Goal: Task Accomplishment & Management: Manage account settings

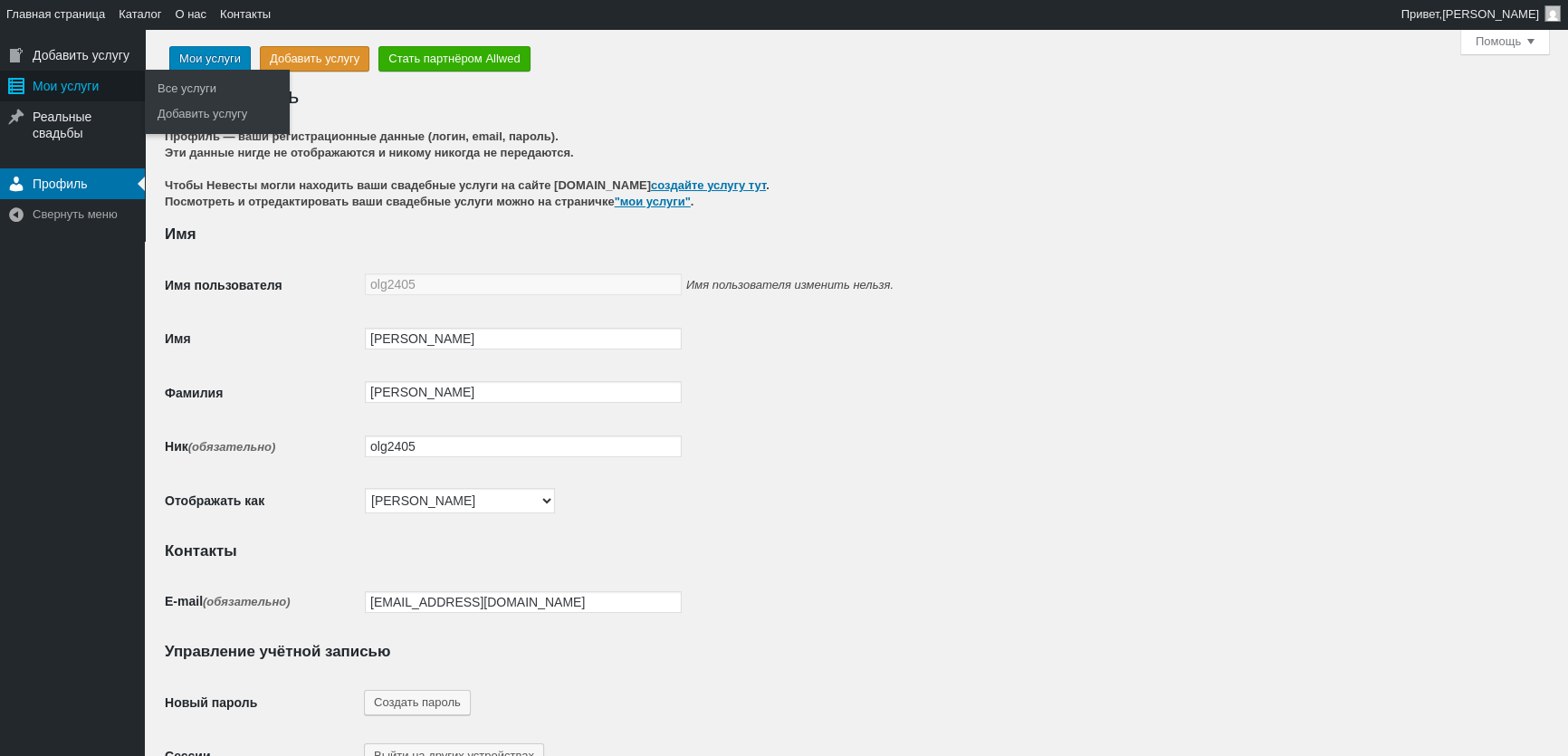
click at [82, 87] on div "Мои услуги" at bounding box center [72, 85] width 145 height 31
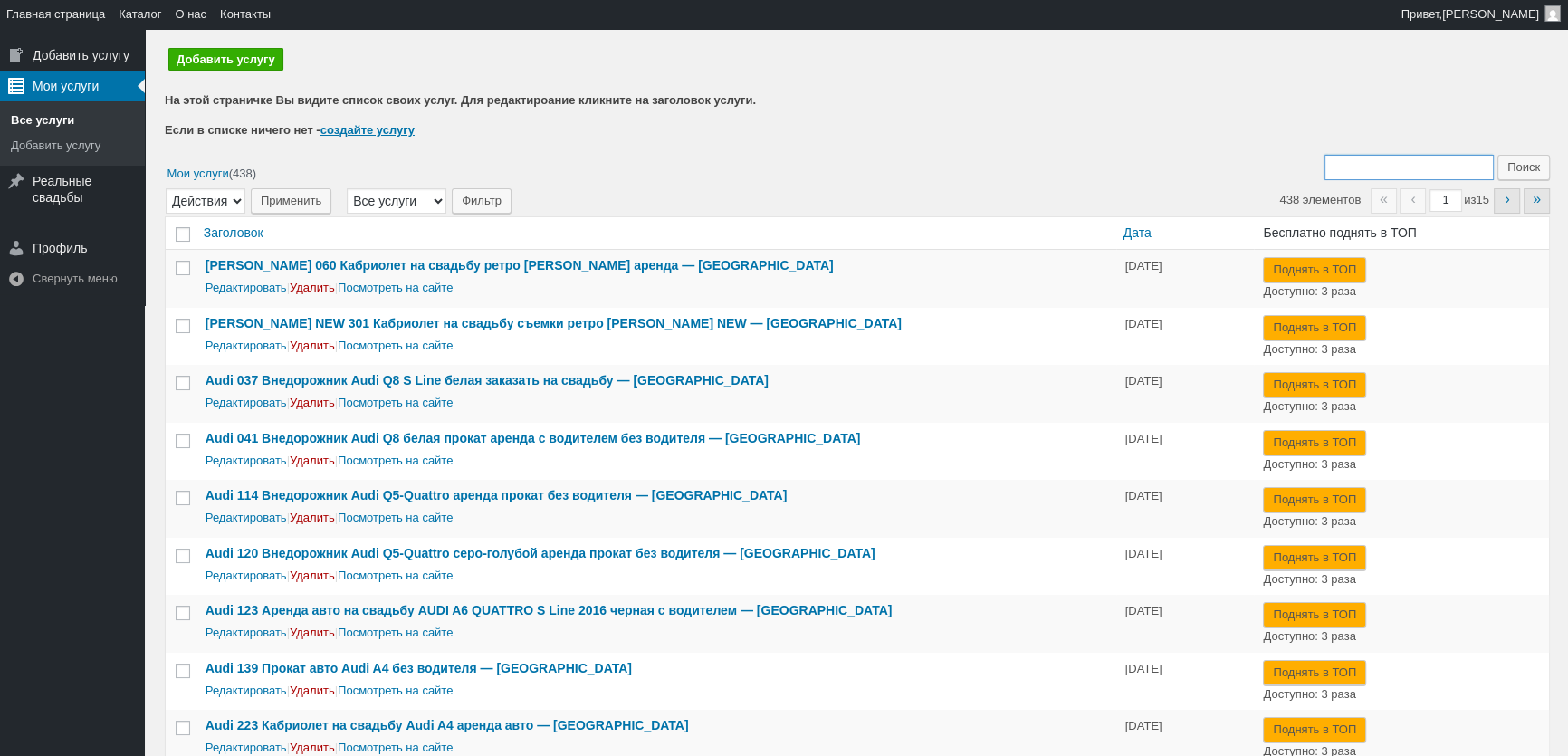
click at [1409, 158] on input "Поиск:" at bounding box center [1409, 167] width 169 height 26
type input "143"
click at [1498, 154] on input "Поиск" at bounding box center [1523, 167] width 52 height 26
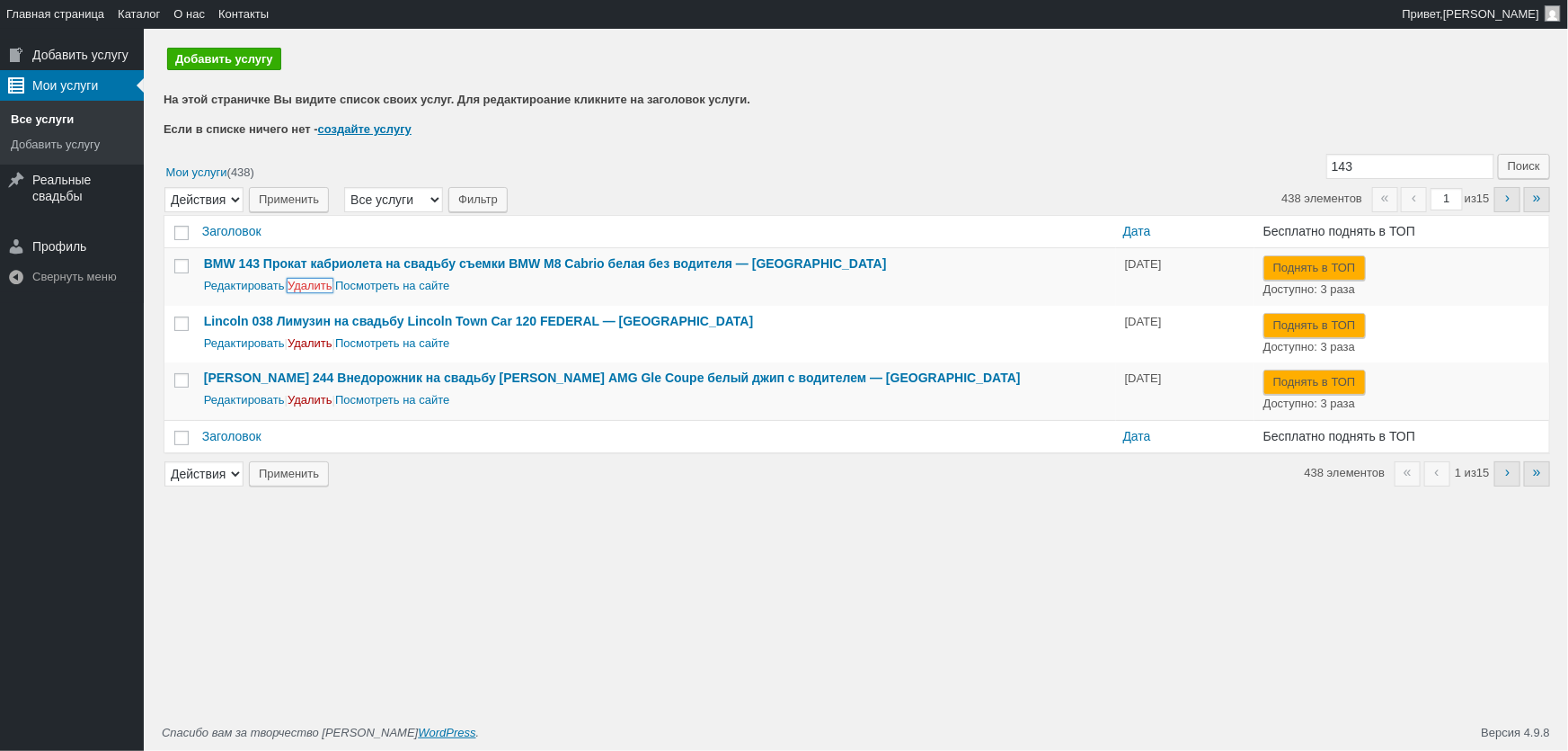
click at [329, 287] on link "Удалить" at bounding box center [310, 285] width 45 height 14
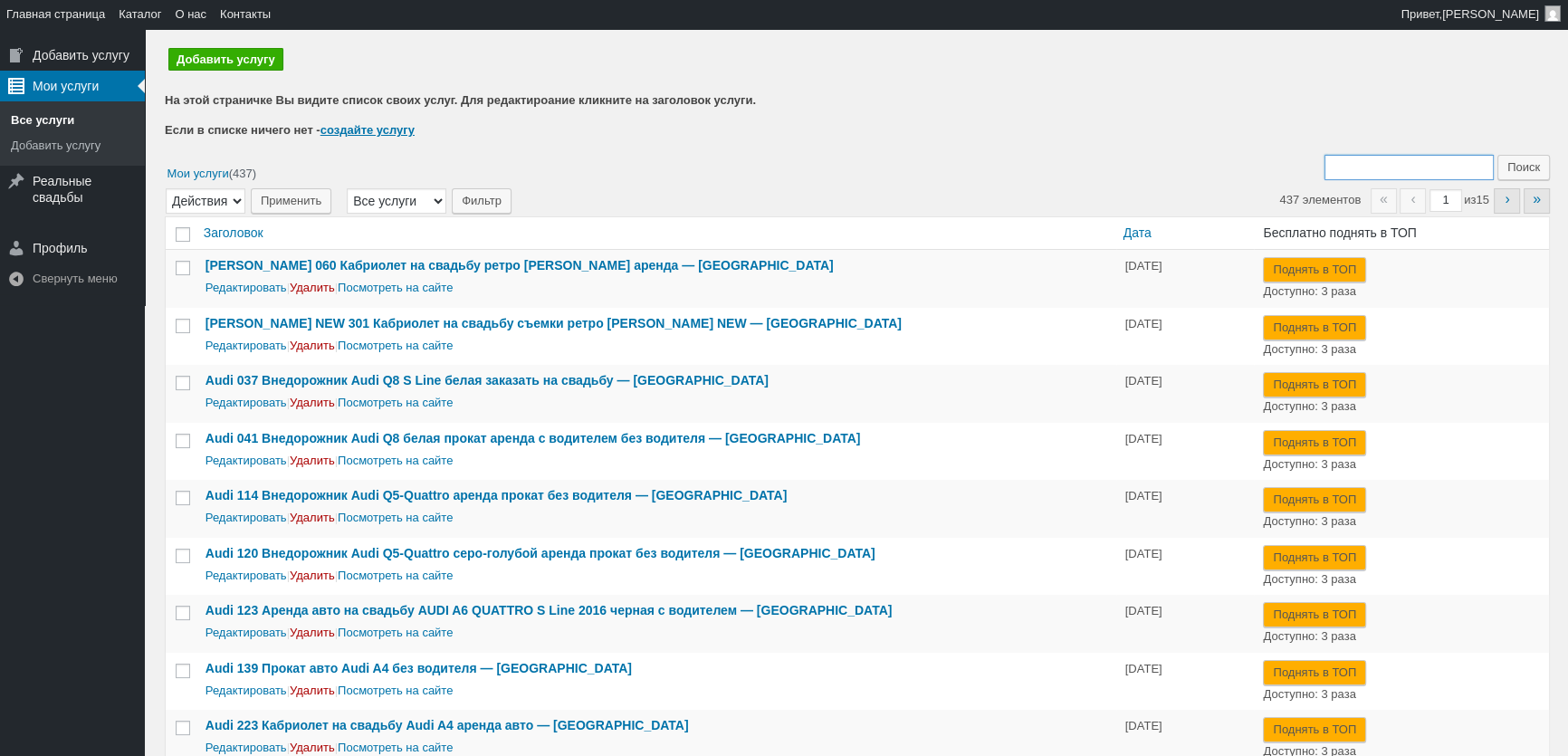
click at [1371, 175] on input "Поиск:" at bounding box center [1409, 167] width 169 height 26
type input "059"
click at [1498, 154] on input "Поиск" at bounding box center [1523, 167] width 52 height 26
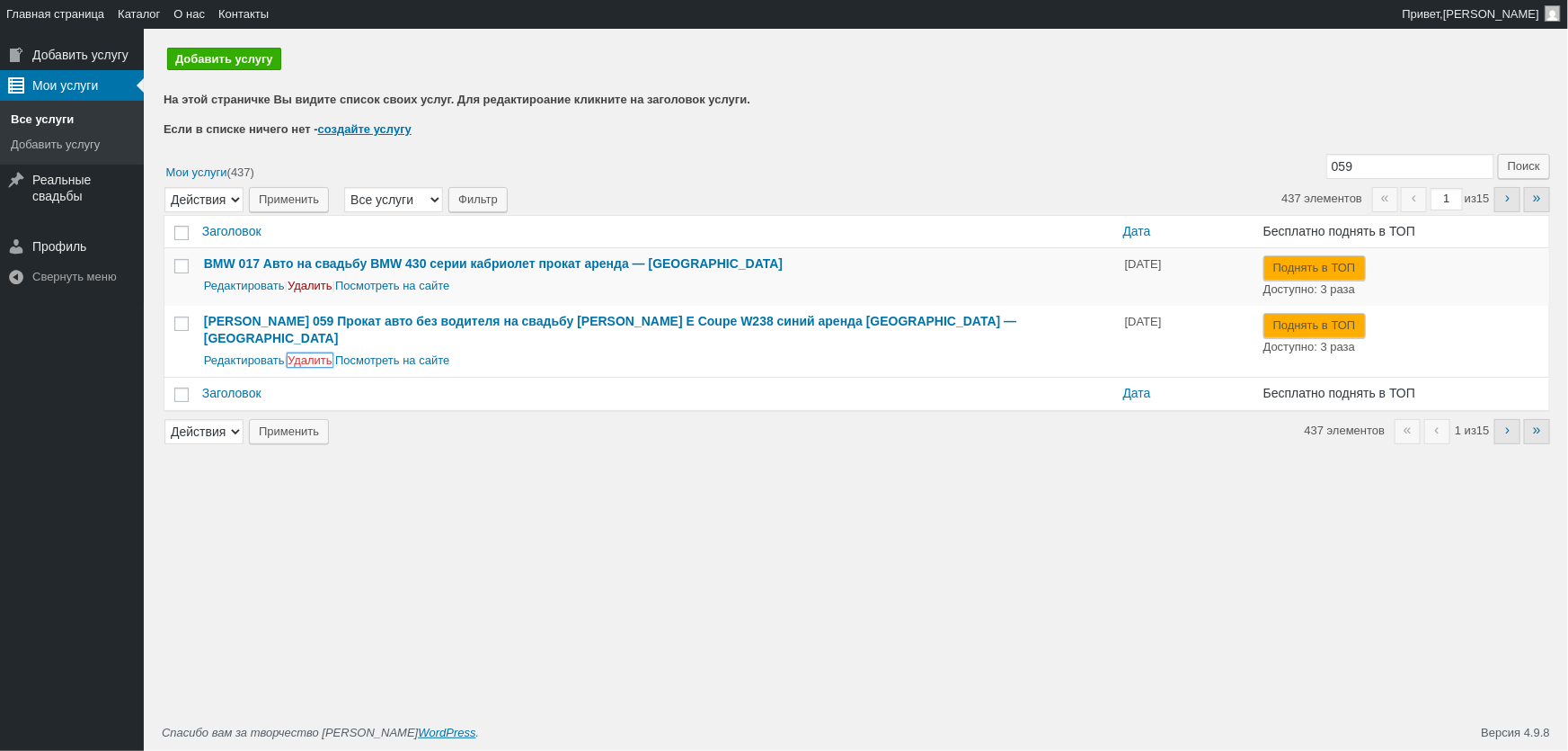
click at [320, 353] on link "Удалить" at bounding box center [310, 360] width 45 height 14
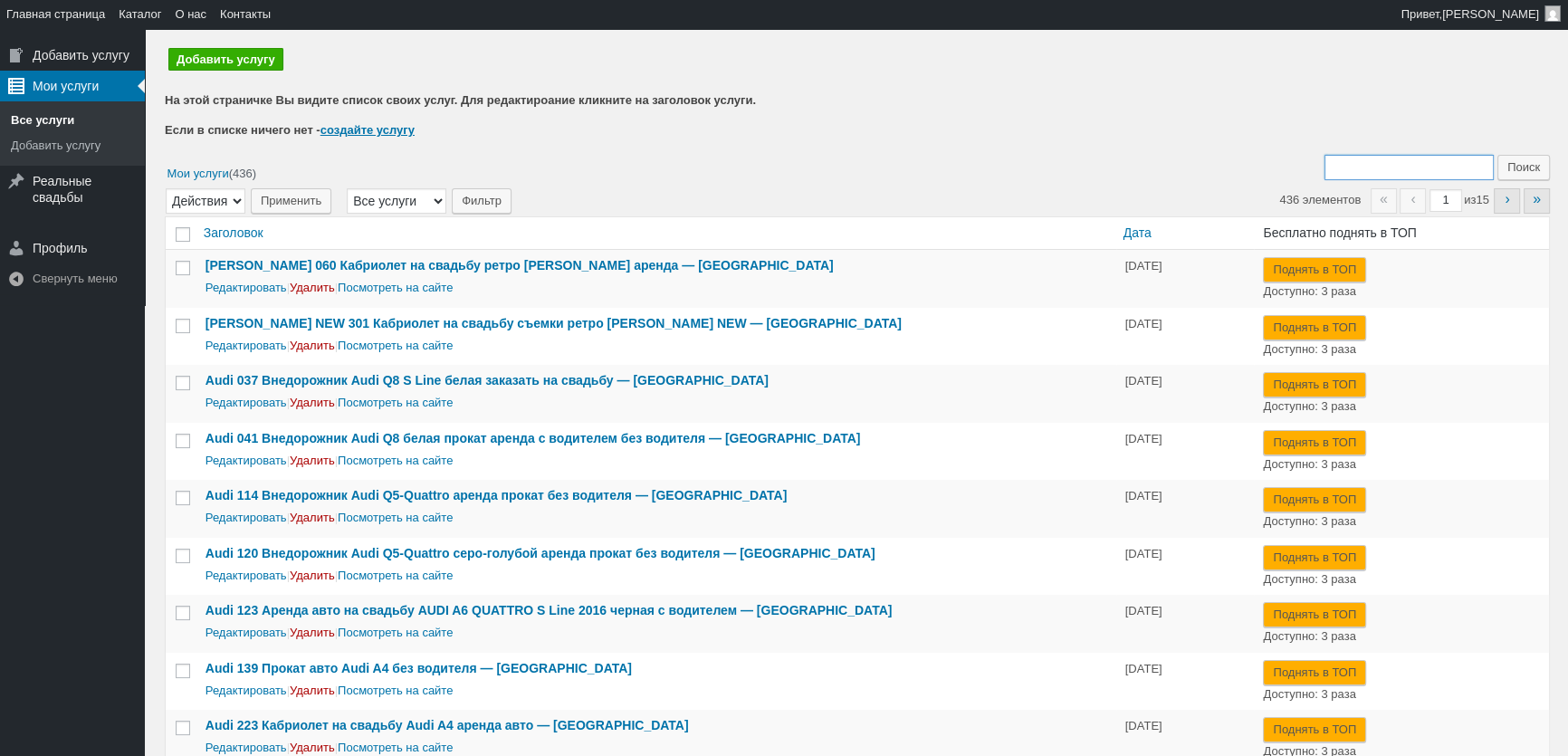
click at [1433, 166] on input "Поиск:" at bounding box center [1409, 167] width 169 height 26
type input "219"
click at [1498, 154] on input "Поиск" at bounding box center [1523, 167] width 52 height 26
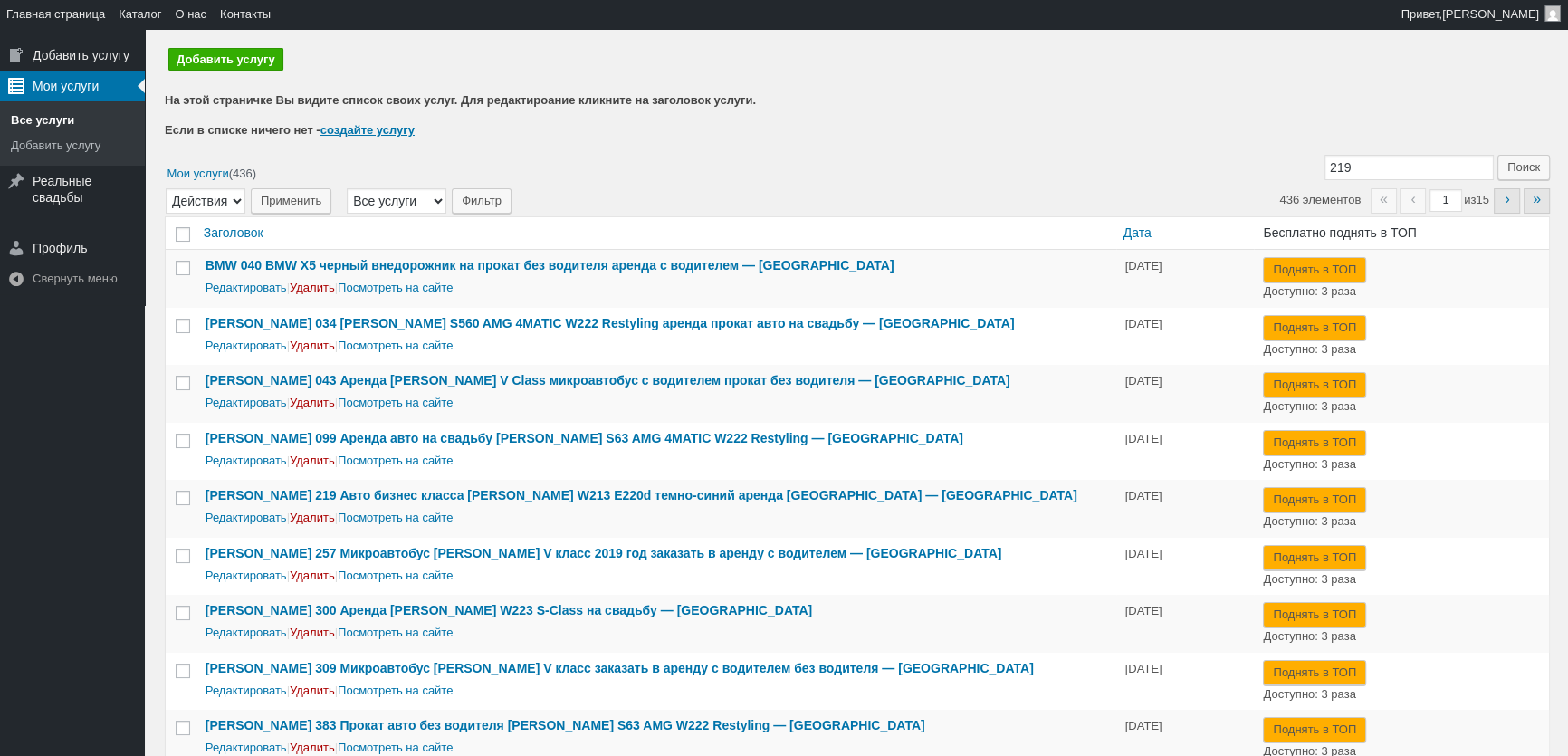
scroll to position [81, 0]
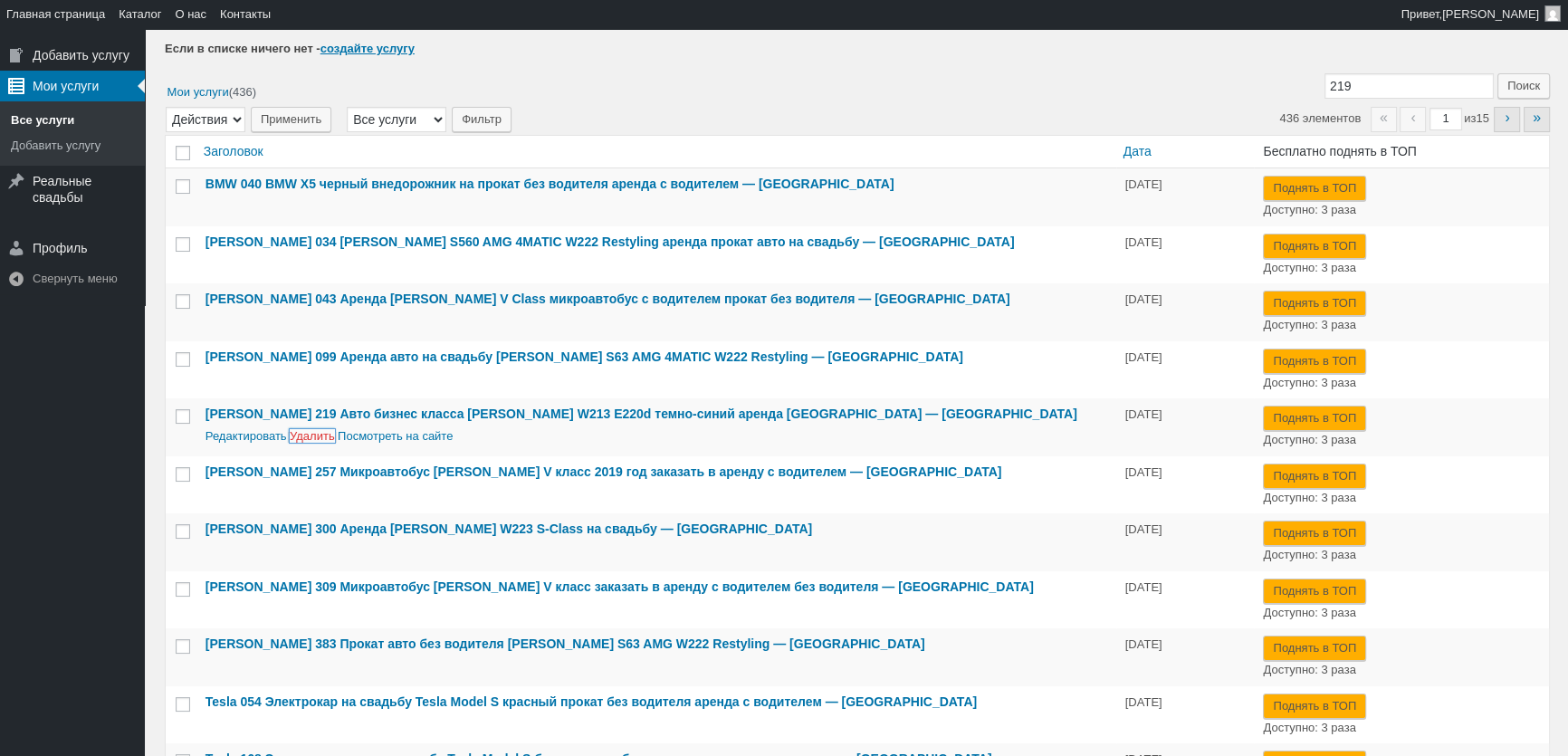
click at [302, 429] on link "Удалить" at bounding box center [313, 435] width 46 height 14
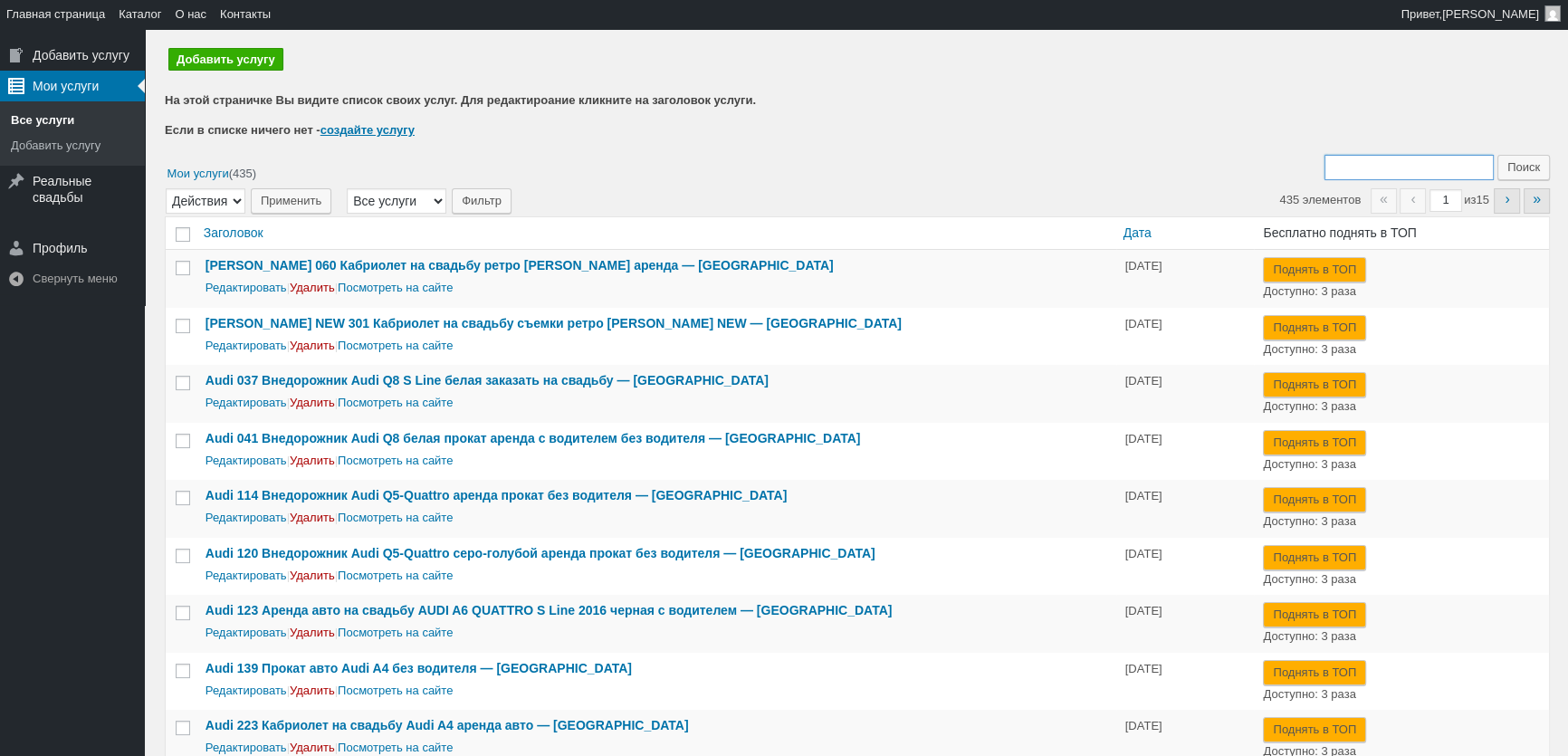
click at [1382, 155] on input "Поиск:" at bounding box center [1409, 167] width 169 height 26
type input "222"
click at [1498, 154] on input "Поиск" at bounding box center [1523, 167] width 52 height 26
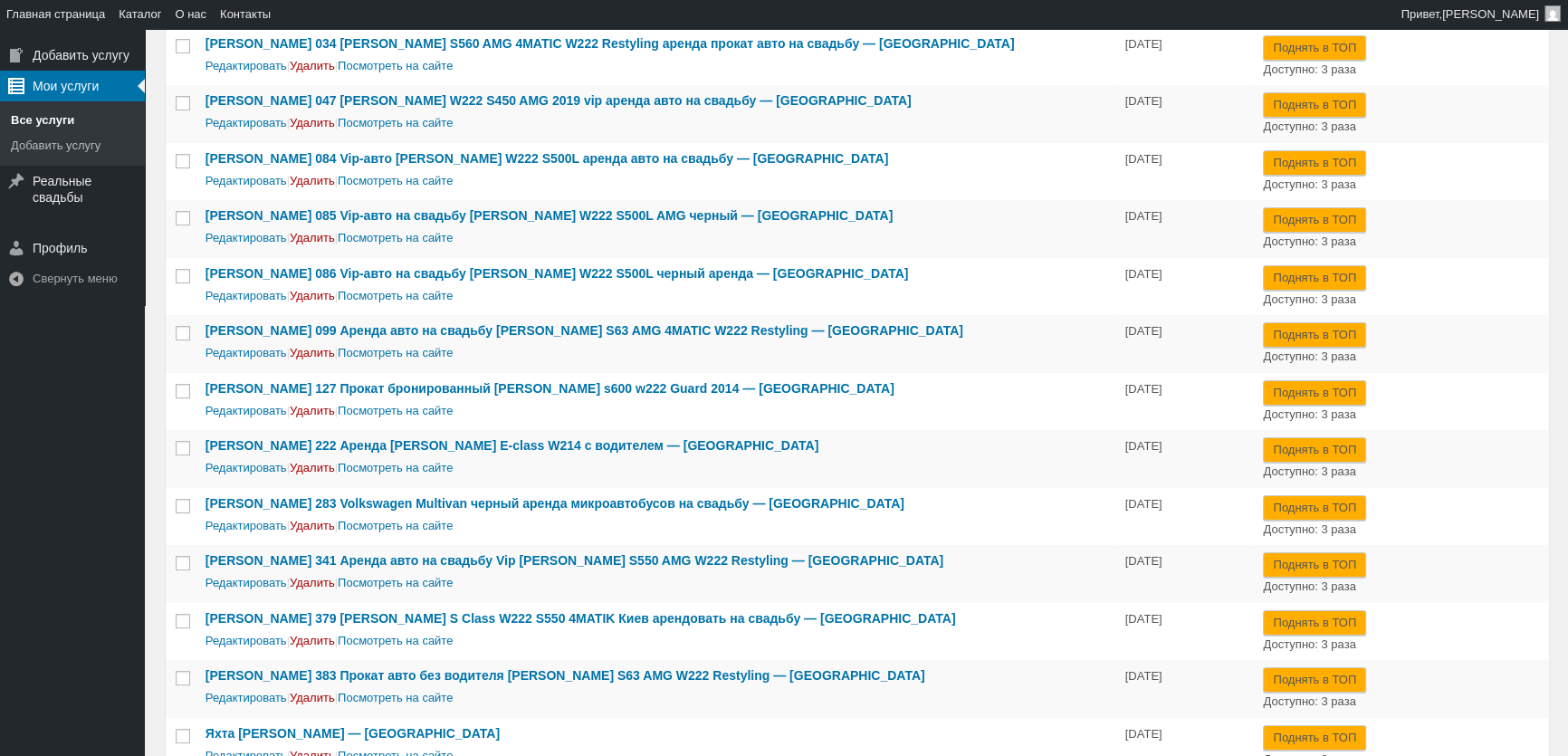
scroll to position [279, 0]
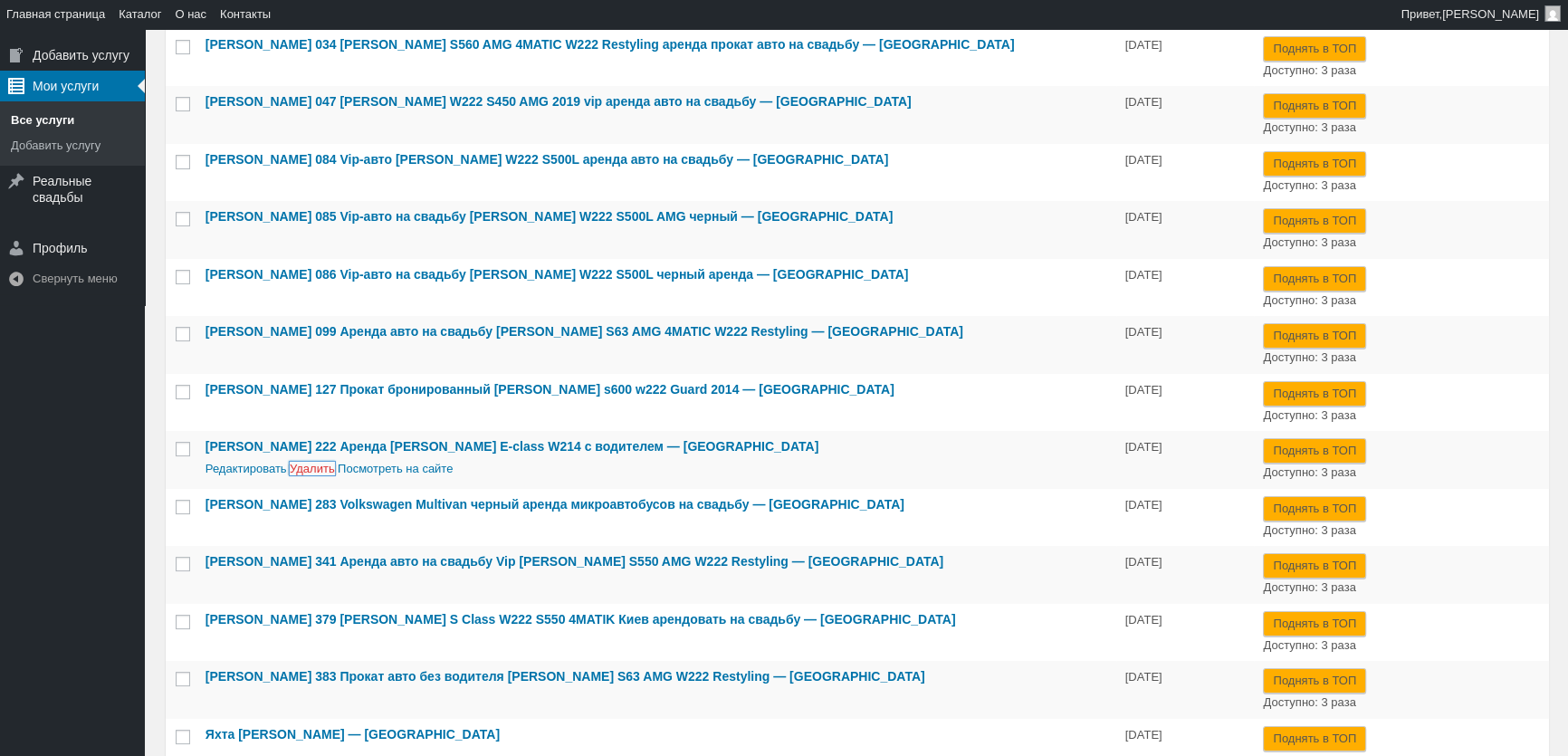
click at [316, 471] on link "Удалить" at bounding box center [313, 468] width 46 height 14
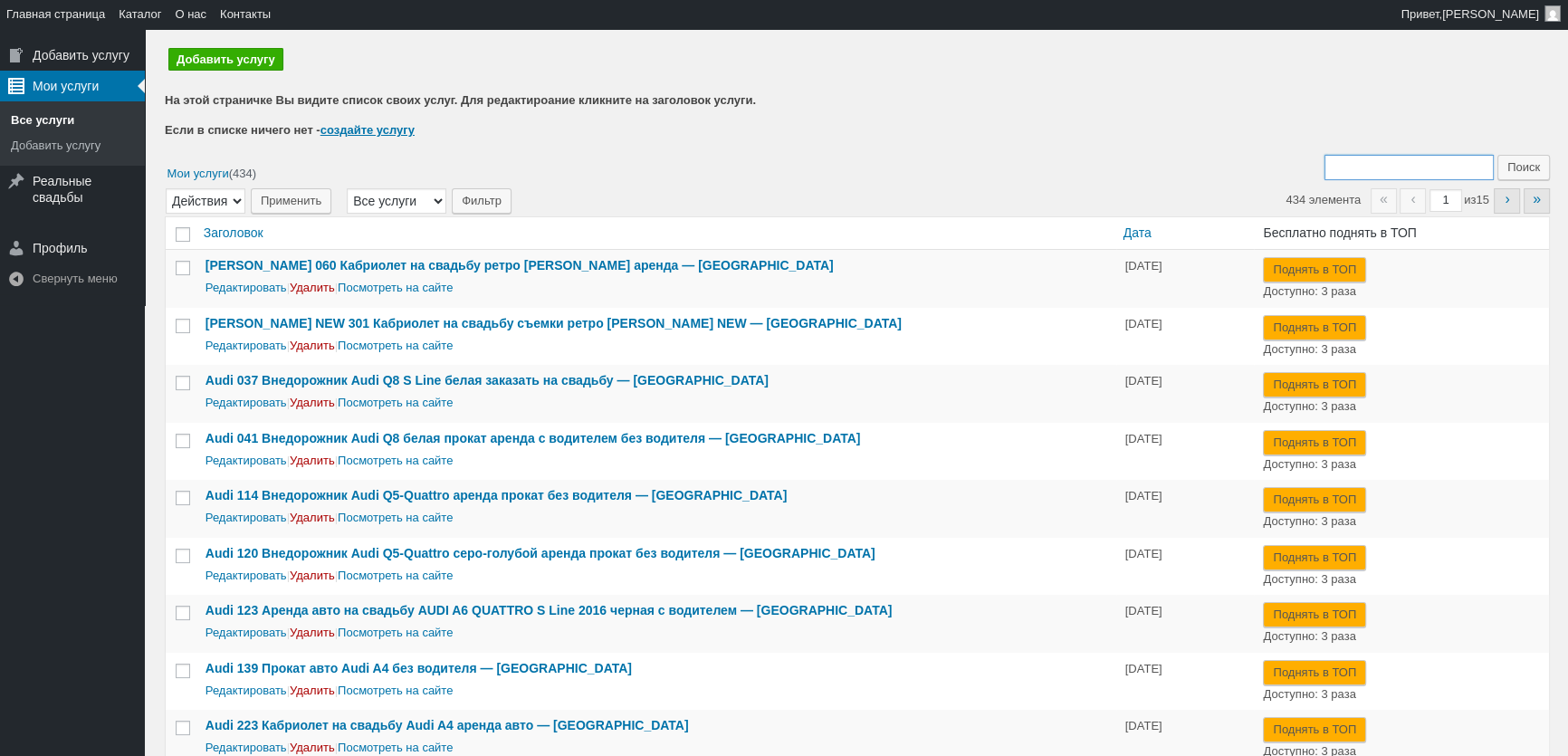
click at [1403, 164] on input "Поиск:" at bounding box center [1409, 167] width 169 height 26
type input "192"
click at [1498, 154] on input "Поиск" at bounding box center [1523, 167] width 52 height 26
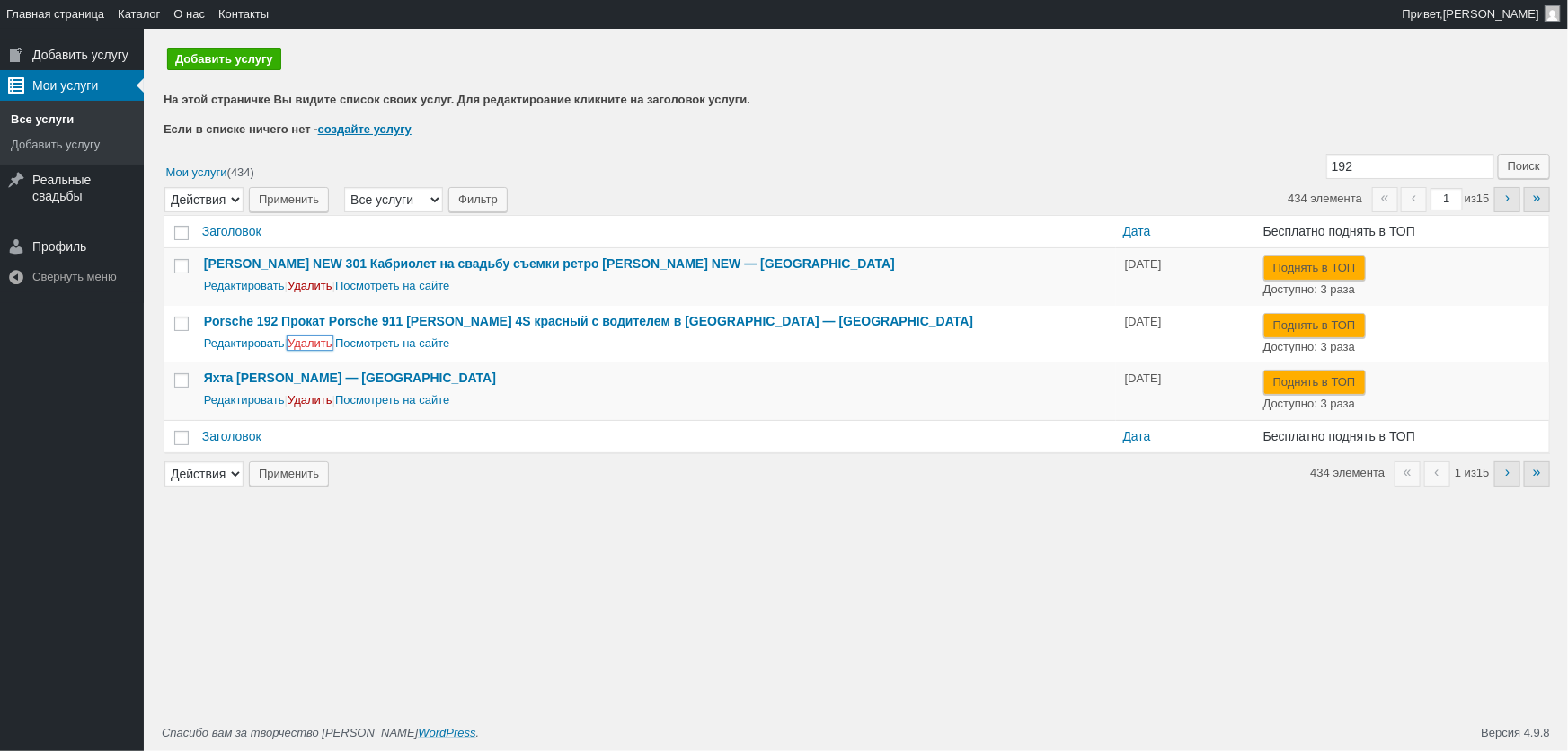
click at [303, 342] on link "Удалить" at bounding box center [310, 343] width 45 height 14
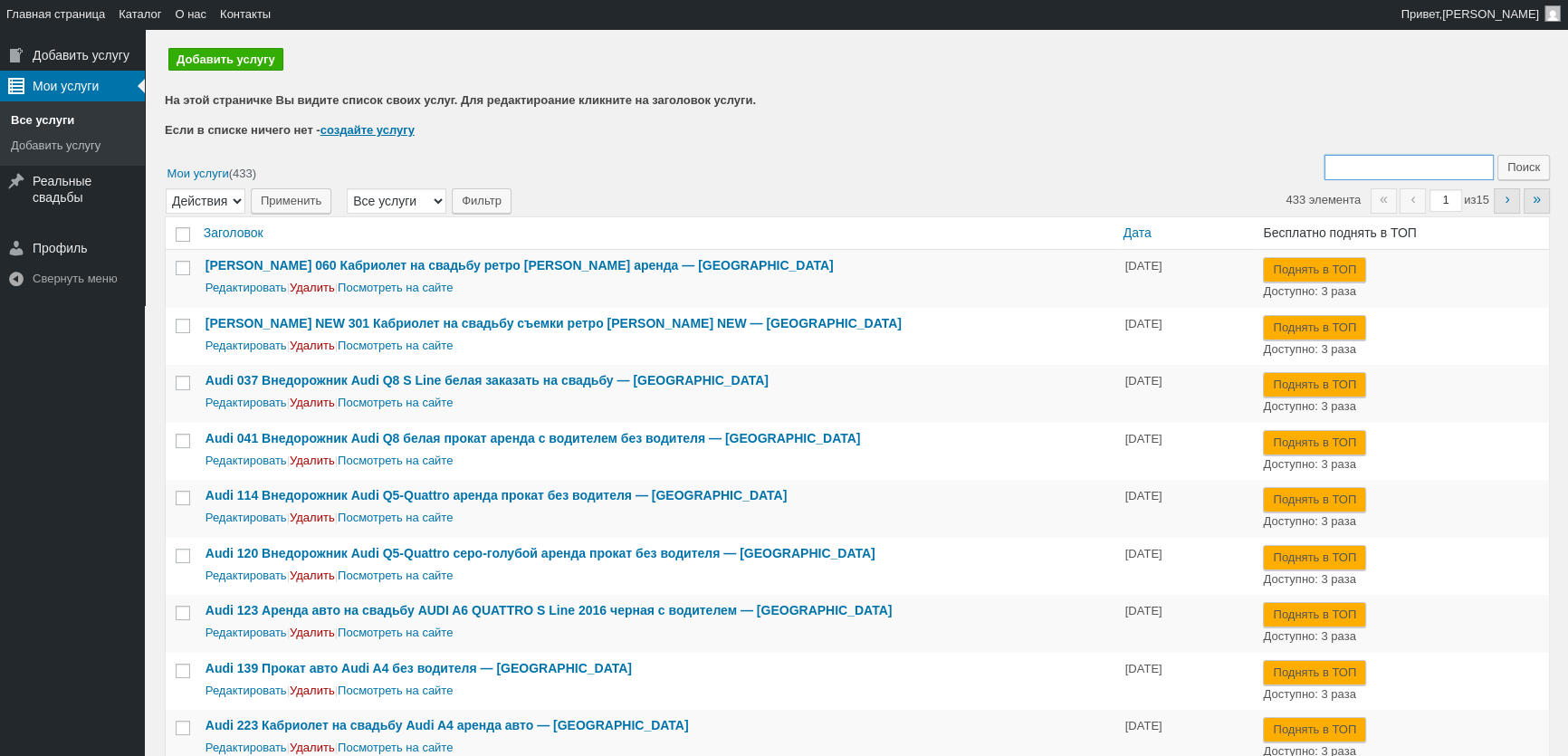
click at [1405, 172] on input "Поиск:" at bounding box center [1409, 167] width 169 height 26
type input "047"
click at [1498, 154] on input "Поиск" at bounding box center [1523, 167] width 52 height 26
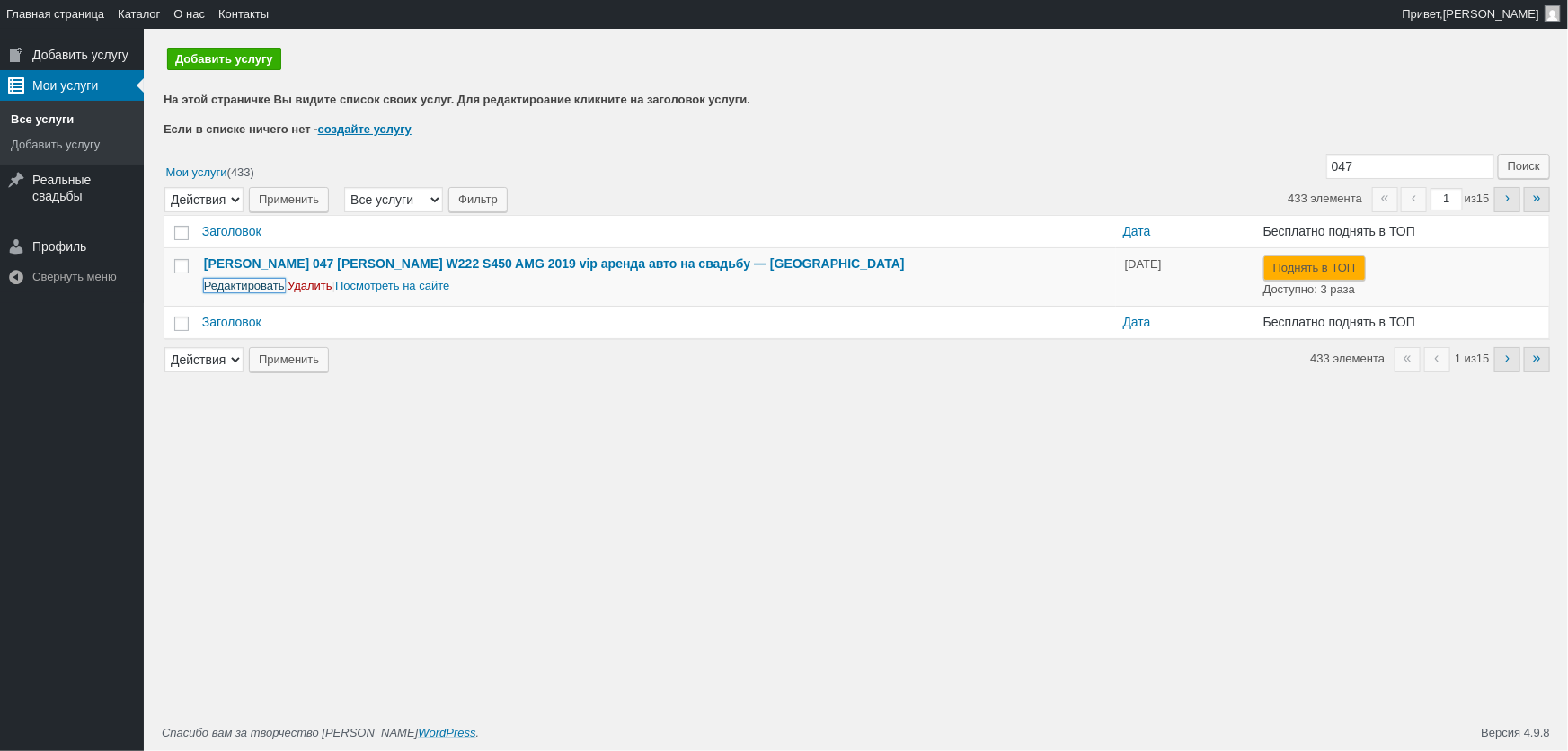
click at [264, 288] on link "Редактировать" at bounding box center [245, 285] width 81 height 14
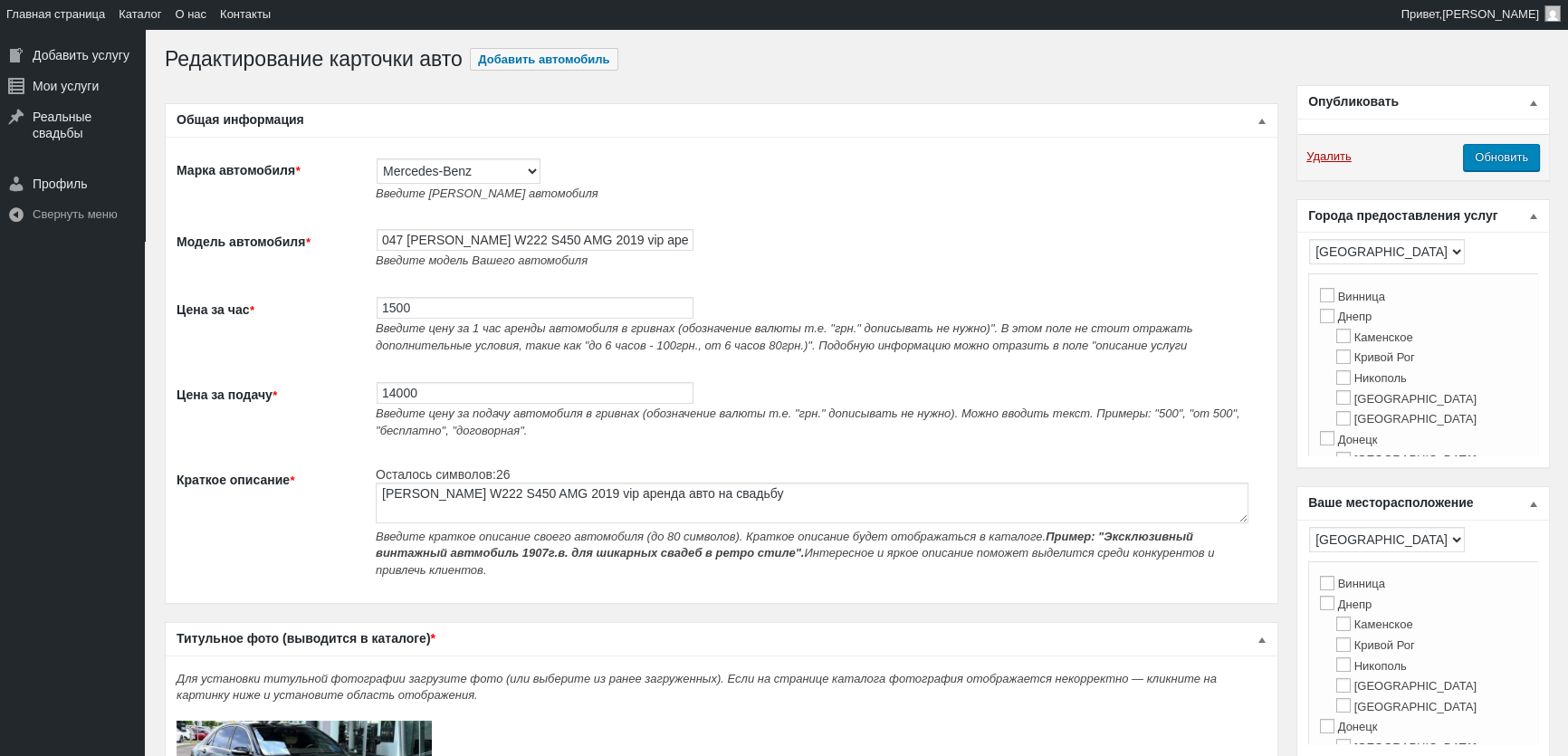
type input "1500"
click at [398, 404] on input "14000" at bounding box center [535, 393] width 317 height 22
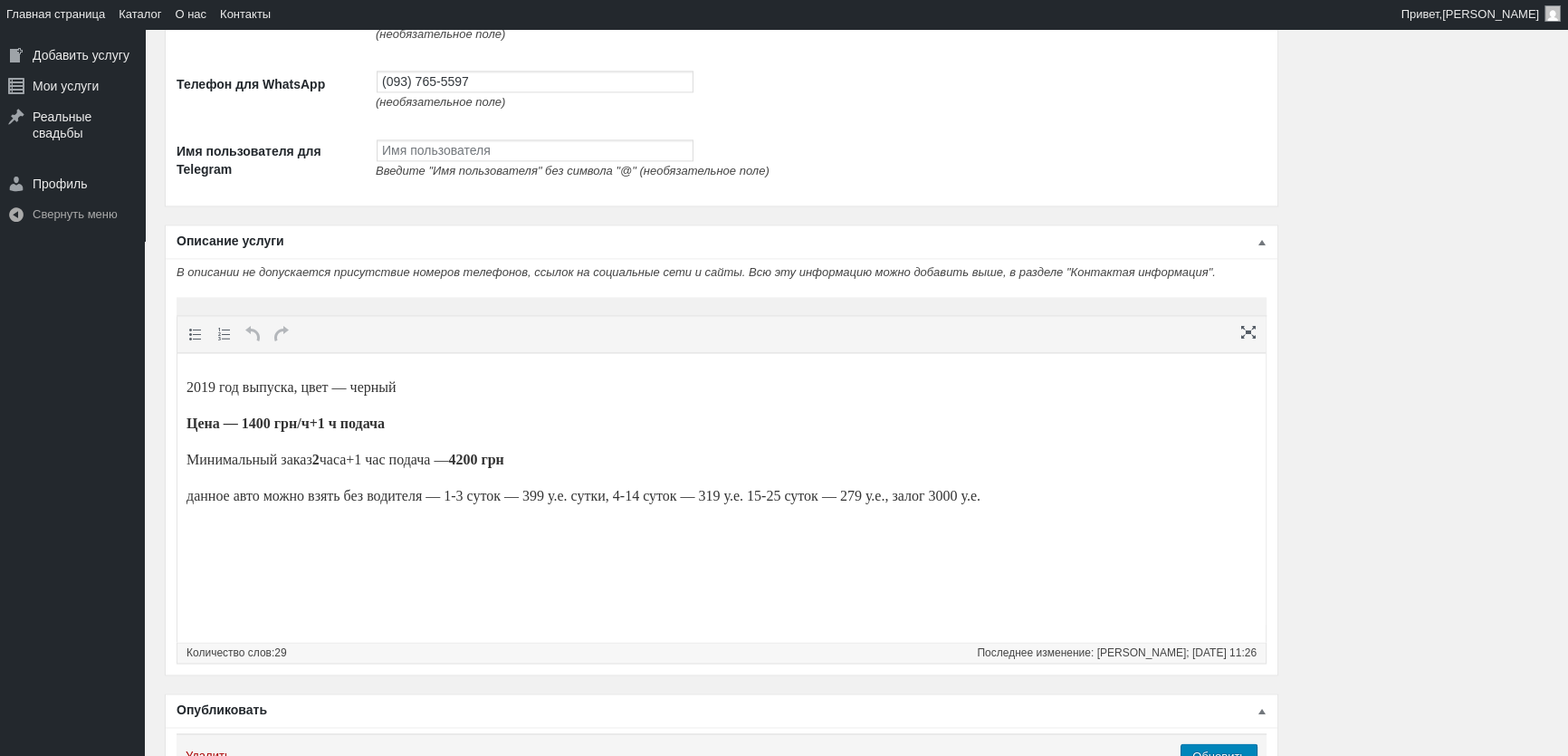
scroll to position [3319, 0]
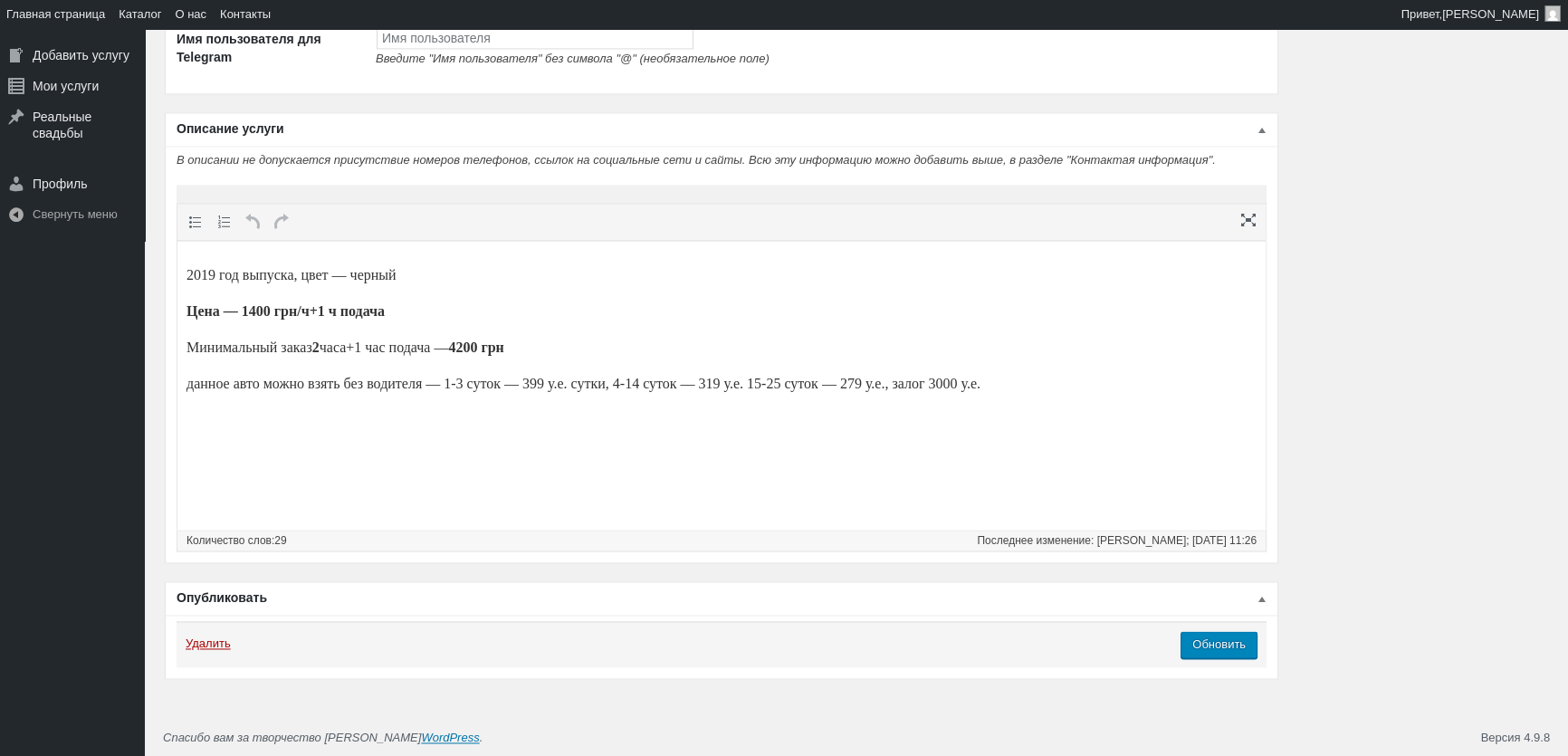
type input "1500"
click at [271, 311] on strong "Цена — 1400 грн/ч+1 ч подача" at bounding box center [285, 311] width 198 height 16
click at [503, 346] on strong "4200 грн" at bounding box center [476, 347] width 55 height 16
click at [557, 387] on p "данное авто можно взять без водителя — 1-3 суток — 399 у.е. сутки, 4-14 суток —…" at bounding box center [721, 384] width 1070 height 22
click at [753, 378] on p "данное авто можно взять без водителя — 1-3 суток — 349 у.е. сутки, 4-14 суток —…" at bounding box center [721, 384] width 1070 height 22
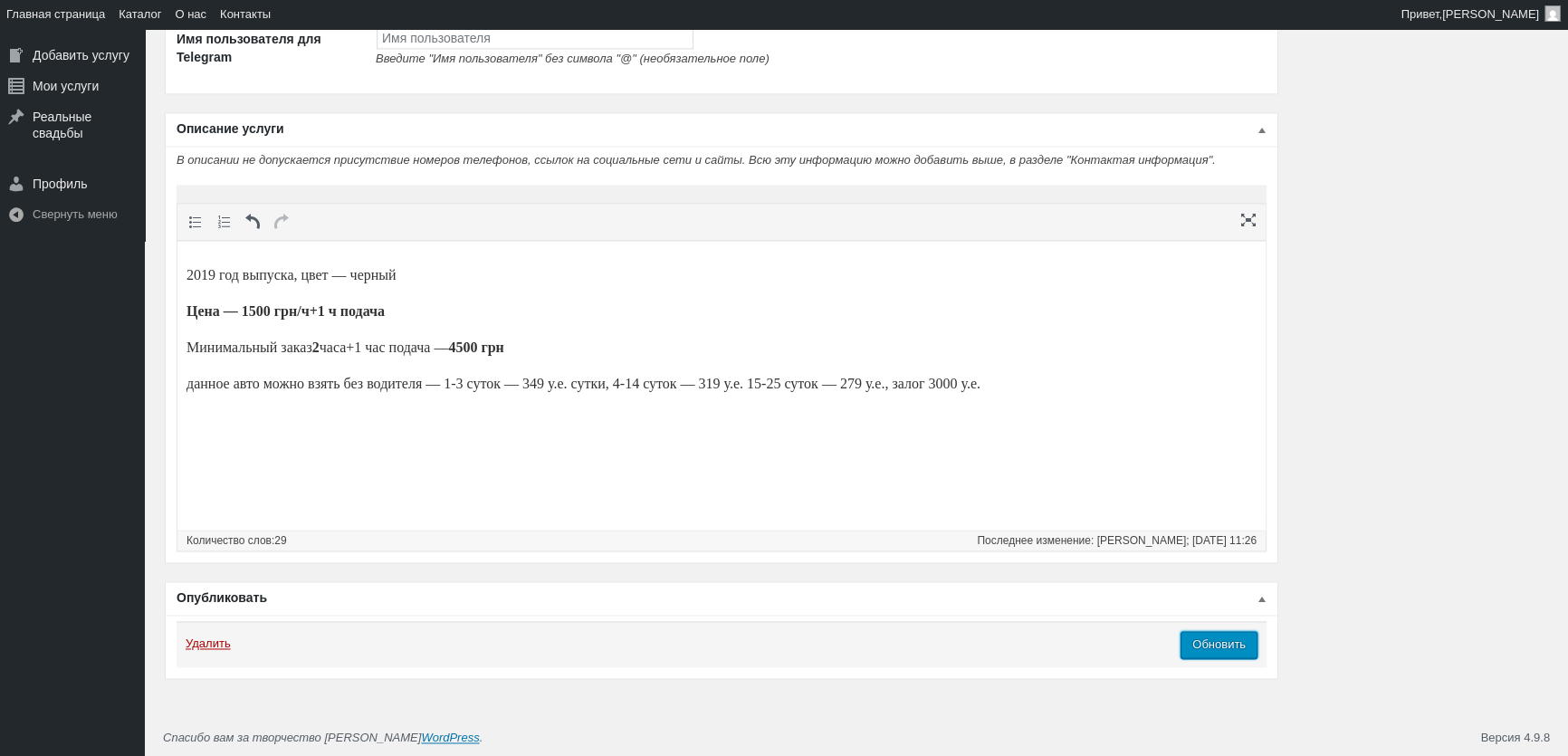
click at [1230, 649] on input "Обновить" at bounding box center [1220, 643] width 77 height 27
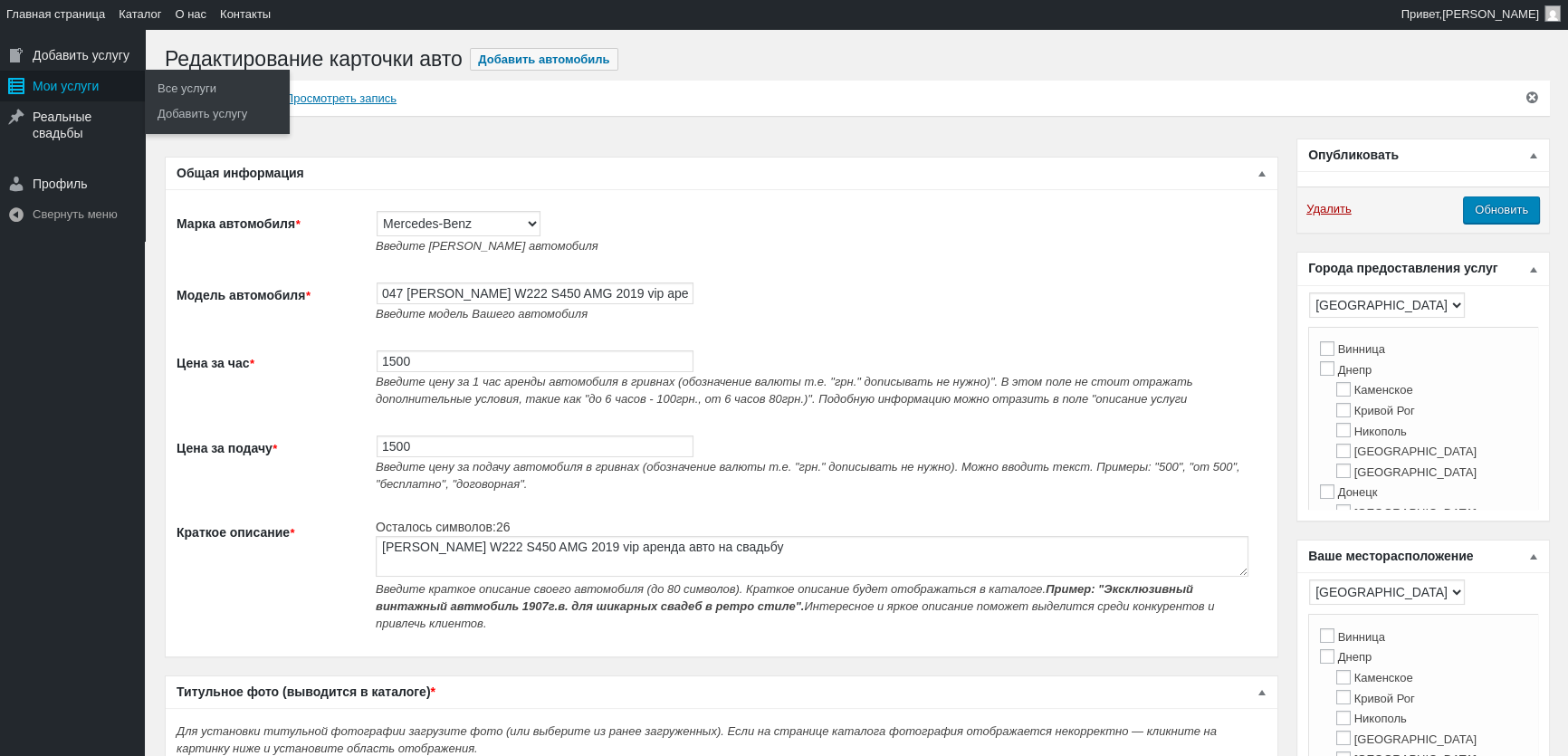
click at [47, 99] on div "Мои услуги" at bounding box center [72, 85] width 145 height 31
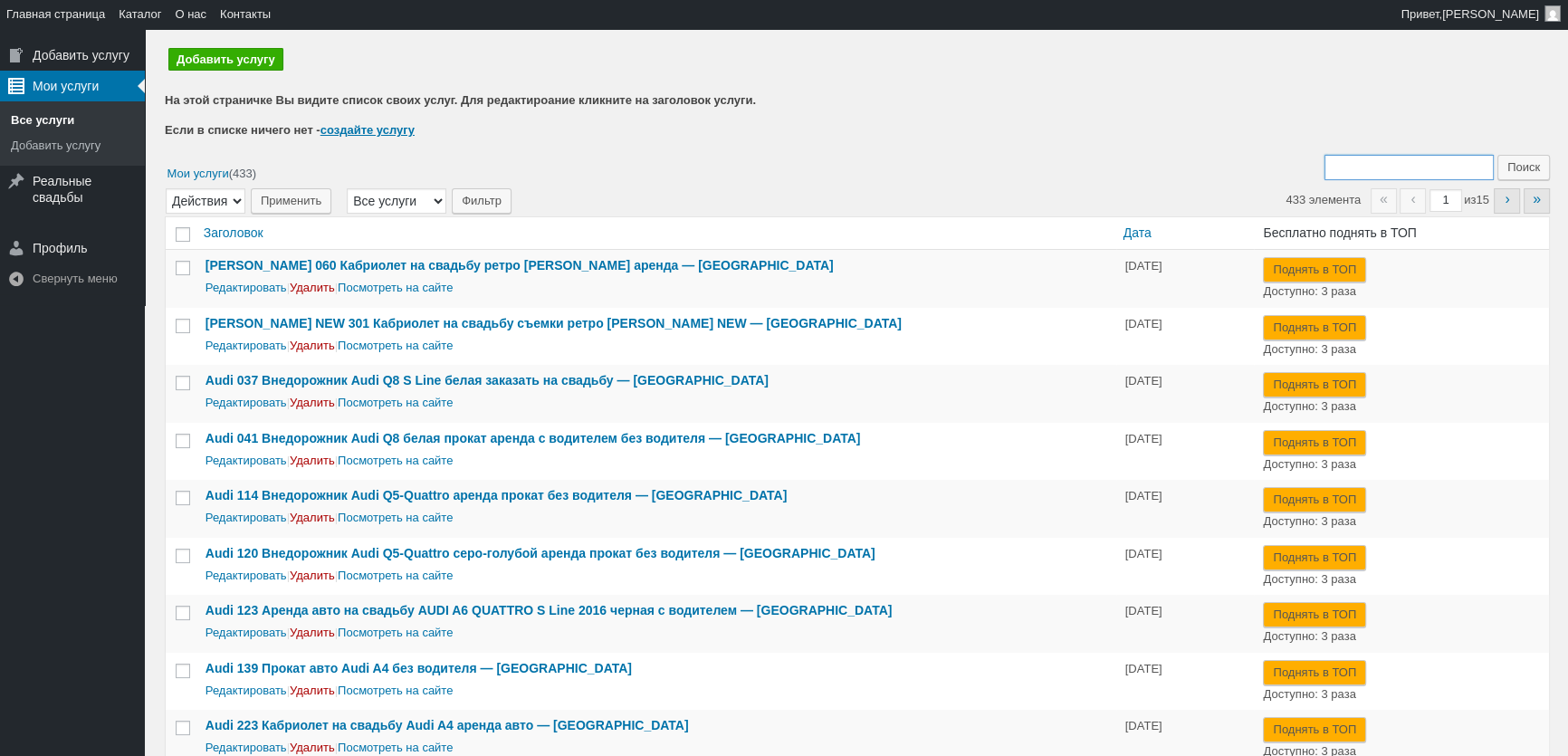
click at [1364, 156] on input "Поиск:" at bounding box center [1409, 167] width 169 height 26
type input "241"
click at [1498, 154] on input "Поиск" at bounding box center [1523, 167] width 52 height 26
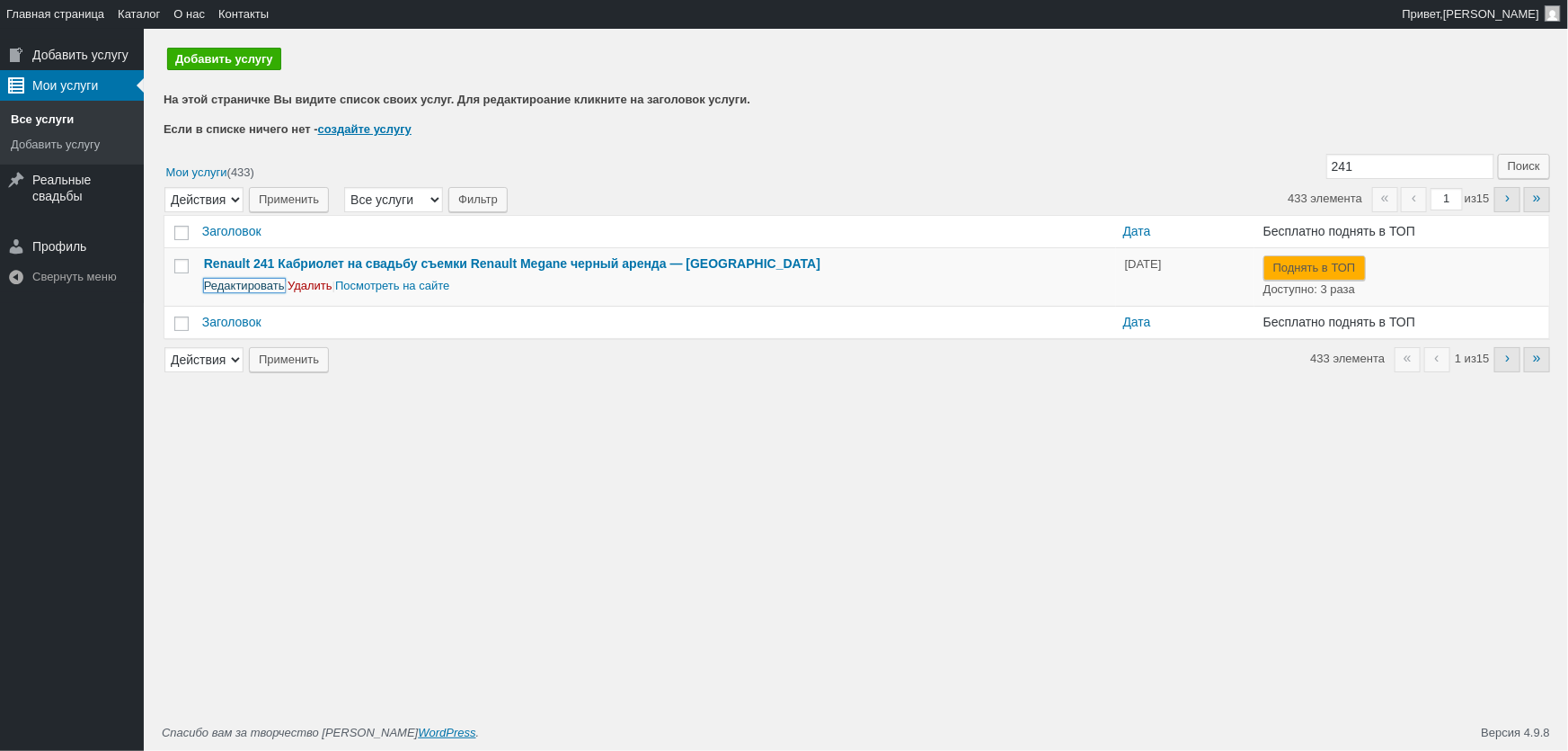
click at [252, 285] on link "Редактировать" at bounding box center [245, 285] width 81 height 14
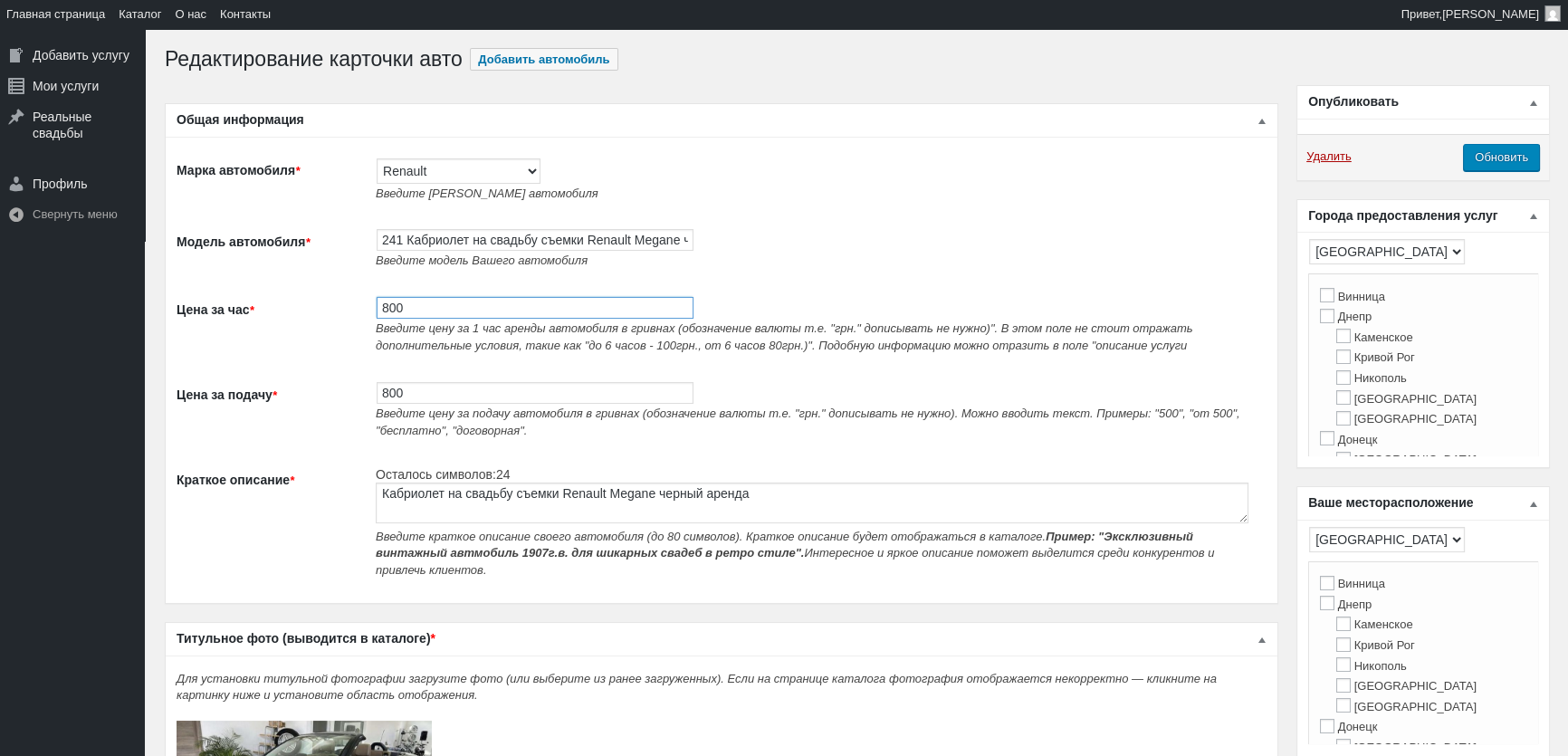
click at [454, 303] on input "800" at bounding box center [535, 308] width 317 height 22
type input "1000"
click at [397, 390] on input "800" at bounding box center [535, 393] width 317 height 22
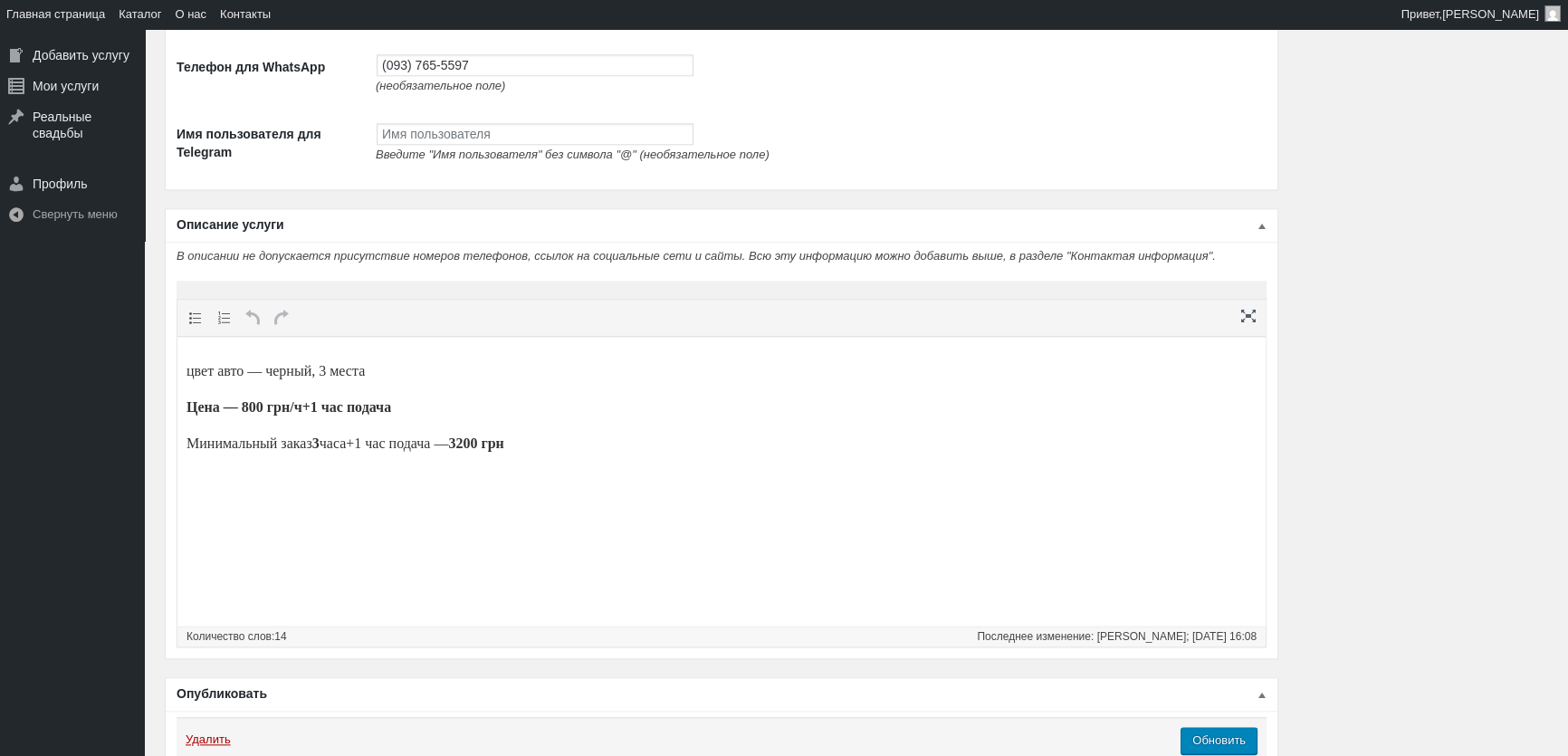
scroll to position [2468, 0]
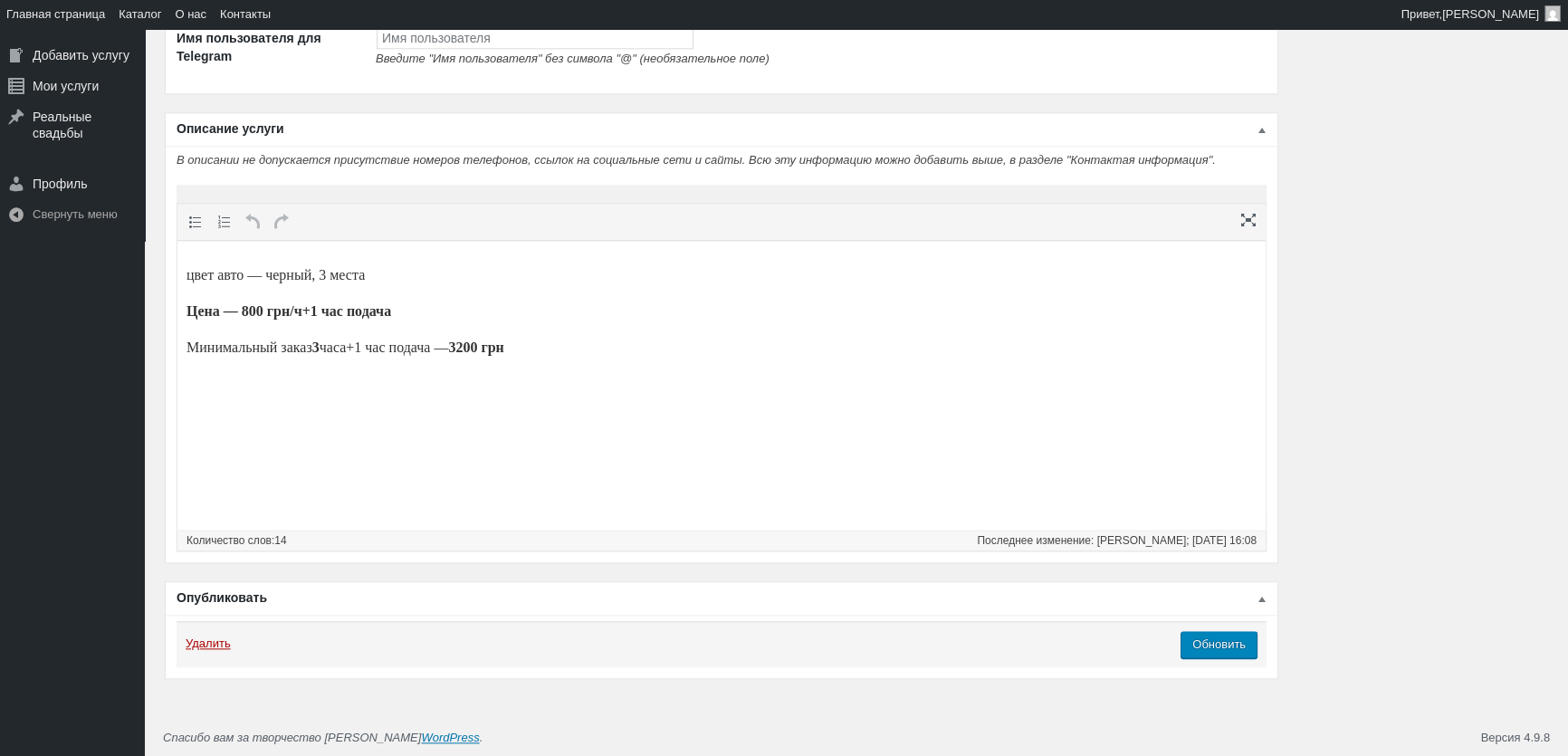
type input "1000"
click at [257, 310] on strong "Цена — 800 грн/ч+1 час подача" at bounding box center [288, 311] width 205 height 16
click at [502, 336] on p "Минимальный заказ 3 часа+1 час подача — 3200 грн" at bounding box center [721, 347] width 1070 height 22
click at [1223, 658] on input "Обновить" at bounding box center [1220, 643] width 77 height 27
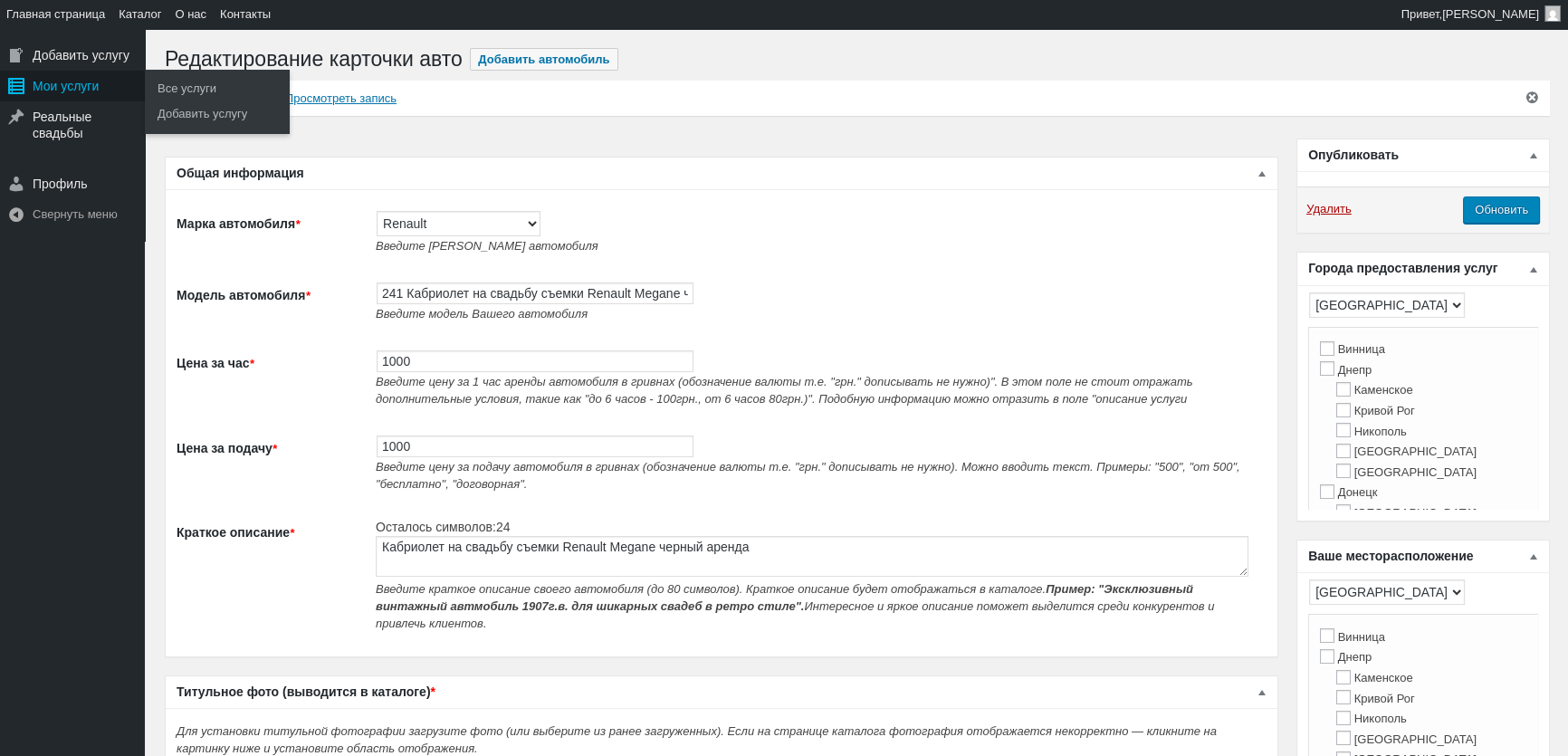
click at [72, 80] on div "Мои услуги" at bounding box center [72, 85] width 145 height 31
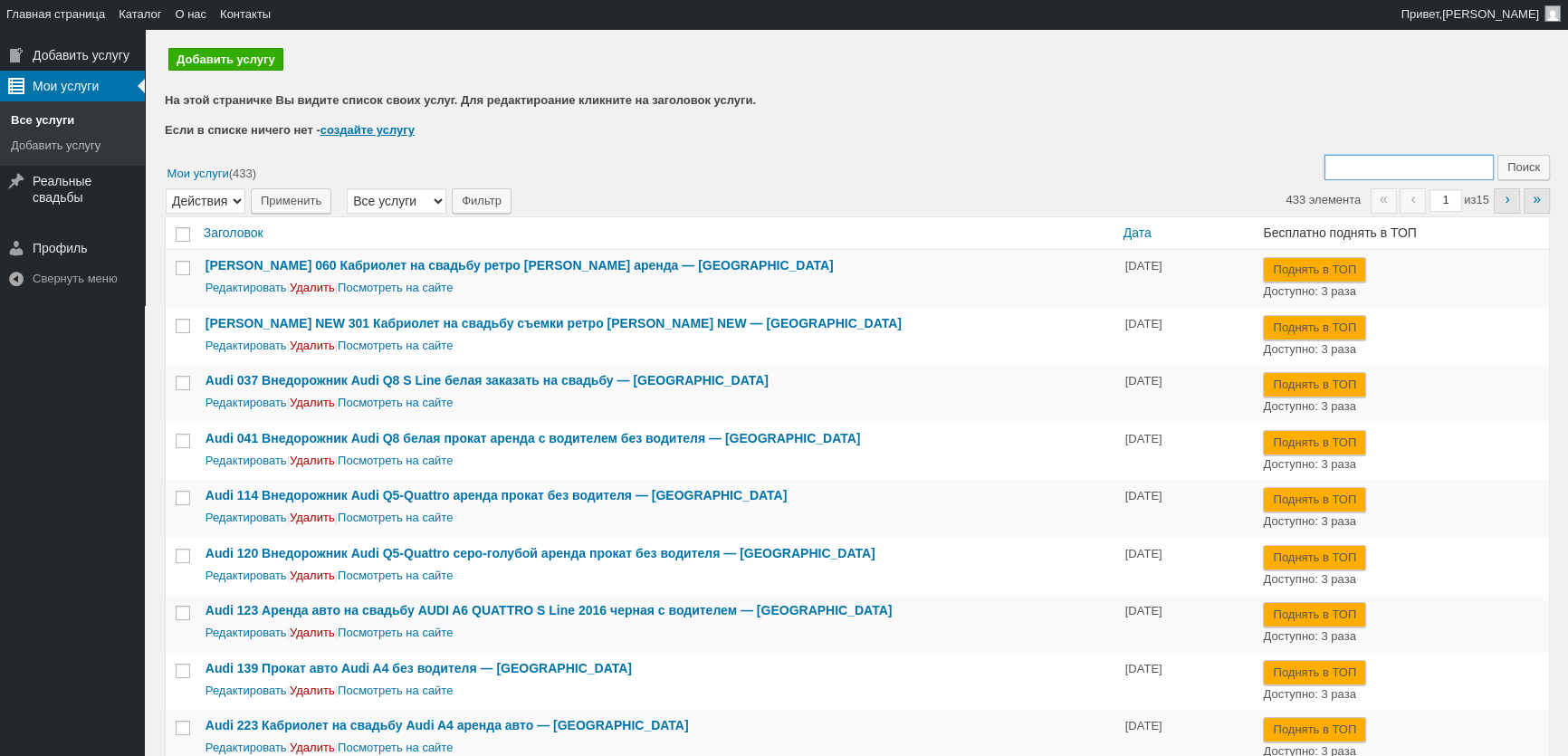
click at [1414, 166] on input "Поиск:" at bounding box center [1409, 167] width 169 height 26
type input "430"
click at [1498, 154] on input "Поиск" at bounding box center [1523, 167] width 52 height 26
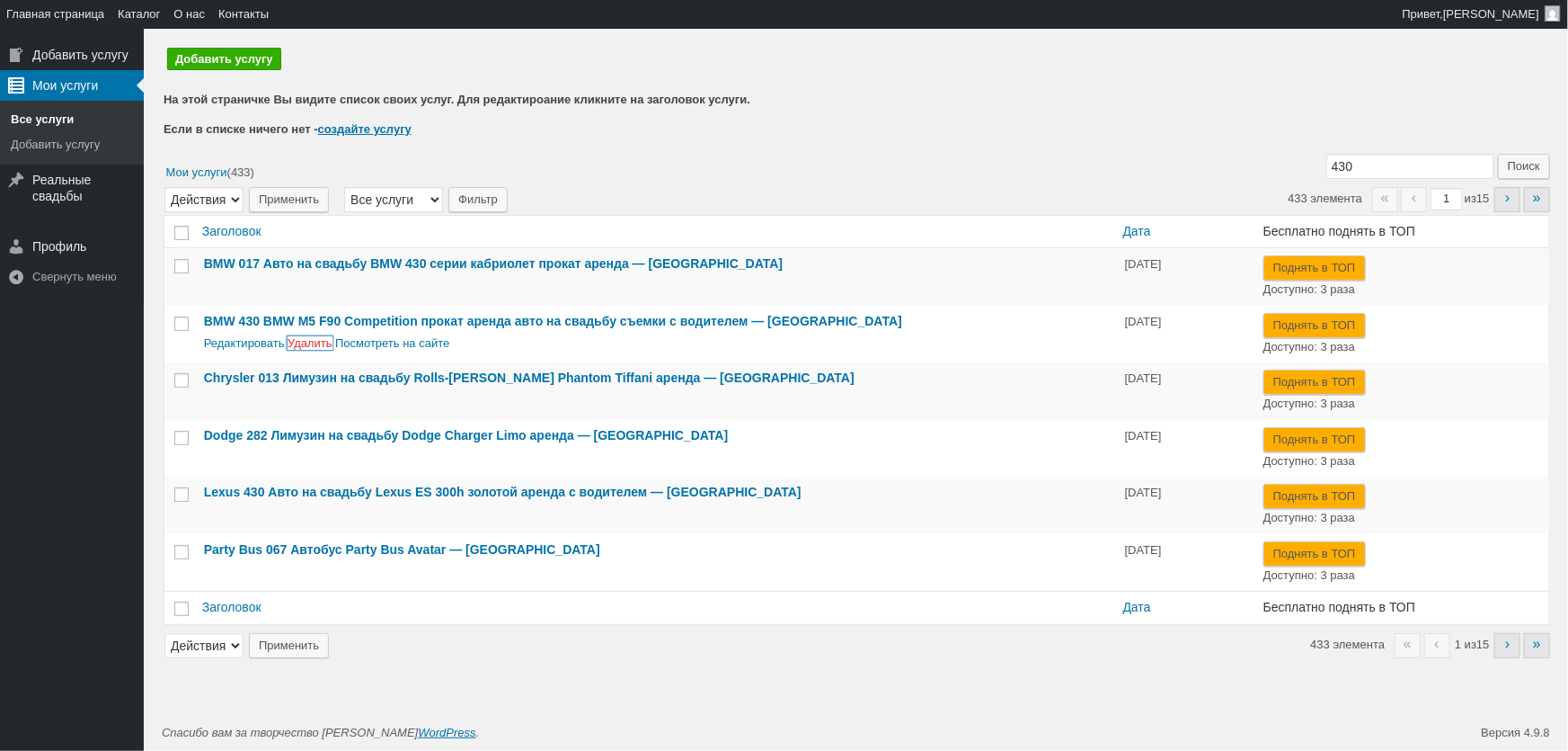
click at [323, 337] on link "Удалить" at bounding box center [310, 343] width 45 height 14
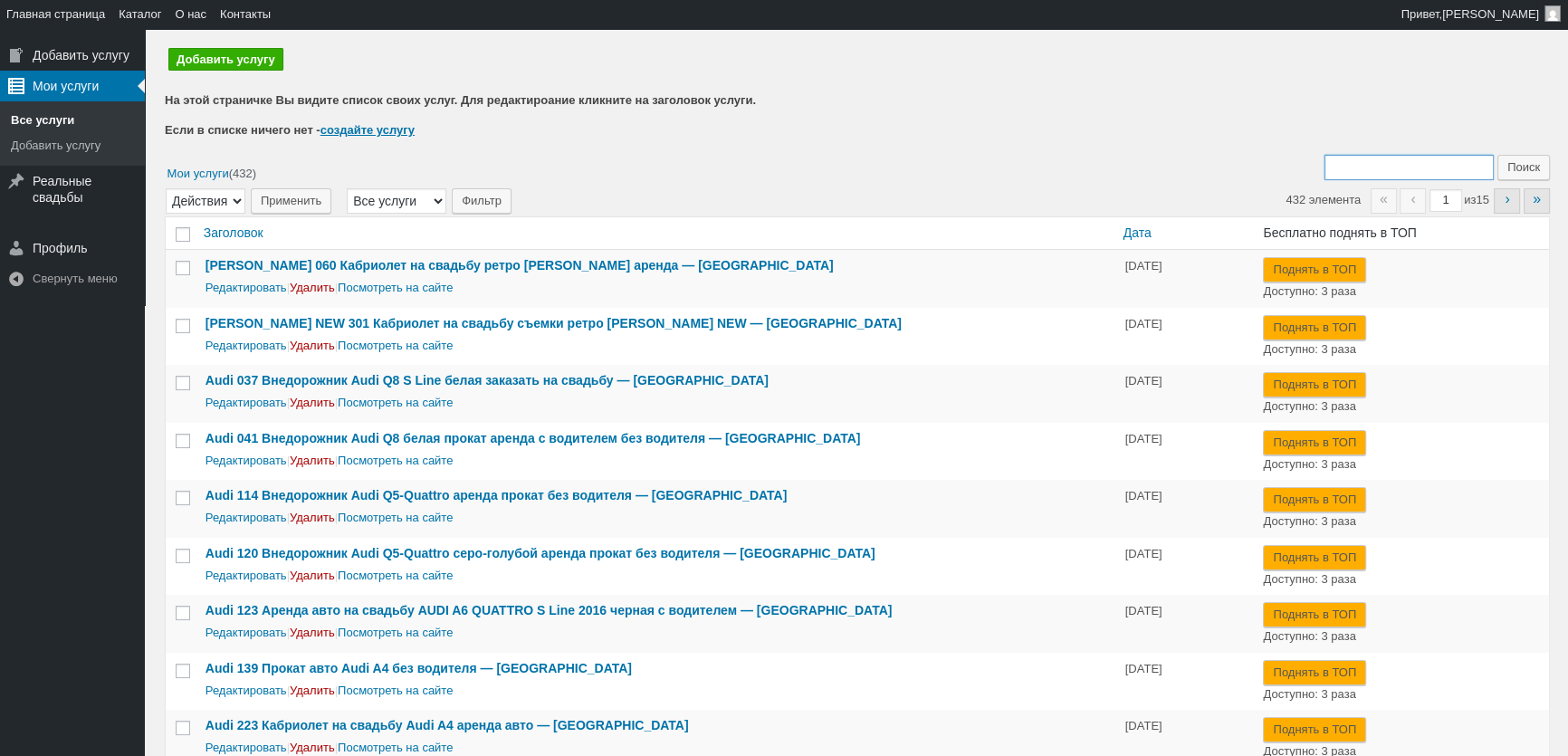
click at [1367, 165] on input "Поиск:" at bounding box center [1409, 167] width 169 height 26
type input "201"
click at [1498, 154] on input "Поиск" at bounding box center [1523, 167] width 52 height 26
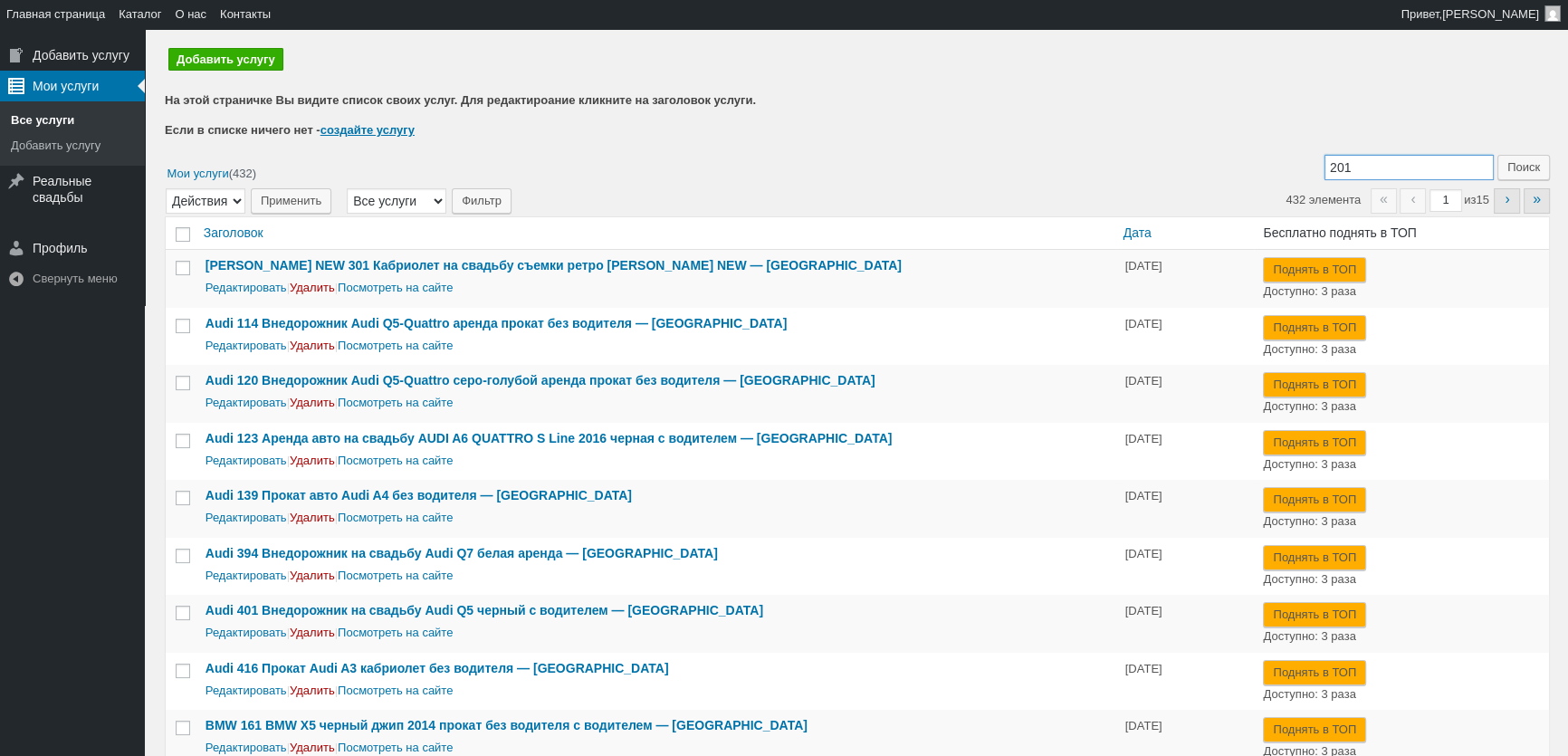
click at [1355, 175] on input "201" at bounding box center [1409, 167] width 169 height 26
type input "atlas"
click at [1498, 154] on input "Поиск" at bounding box center [1523, 167] width 52 height 26
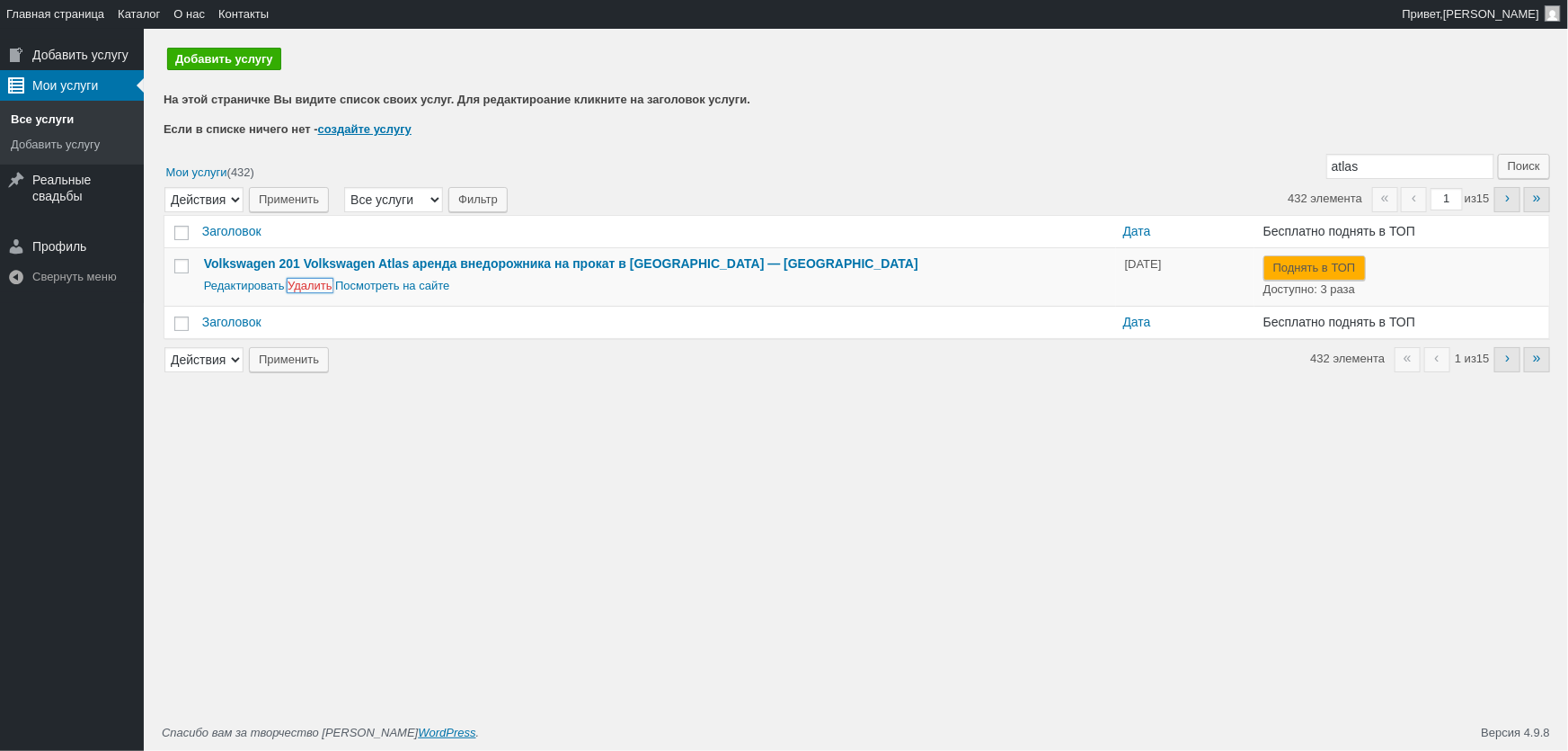
click at [328, 287] on link "Удалить" at bounding box center [310, 285] width 45 height 14
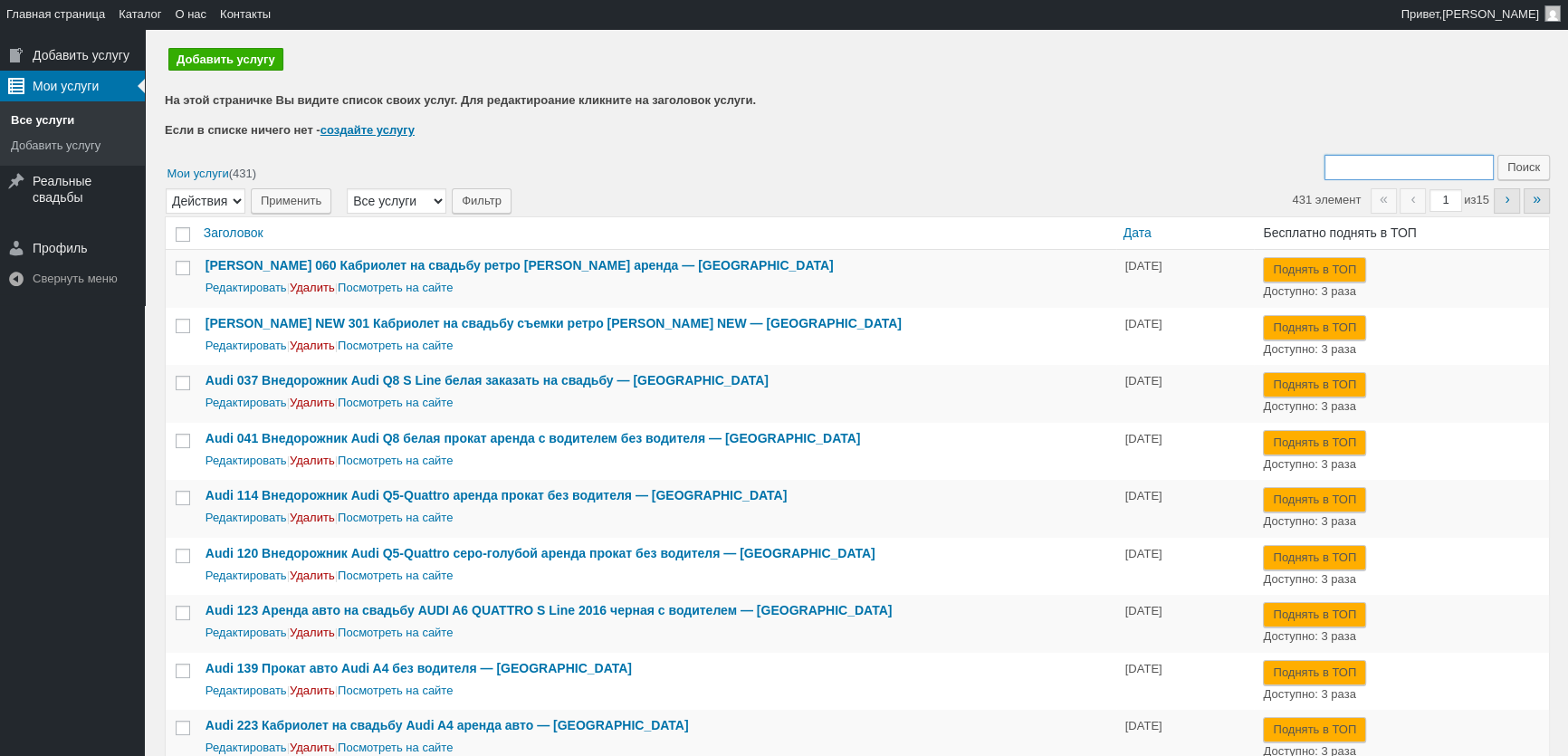
click at [1374, 159] on input "Поиск:" at bounding box center [1409, 167] width 169 height 26
type input "297"
click at [1498, 154] on input "Поиск" at bounding box center [1523, 167] width 52 height 26
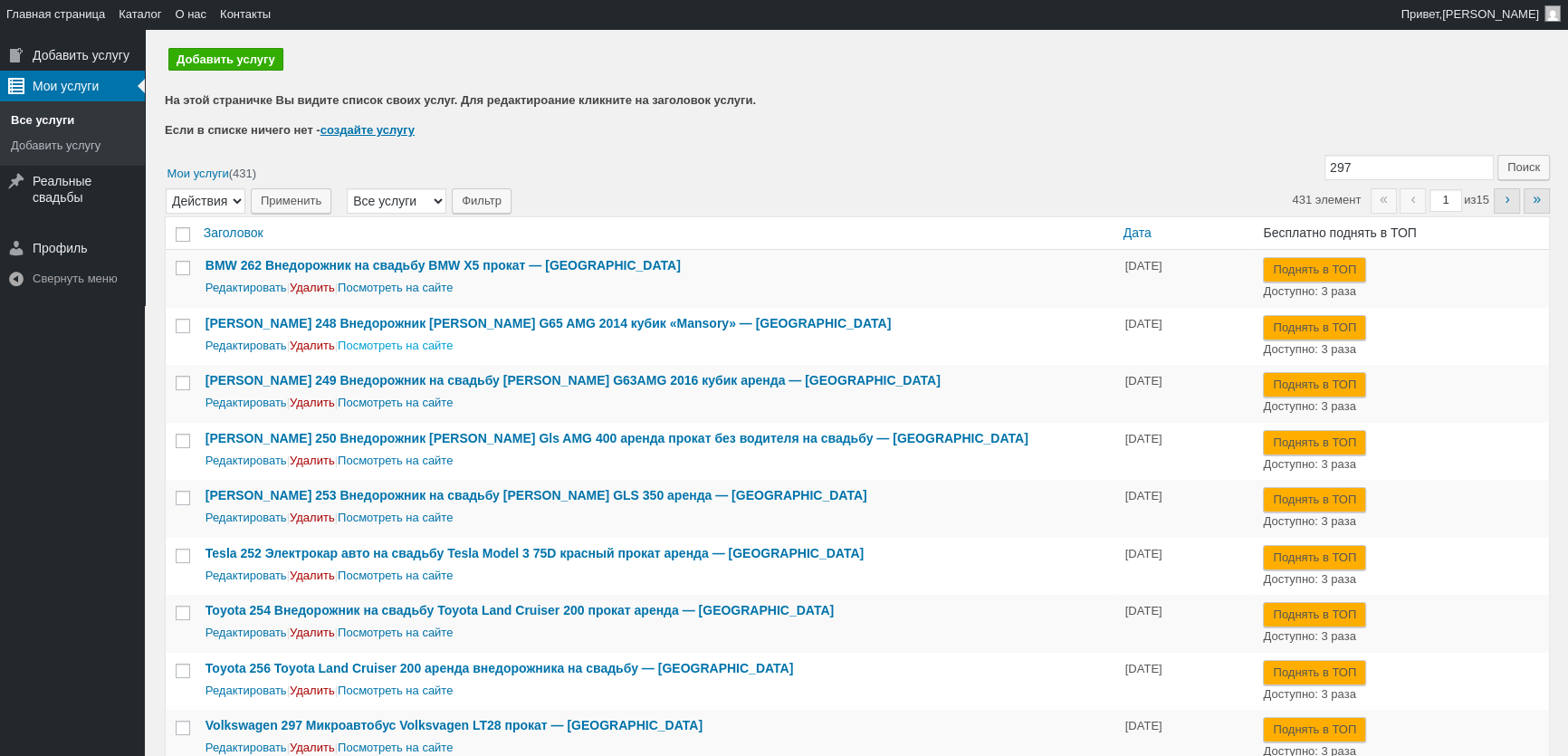
scroll to position [155, 0]
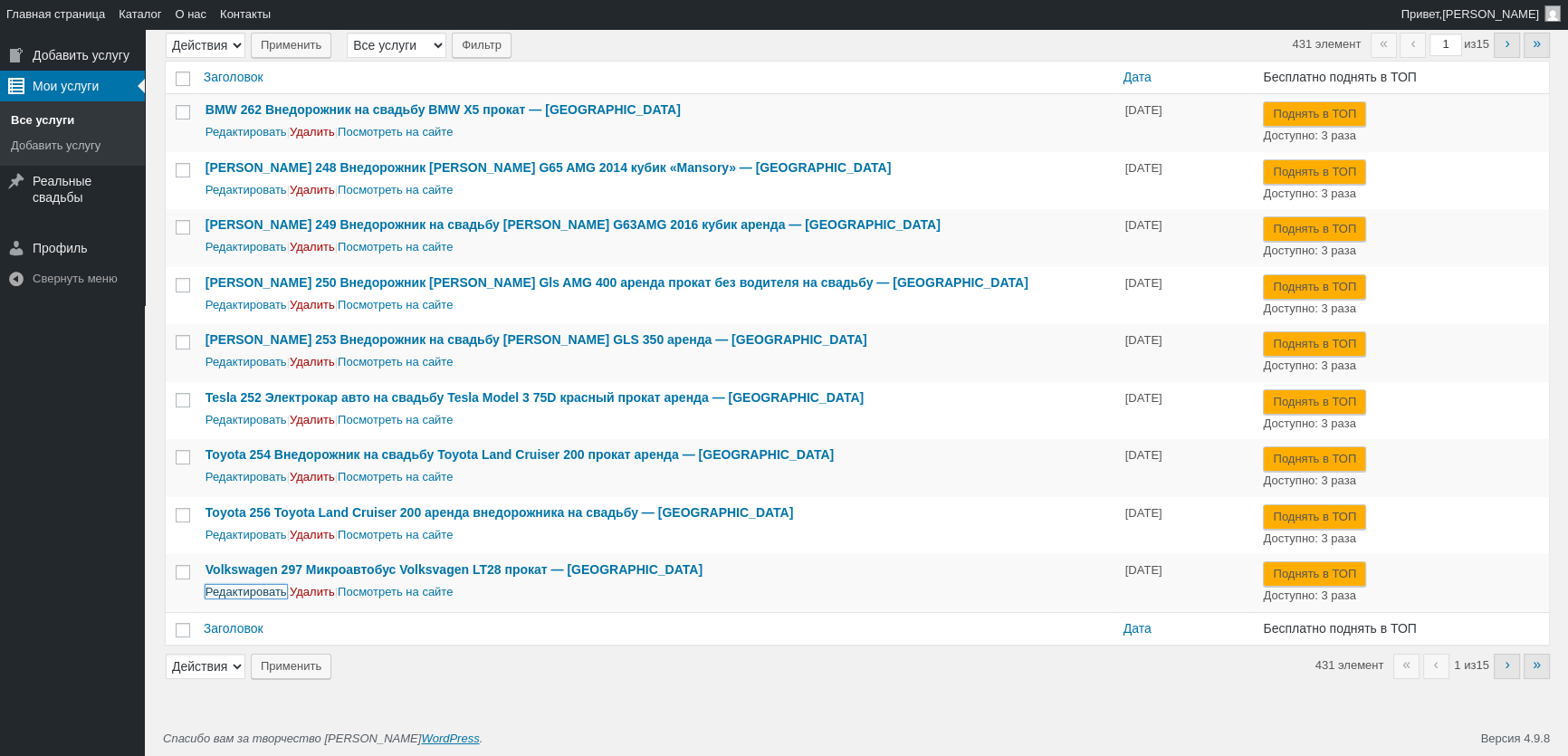
click at [253, 594] on link "Редактировать" at bounding box center [246, 592] width 81 height 14
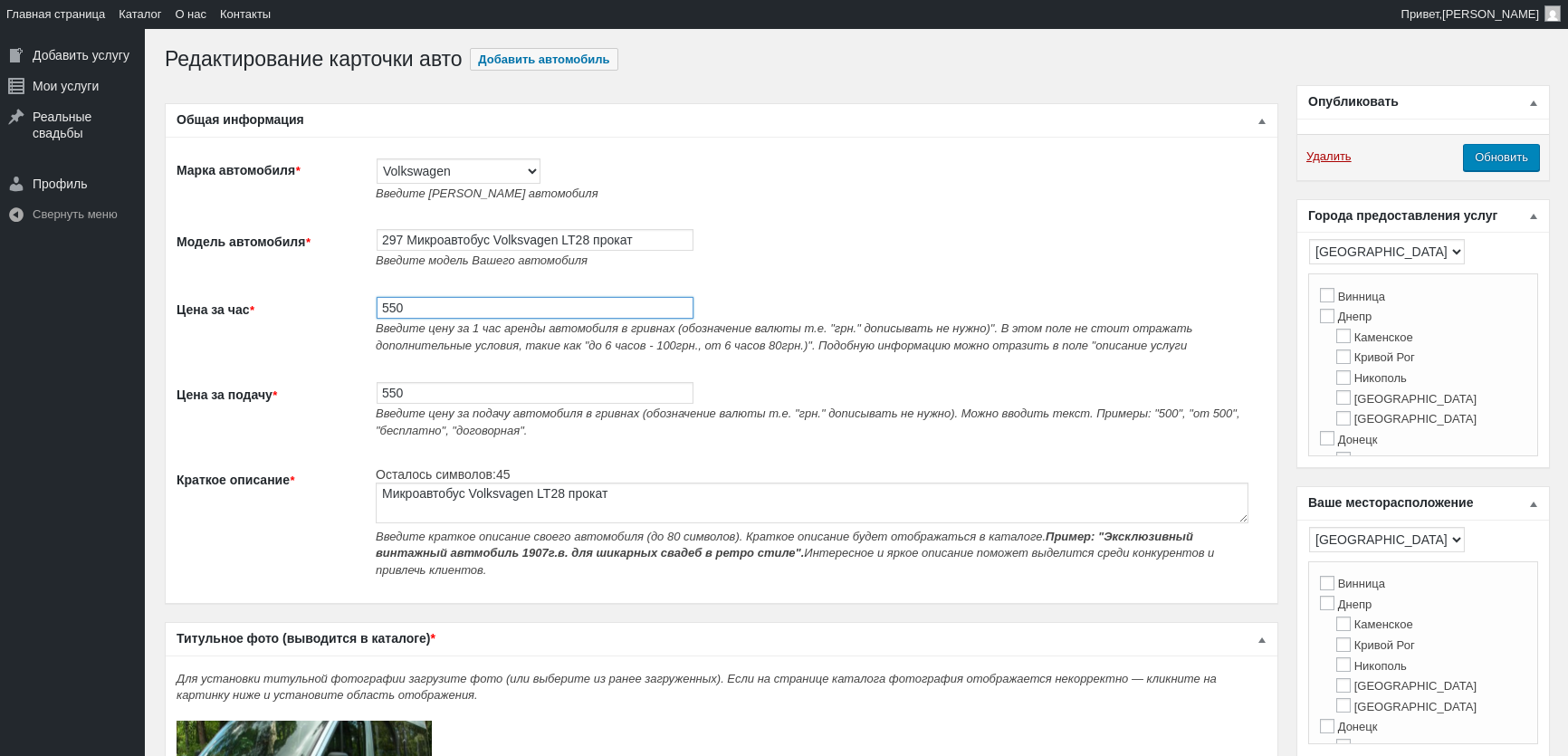
click at [400, 312] on input "550" at bounding box center [535, 308] width 317 height 22
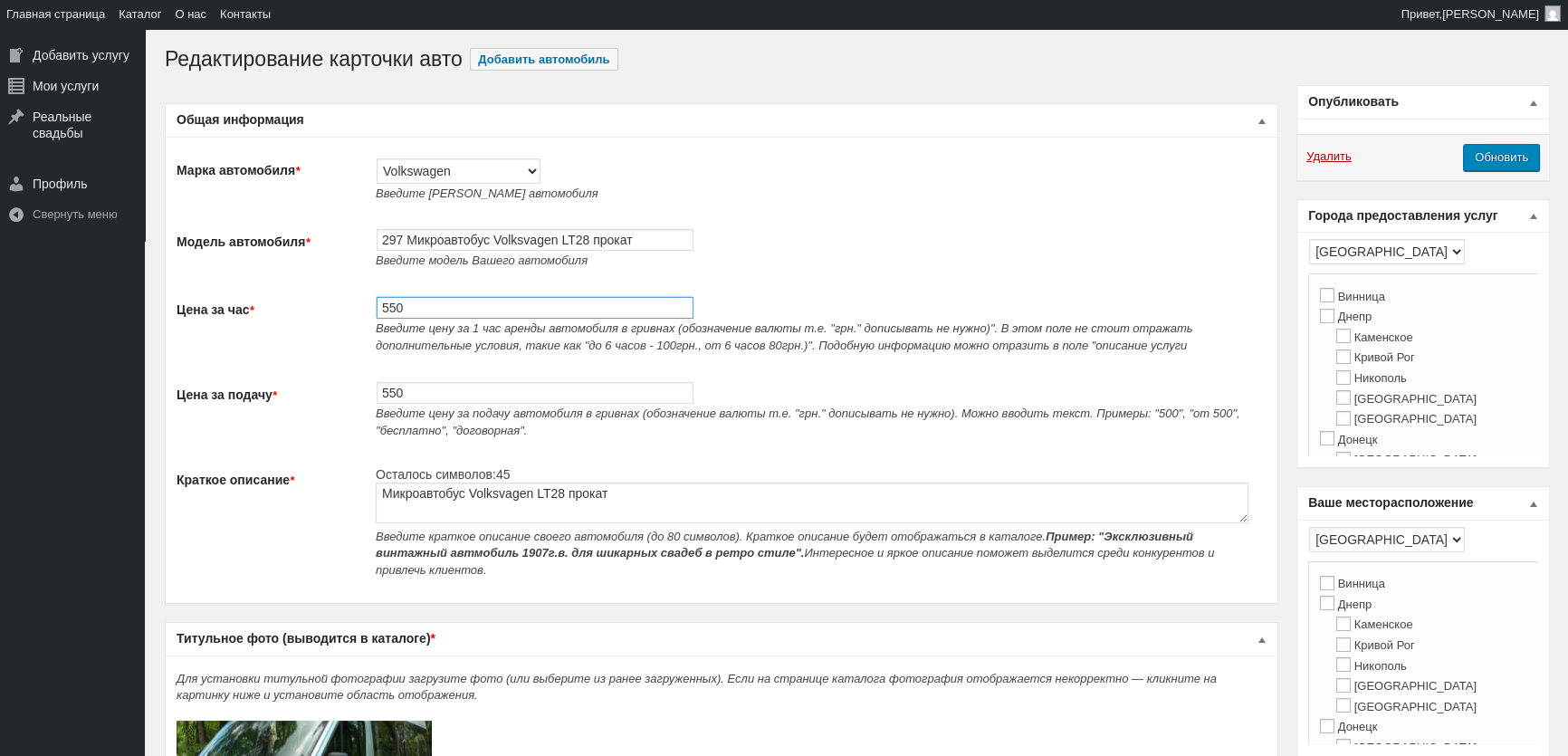
click at [400, 312] on input "550" at bounding box center [535, 308] width 317 height 22
type input "600"
click at [371, 392] on td "550 Введите цену за подачу автомобиля в гривнах (обозначение валюты т.е. "грн."…" at bounding box center [816, 410] width 900 height 85
click at [413, 392] on input "550" at bounding box center [535, 393] width 317 height 22
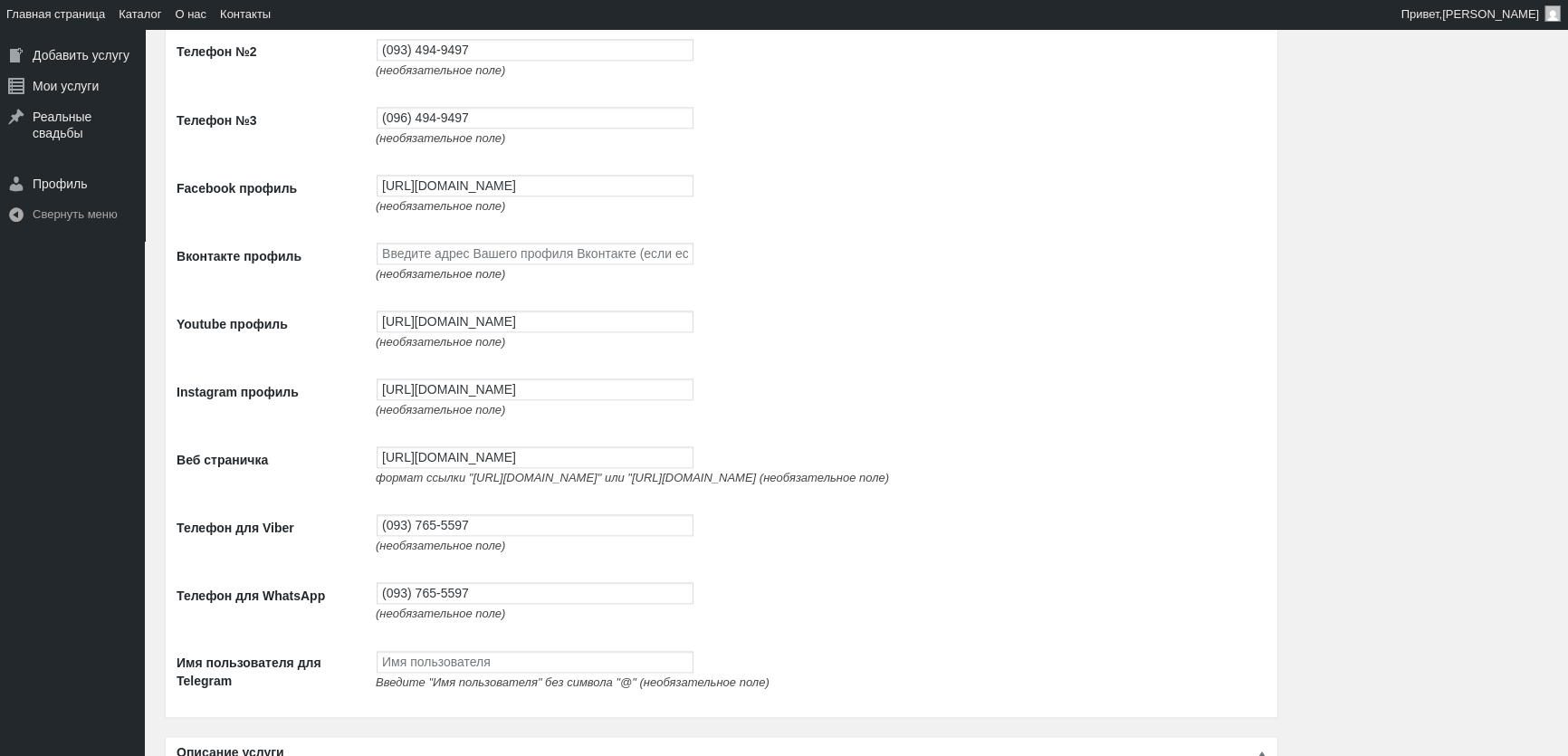
scroll to position [2879, 0]
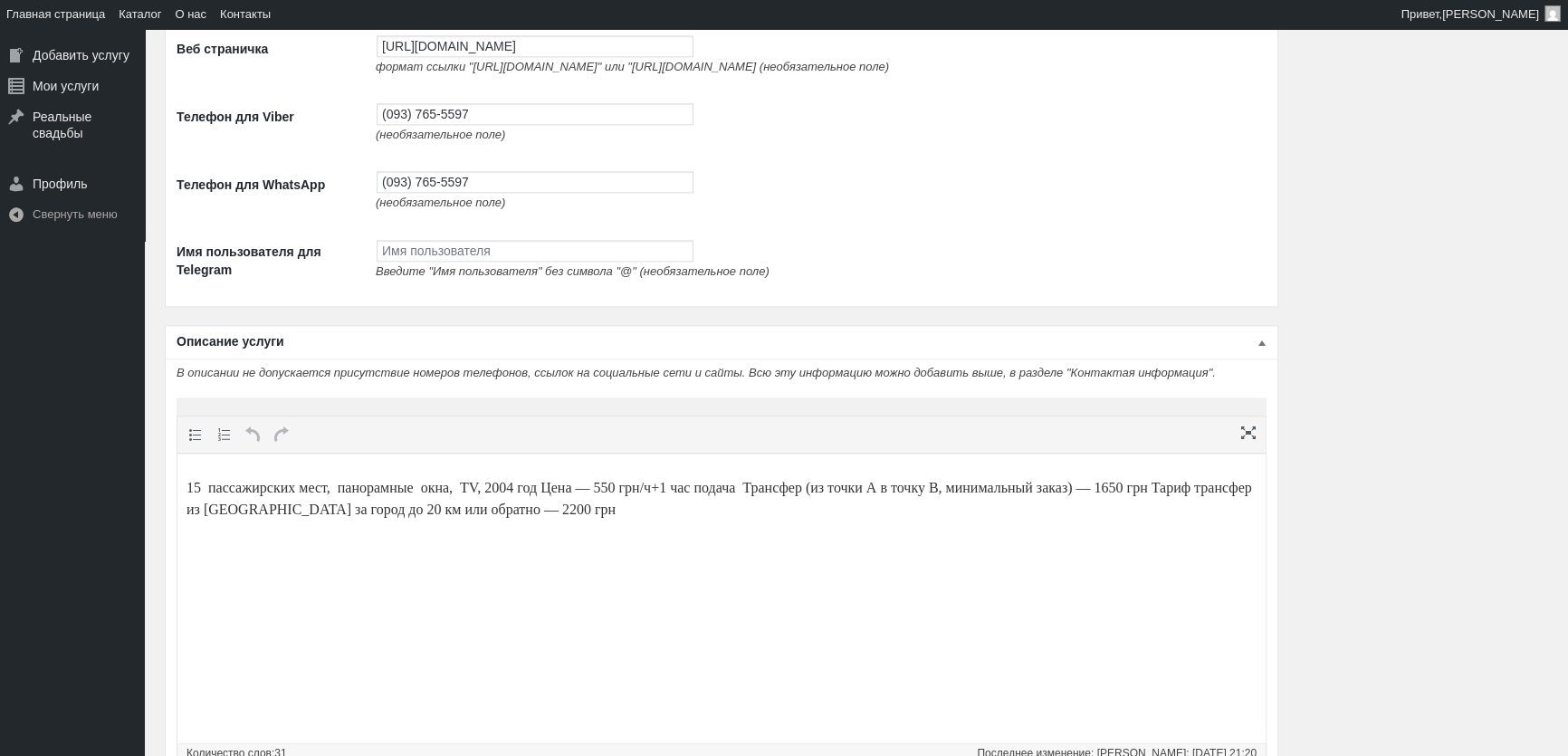
type input "600"
click at [641, 482] on p "15 пассажирских мест, панорамные окна, TV, 2004 год Цена — 550 грн/ч+1 час пода…" at bounding box center [721, 499] width 1070 height 44
click at [1200, 487] on p "15 пассажирских мест, панорамные окна, TV, 2004 год Цена — 600 грн/ч+1 час пода…" at bounding box center [721, 499] width 1070 height 44
click at [607, 508] on p "15 пассажирских мест, панорамные окна, TV, 2004 год Цена — 600 грн/ч+1 час пода…" at bounding box center [721, 499] width 1070 height 44
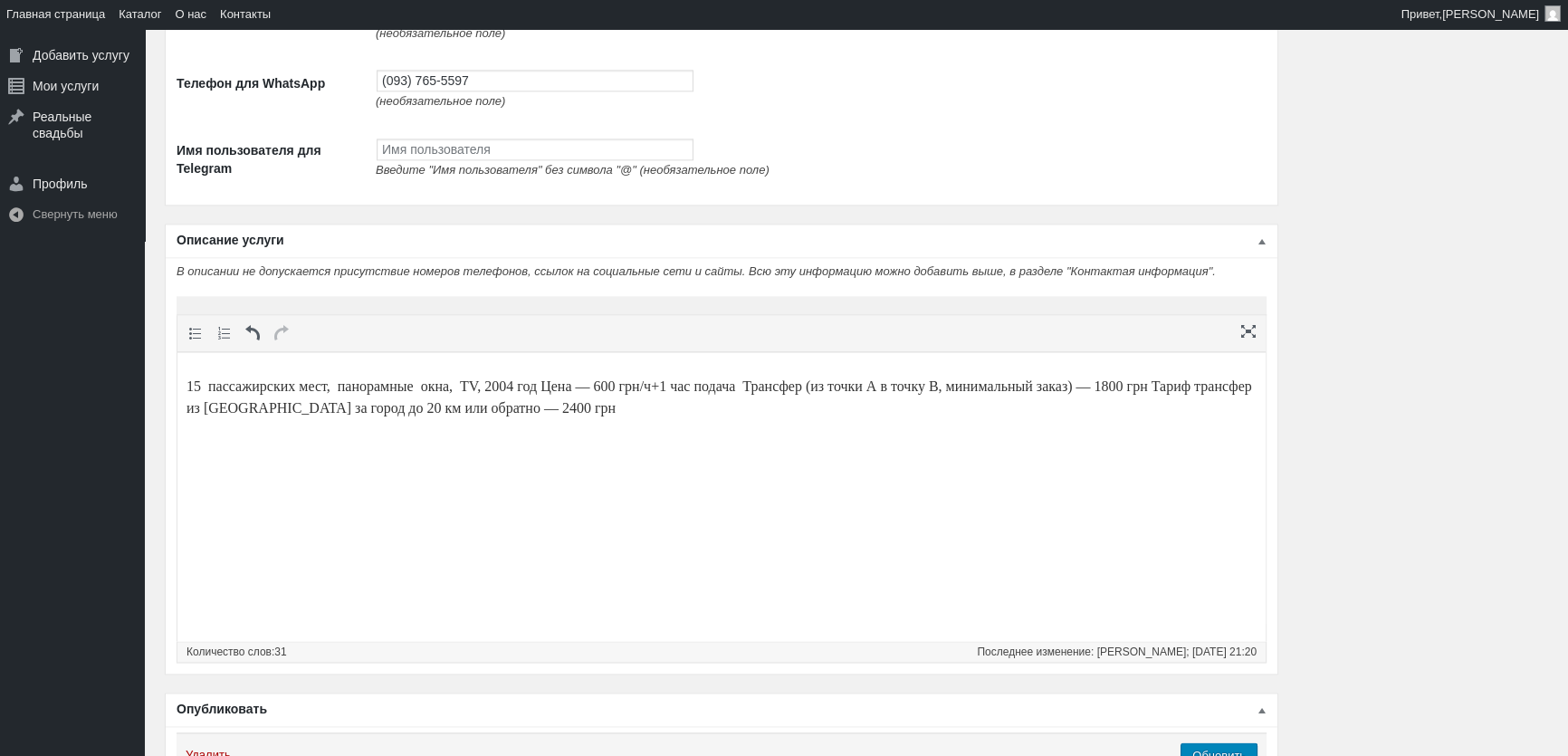
scroll to position [3111, 0]
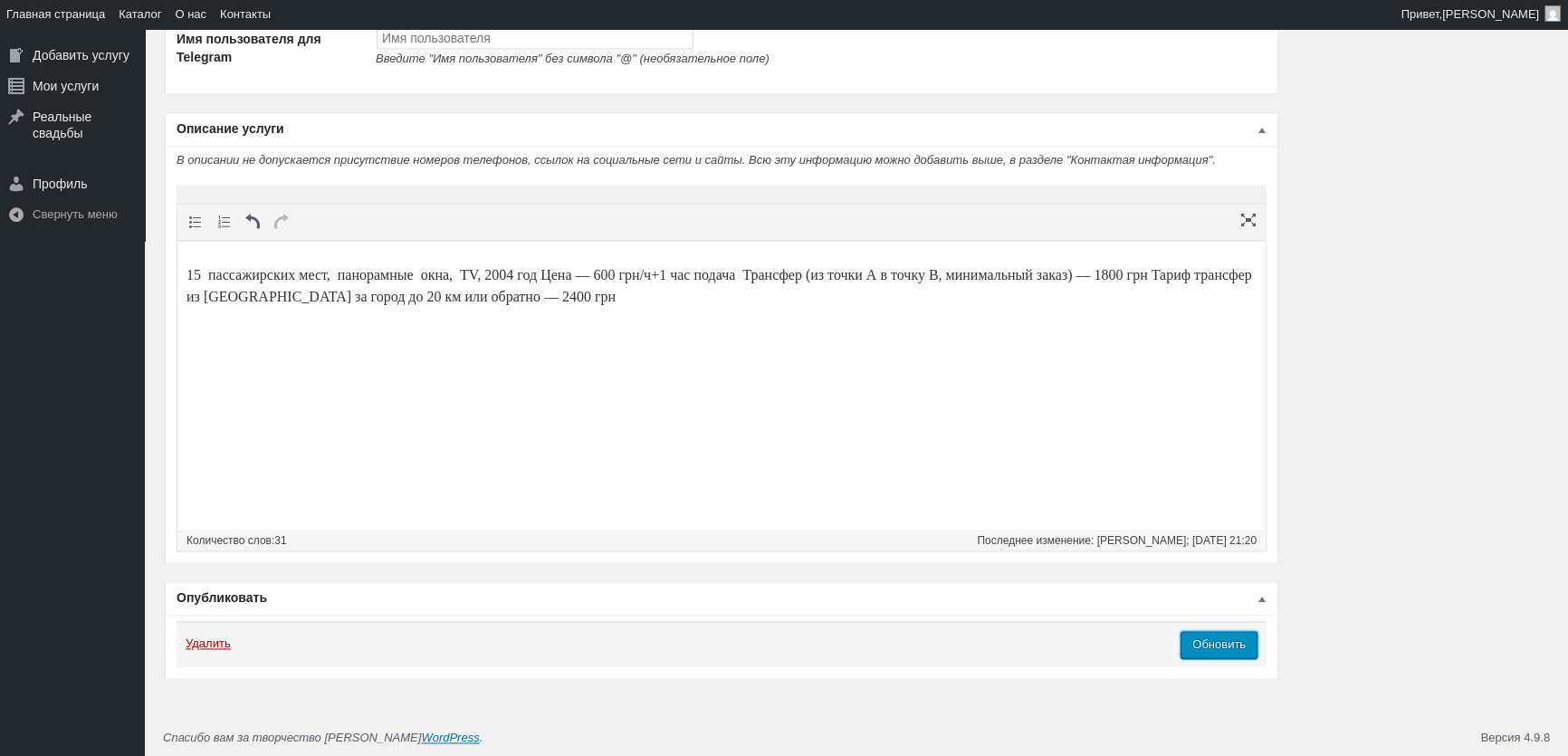
click at [1202, 651] on input "Обновить" at bounding box center [1220, 643] width 77 height 27
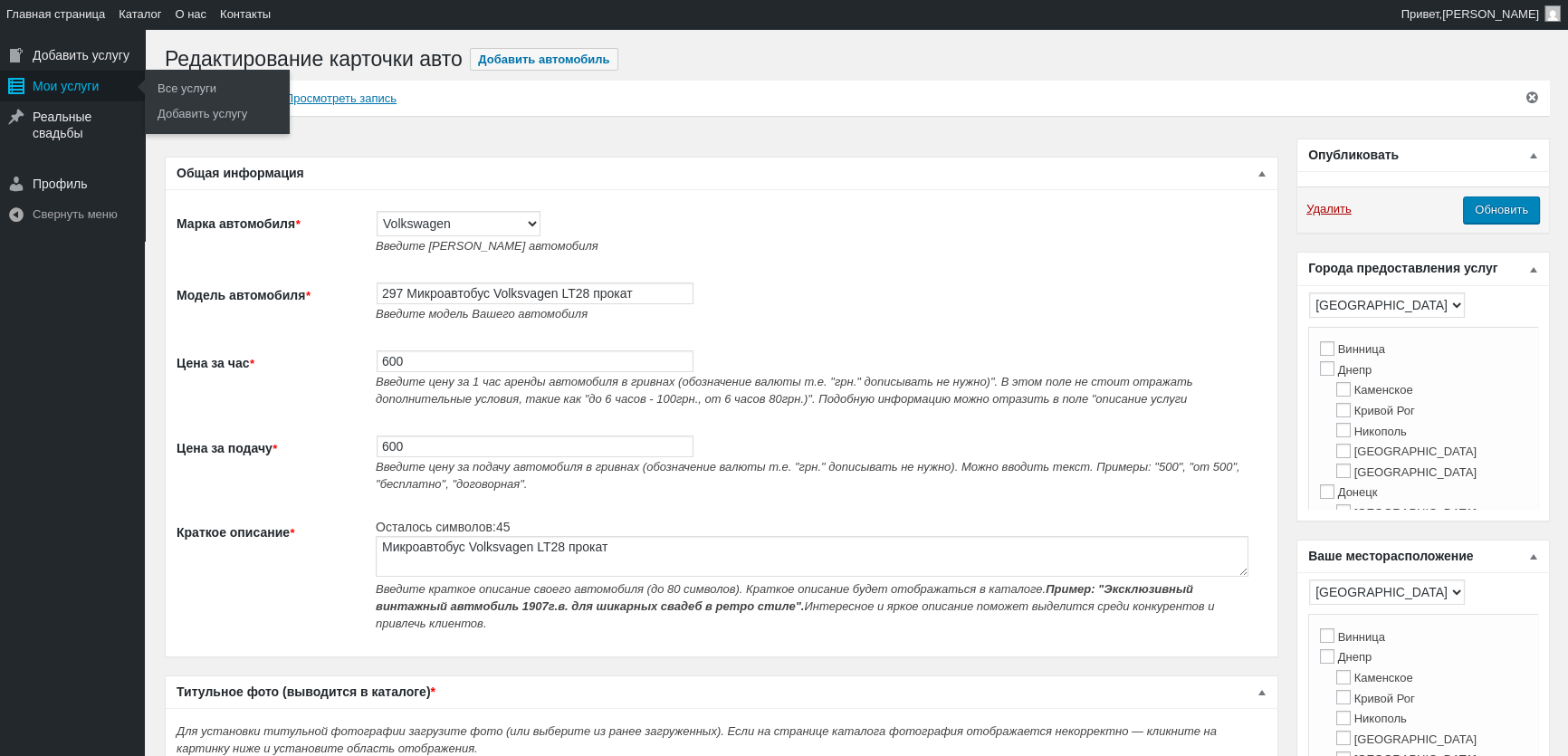
click at [62, 81] on div "Мои услуги" at bounding box center [72, 85] width 145 height 31
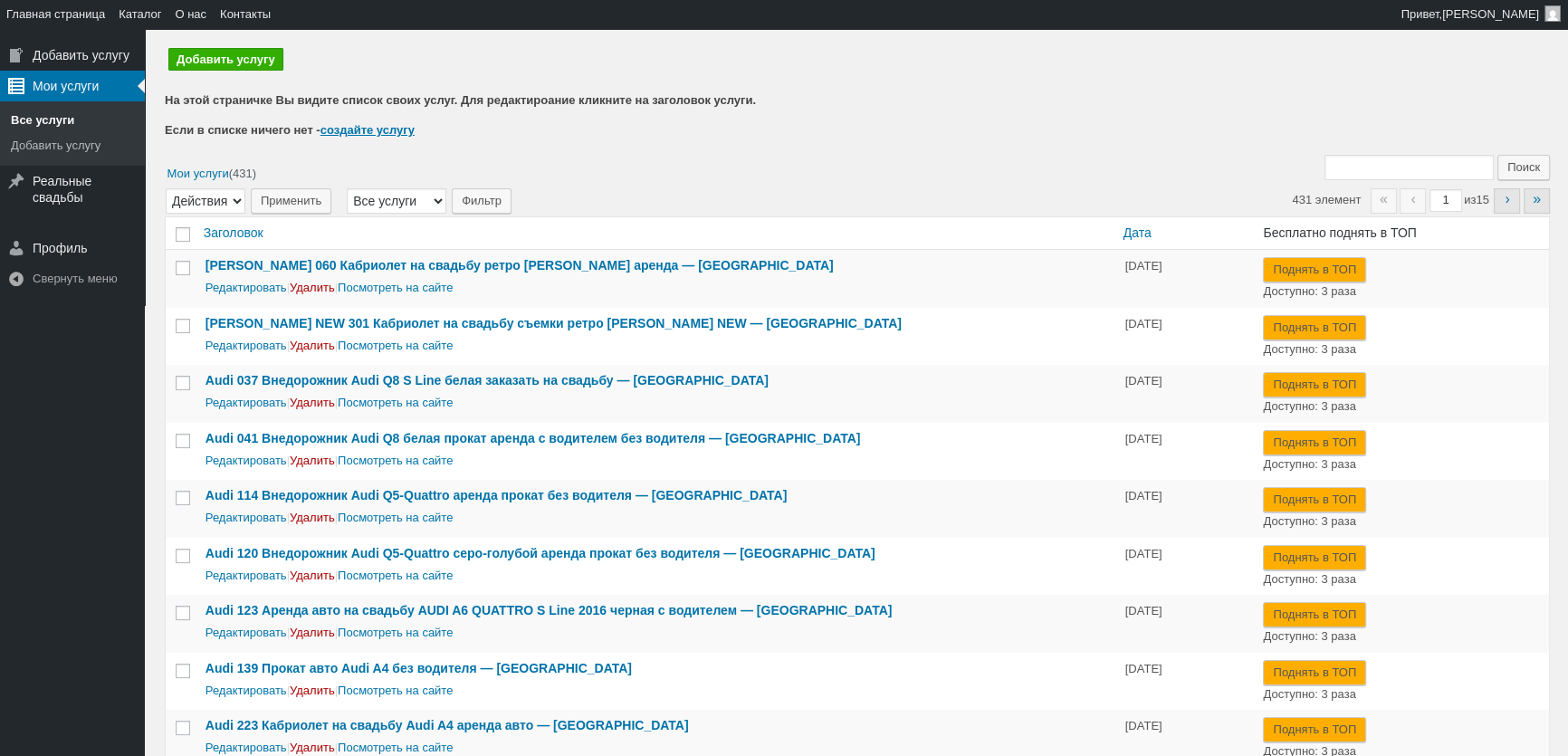
click at [1383, 164] on input "Поиск:" at bounding box center [1409, 167] width 169 height 26
type input "298"
click at [1498, 154] on input "Поиск" at bounding box center [1523, 167] width 52 height 26
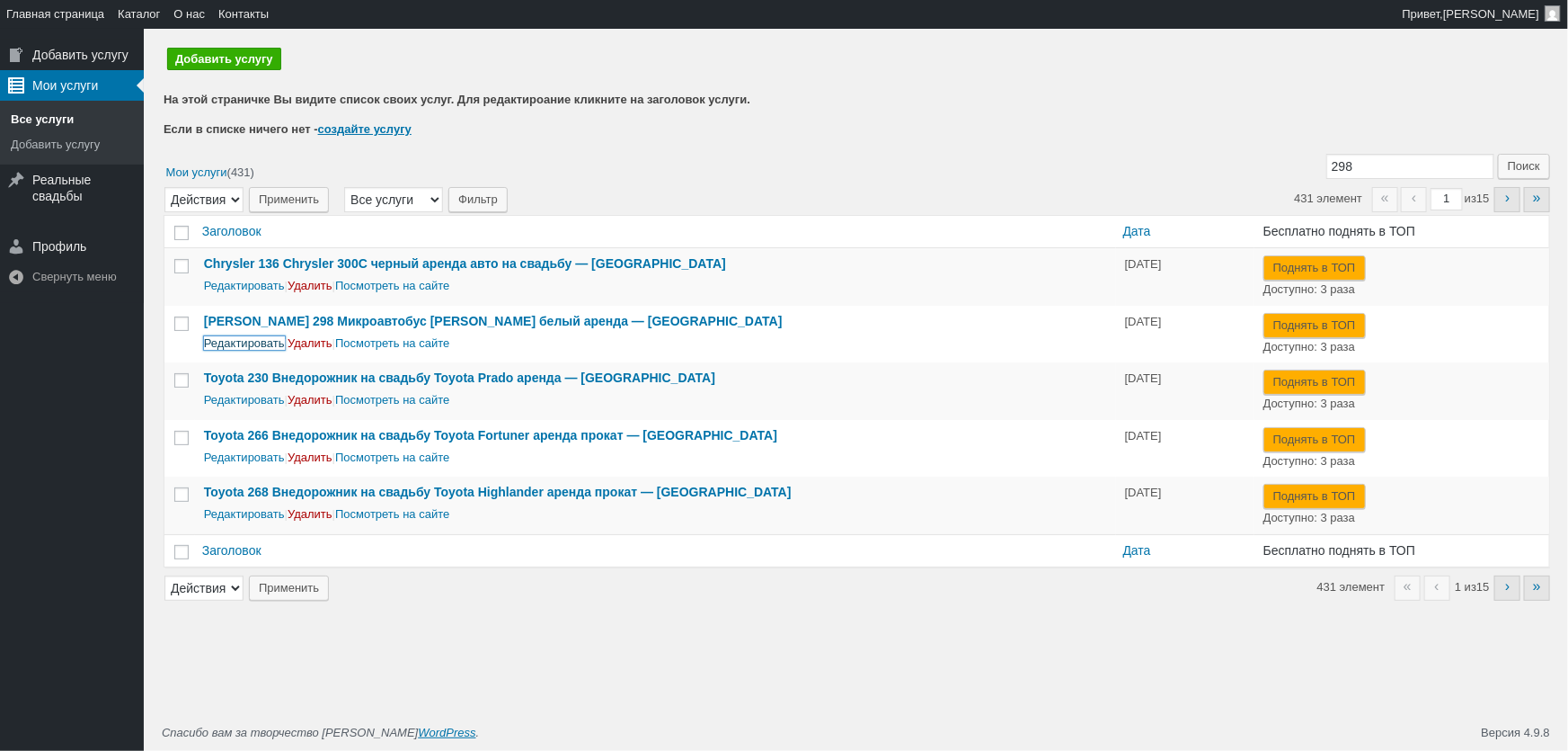
click at [269, 340] on link "Редактировать" at bounding box center [245, 343] width 81 height 14
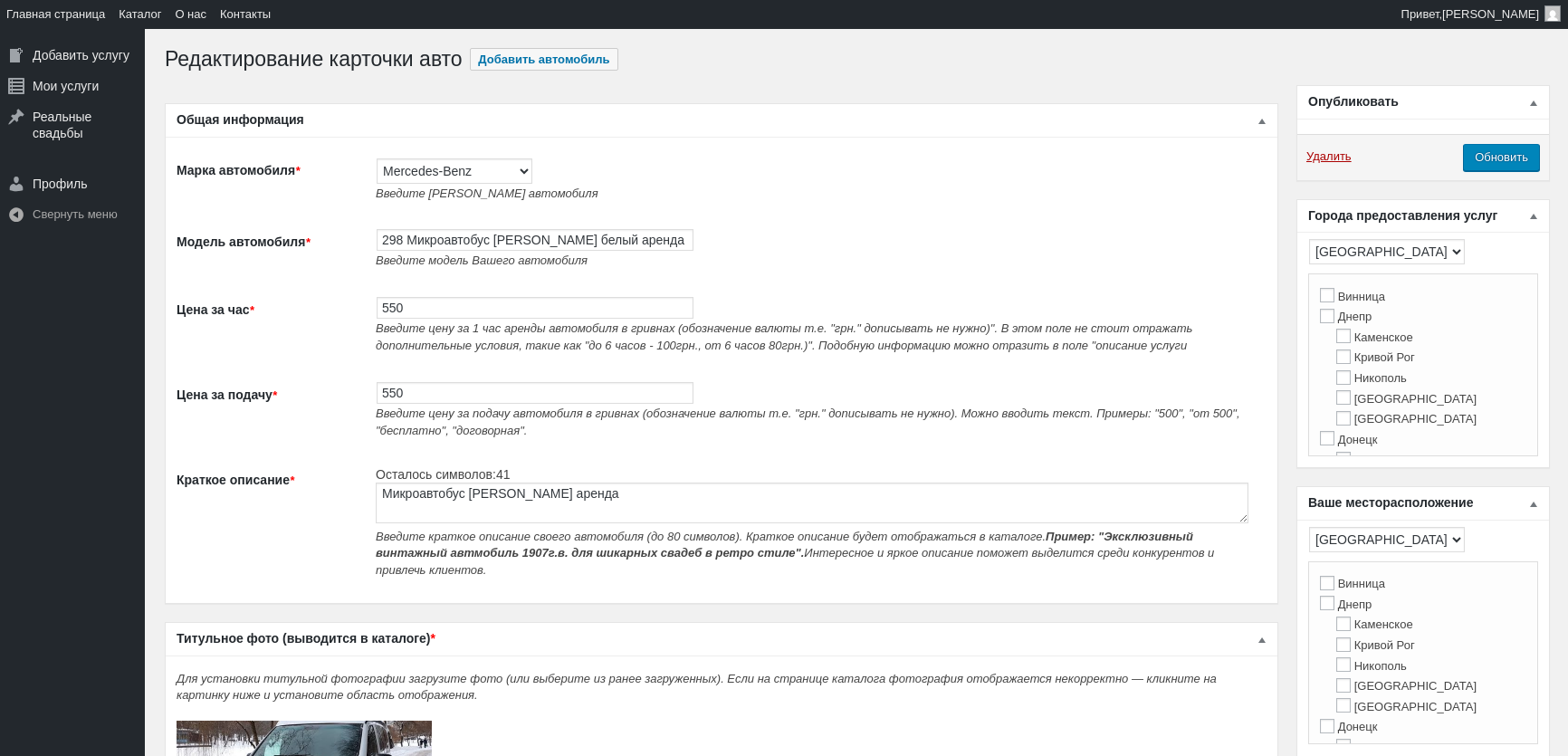
click at [407, 322] on span "Введите цену за 1 час аренды автомобиля в гривнах (обозначение валюты т.е. "грн…" at bounding box center [784, 336] width 817 height 31
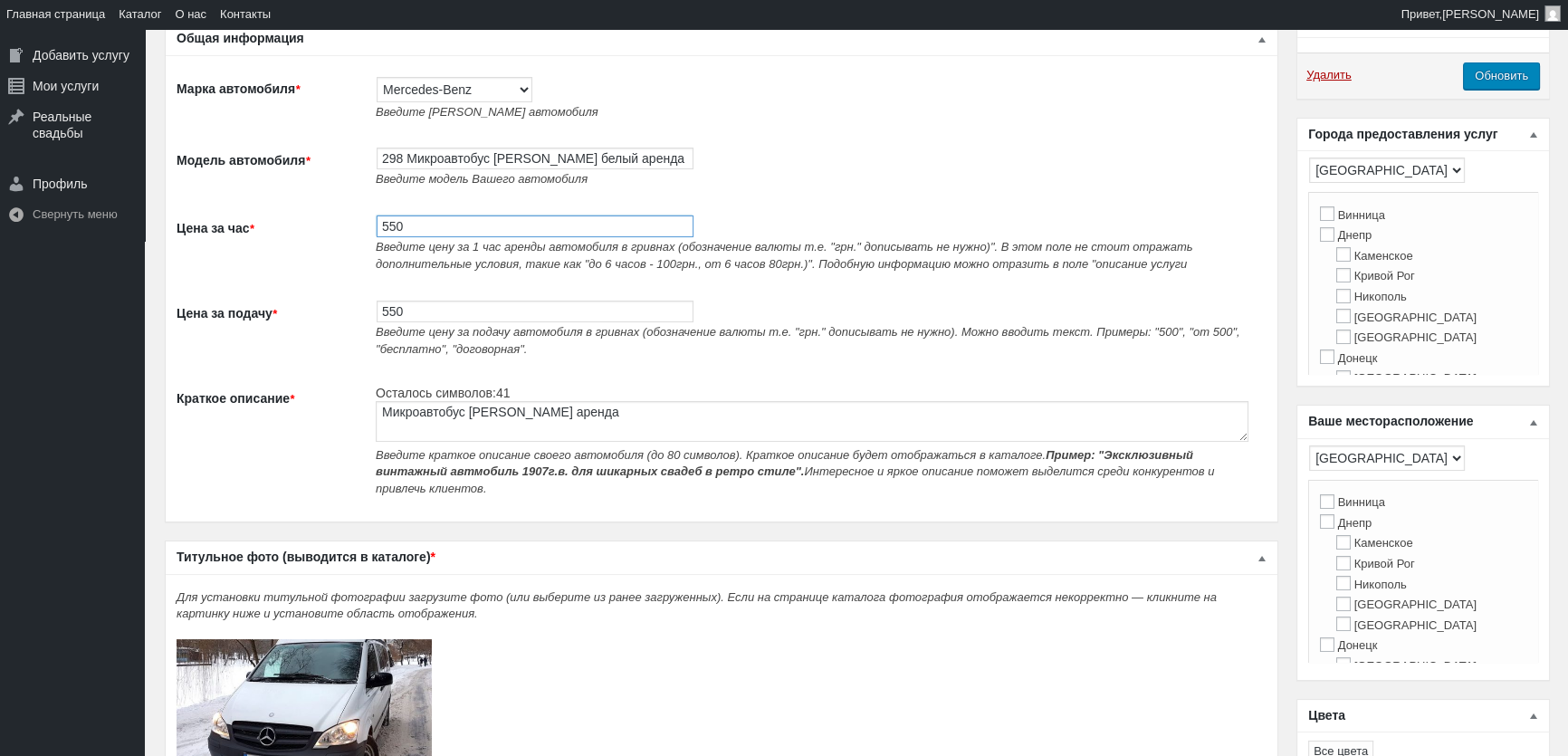
click at [410, 232] on input "550" at bounding box center [535, 227] width 317 height 22
type input "600"
click at [392, 317] on input "550" at bounding box center [535, 312] width 317 height 22
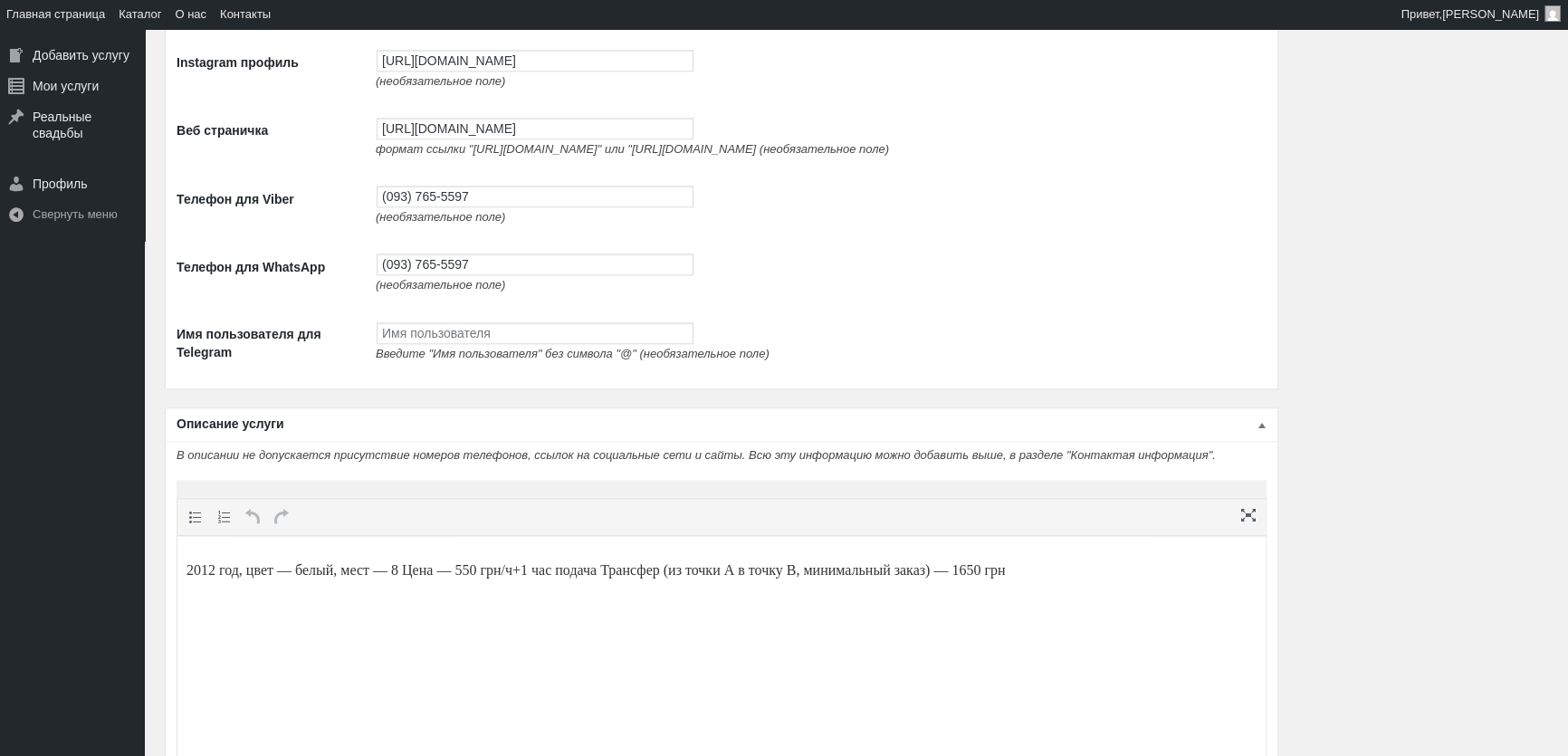
scroll to position [2694, 0]
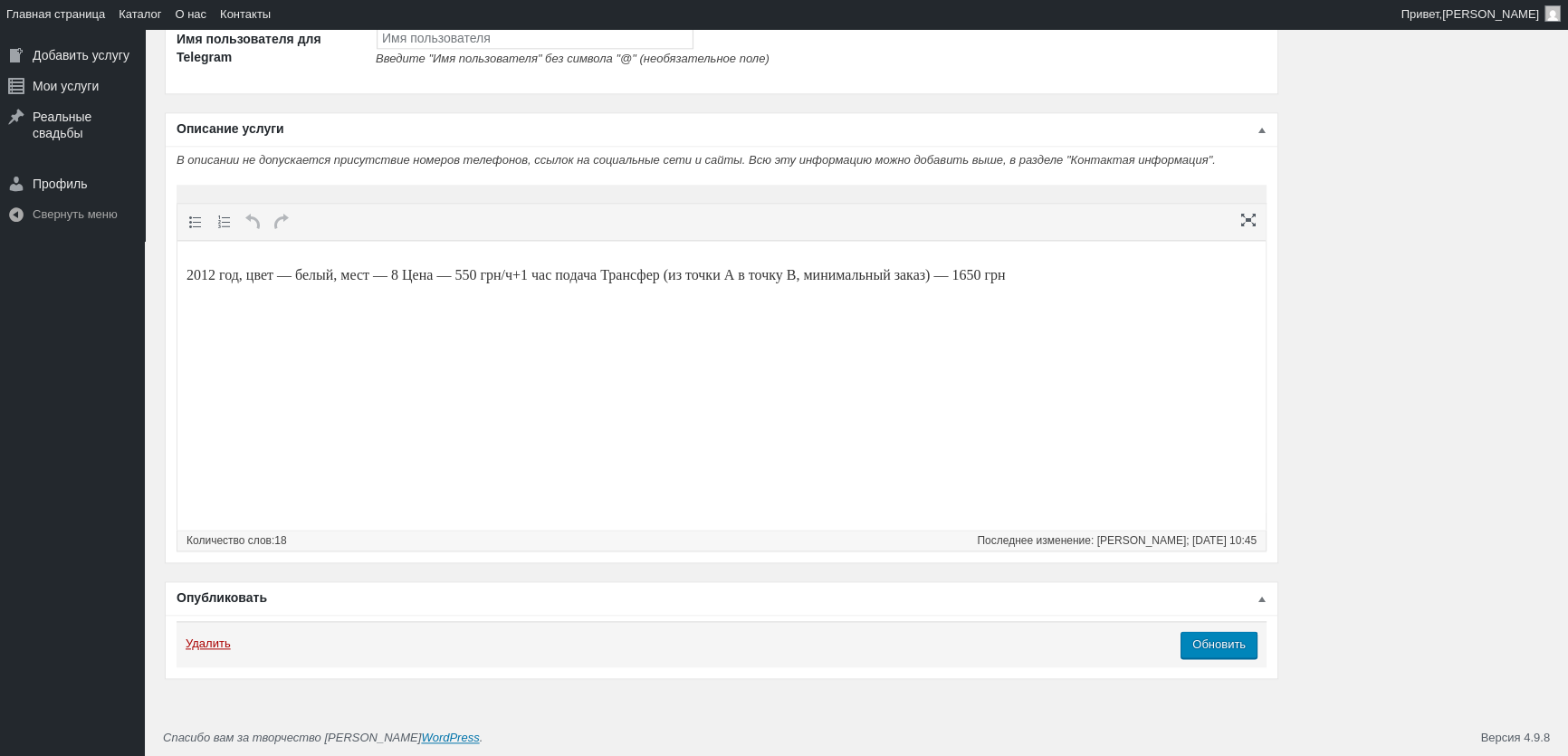
type input "600"
click at [482, 276] on p "2012 год, цвет — белый, мест — 8 Цена — 550 грн/ч+1 час подача Трансфер (из точ…" at bounding box center [721, 275] width 1070 height 22
click at [1038, 276] on p "2012 год, цвет — белый, мест — 8 Цена — 600 грн/ч+1 час подача Трансфер (из точ…" at bounding box center [721, 275] width 1070 height 22
click at [1227, 640] on input "Обновить" at bounding box center [1220, 643] width 77 height 27
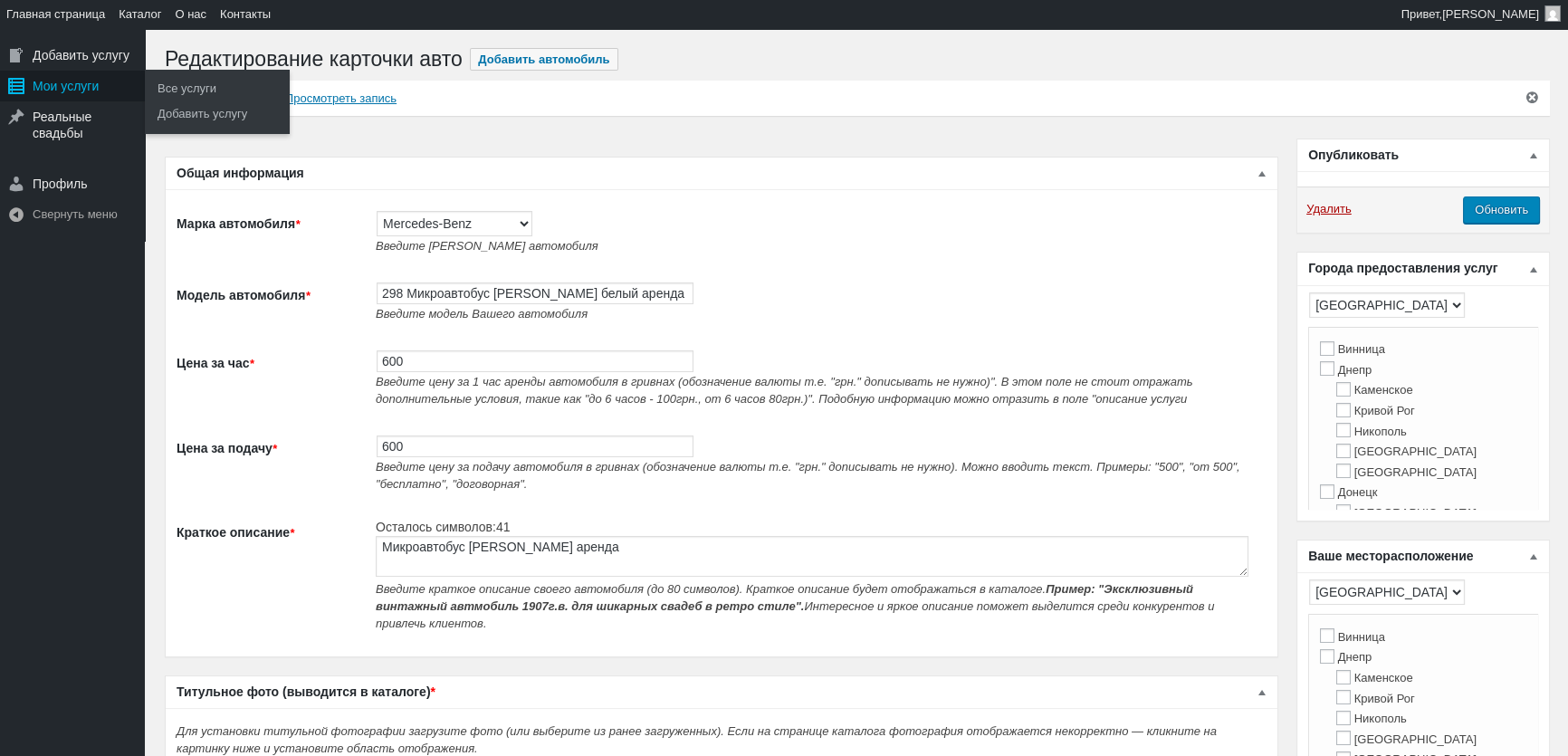
click at [76, 93] on div "Мои услуги" at bounding box center [72, 85] width 145 height 31
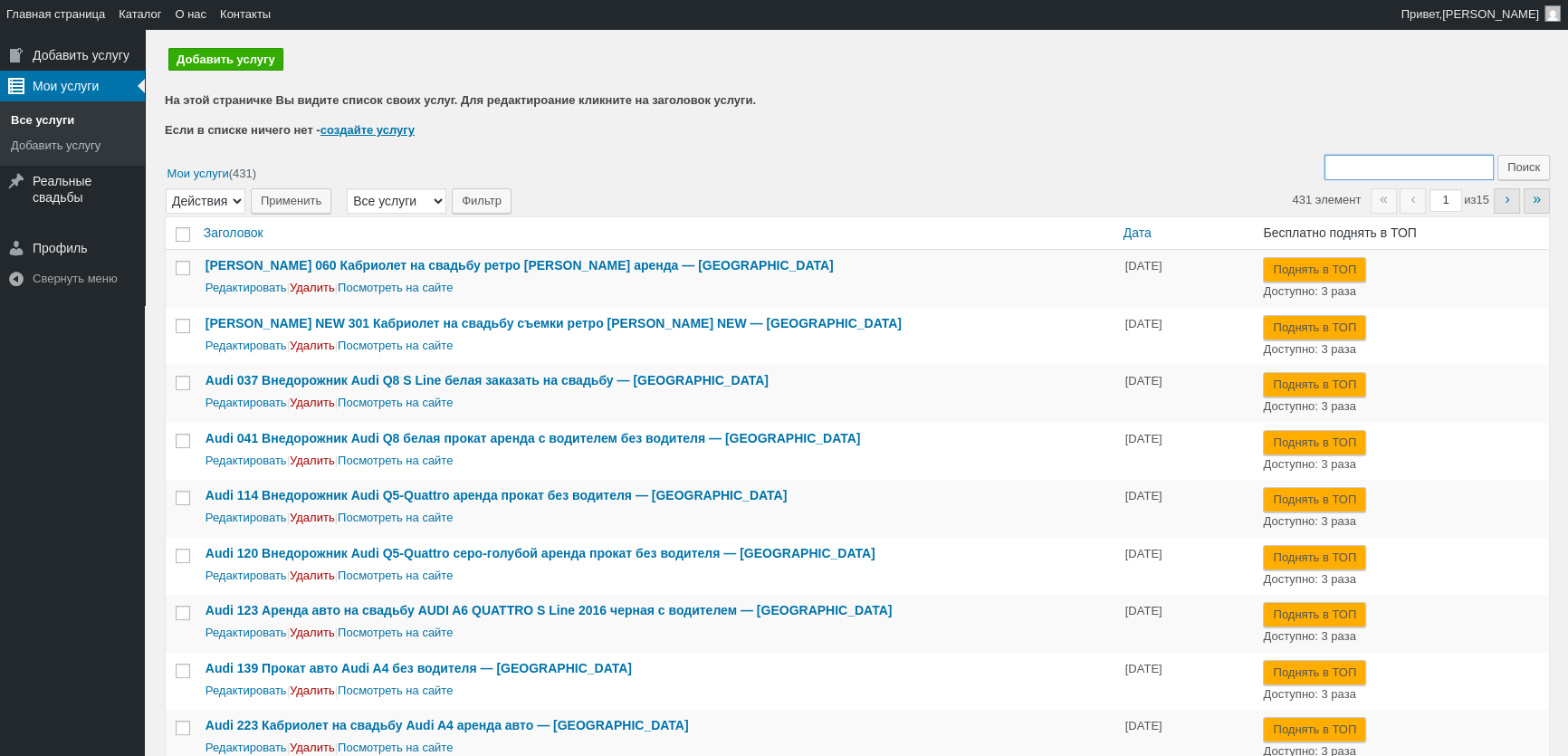
click at [1361, 168] on input "Поиск:" at bounding box center [1409, 167] width 169 height 26
type input "293"
click at [1498, 154] on input "Поиск" at bounding box center [1523, 167] width 52 height 26
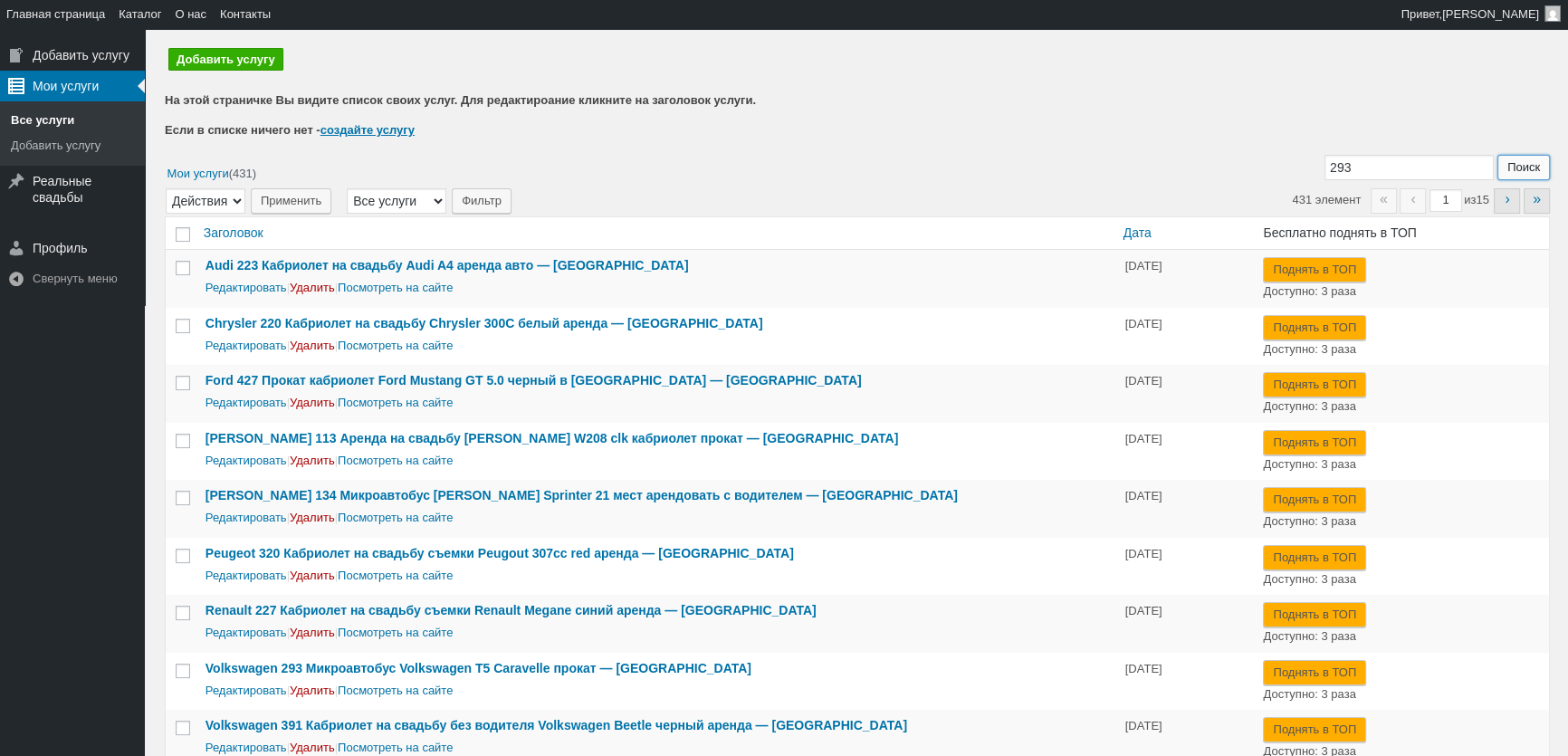
click at [1530, 167] on input "Поиск" at bounding box center [1523, 167] width 52 height 26
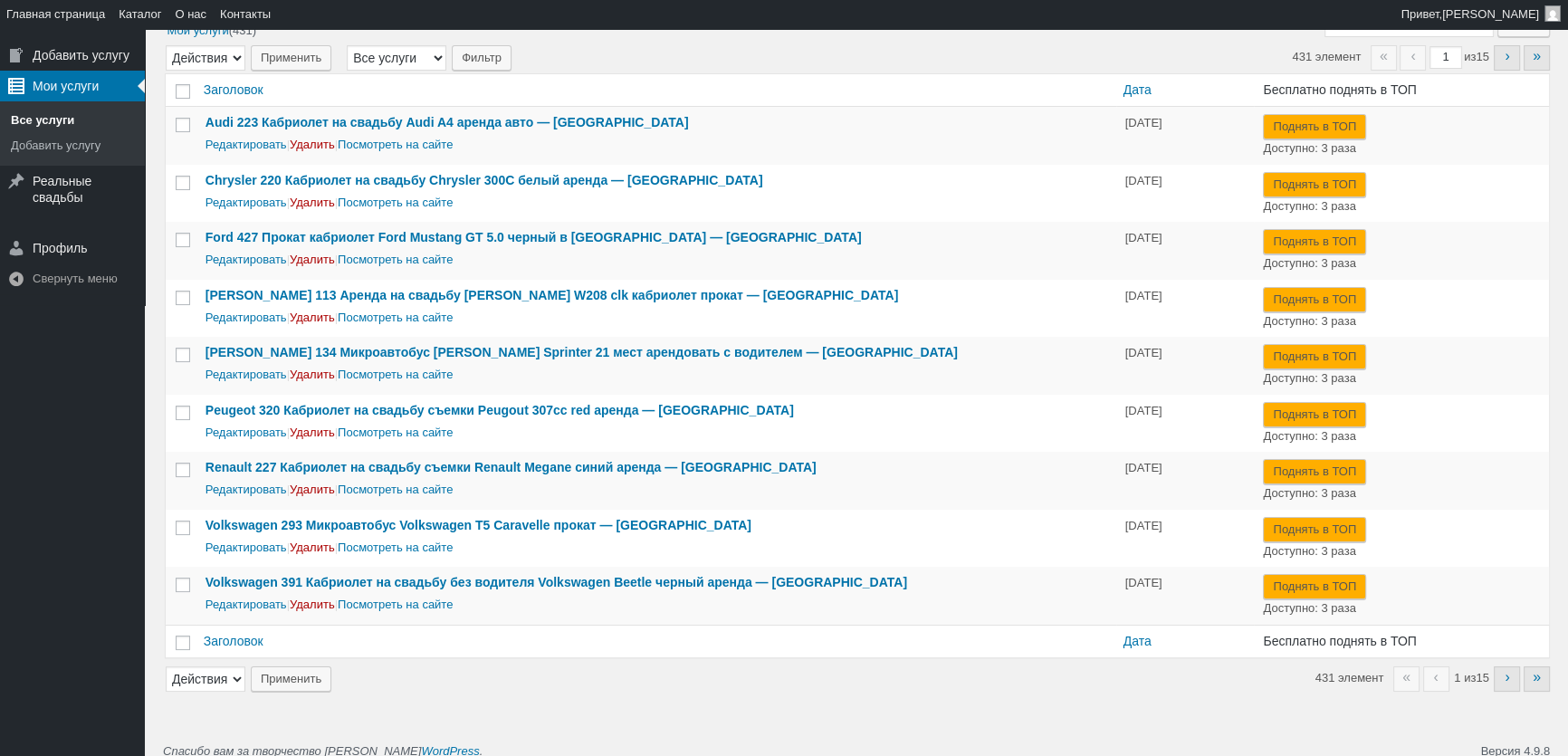
scroll to position [155, 0]
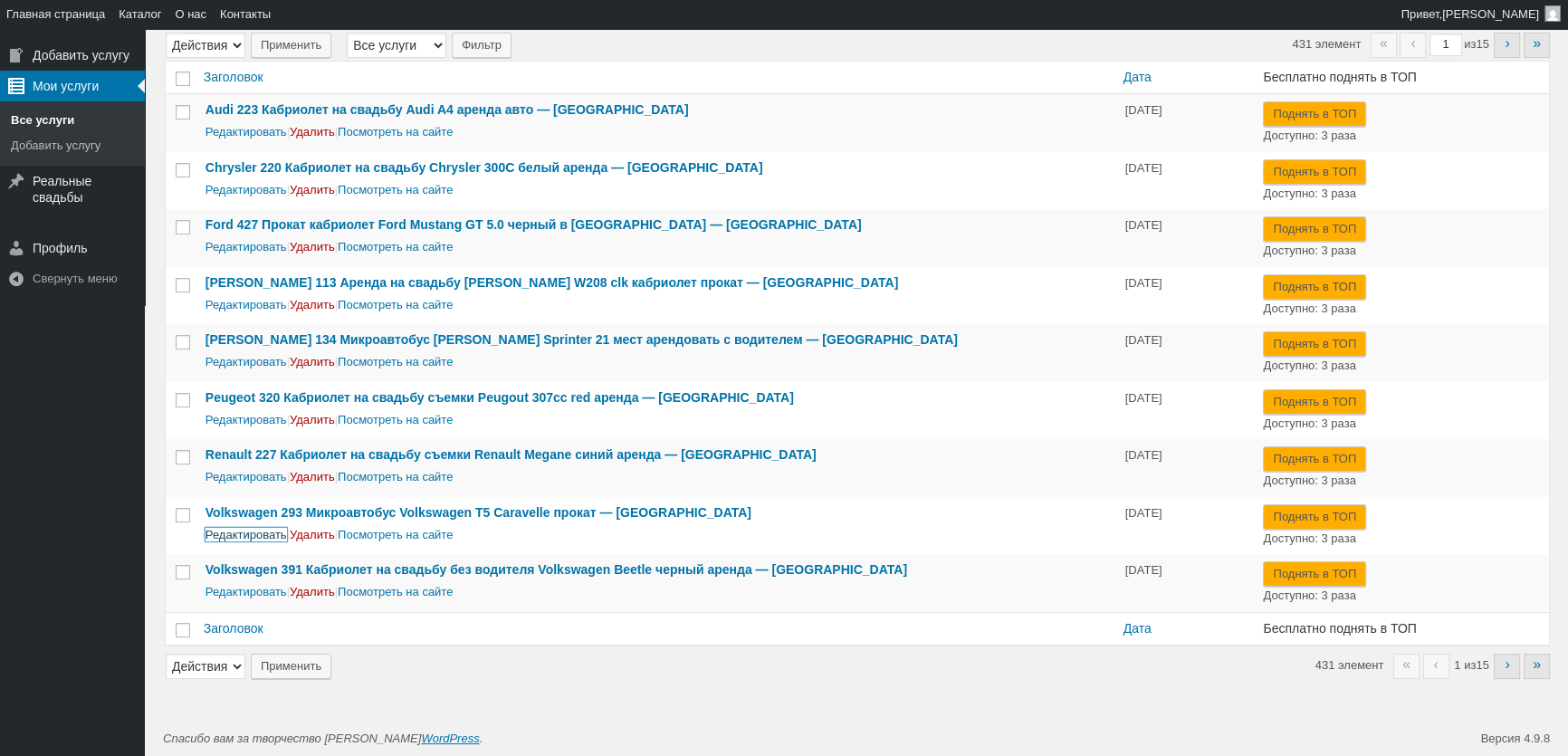
click at [246, 535] on link "Редактировать" at bounding box center [246, 534] width 81 height 14
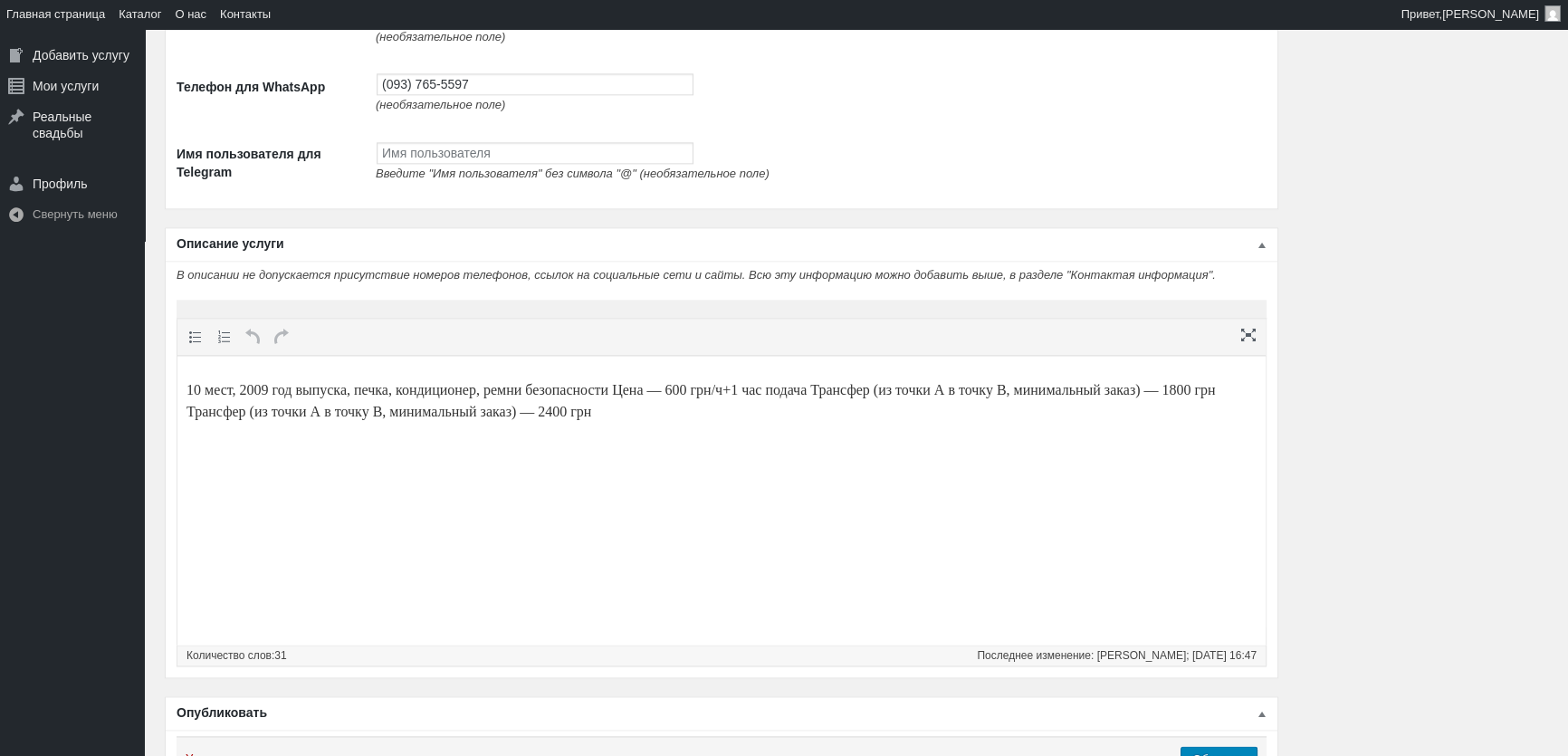
scroll to position [3111, 0]
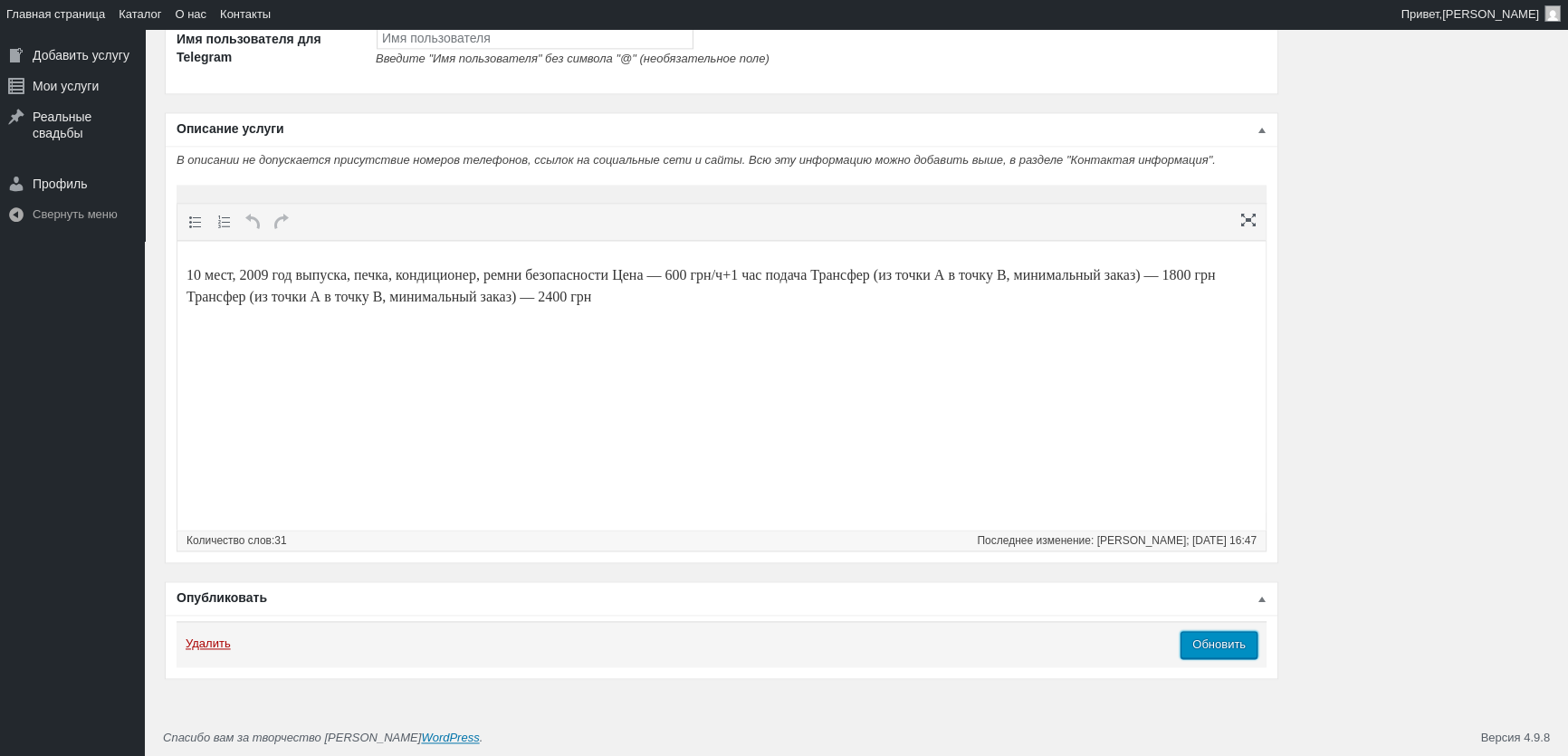
click at [1216, 642] on input "Обновить" at bounding box center [1220, 643] width 77 height 27
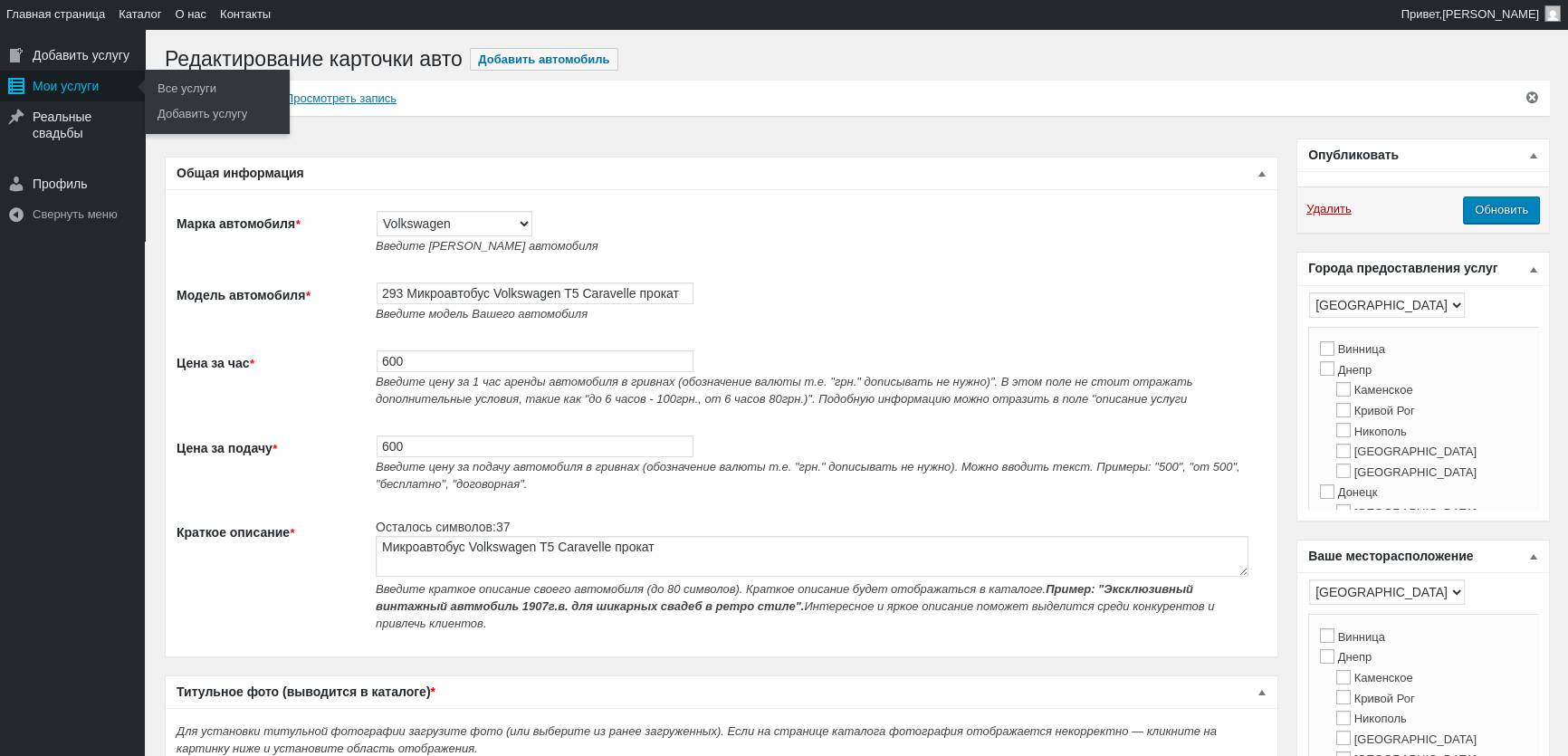
click at [56, 99] on div "Мои услуги" at bounding box center [72, 85] width 145 height 31
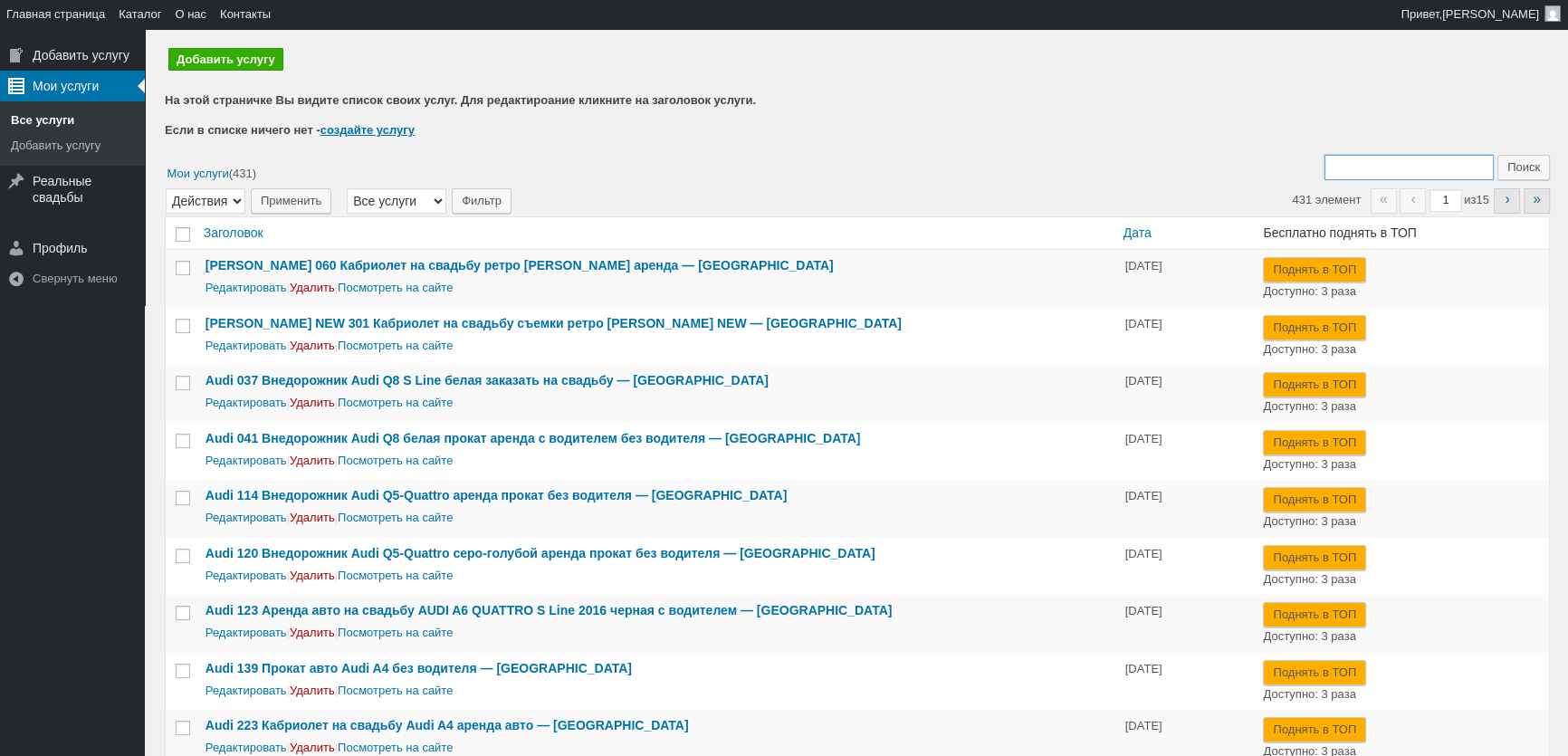
click at [1374, 162] on input "Поиск:" at bounding box center [1409, 167] width 169 height 26
type input "276"
click at [1498, 154] on input "Поиск" at bounding box center [1523, 167] width 52 height 26
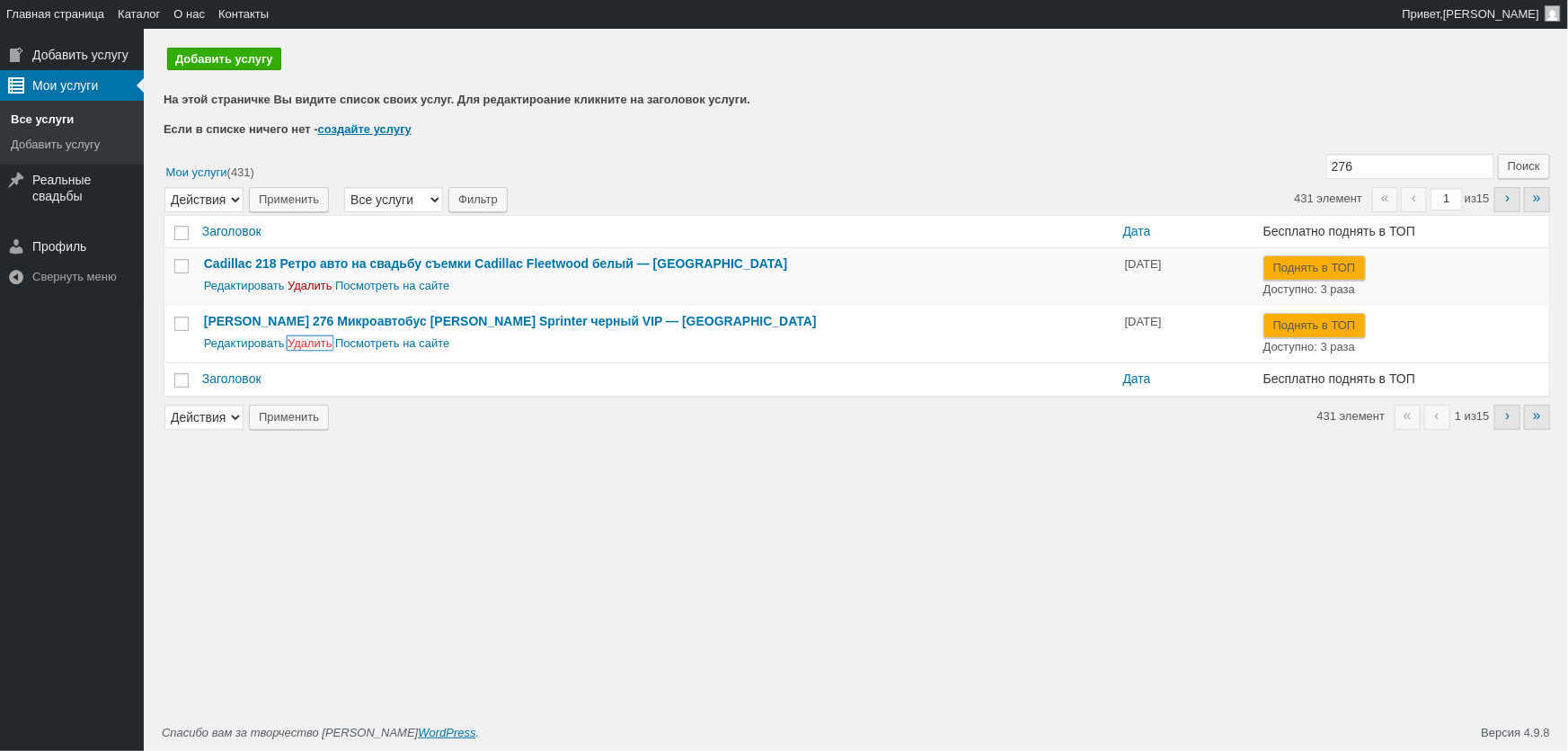
click at [317, 344] on link "Удалить" at bounding box center [310, 343] width 45 height 14
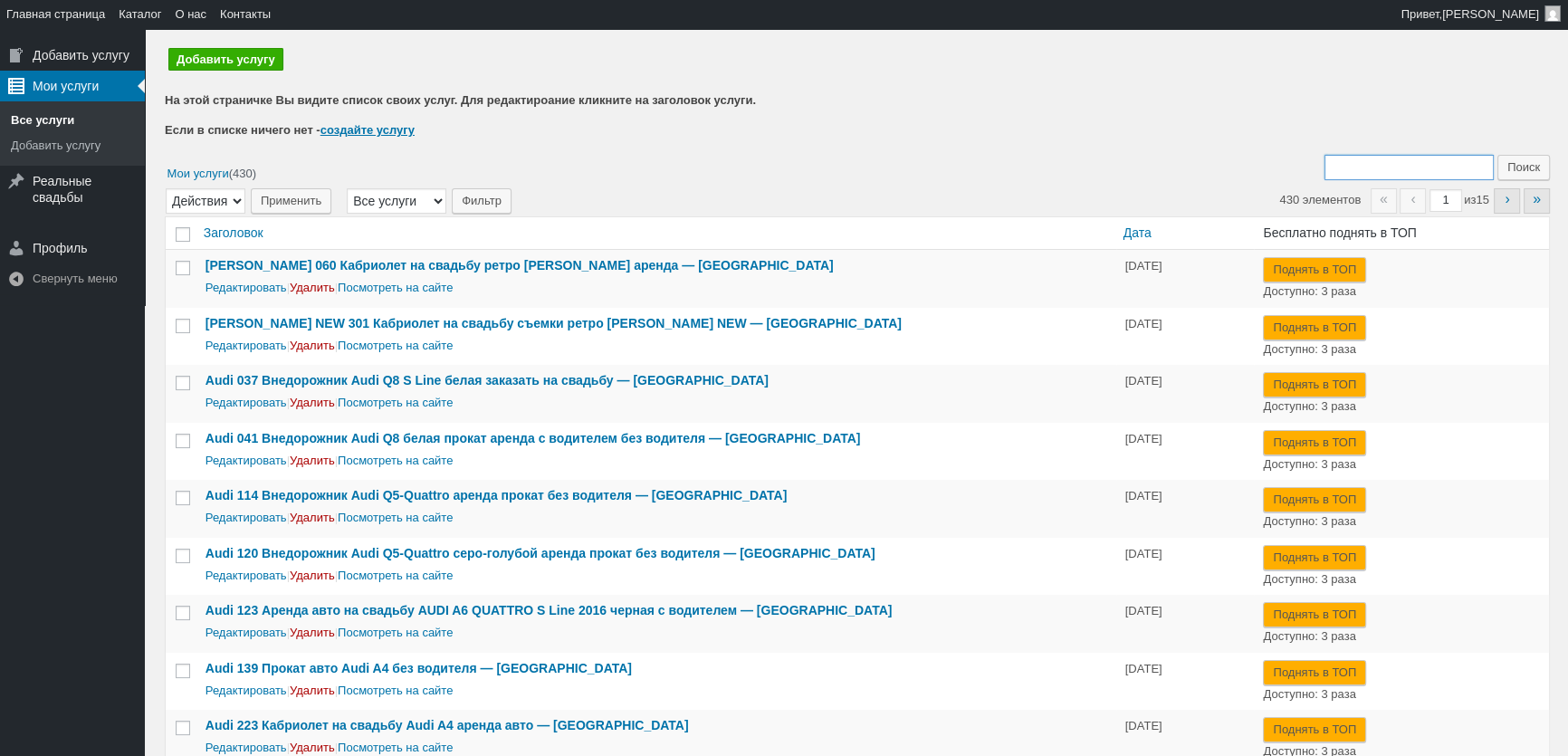
click at [1369, 176] on input "Поиск:" at bounding box center [1409, 167] width 169 height 26
type input "295"
click at [1498, 154] on input "Поиск" at bounding box center [1523, 167] width 52 height 26
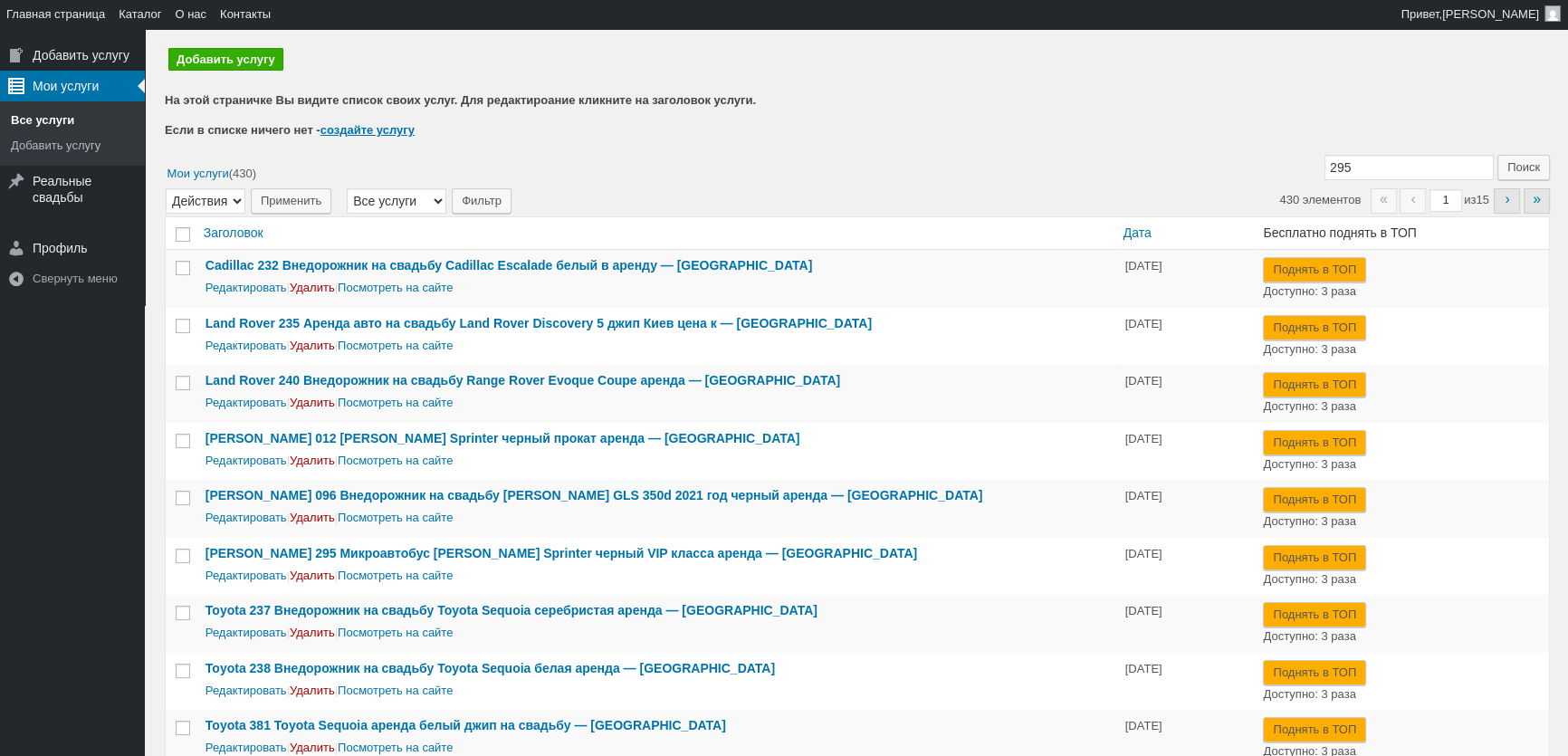
scroll to position [155, 0]
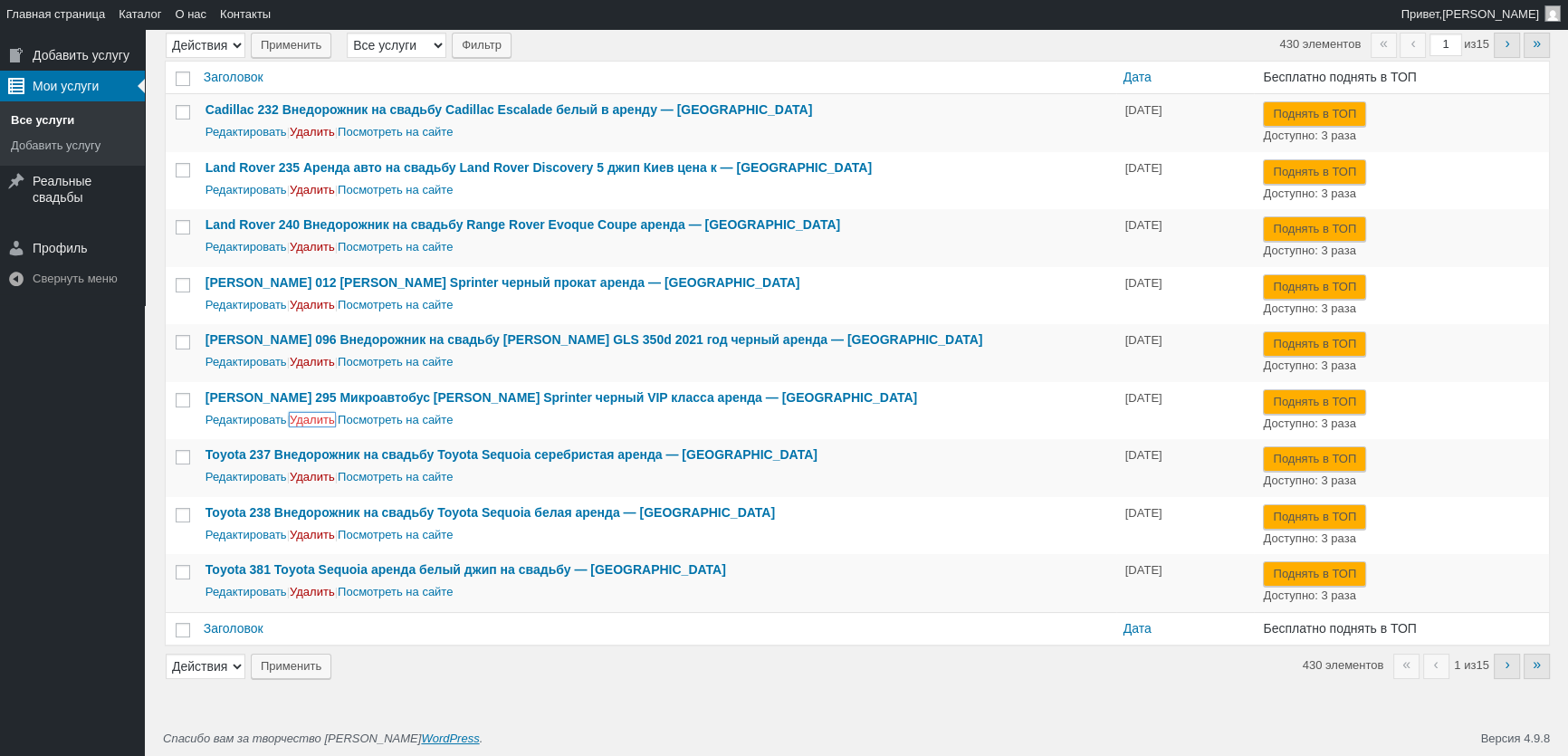
click at [323, 418] on link "Удалить" at bounding box center [313, 420] width 46 height 14
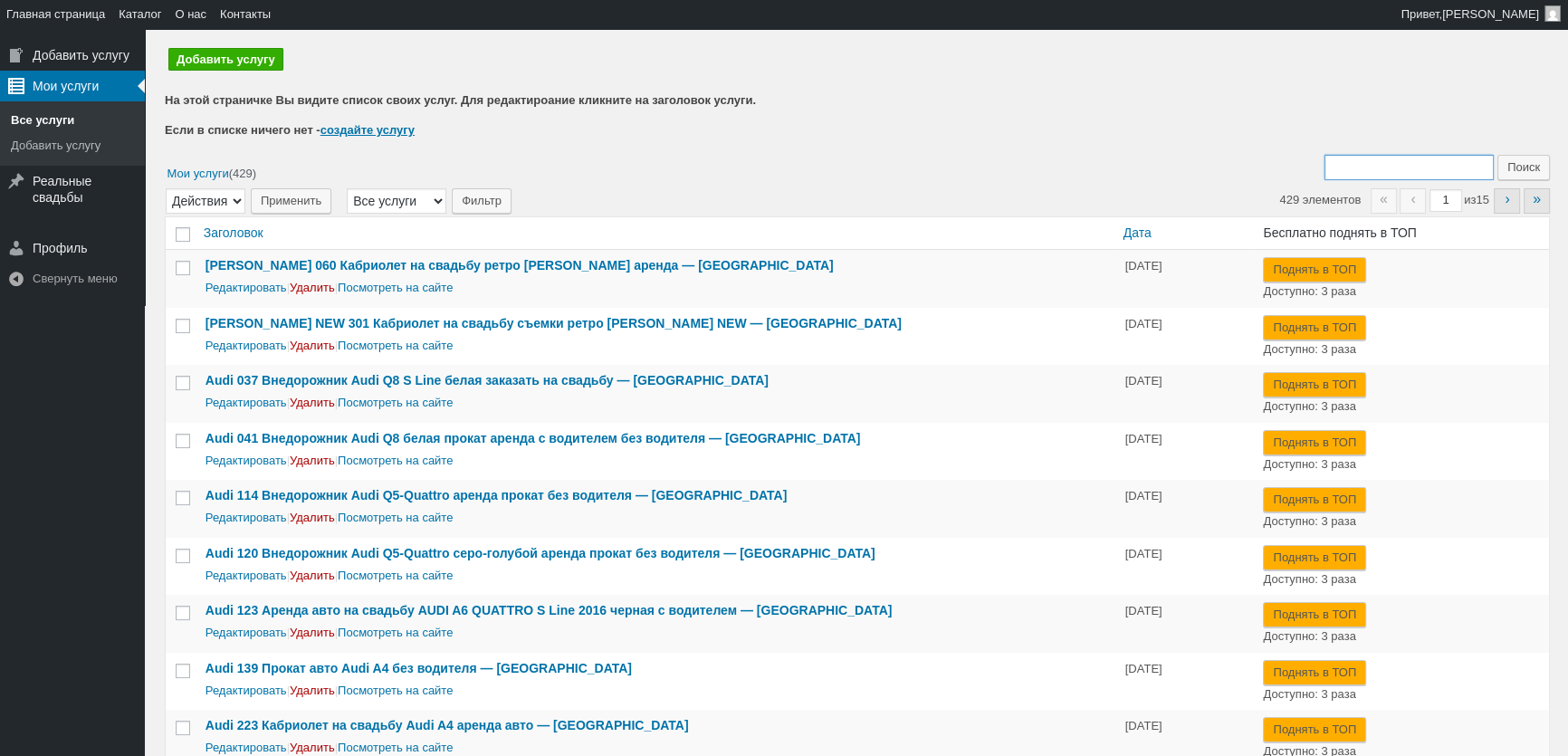
click at [1393, 173] on input "Поиск:" at bounding box center [1409, 167] width 169 height 26
type input "250"
click at [1498, 154] on input "Поиск" at bounding box center [1523, 167] width 52 height 26
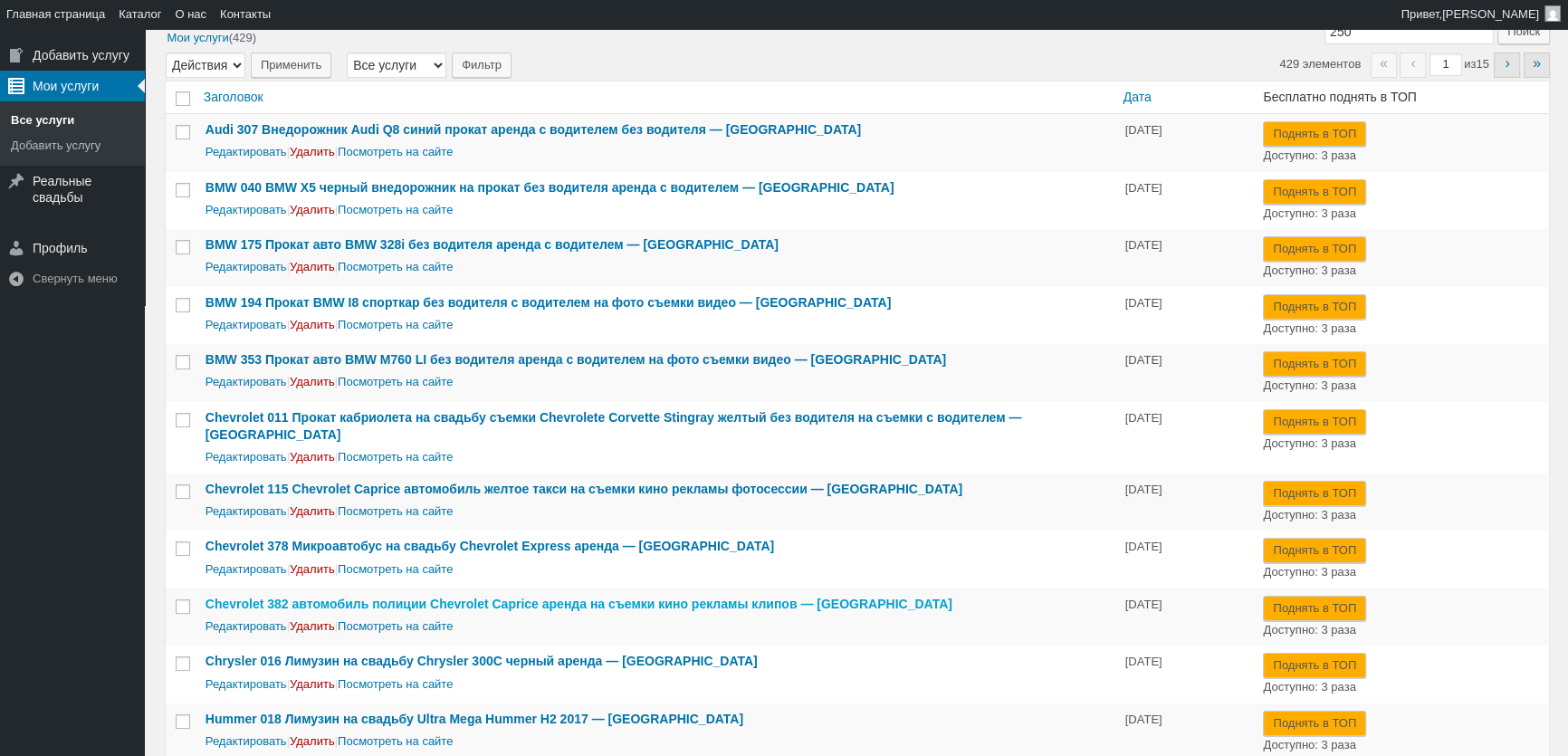
scroll to position [46, 0]
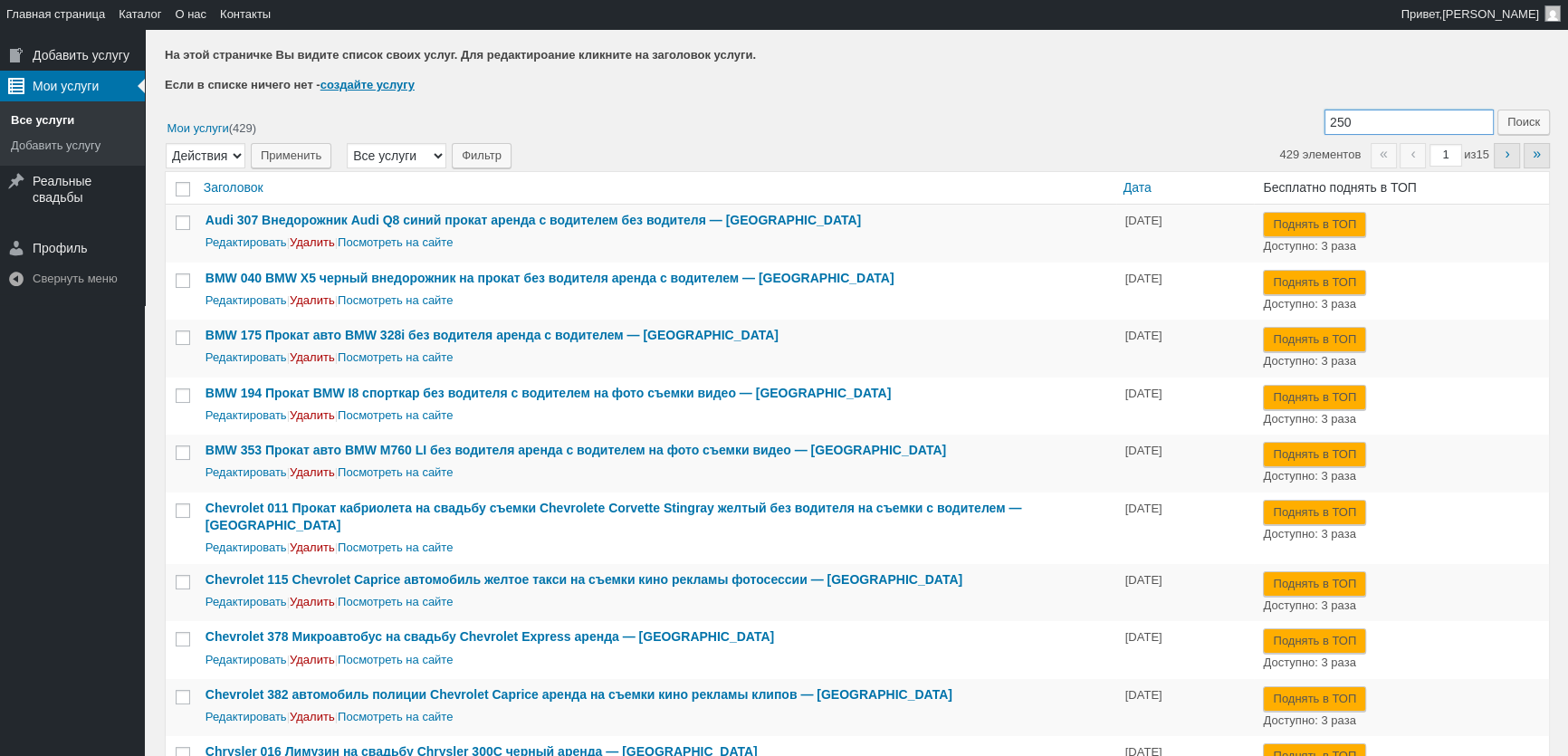
click at [1379, 122] on input "250" at bounding box center [1409, 123] width 169 height 26
paste input "Mercedes-Benz"
type input "Mercedes-Benz 250"
click at [1540, 125] on input "Поиск" at bounding box center [1523, 123] width 52 height 26
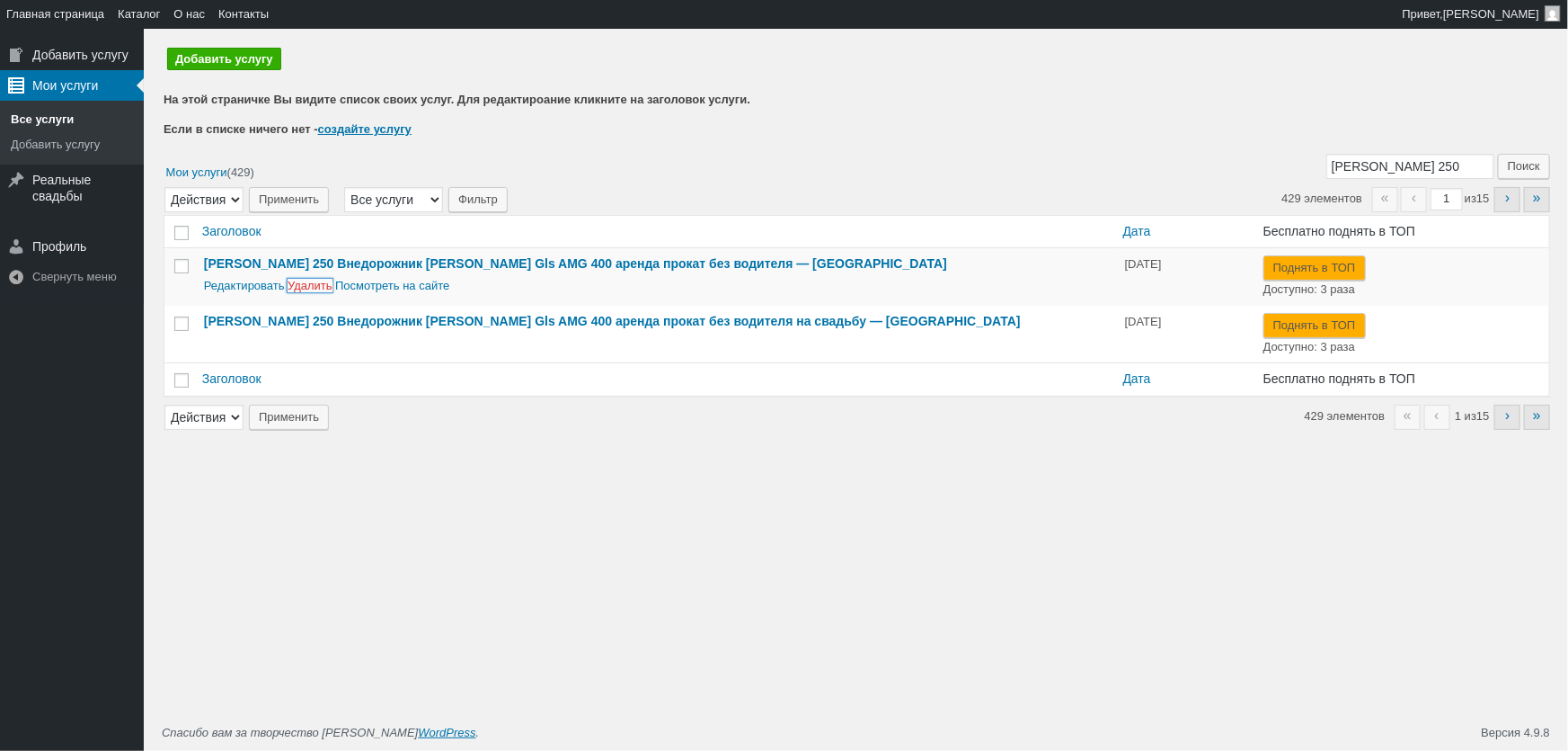
click at [310, 287] on link "Удалить" at bounding box center [310, 285] width 45 height 14
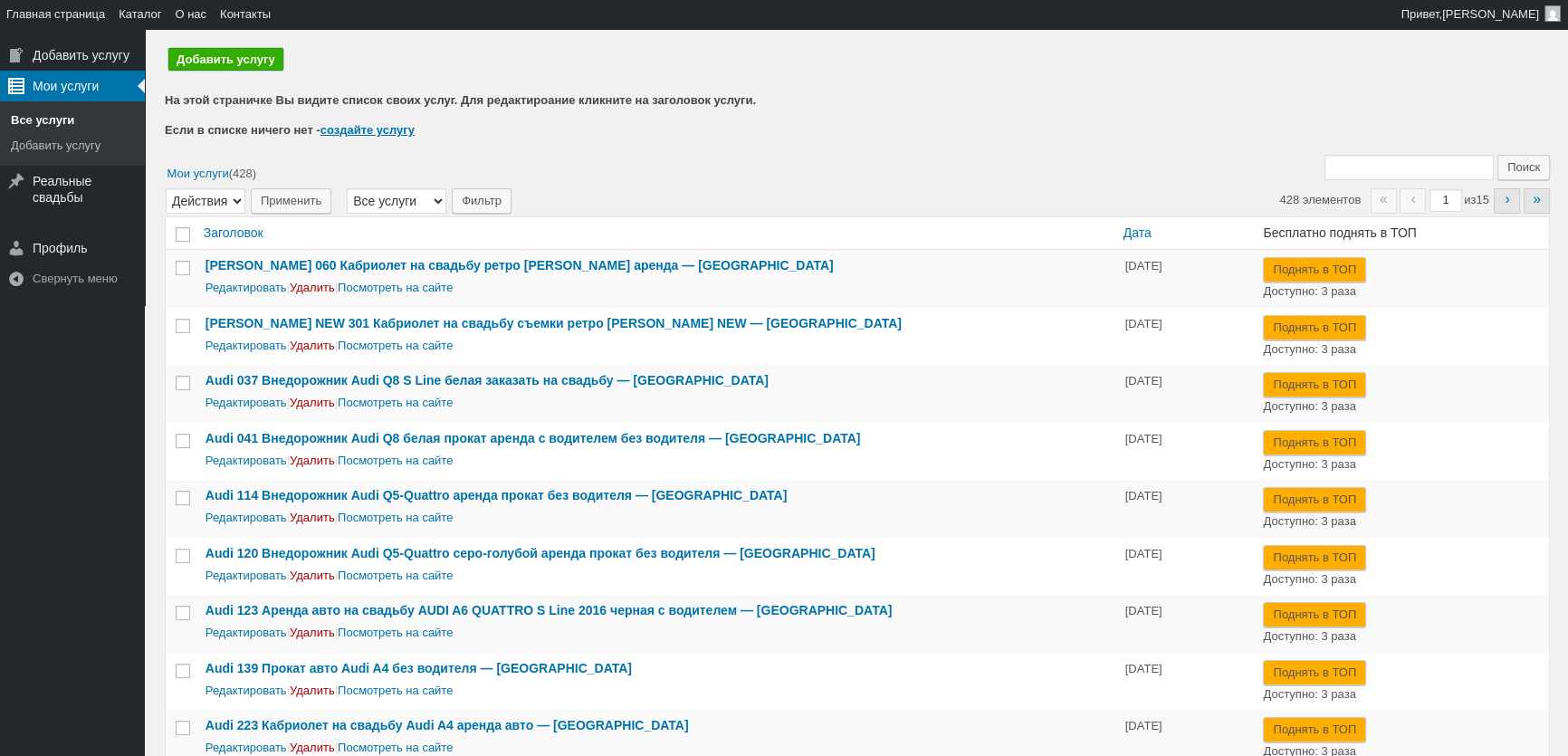
click at [211, 56] on link "Добавить услугу" at bounding box center [226, 58] width 115 height 23
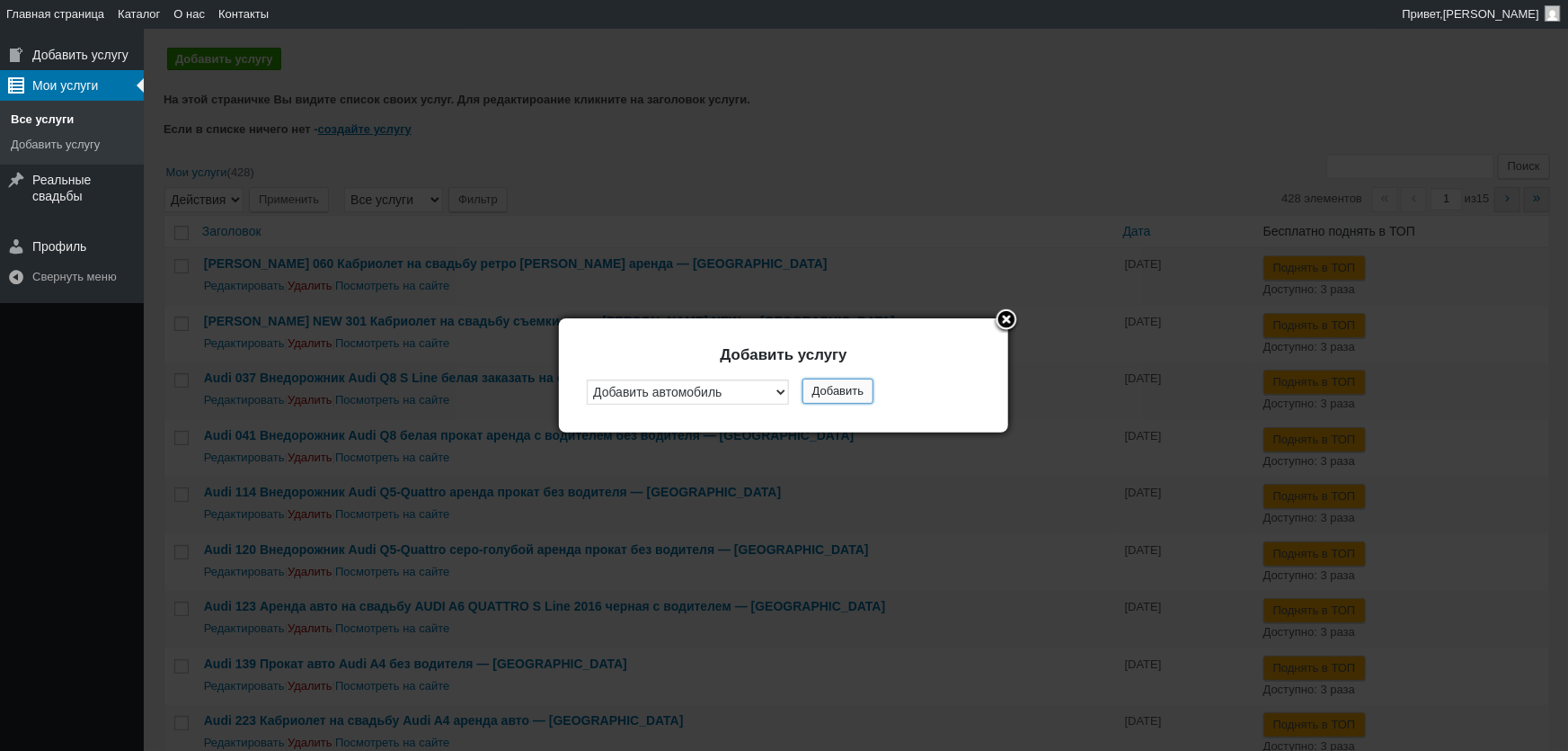
click at [843, 394] on button "Добавить" at bounding box center [838, 391] width 71 height 26
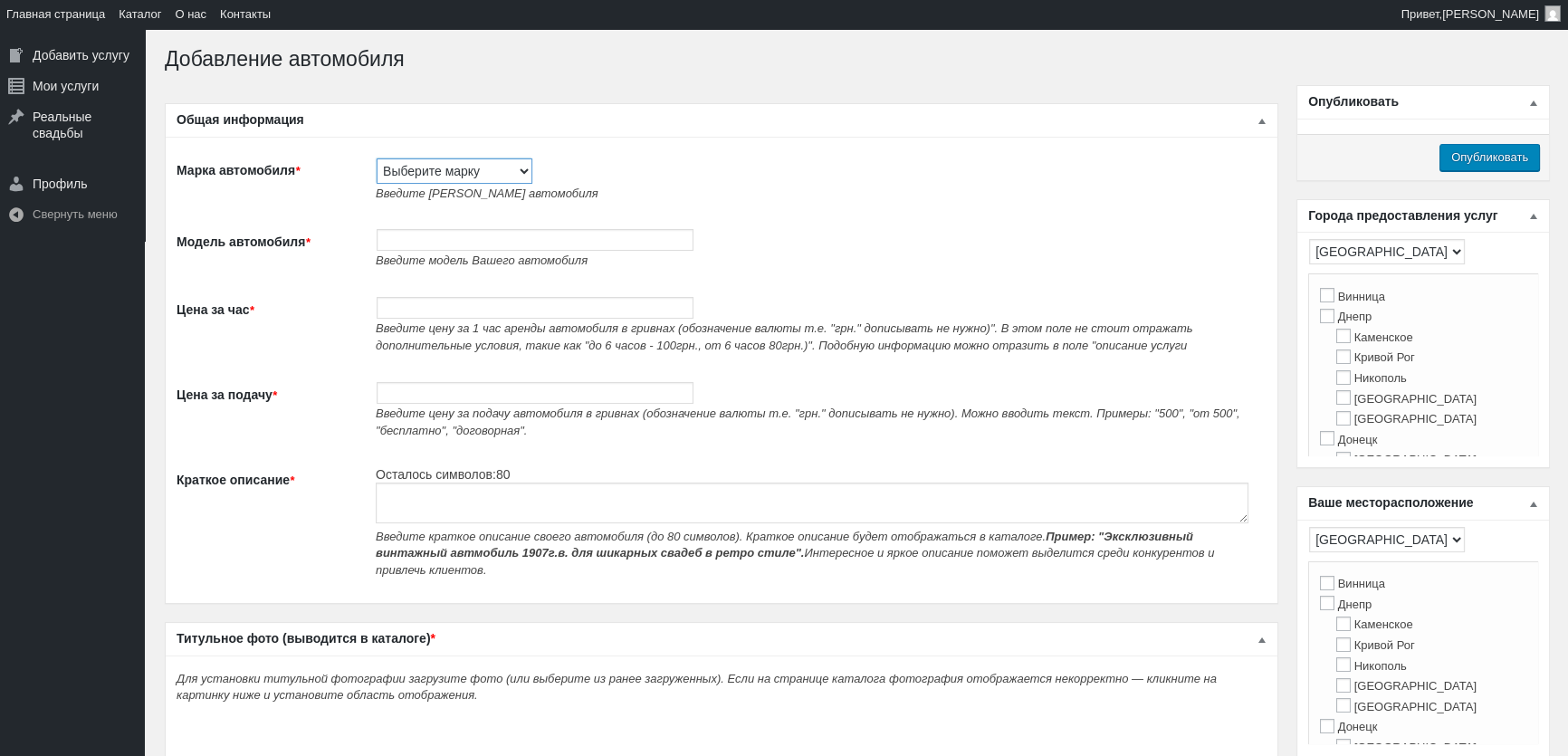
click at [461, 182] on select "Выберите марку Acura Alfa Romeo Alpine Aston [PERSON_NAME] Audi [PERSON_NAME] (…" at bounding box center [453, 171] width 155 height 26
select select "Mercedes-Benz"
click at [376, 158] on select "Выберите марку Acura Alfa Romeo Alpine Aston [PERSON_NAME] Audi [PERSON_NAME] (…" at bounding box center [453, 171] width 155 height 26
type input "Mercedes-Benz"
click at [456, 247] on input "Модель автомобиля *" at bounding box center [535, 239] width 317 height 22
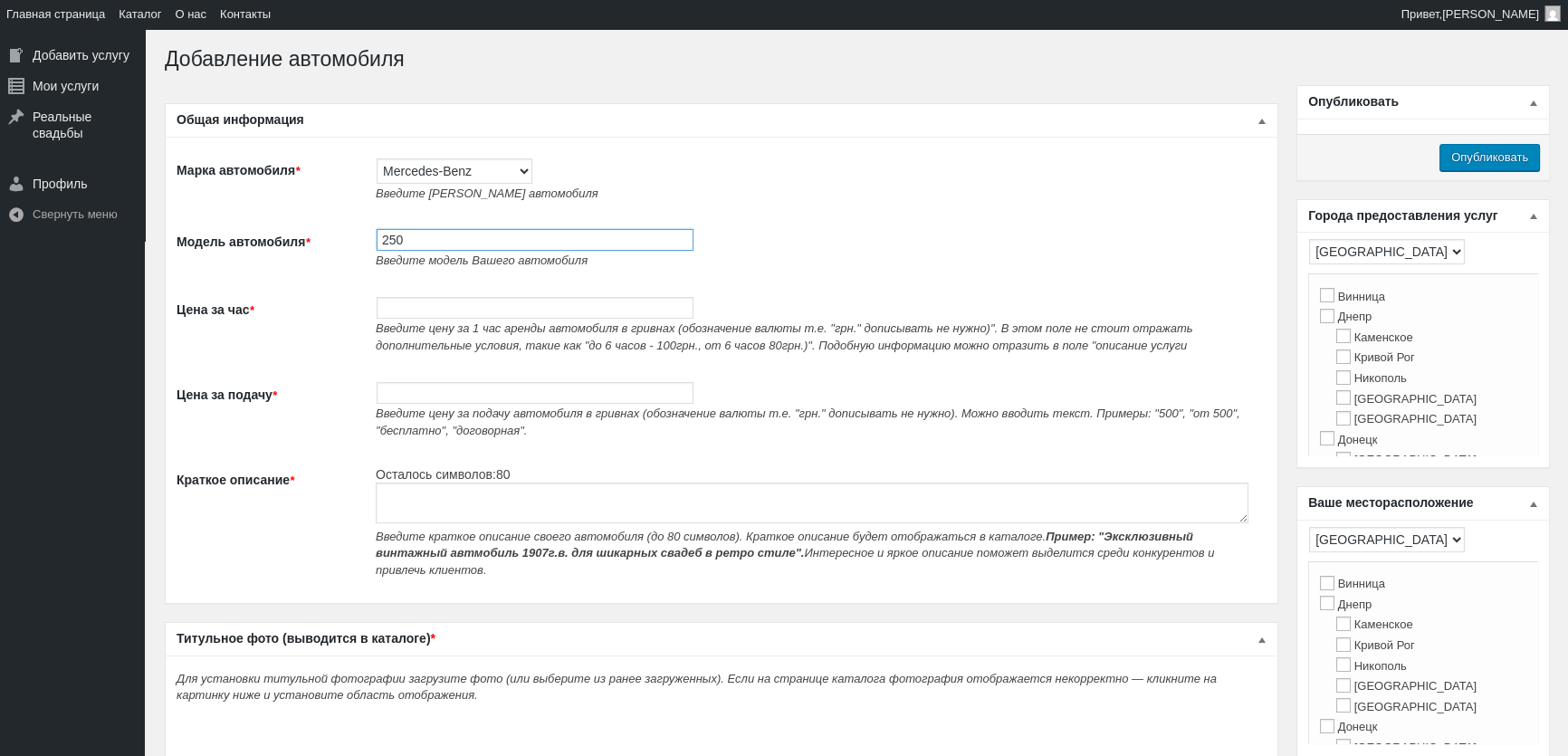
paste input "Внедорожник [PERSON_NAME]-Gls AMG 400 прокат без водителя"
type input "250 Внедорожник [PERSON_NAME]-Gls AMG 400 прокат без водителя"
click at [431, 307] on input "Цена за час *" at bounding box center [535, 308] width 317 height 22
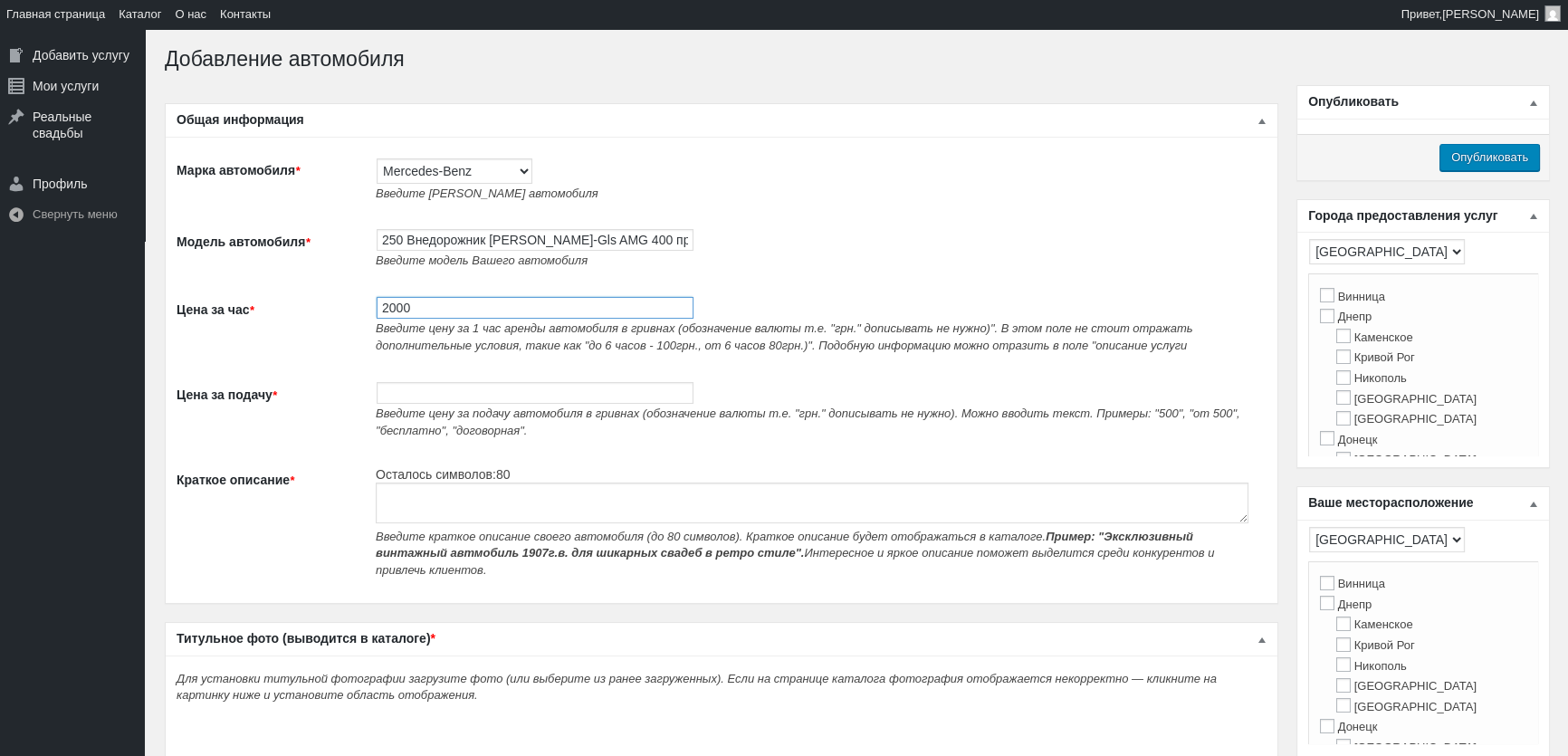
type input "2000"
paste textarea "Внедорожник [PERSON_NAME]-Gls AMG 400 прокат без водителя"
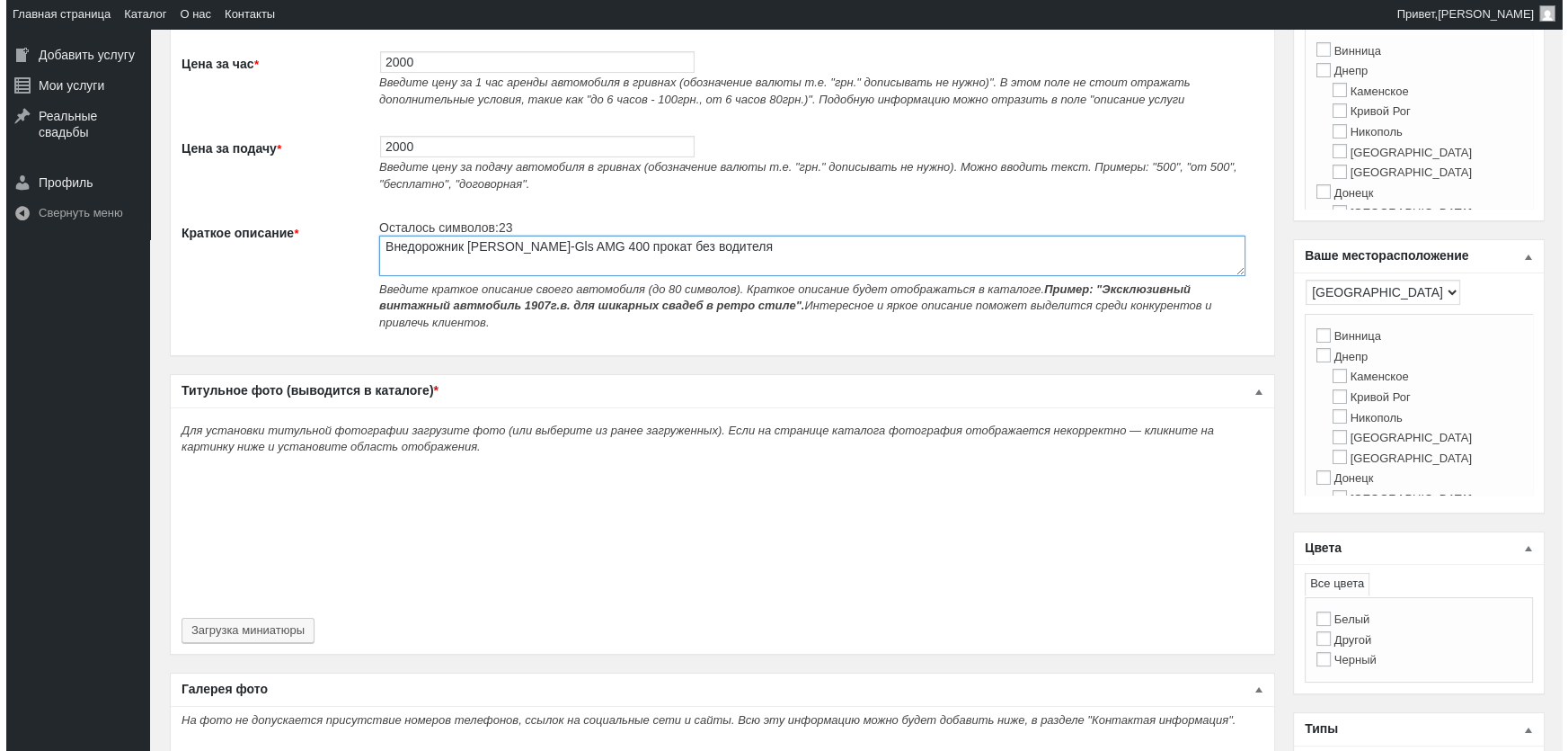
scroll to position [245, 0]
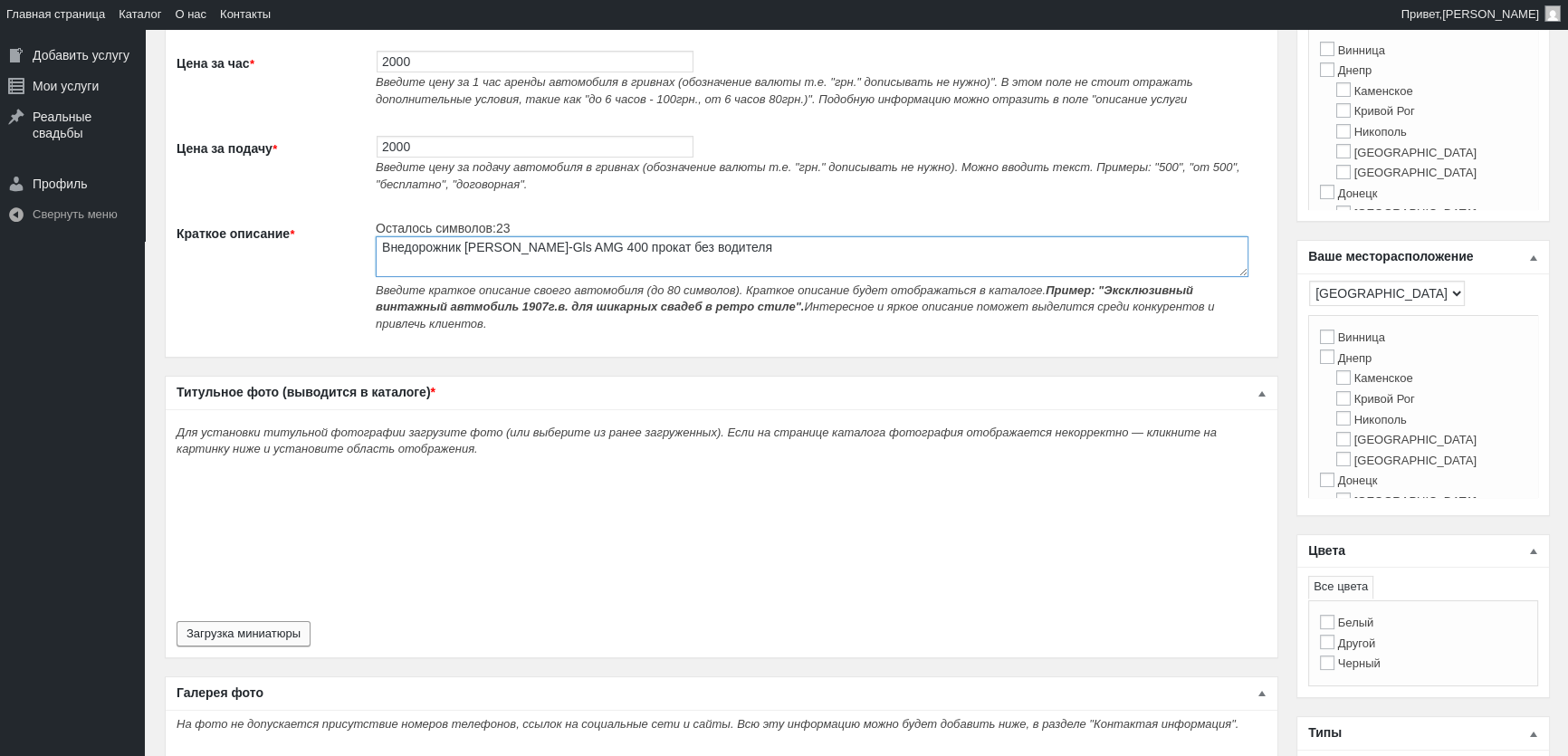
type textarea "Внедорожник [PERSON_NAME]-Gls AMG 400 прокат без водителя"
click at [255, 620] on button "Загрузка миниатюры" at bounding box center [243, 633] width 134 height 26
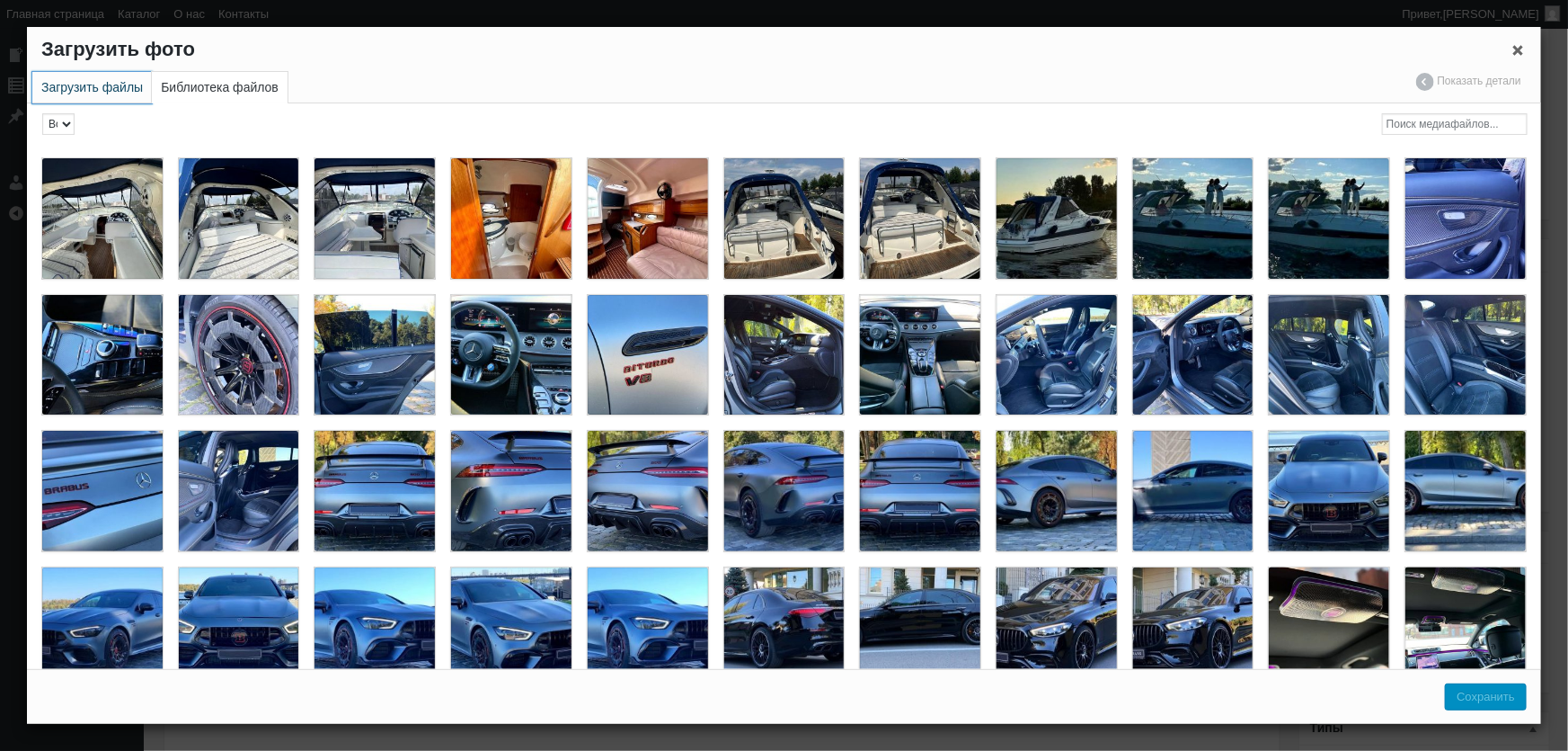
click at [115, 98] on link "Загрузить файлы" at bounding box center [92, 87] width 120 height 31
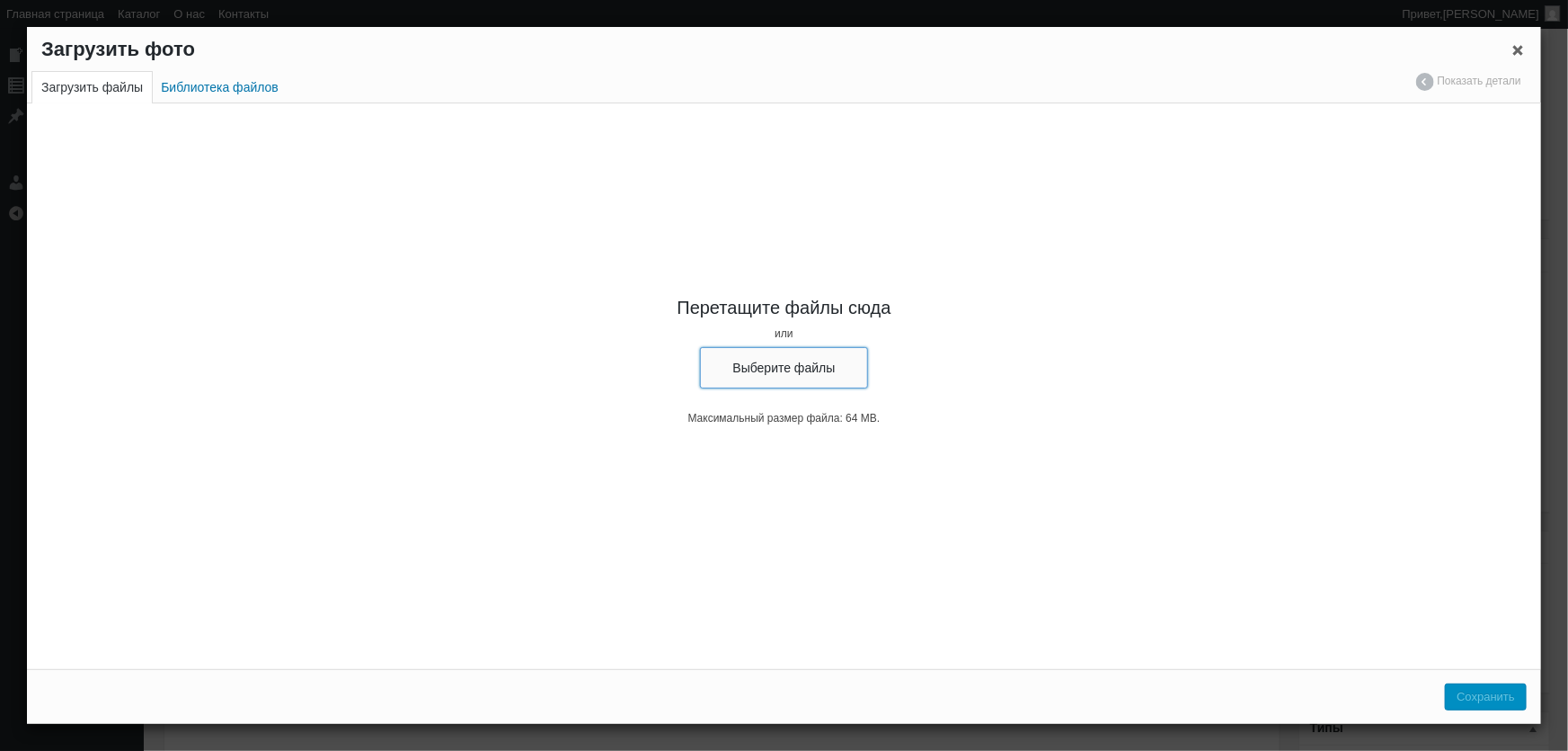
click at [753, 363] on button "Выберите файлы" at bounding box center [784, 368] width 169 height 41
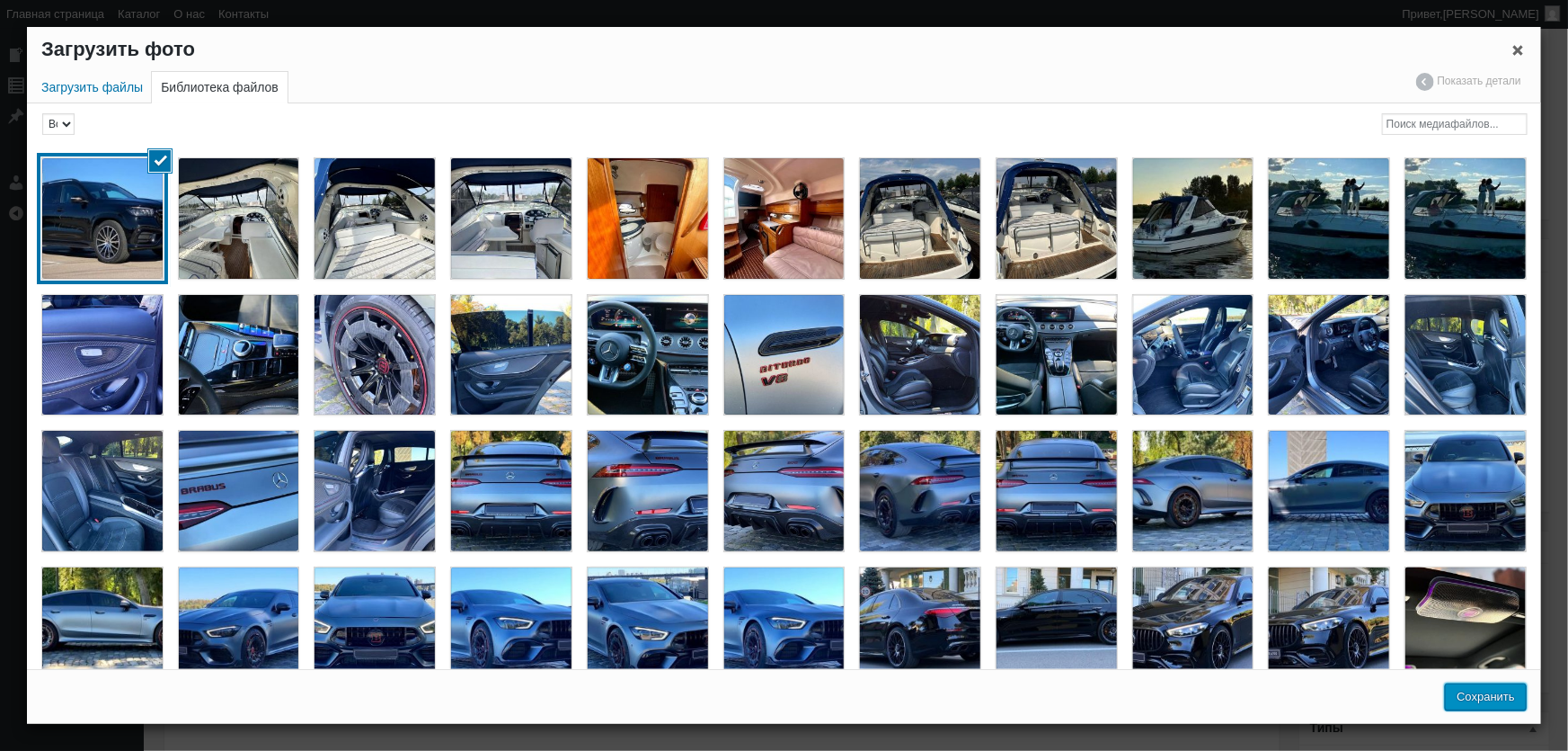
click at [1519, 691] on button "Сохранить" at bounding box center [1485, 696] width 82 height 27
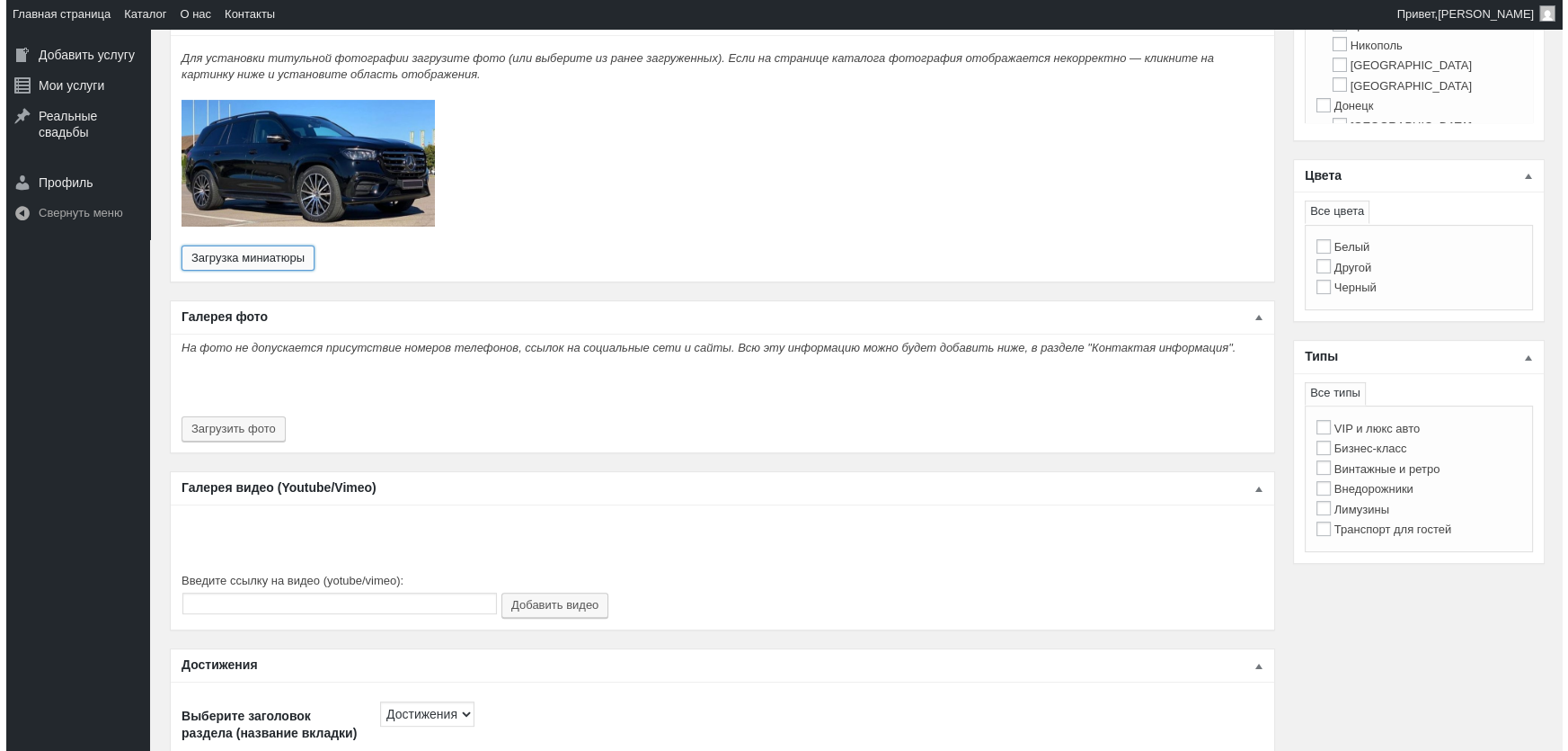
scroll to position [817, 0]
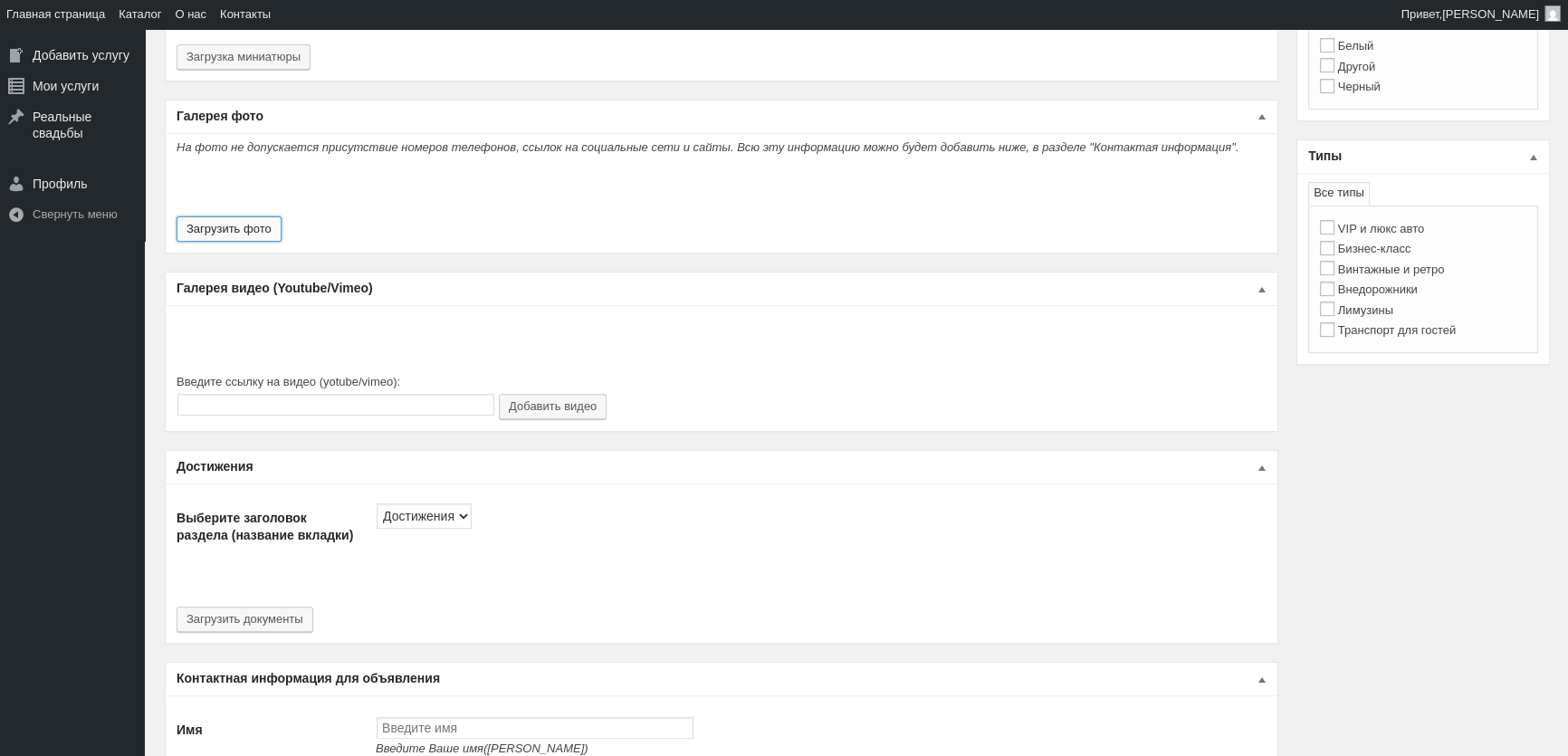
click at [236, 217] on button "Загрузить фото" at bounding box center [229, 230] width 105 height 26
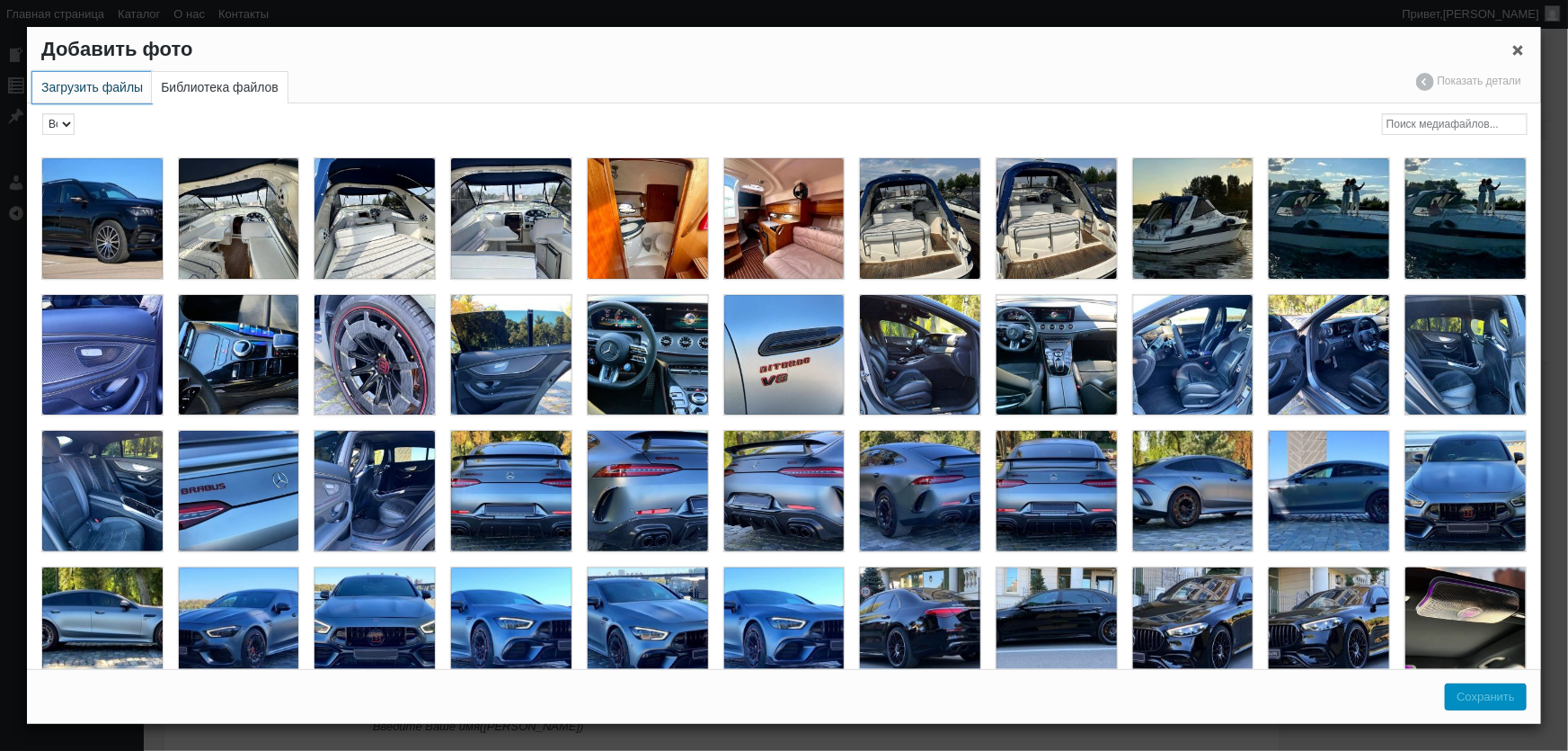
click at [114, 95] on link "Загрузить файлы" at bounding box center [92, 87] width 120 height 31
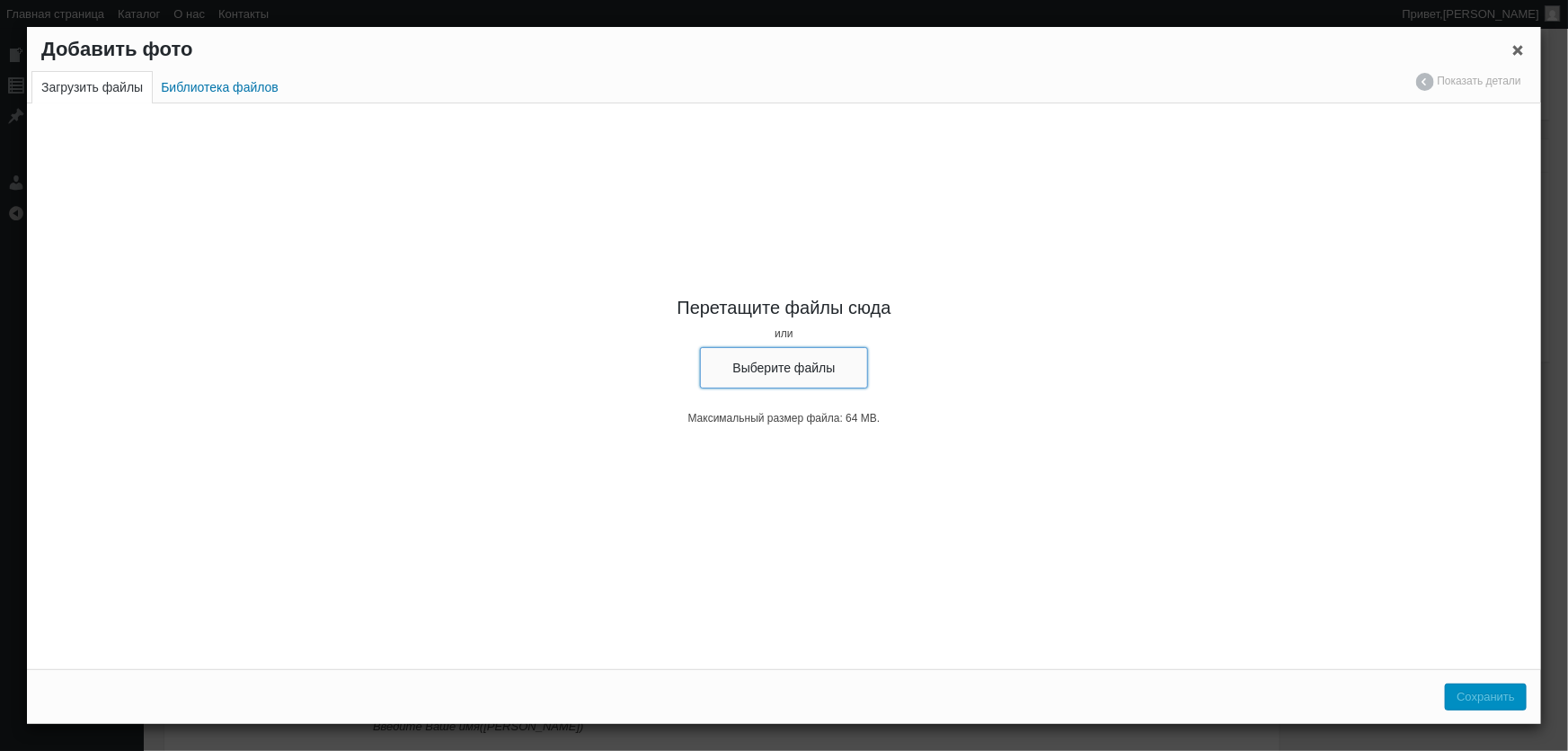
click at [817, 376] on button "Выберите файлы" at bounding box center [784, 368] width 169 height 41
type input "C:\fakepath\Mercedes Benz GLS 400d AMG прокат без водителя, авто на свадьбу мер…"
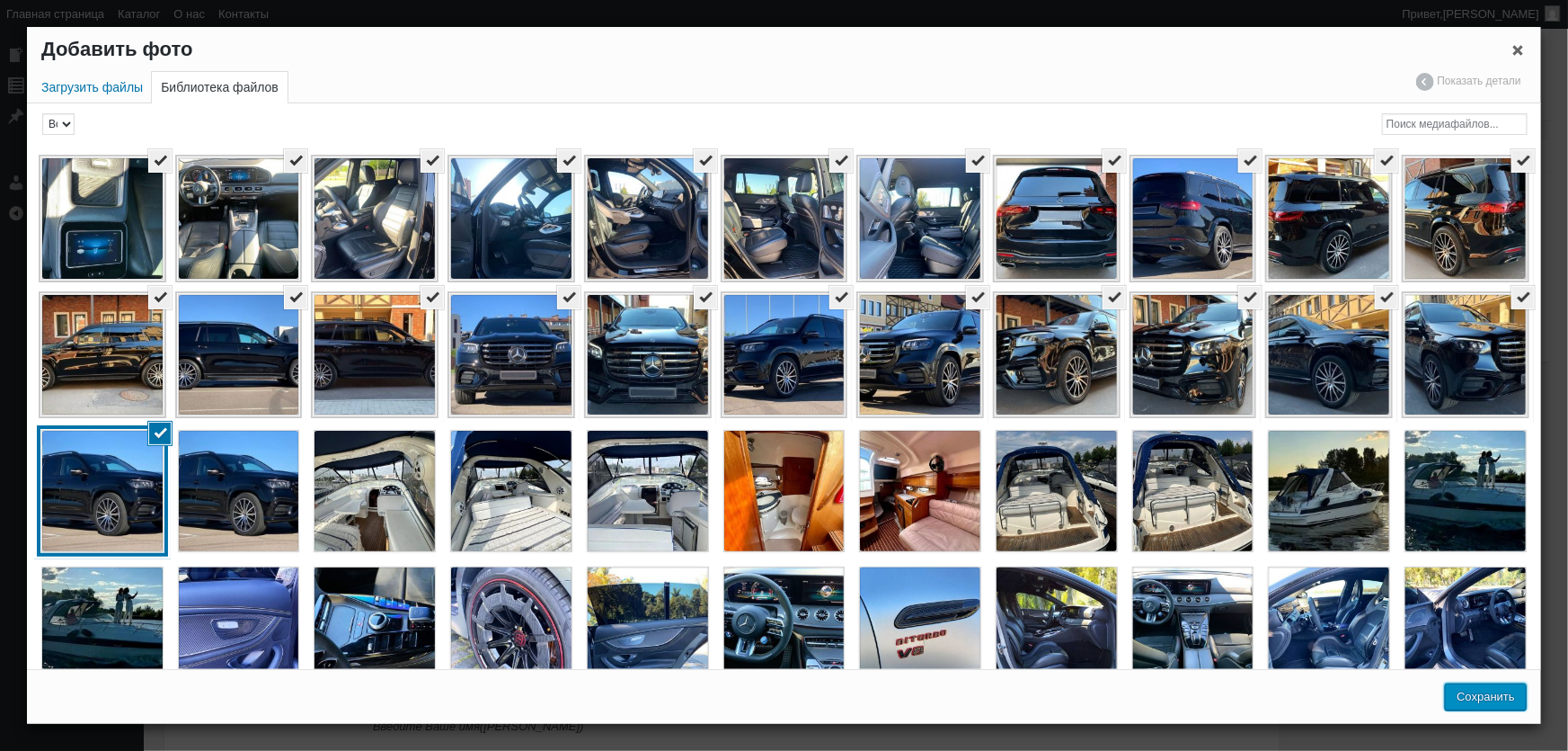
click at [1489, 699] on button "Сохранить" at bounding box center [1485, 696] width 82 height 27
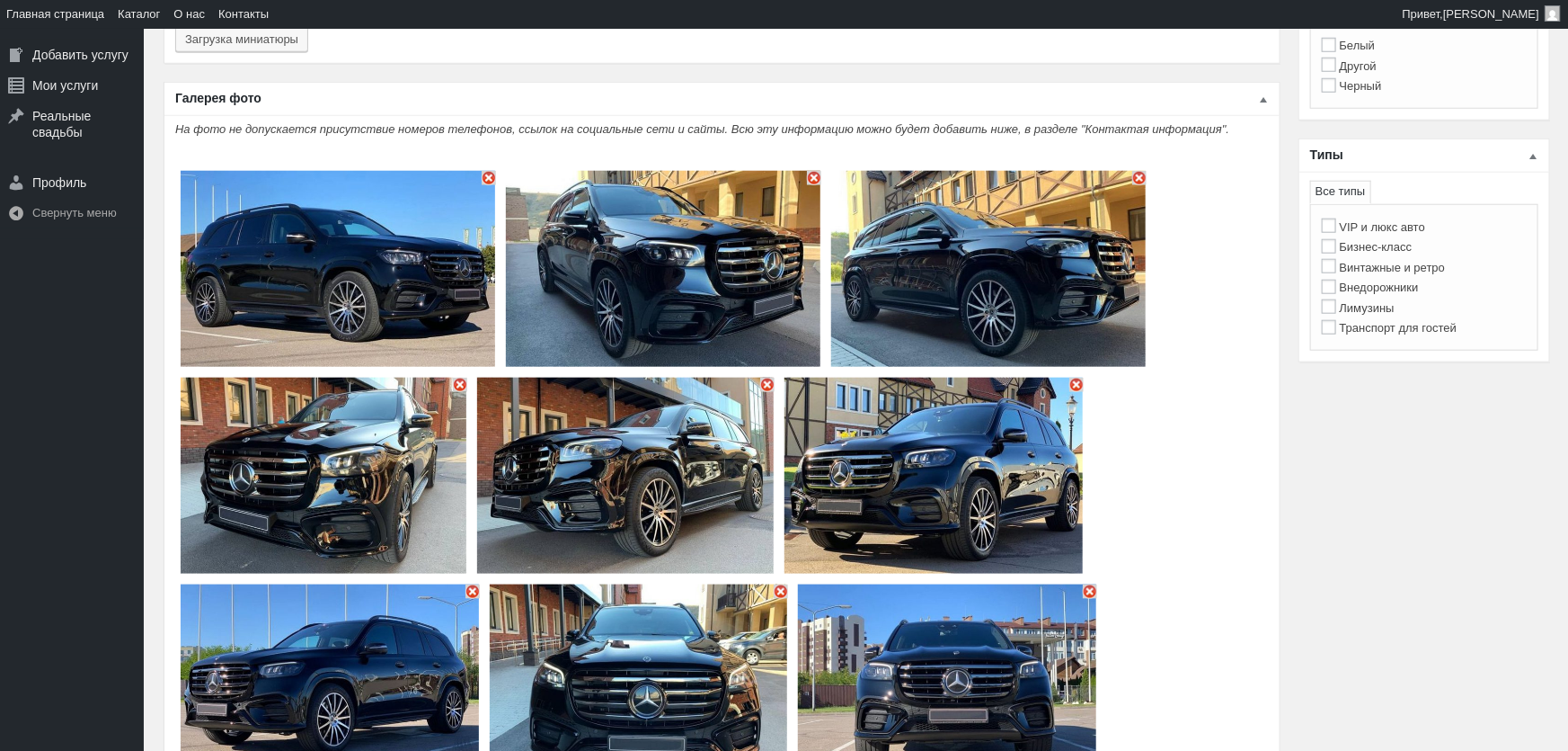
type input "23"
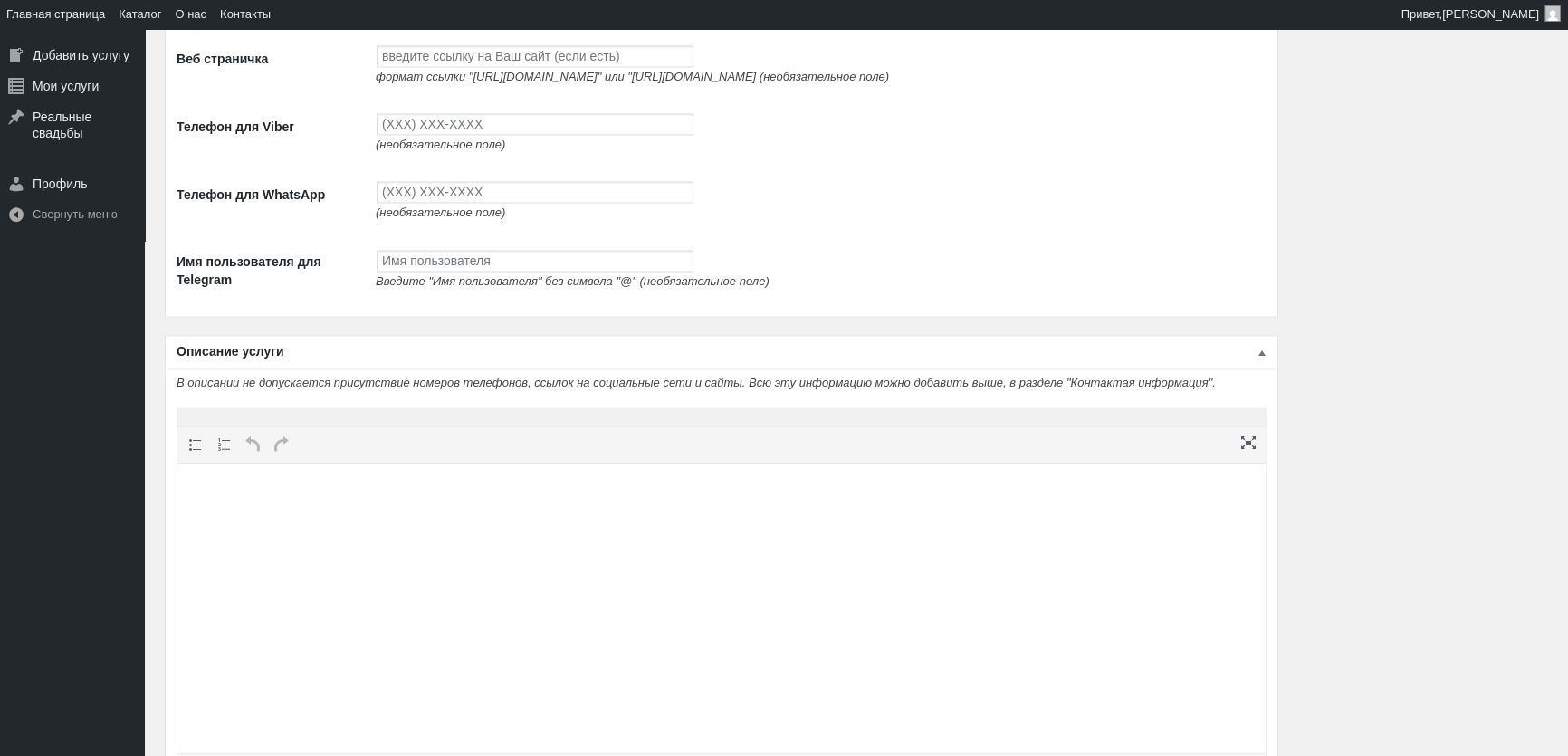
scroll to position [3943, 0]
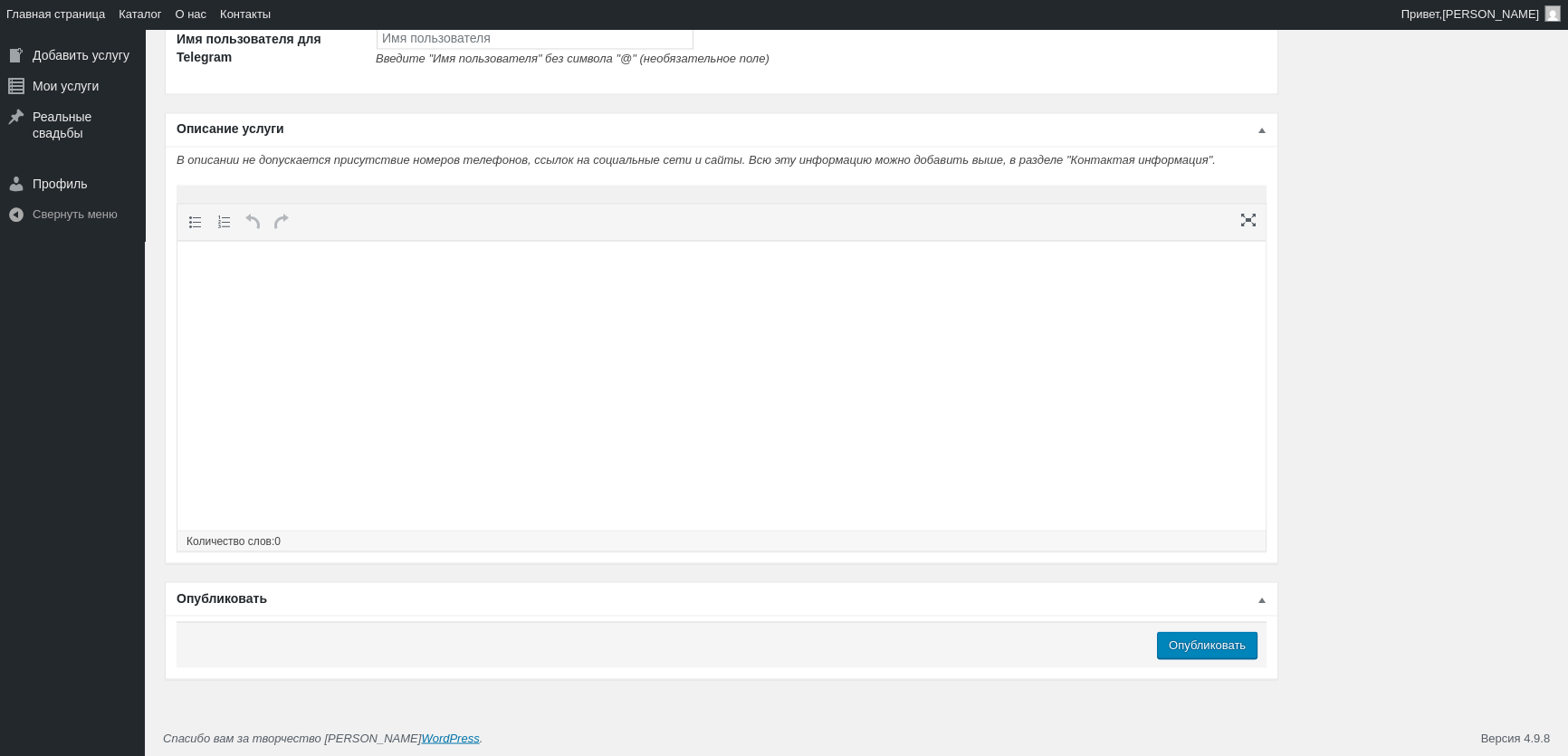
click at [589, 310] on html at bounding box center [721, 275] width 1088 height 69
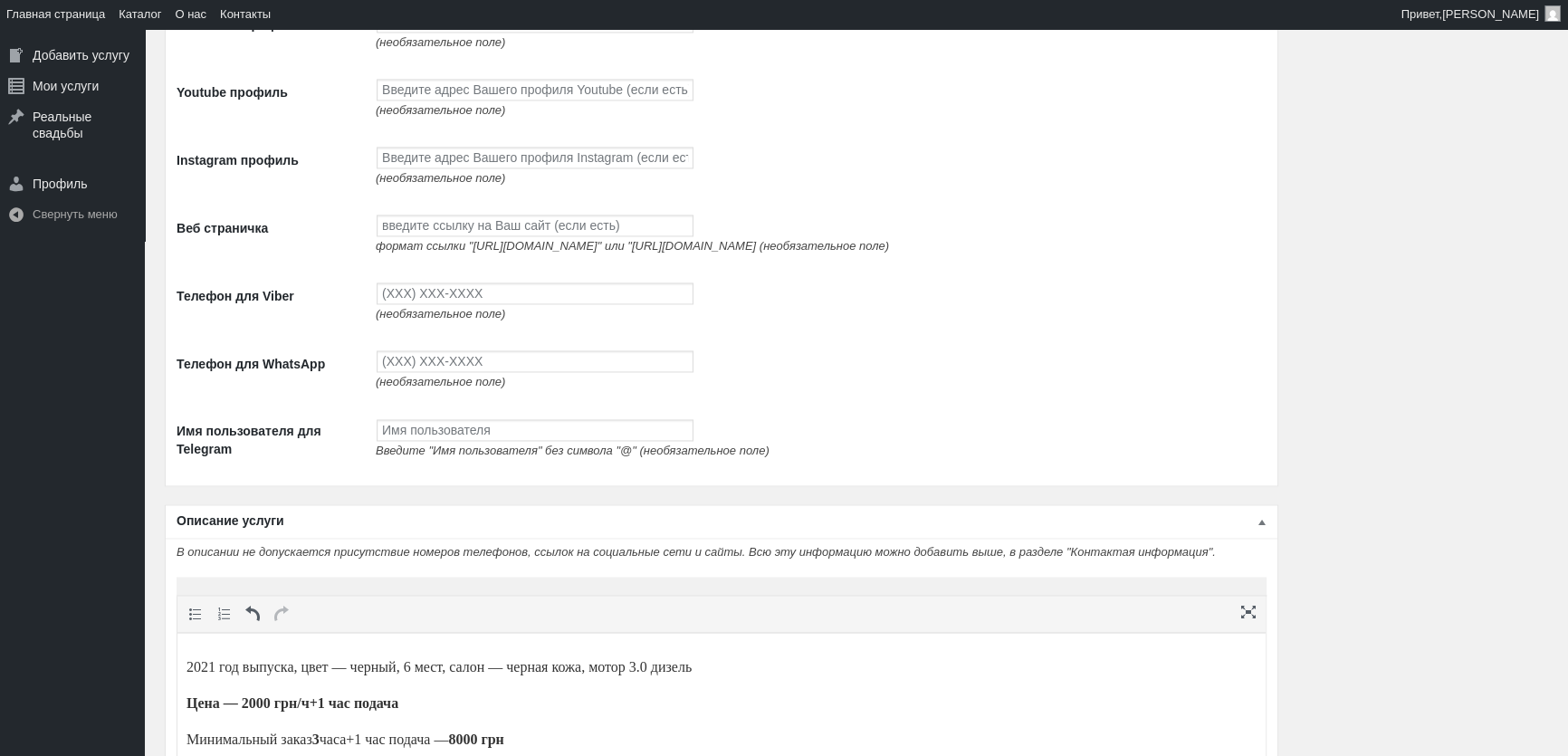
scroll to position [3039, 0]
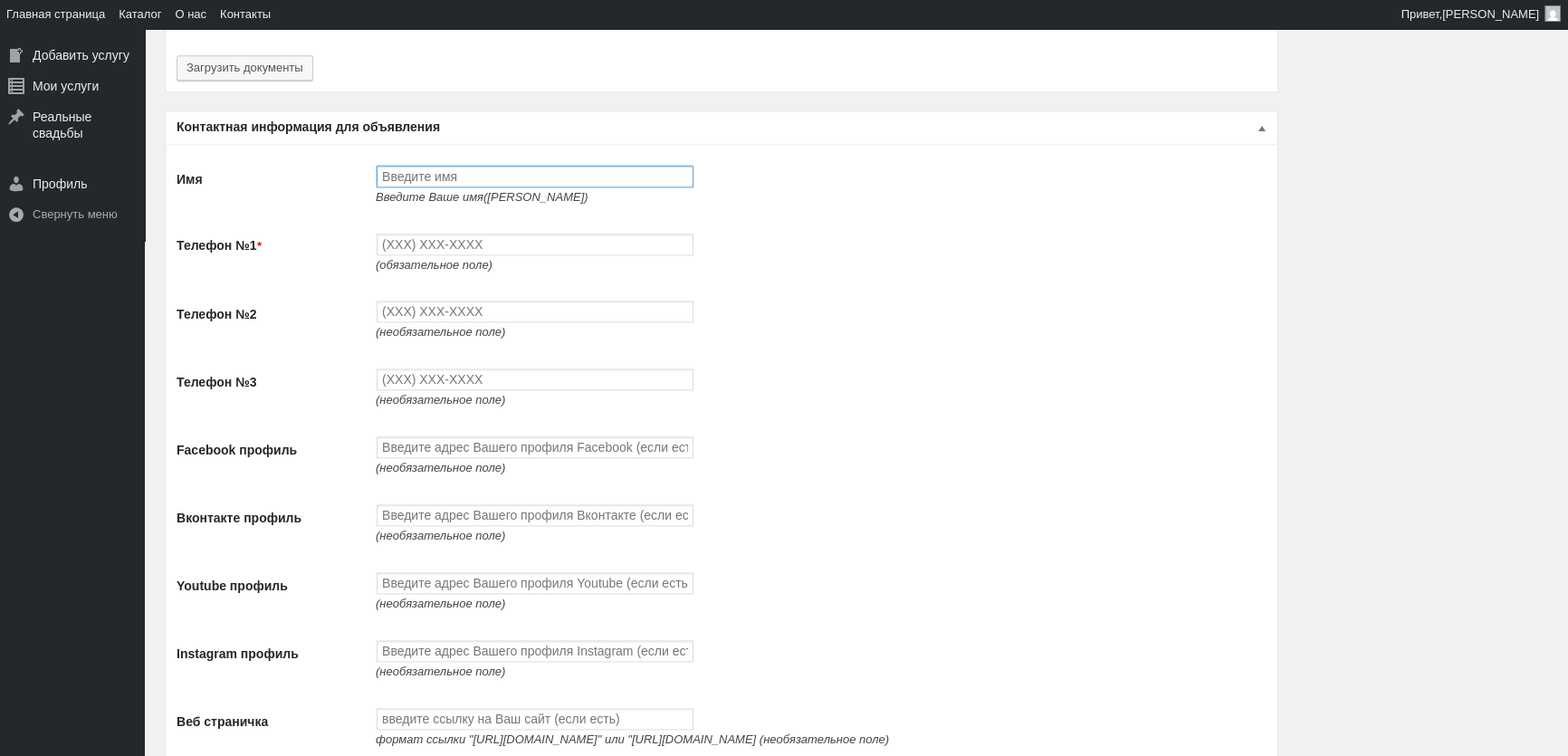
click at [472, 170] on input "Имя" at bounding box center [535, 176] width 317 height 22
type input "J"
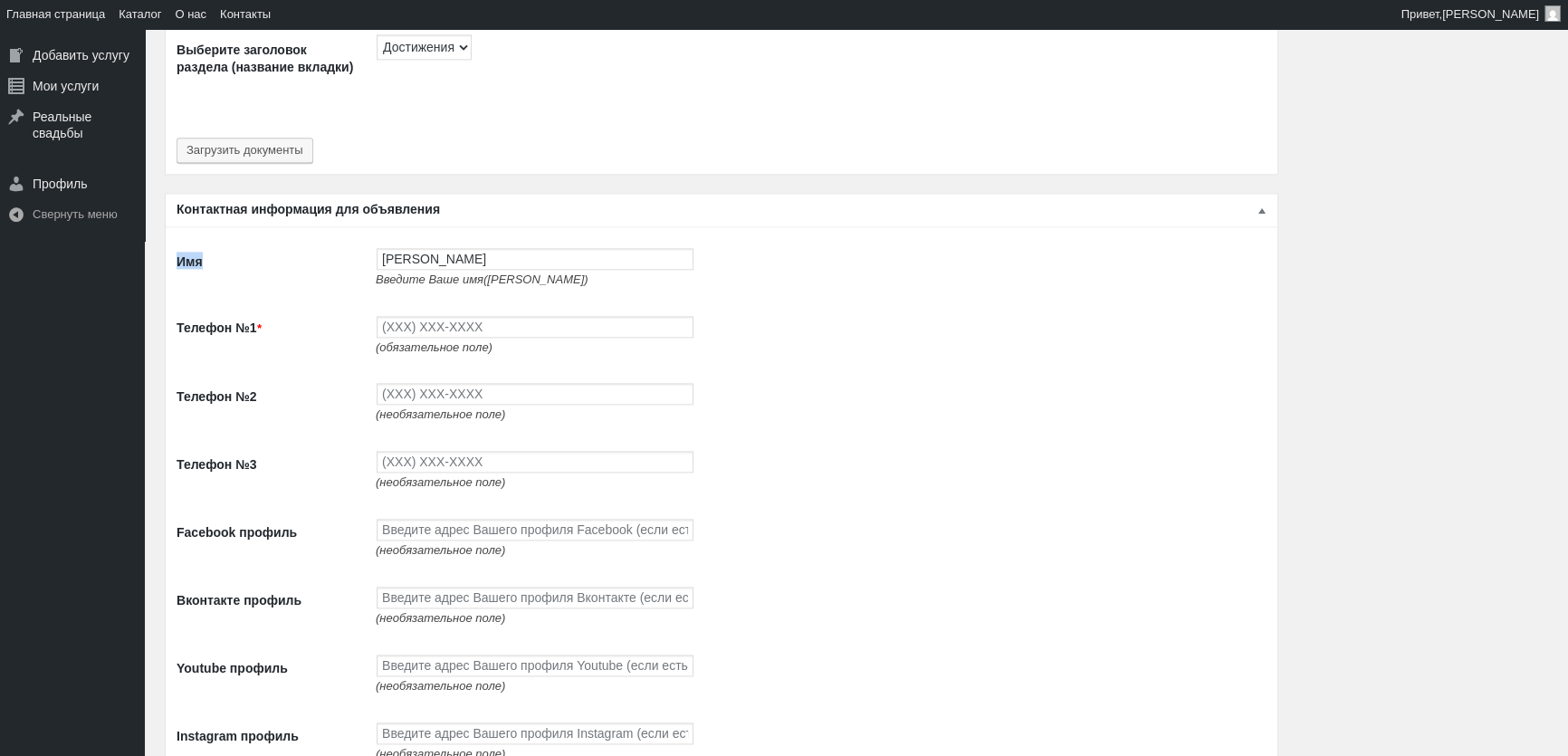
click at [389, 258] on input "ольга" at bounding box center [535, 259] width 317 height 22
type input "о"
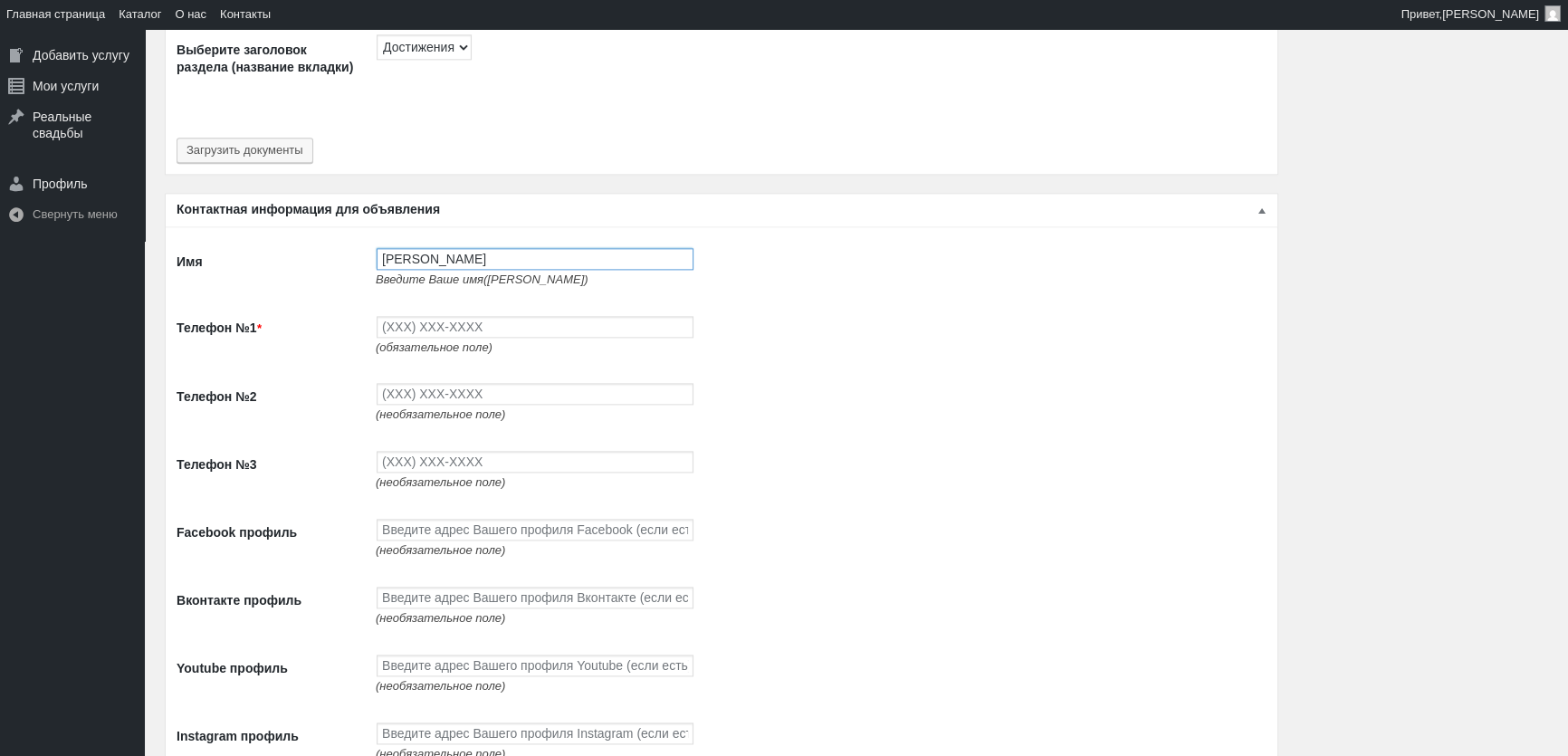
type input "[PERSON_NAME]"
type input "(093) 765-5597"
type input "(093) 494-9497"
type input "(096) 494-9497"
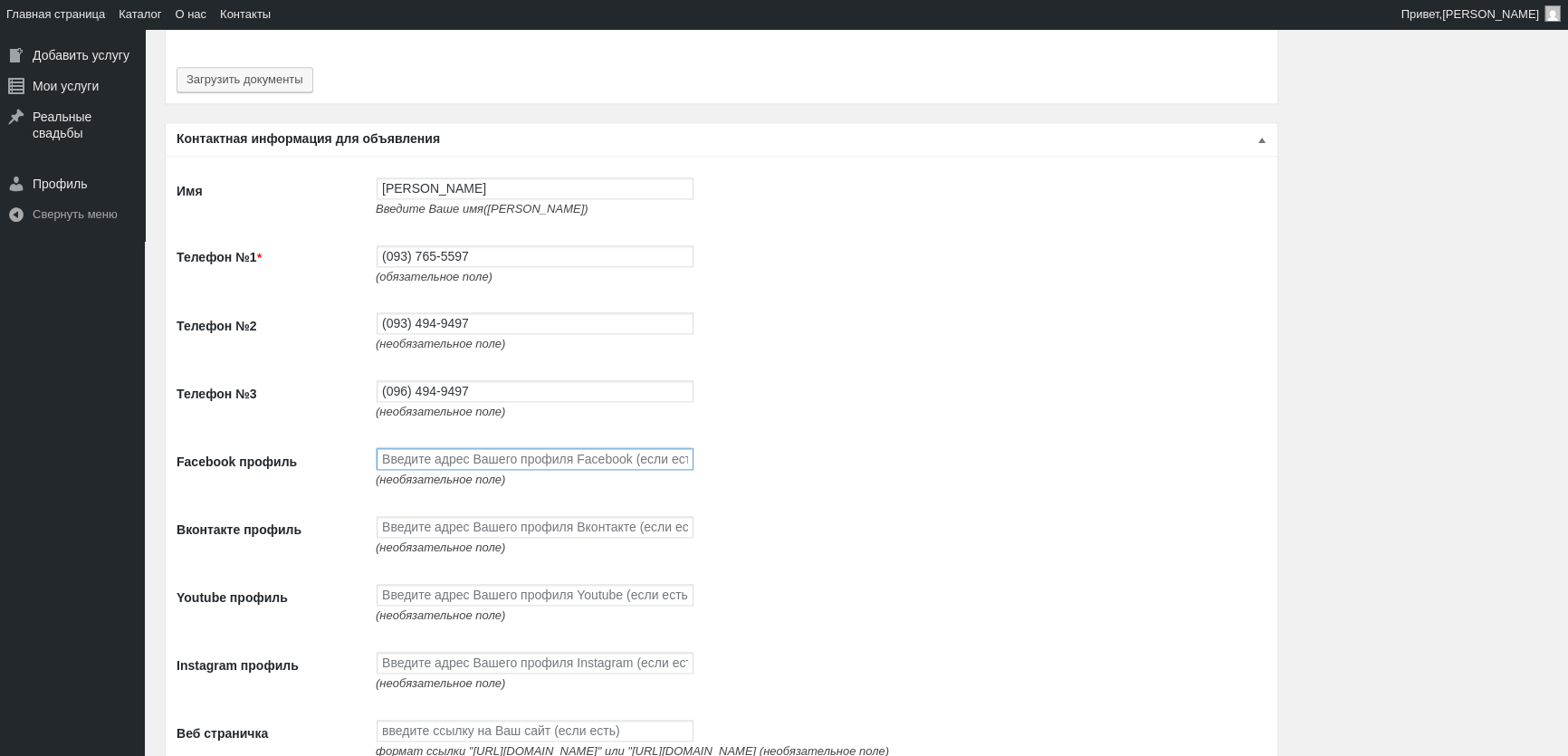
scroll to position [3121, 0]
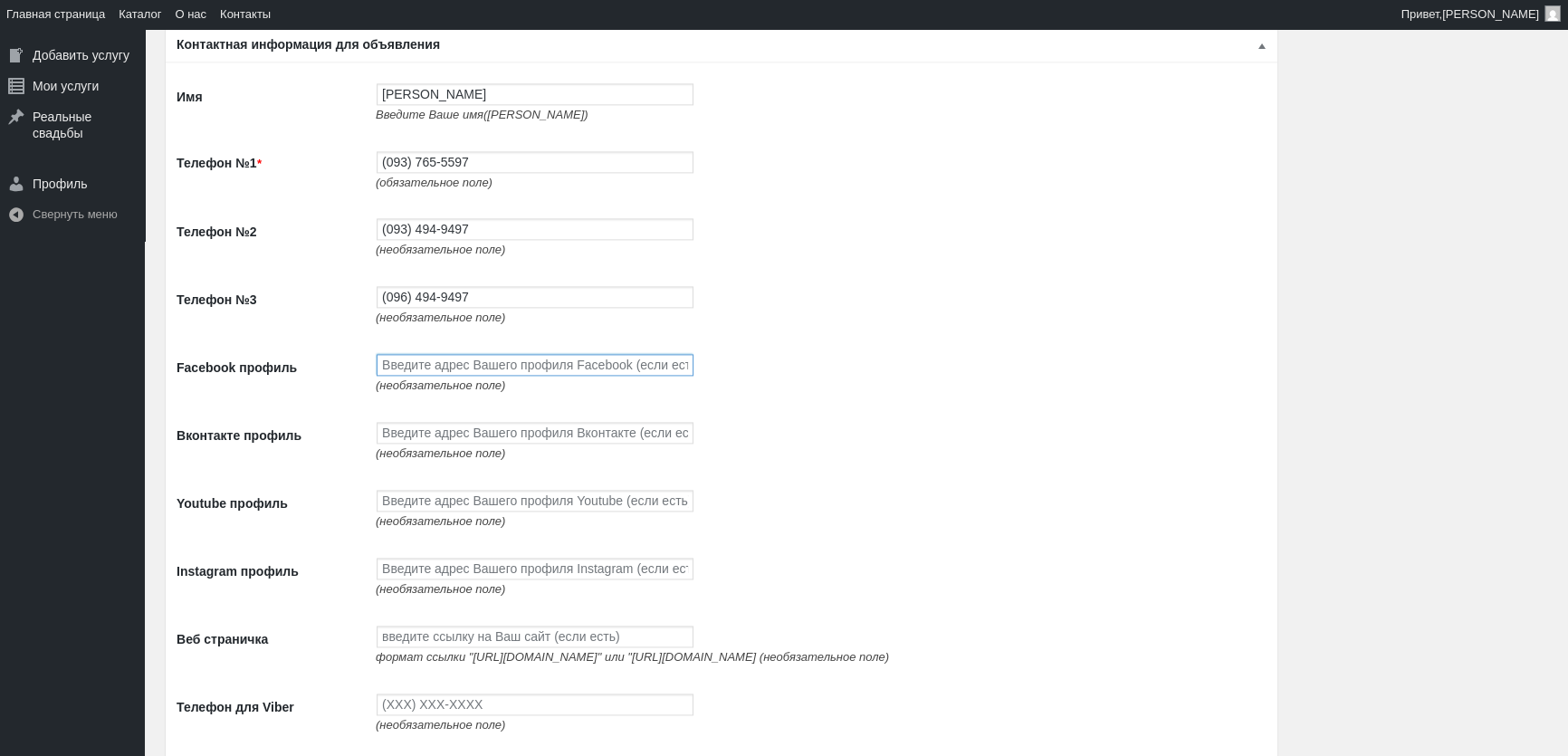
paste input "[URL][DOMAIN_NAME]"
type input "[URL][DOMAIN_NAME]"
click at [458, 437] on input "Вконтакте профиль" at bounding box center [535, 432] width 317 height 22
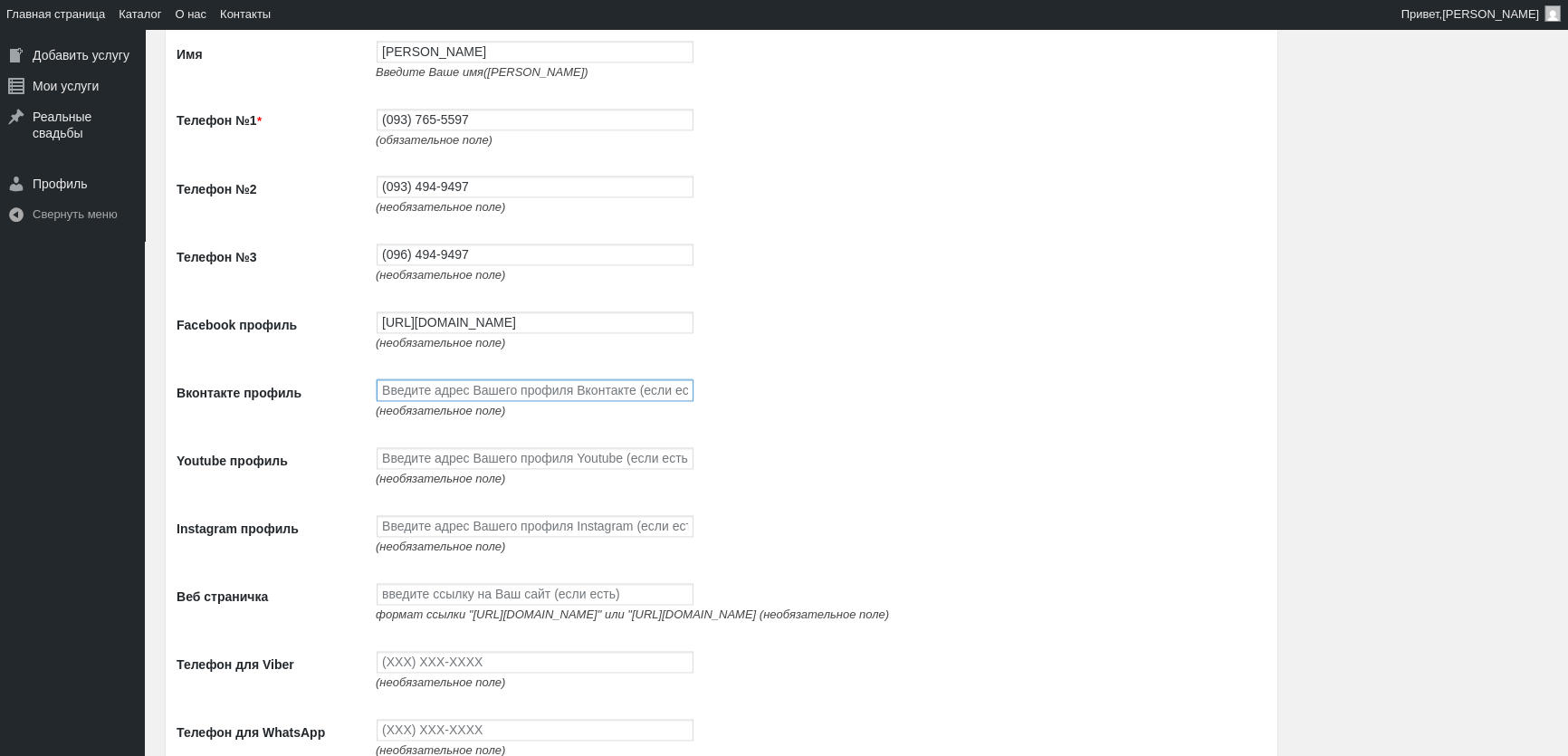
scroll to position [3203, 0]
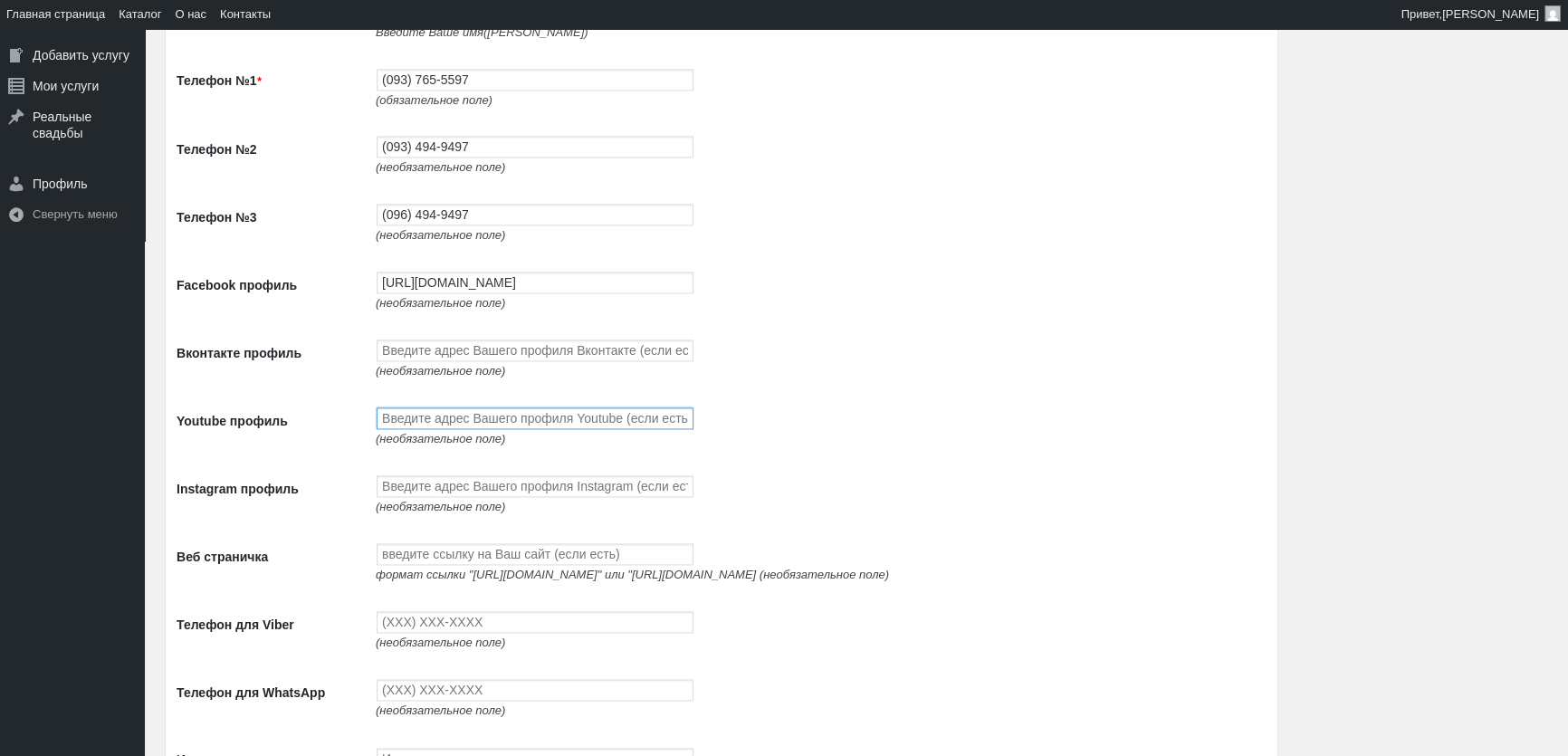
click at [404, 425] on input "Youtube профиль" at bounding box center [535, 419] width 317 height 22
paste input "[URL][DOMAIN_NAME]"
type input "[URL][DOMAIN_NAME]"
click at [396, 483] on input "Instagram профиль" at bounding box center [535, 486] width 317 height 22
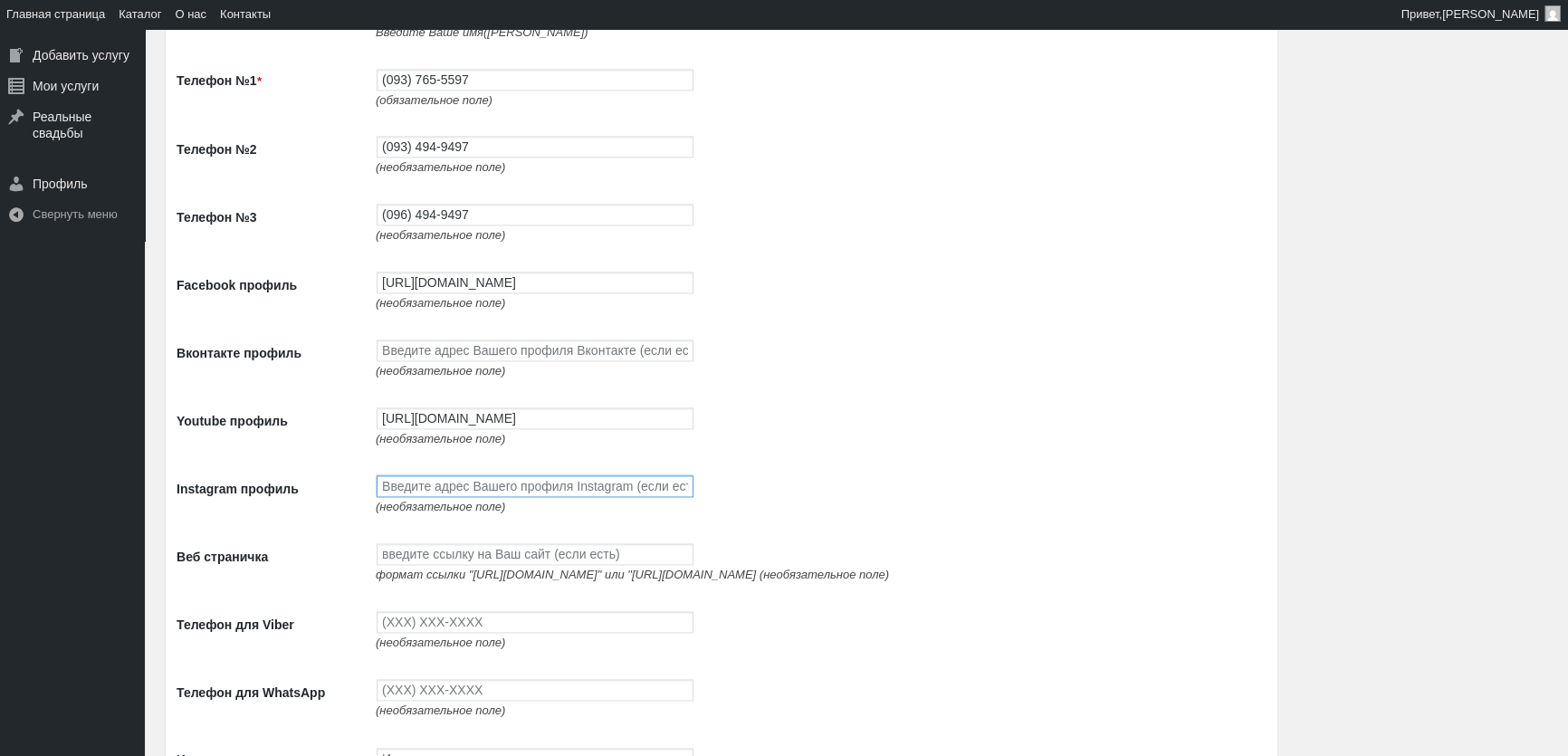
scroll to position [0, 0]
paste input "[URL][DOMAIN_NAME]"
type input "[URL][DOMAIN_NAME]"
click at [480, 565] on input "Веб страничка" at bounding box center [535, 554] width 317 height 22
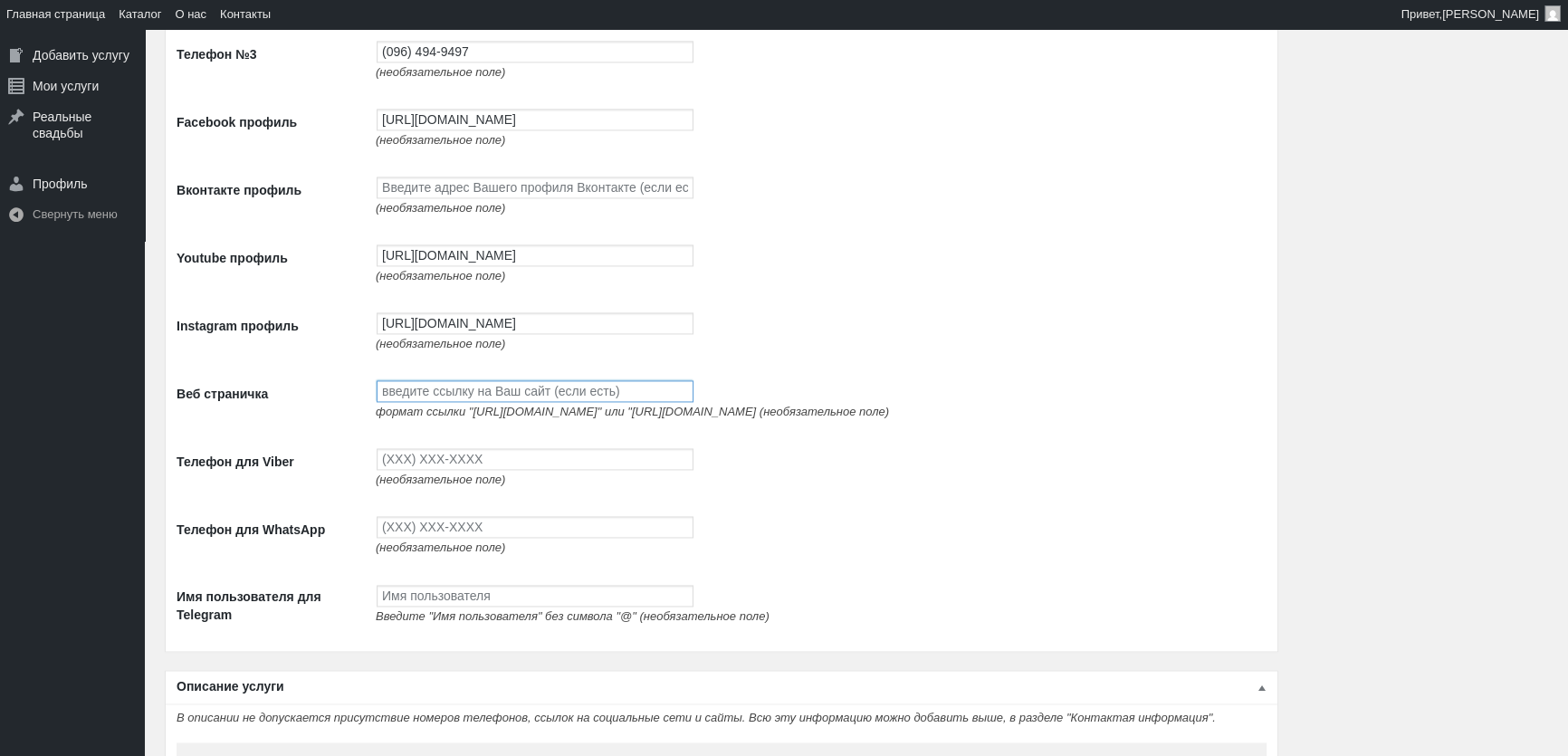
scroll to position [3367, 0]
paste input "[URL][DOMAIN_NAME]"
type input "[URL][DOMAIN_NAME]"
click at [448, 469] on input "Телефон для Viber" at bounding box center [535, 458] width 317 height 22
type input "(093) 765-5597"
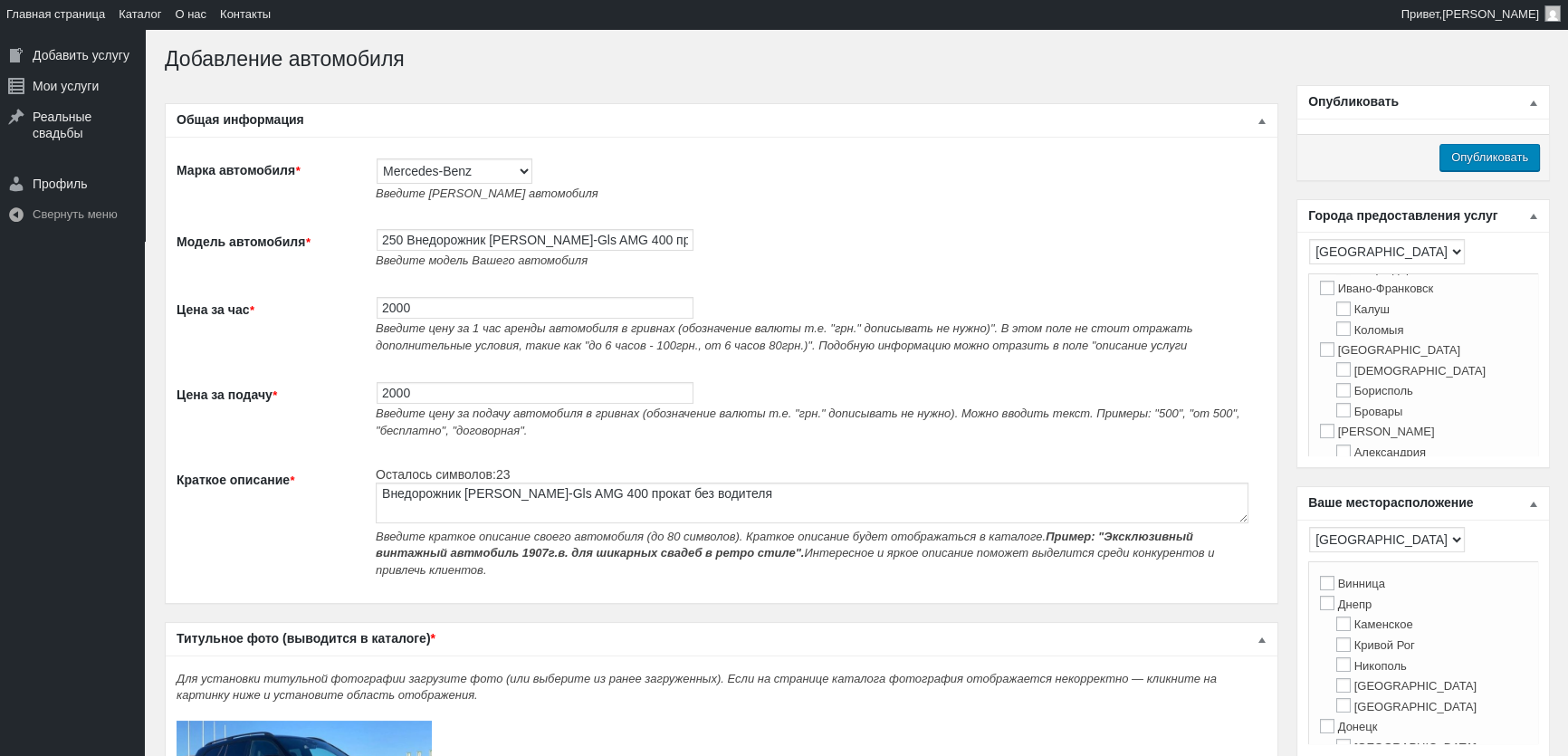
scroll to position [411, 0]
type input "(093) 765-5597"
click at [1347, 341] on label "Киев" at bounding box center [1390, 334] width 141 height 14
click at [1334, 341] on input "Киев" at bounding box center [1326, 333] width 15 height 15
checkbox input "true"
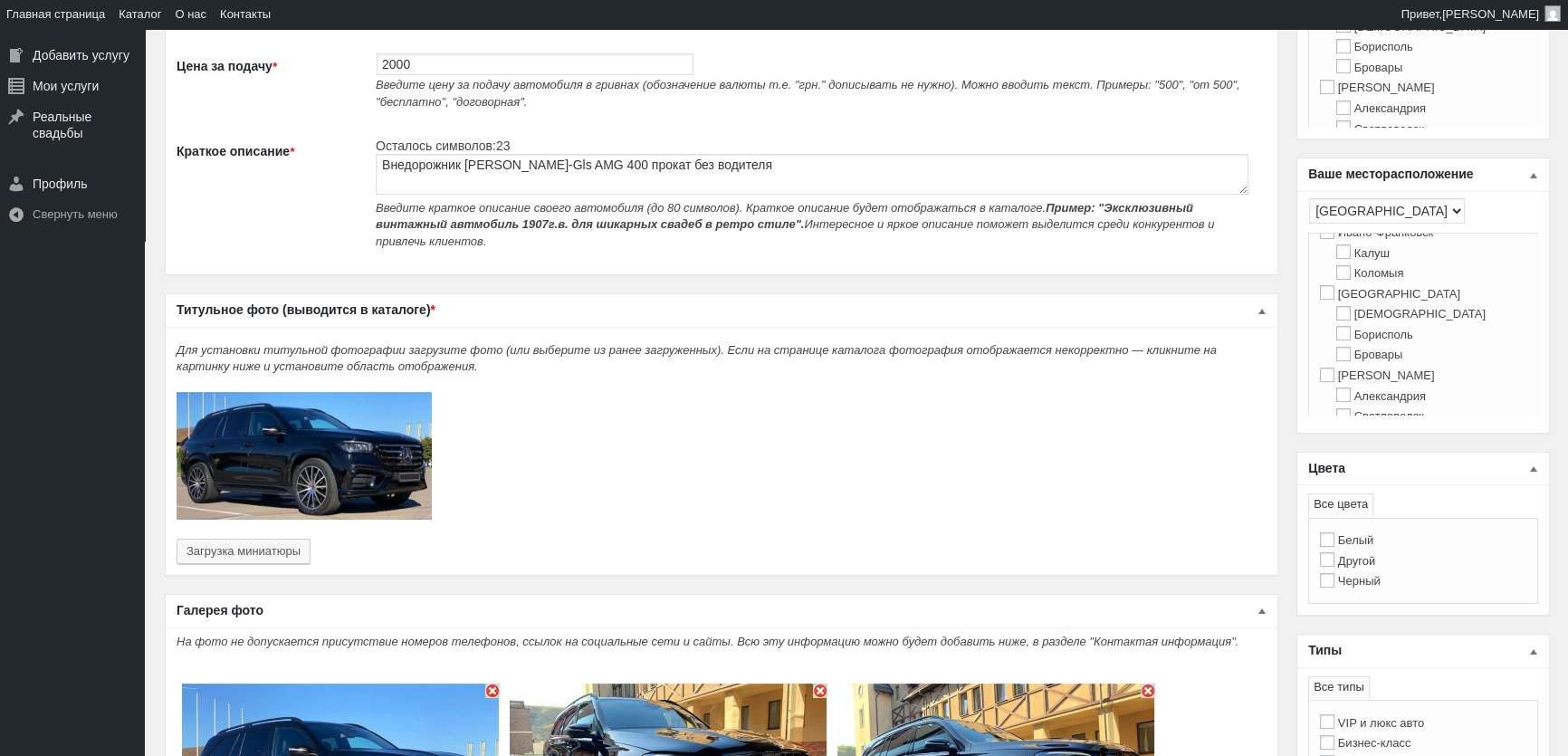
click at [1338, 301] on label "[GEOGRAPHIC_DATA]" at bounding box center [1390, 294] width 141 height 14
click at [1334, 300] on input "[GEOGRAPHIC_DATA]" at bounding box center [1326, 292] width 15 height 15
checkbox input "true"
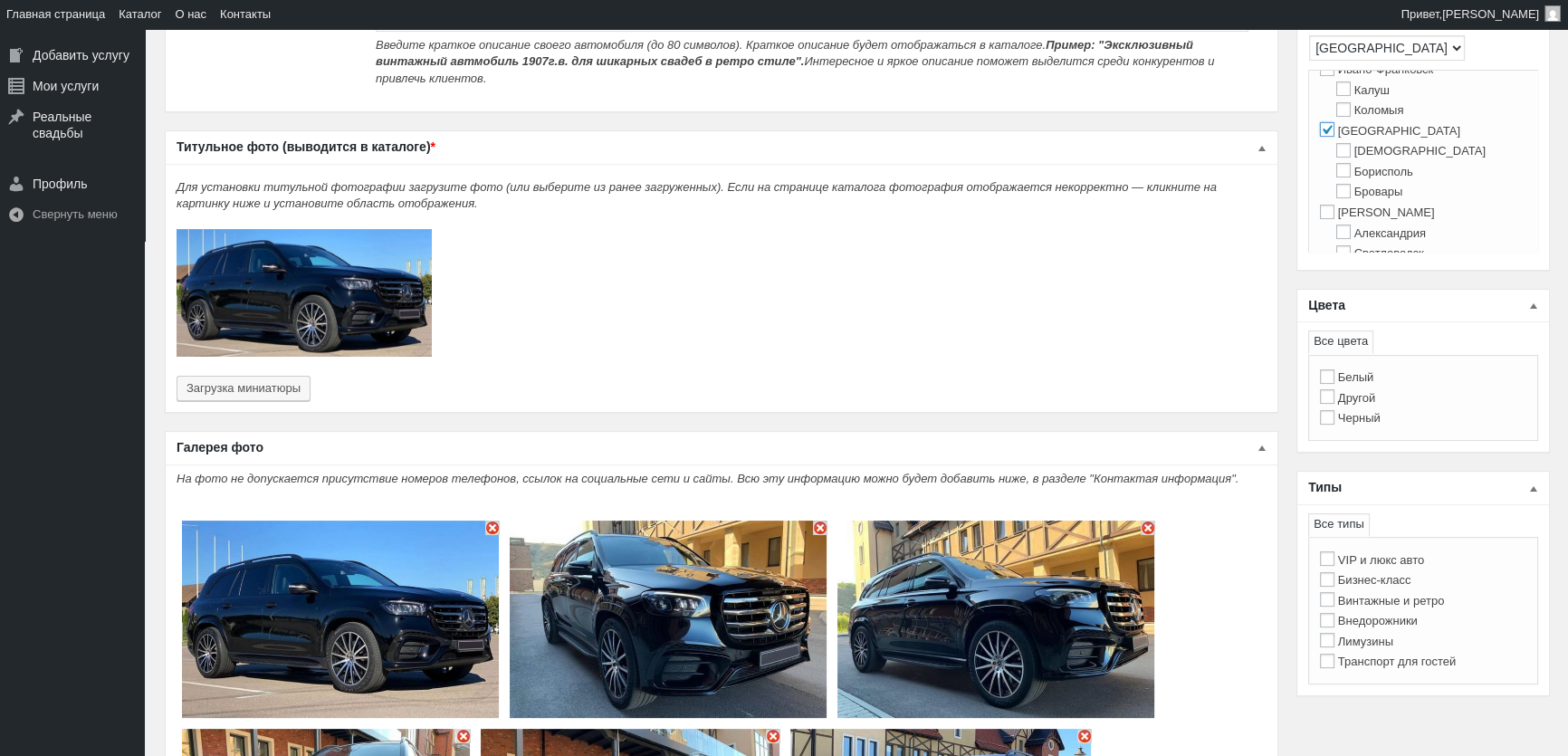
scroll to position [493, 0]
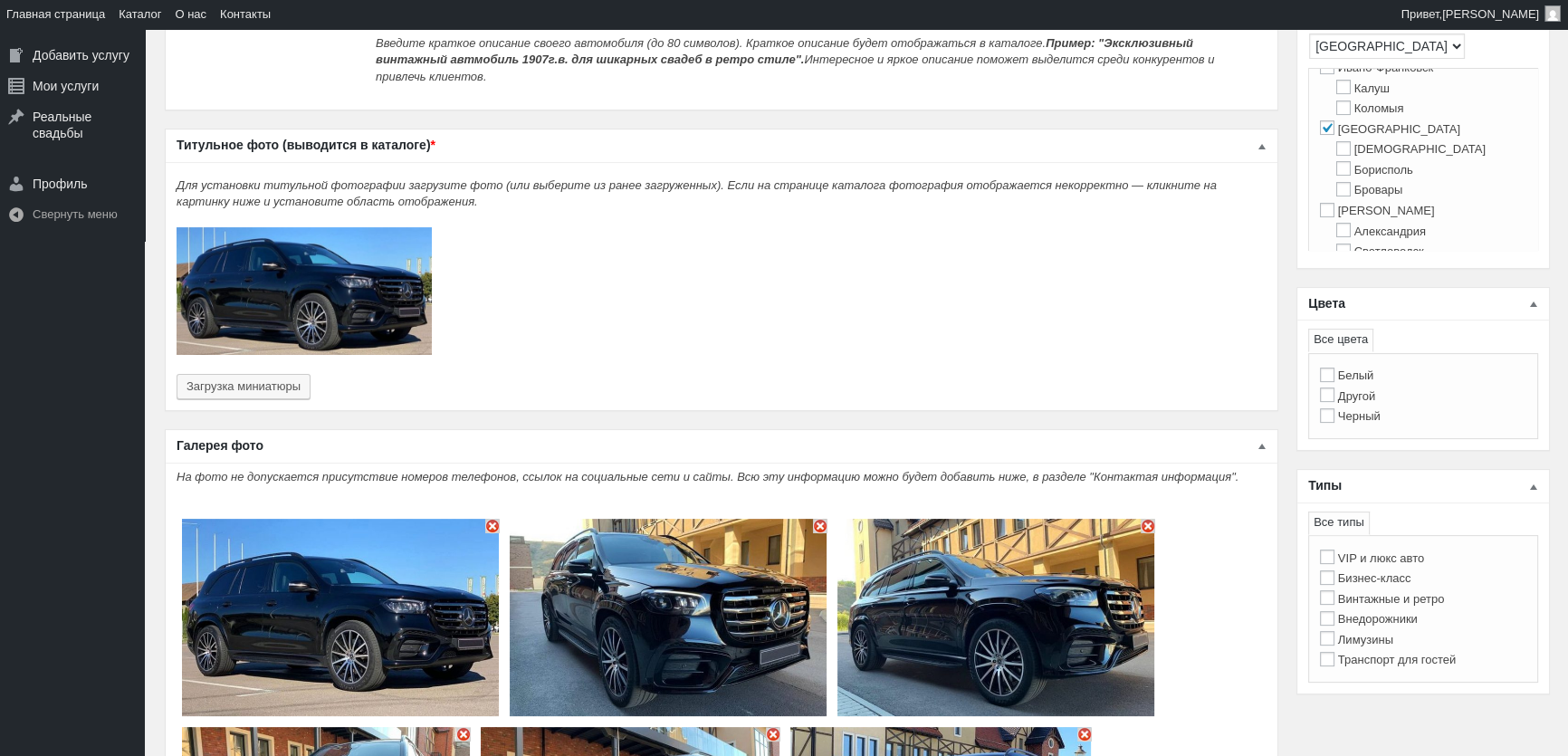
click at [1371, 419] on label "Черный" at bounding box center [1349, 416] width 60 height 14
click at [1334, 419] on input "Черный" at bounding box center [1326, 415] width 15 height 15
checkbox input "true"
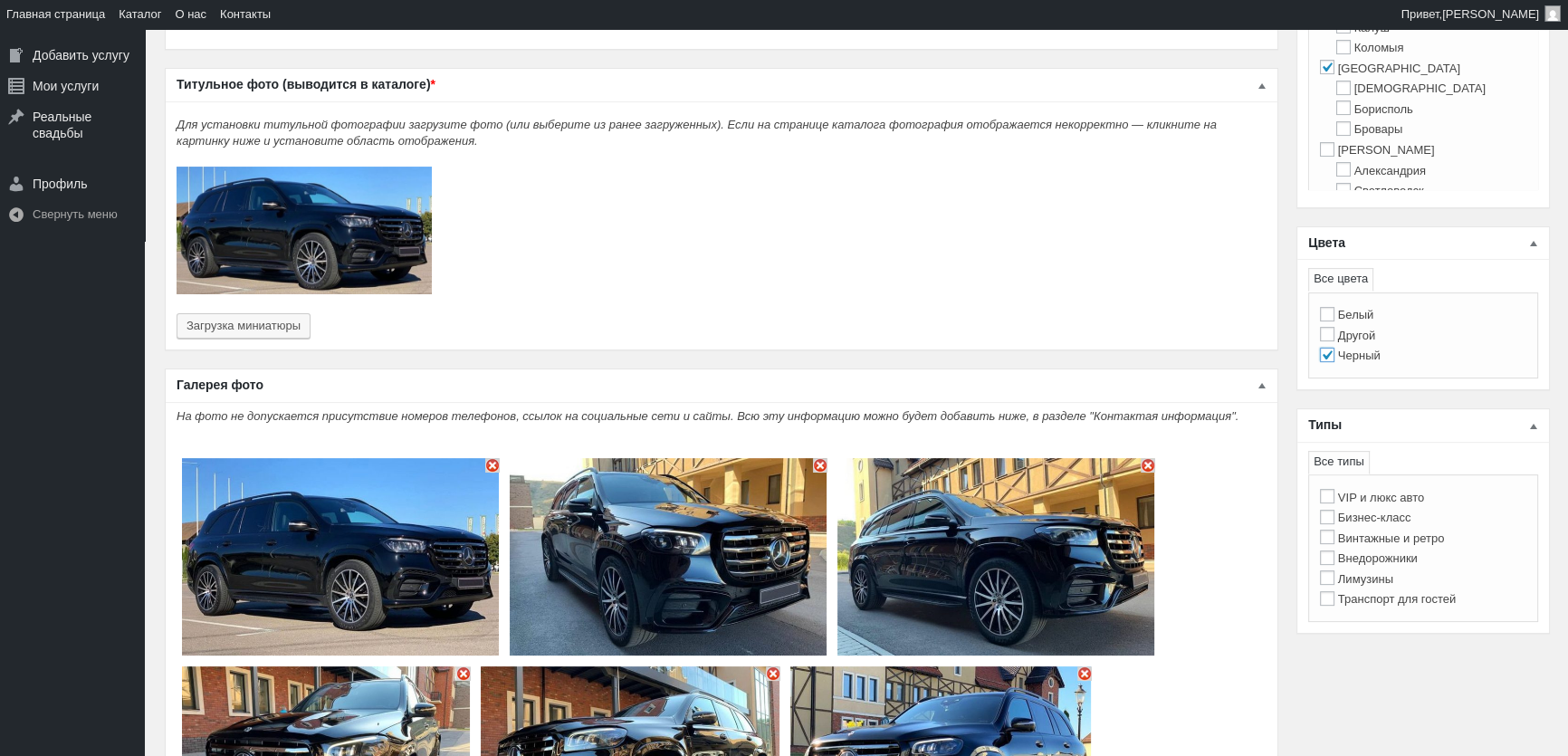
scroll to position [658, 0]
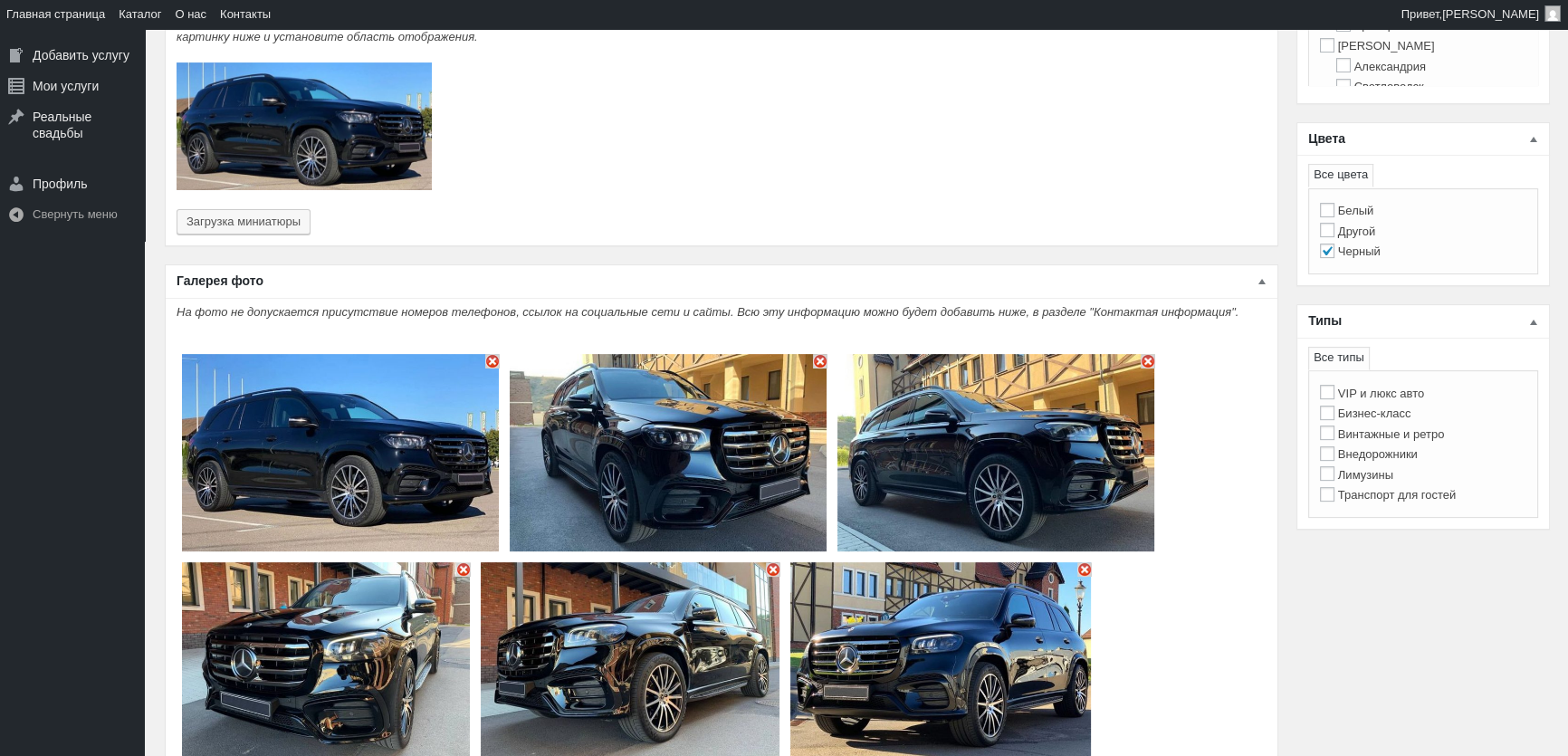
click at [1386, 397] on label "VIP и люкс авто" at bounding box center [1371, 393] width 104 height 14
click at [1334, 397] on input "VIP и люкс авто" at bounding box center [1326, 392] width 15 height 15
checkbox input "true"
click at [1383, 458] on label "Внедорожники" at bounding box center [1368, 454] width 98 height 14
click at [1334, 458] on input "Внедорожники" at bounding box center [1326, 453] width 15 height 15
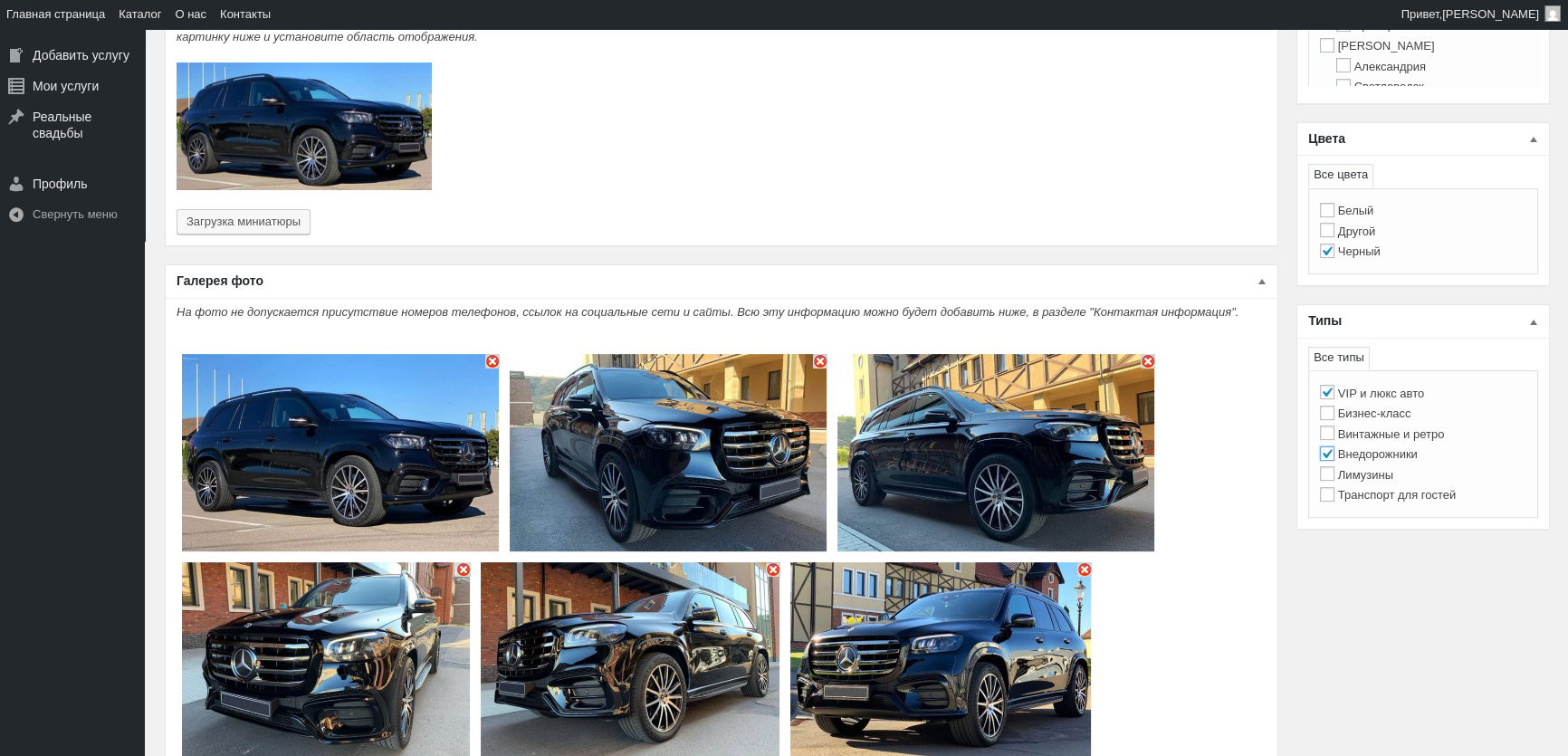
checkbox input "true"
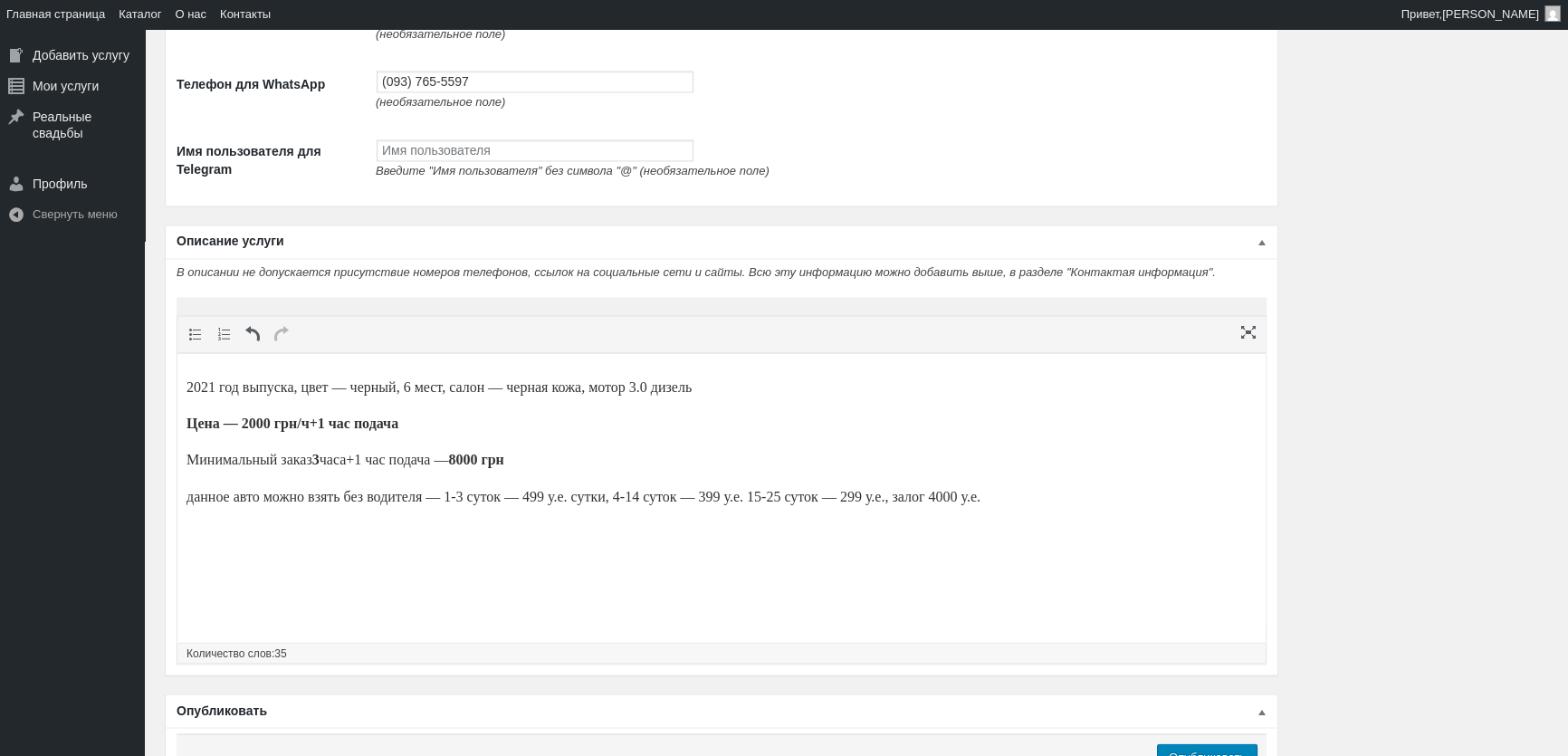
scroll to position [3943, 0]
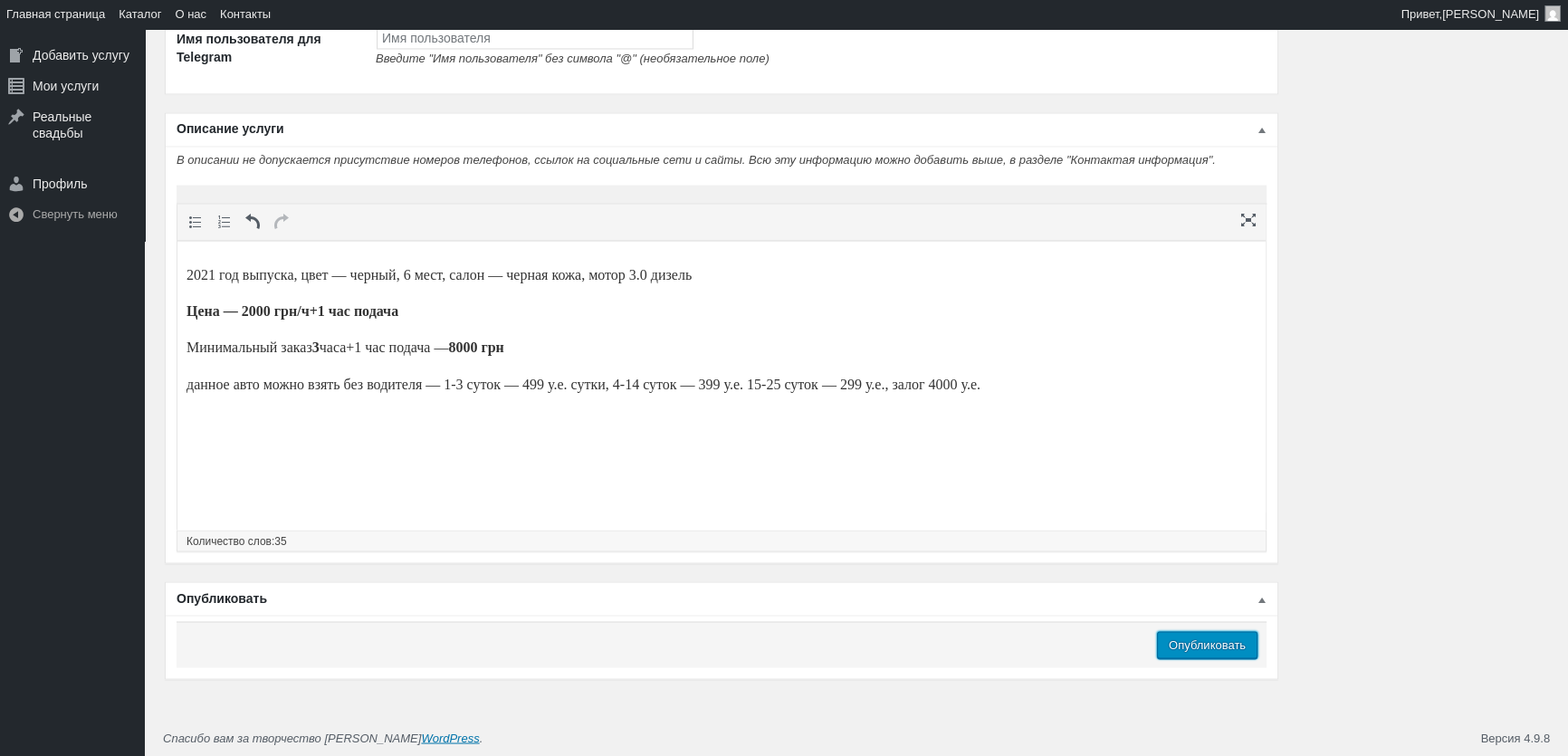
click at [1177, 645] on input "Опубликовать" at bounding box center [1208, 643] width 101 height 27
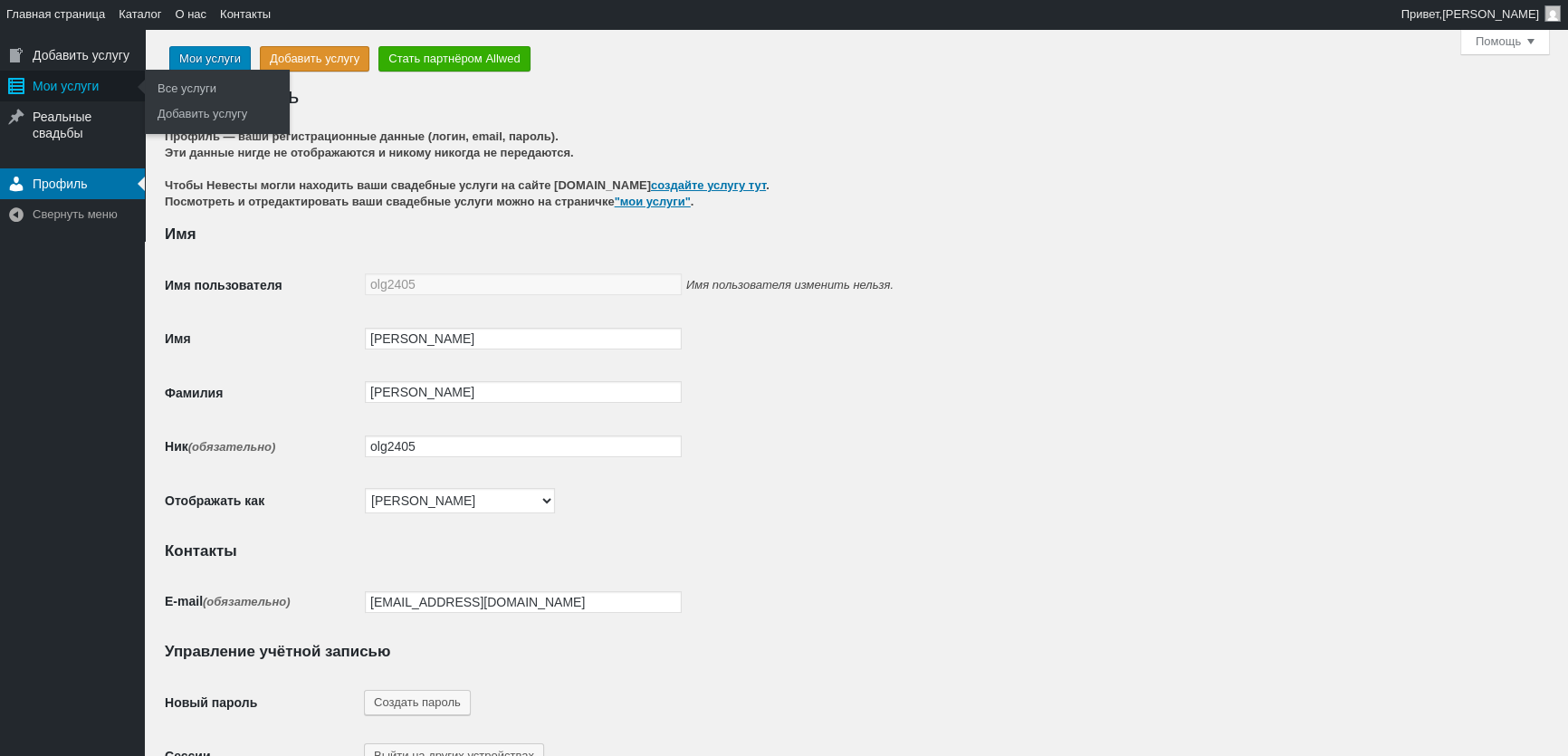
click at [78, 92] on div "Мои услуги" at bounding box center [72, 85] width 145 height 31
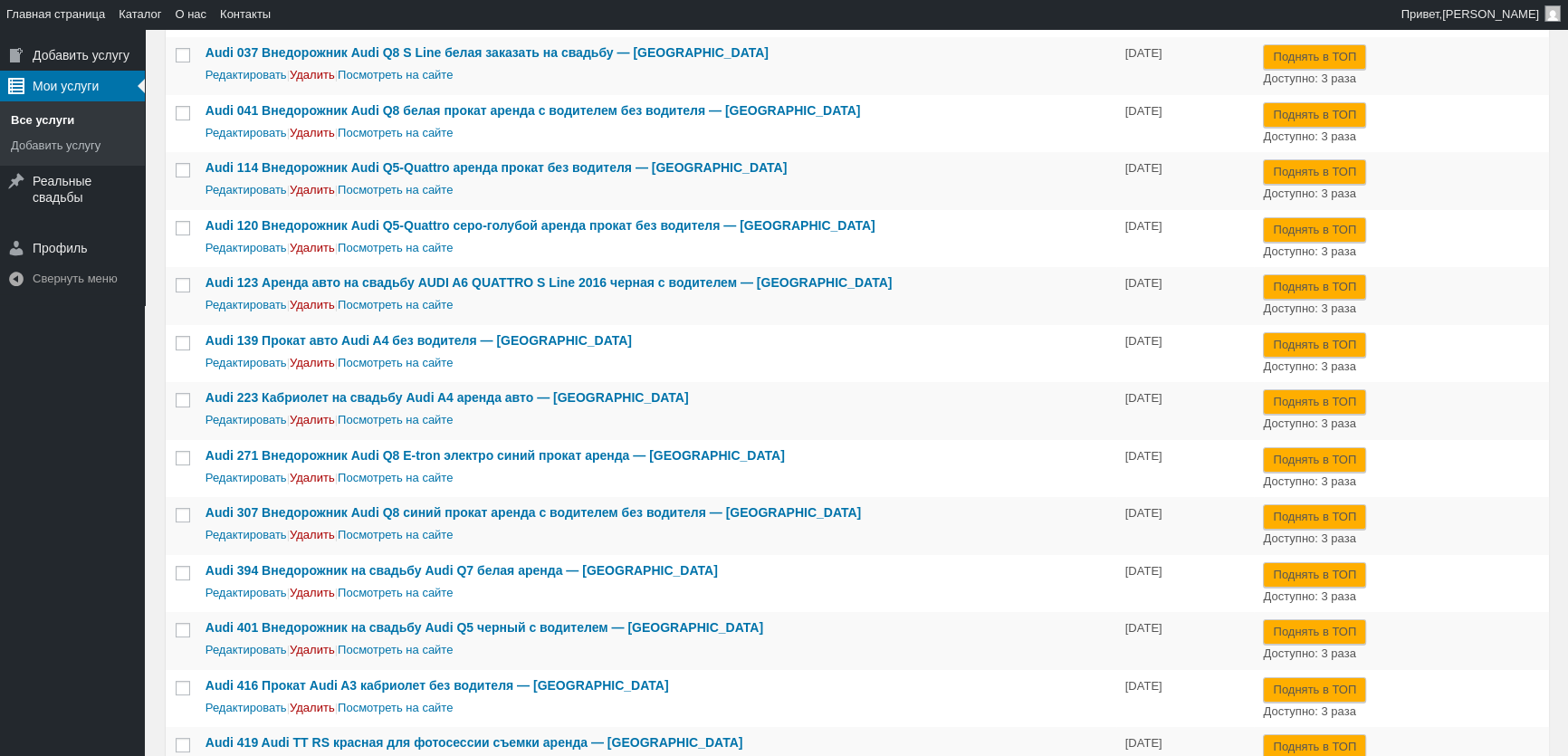
scroll to position [329, 0]
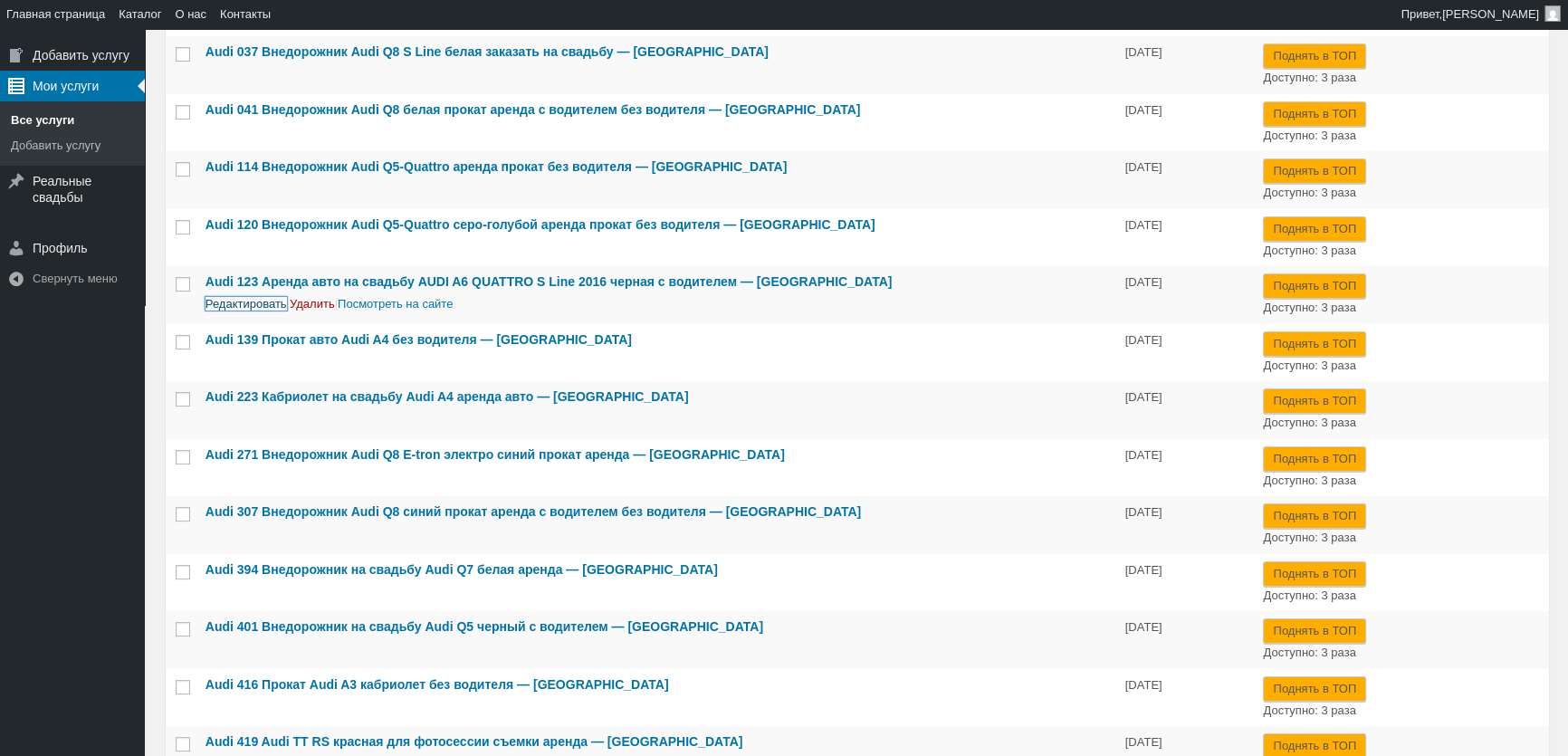
click at [209, 298] on link "Редактировать" at bounding box center [246, 304] width 81 height 14
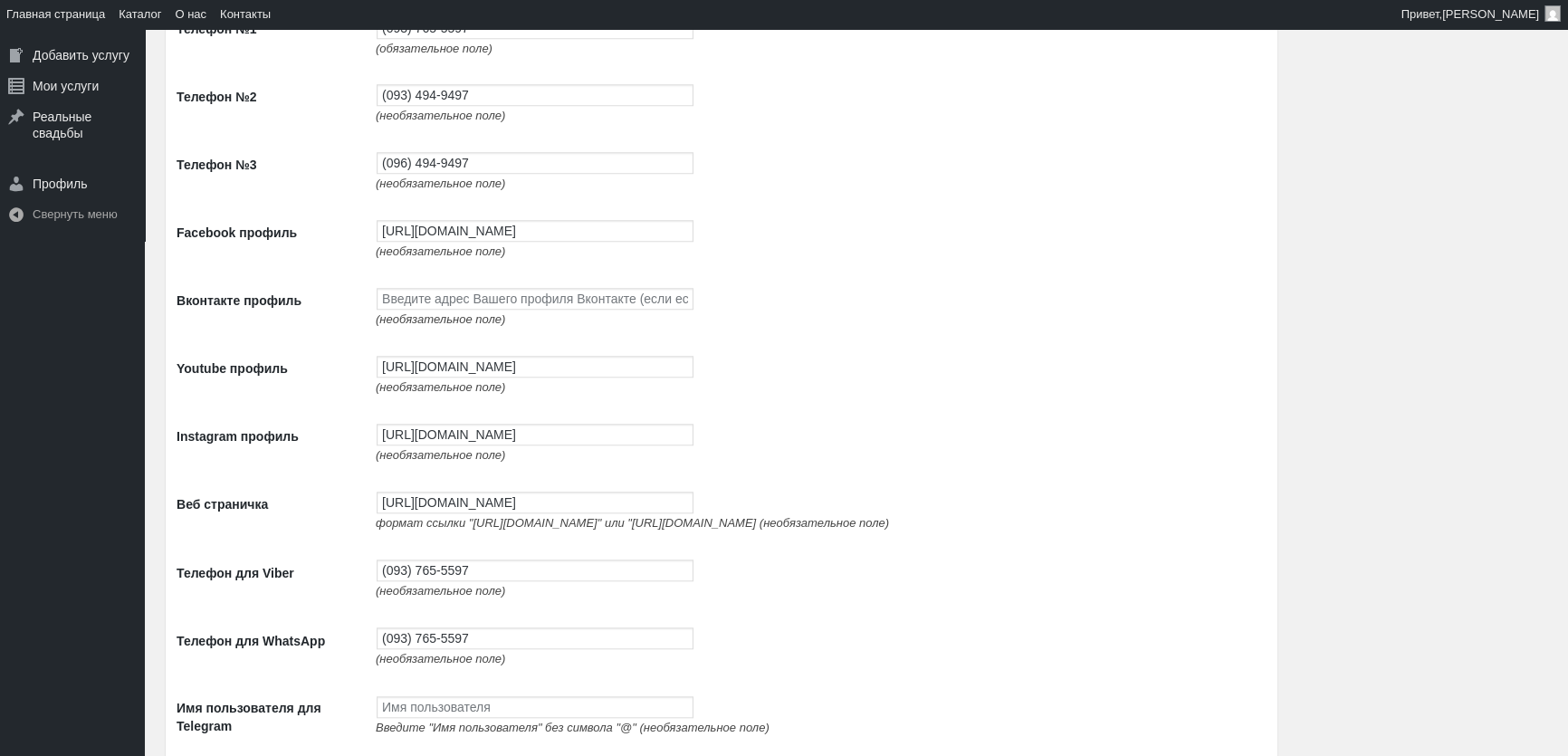
scroll to position [1974, 0]
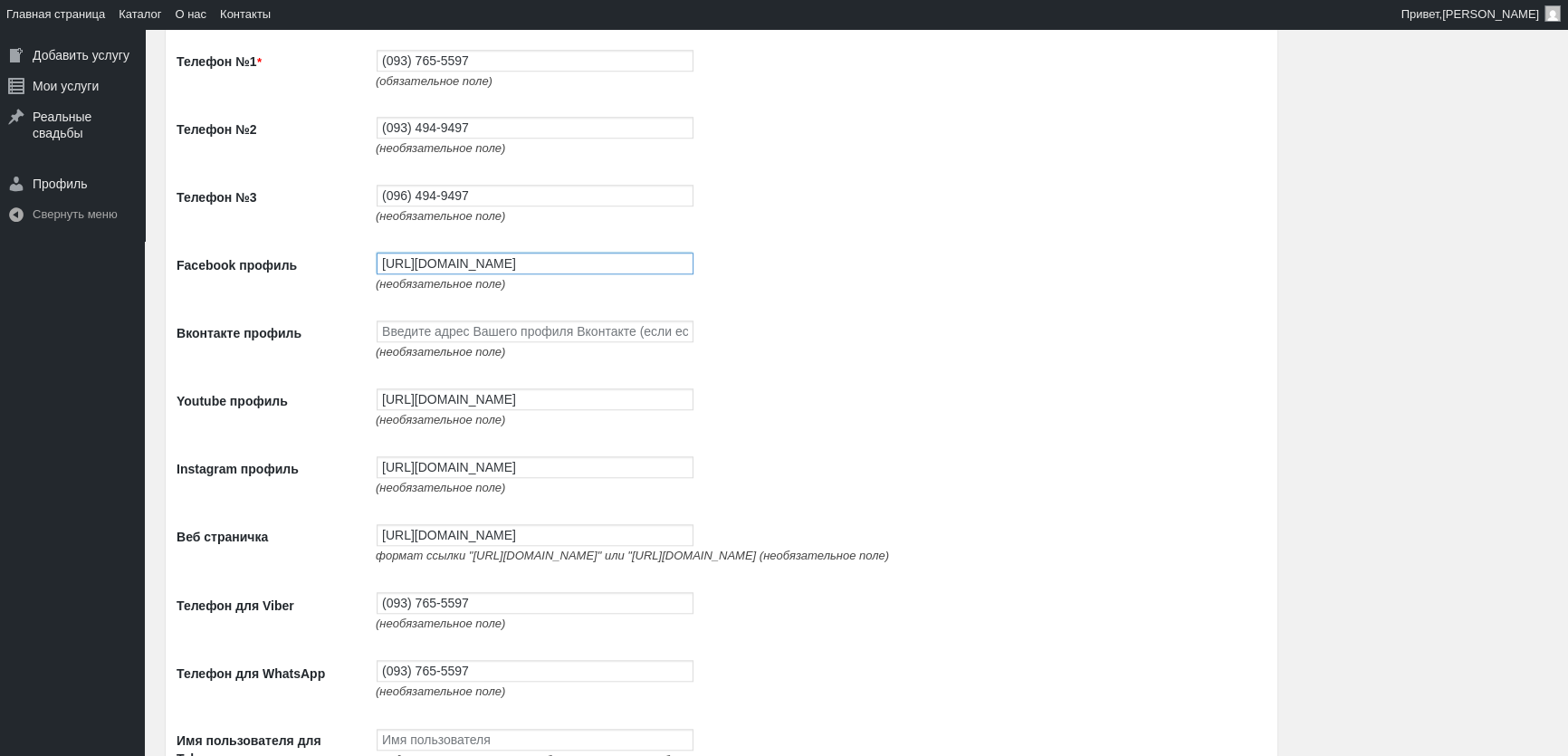
click at [455, 270] on input "https://www.facebook.com/profile.php?id=100087672474351" at bounding box center [535, 263] width 317 height 22
click at [455, 270] on input "[URL][DOMAIN_NAME]" at bounding box center [535, 263] width 317 height 22
click at [440, 422] on span "(необязательное поле)" at bounding box center [441, 420] width 130 height 14
click at [440, 421] on span "(необязательное поле)" at bounding box center [441, 420] width 130 height 14
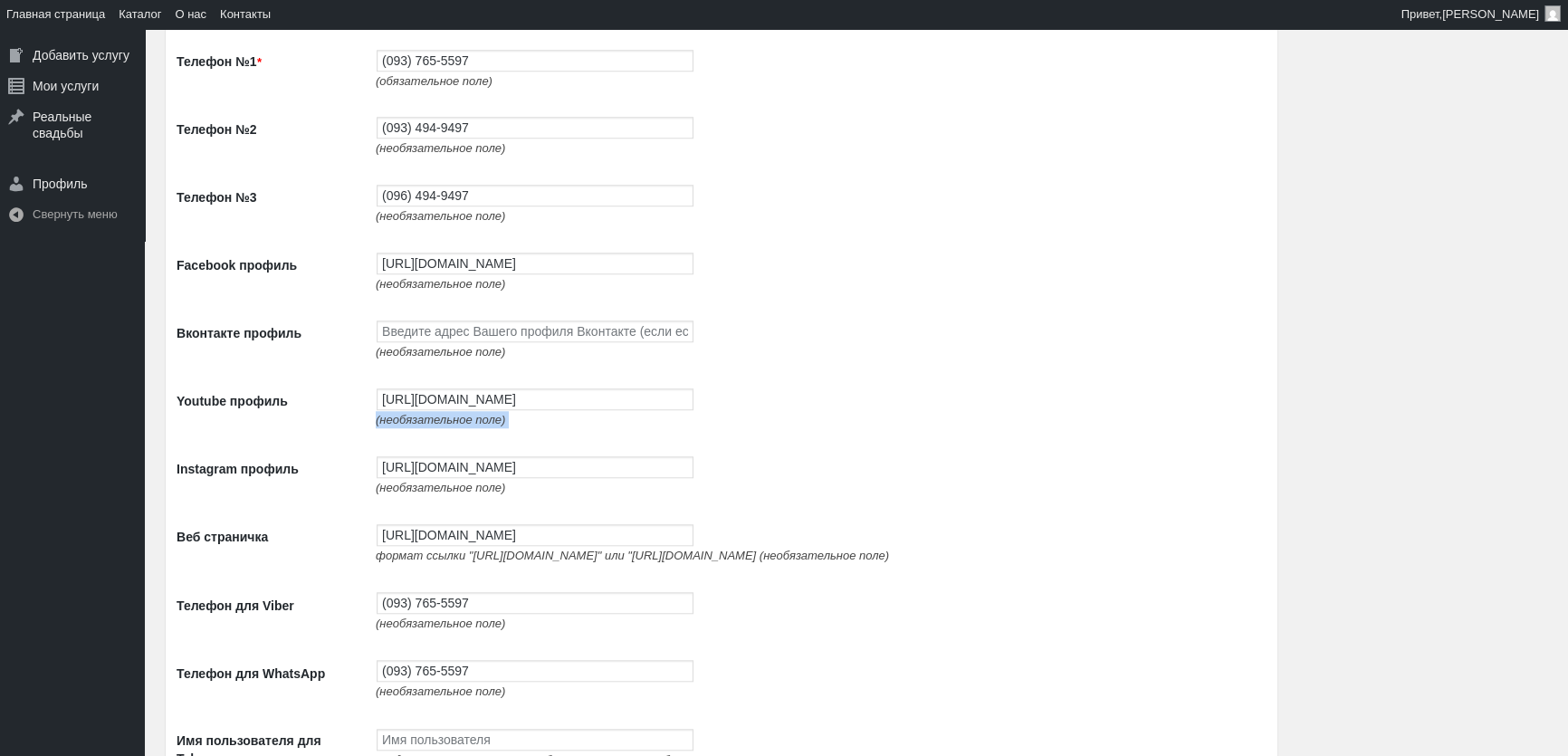
click at [440, 421] on span "(необязательное поле)" at bounding box center [441, 420] width 130 height 14
click at [445, 410] on input "https://www.youtube.com/channel/UCnpsi_6iHYtwxNPLj1BgTyg" at bounding box center [535, 399] width 317 height 22
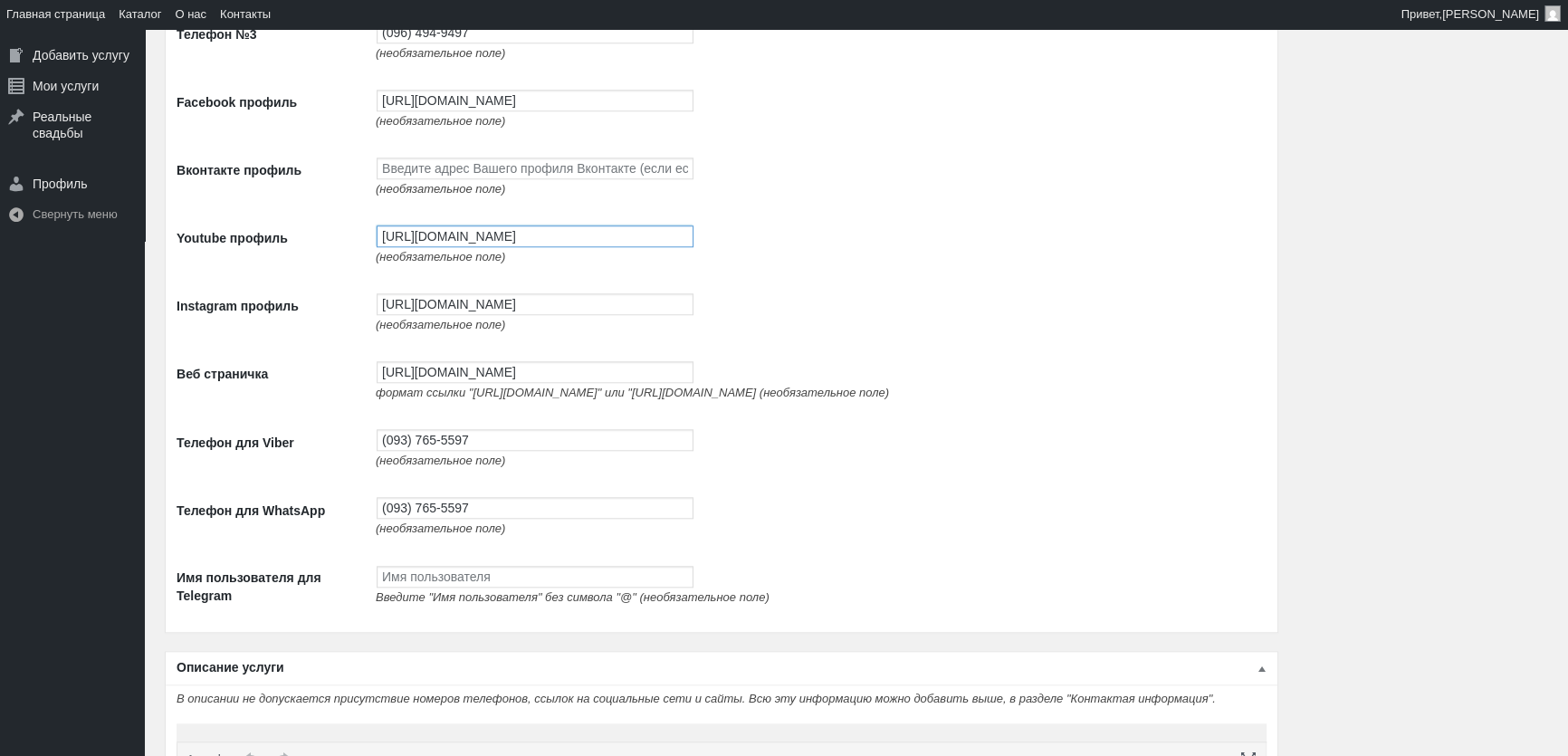
scroll to position [2138, 0]
click at [479, 311] on input "[URL][DOMAIN_NAME]" at bounding box center [535, 302] width 317 height 22
click at [429, 381] on input "[URL][DOMAIN_NAME]" at bounding box center [535, 370] width 317 height 22
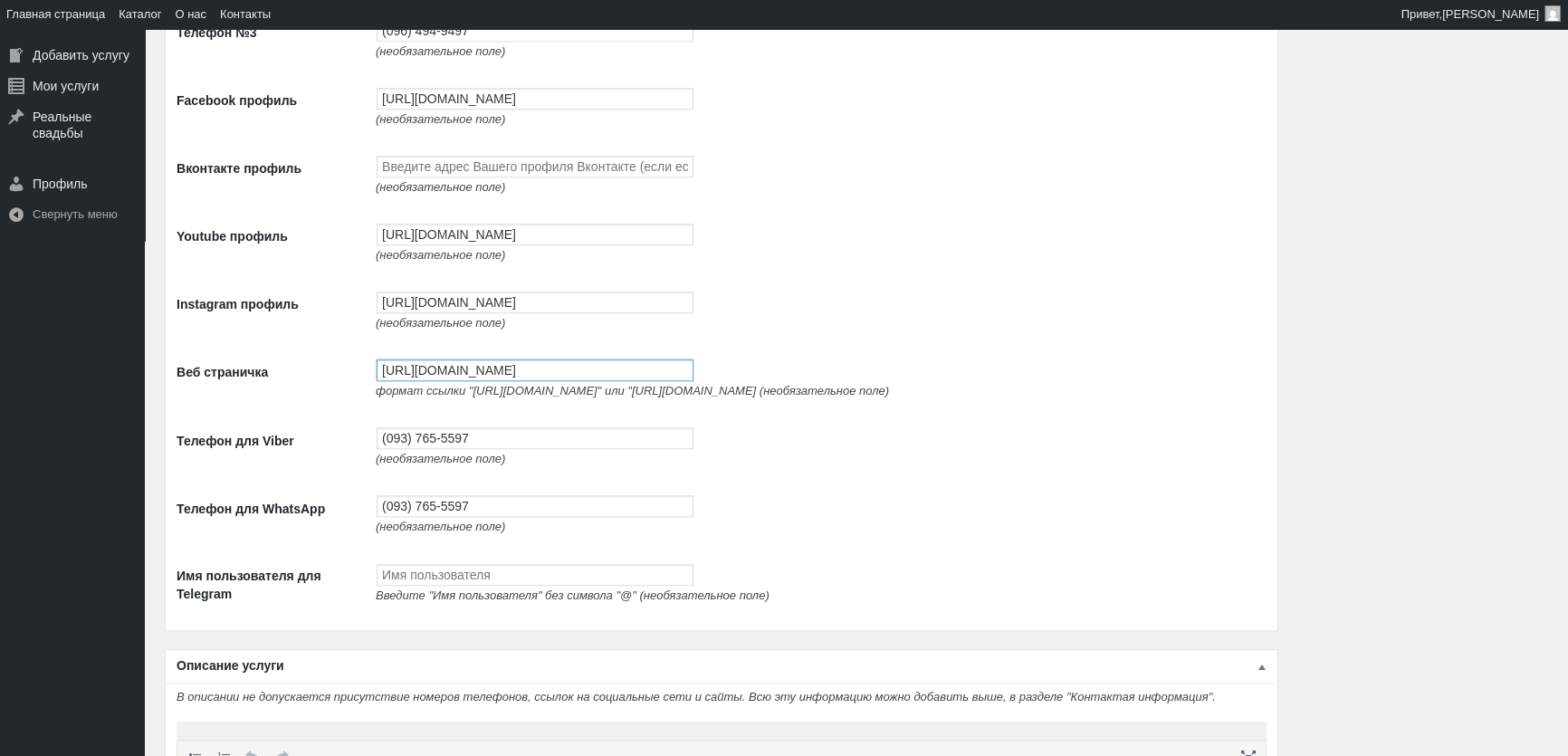
click at [429, 381] on input "[URL][DOMAIN_NAME]" at bounding box center [535, 370] width 317 height 22
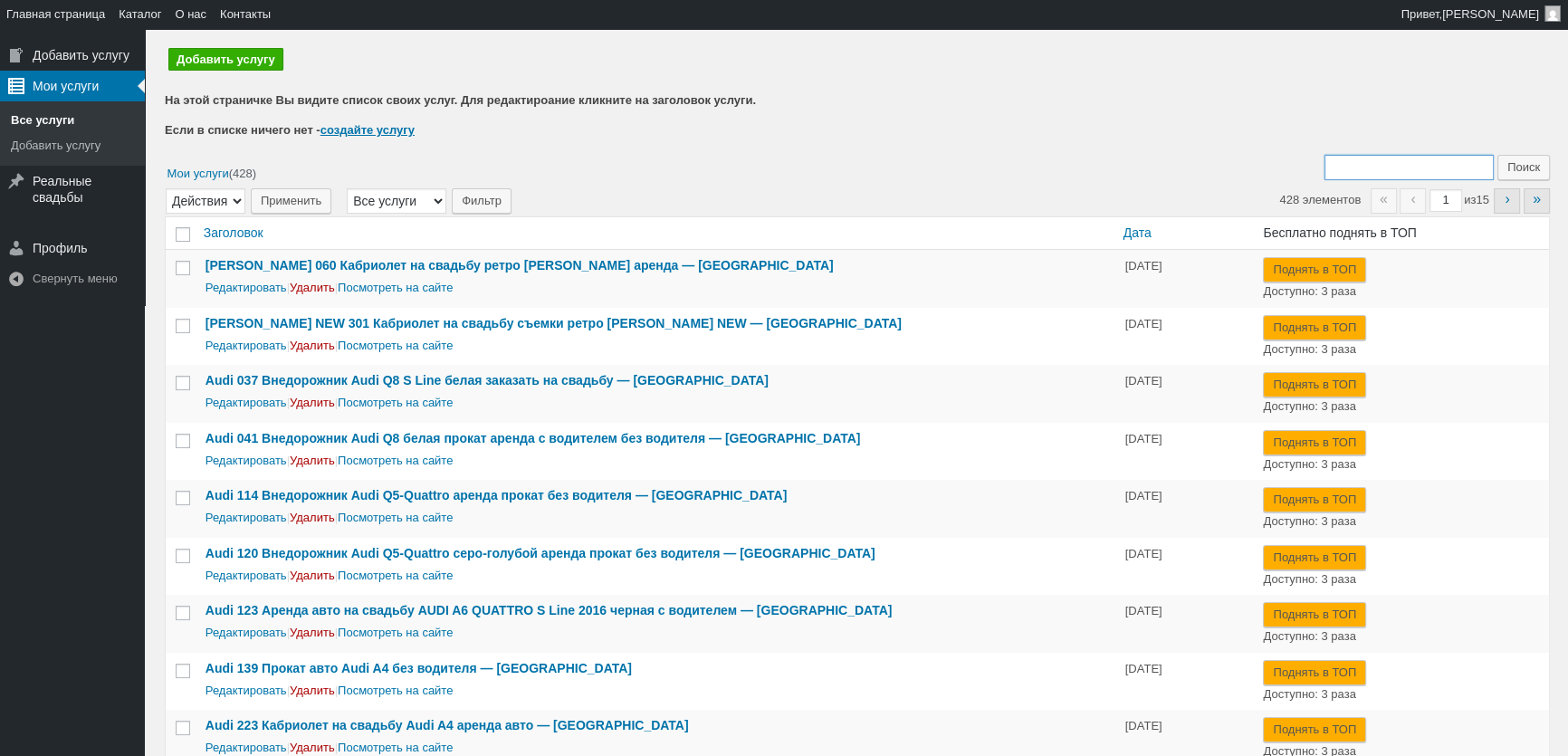
drag, startPoint x: 1390, startPoint y: 170, endPoint x: 1398, endPoint y: 164, distance: 10.0
click at [1390, 170] on input "Поиск:" at bounding box center [1409, 167] width 169 height 26
type input "162"
click at [1498, 154] on input "Поиск" at bounding box center [1523, 167] width 52 height 26
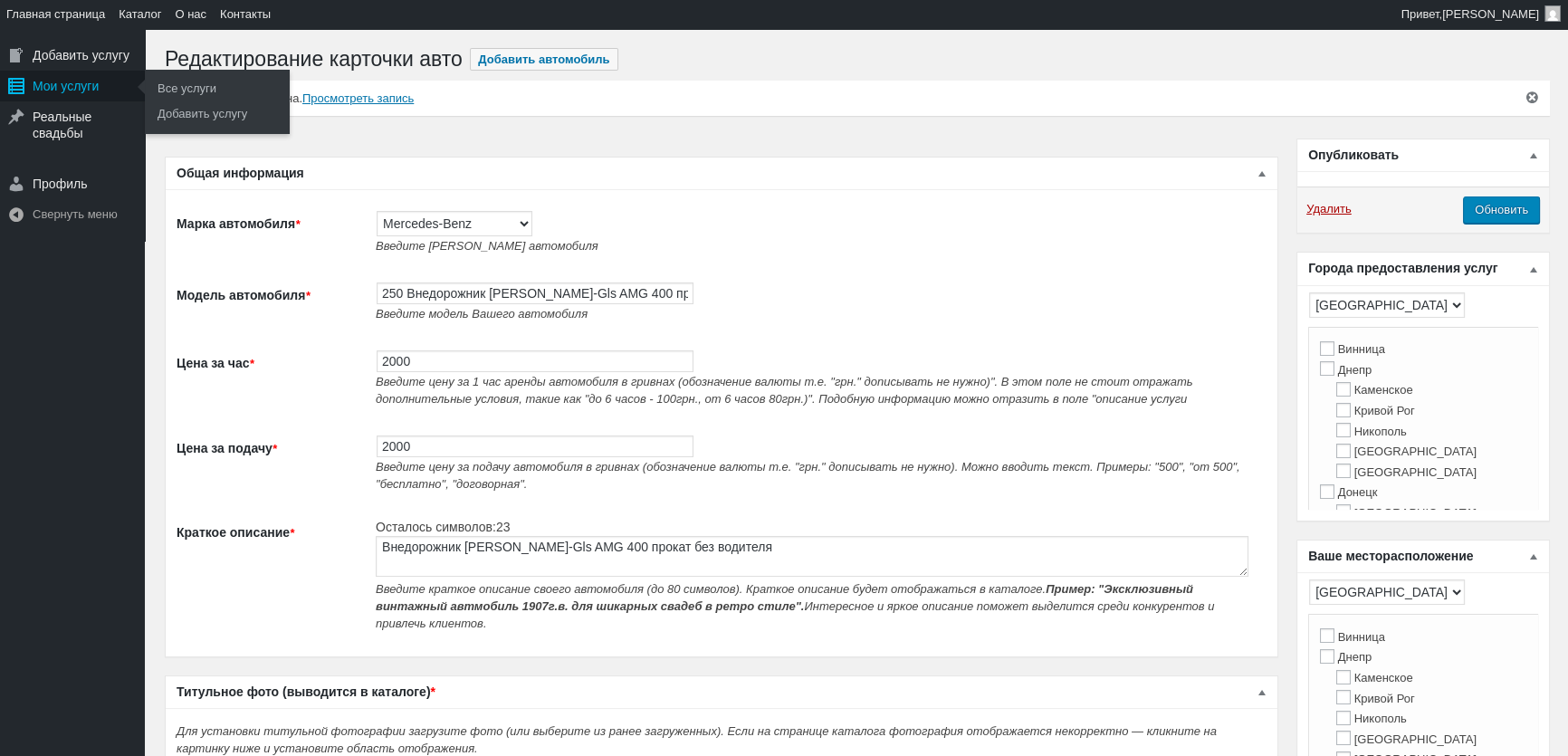
click at [60, 97] on div "Мои услуги" at bounding box center [72, 85] width 145 height 31
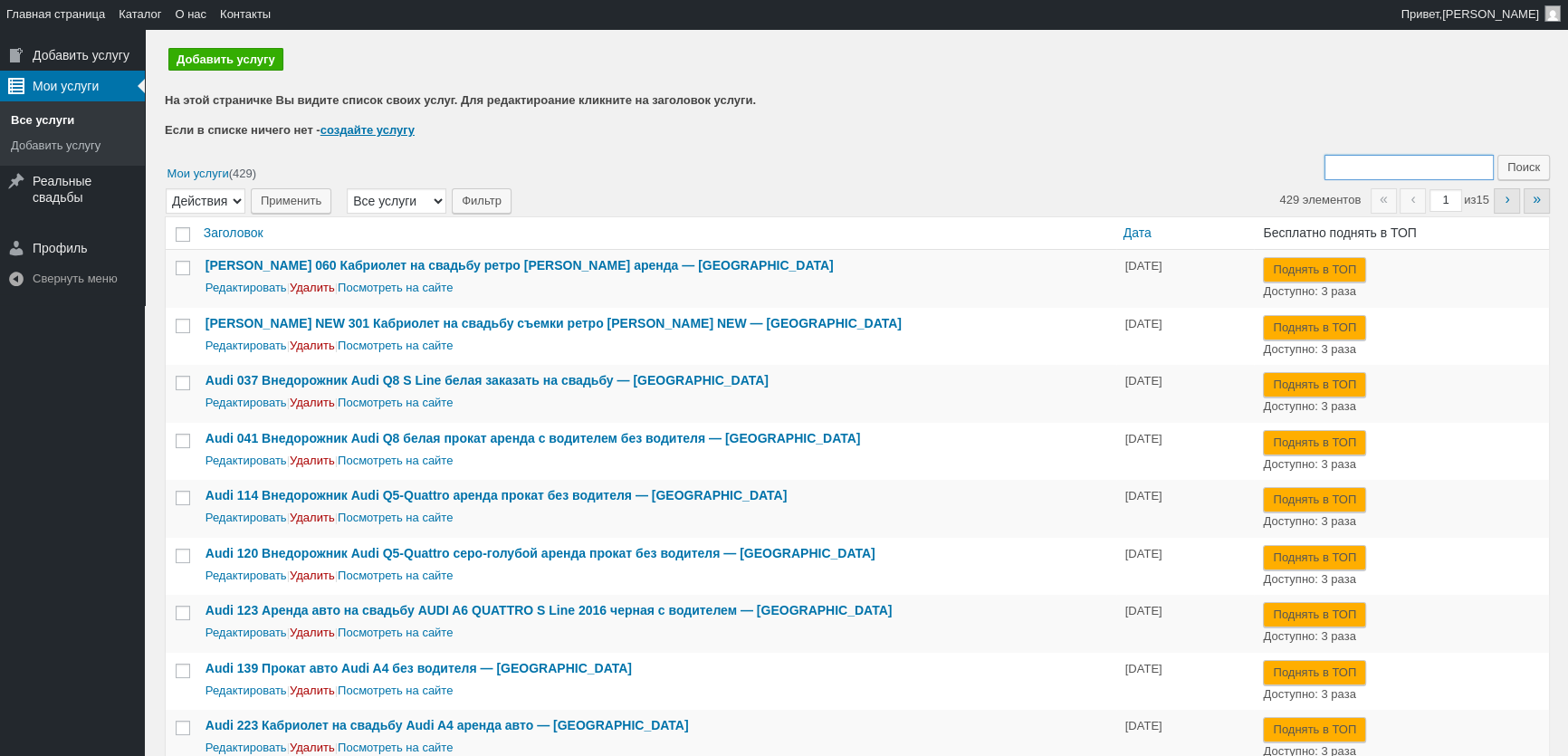
click at [1389, 179] on input "Поиск:" at bounding box center [1409, 167] width 169 height 26
type input "250"
click at [1498, 154] on input "Поиск" at bounding box center [1523, 167] width 52 height 26
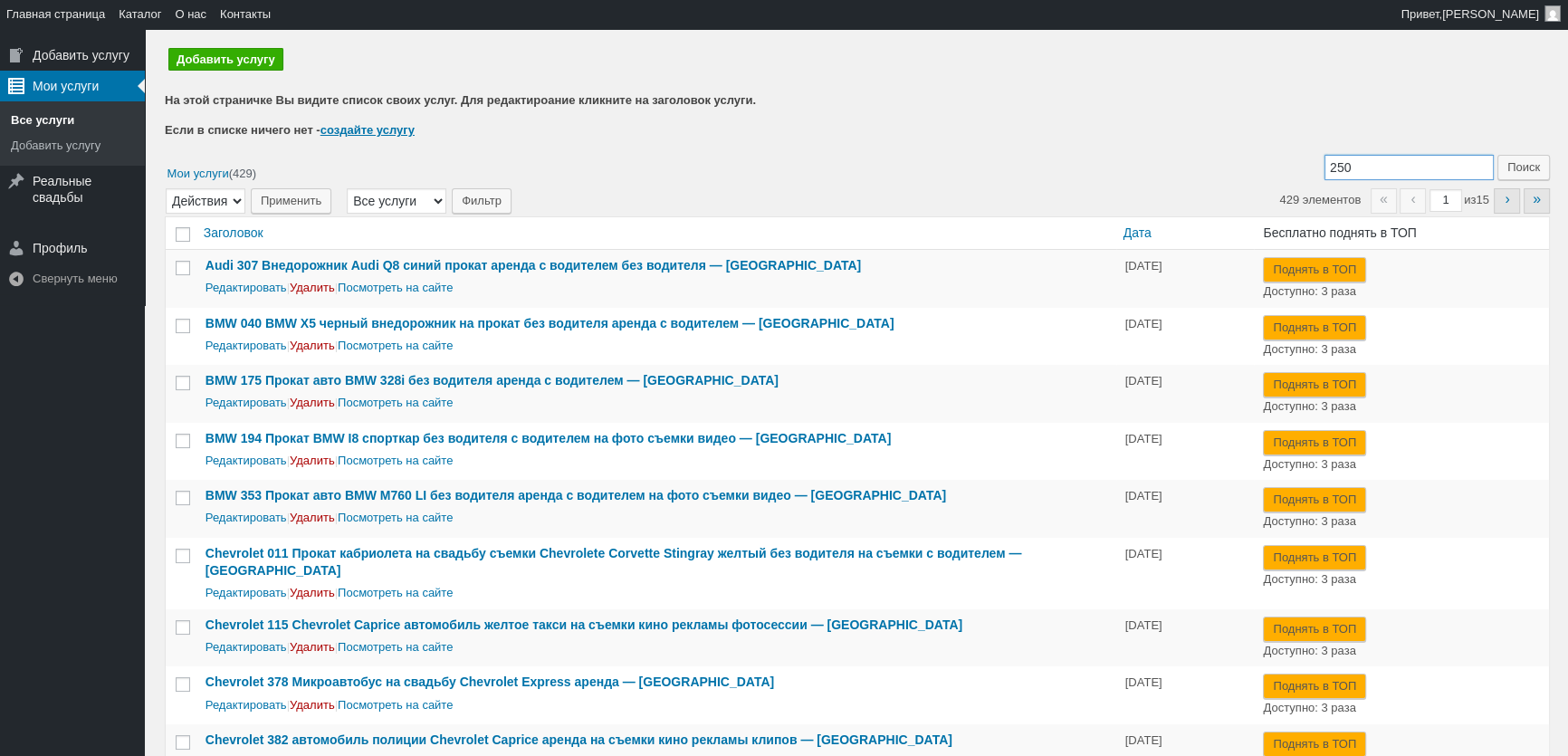
click at [1413, 168] on input "250" at bounding box center [1409, 167] width 169 height 26
paste input "Mercedes-Benz"
type input "[PERSON_NAME] 250"
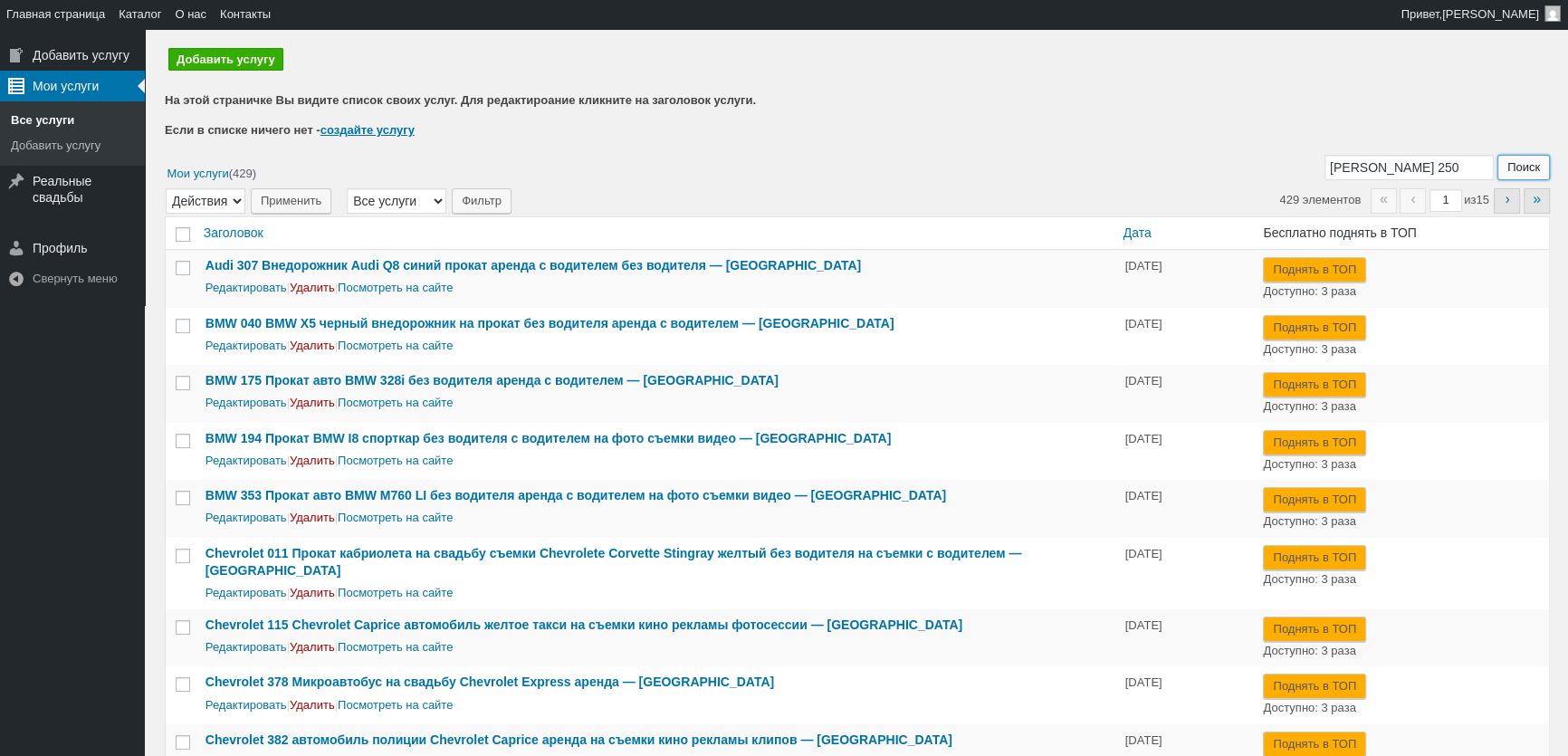
click at [1530, 167] on input "Поиск" at bounding box center [1523, 167] width 52 height 26
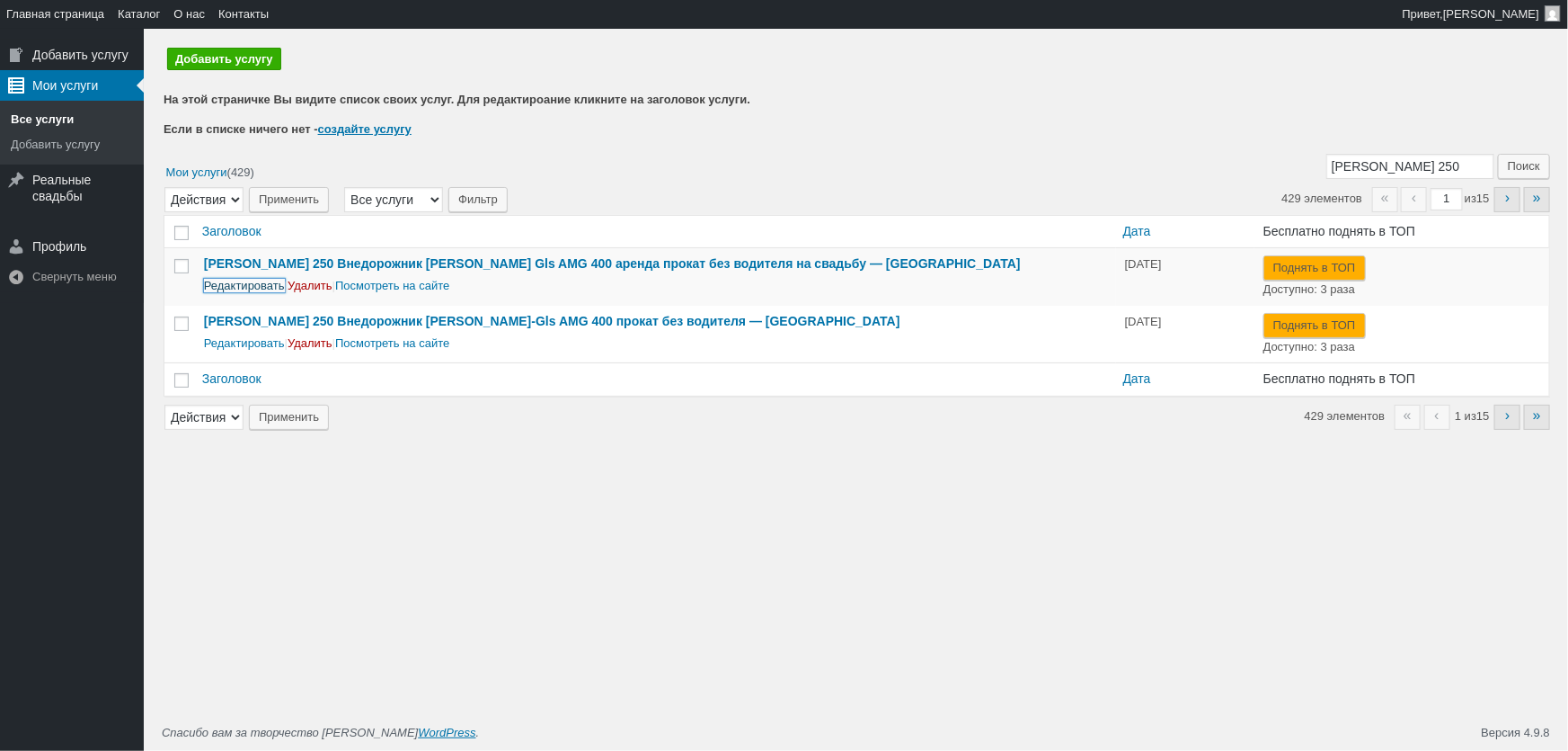
click at [259, 288] on link "Редактировать" at bounding box center [245, 285] width 81 height 14
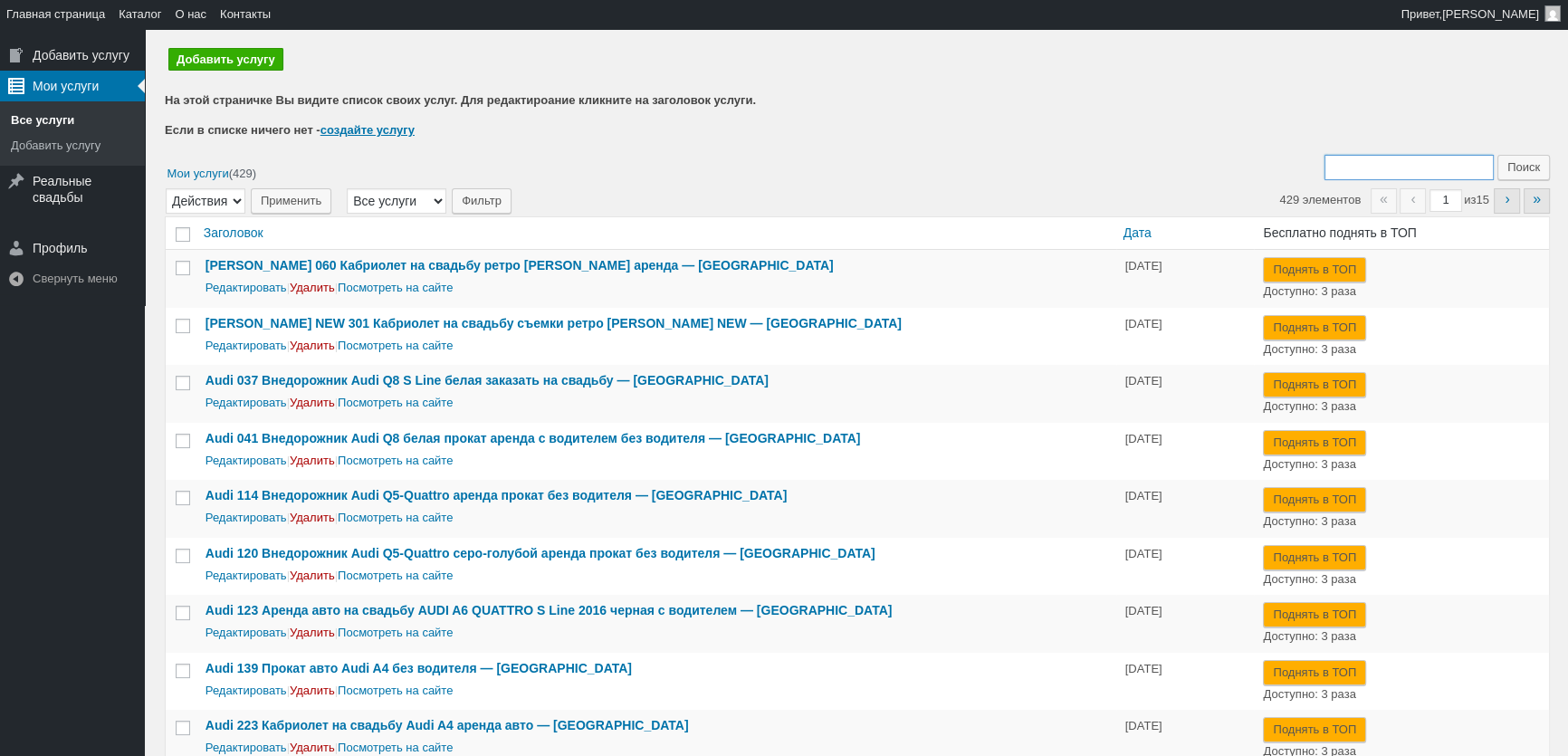
click at [1361, 169] on input "Поиск:" at bounding box center [1409, 167] width 169 height 26
paste input "[PERSON_NAME] 250"
type input "[PERSON_NAME] 250"
click at [1536, 171] on input "Поиск" at bounding box center [1523, 167] width 52 height 26
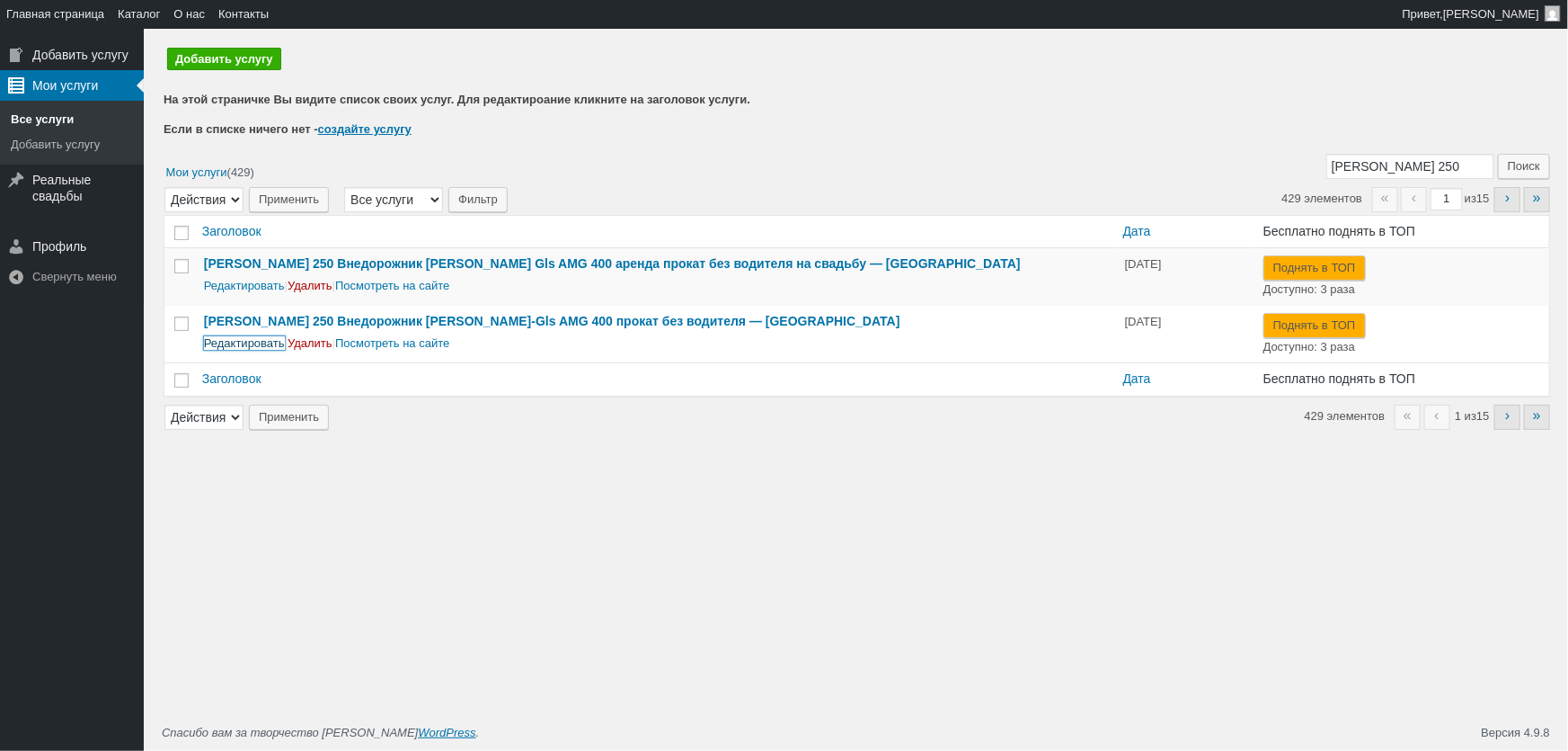
click at [264, 346] on link "Редактировать" at bounding box center [245, 343] width 81 height 14
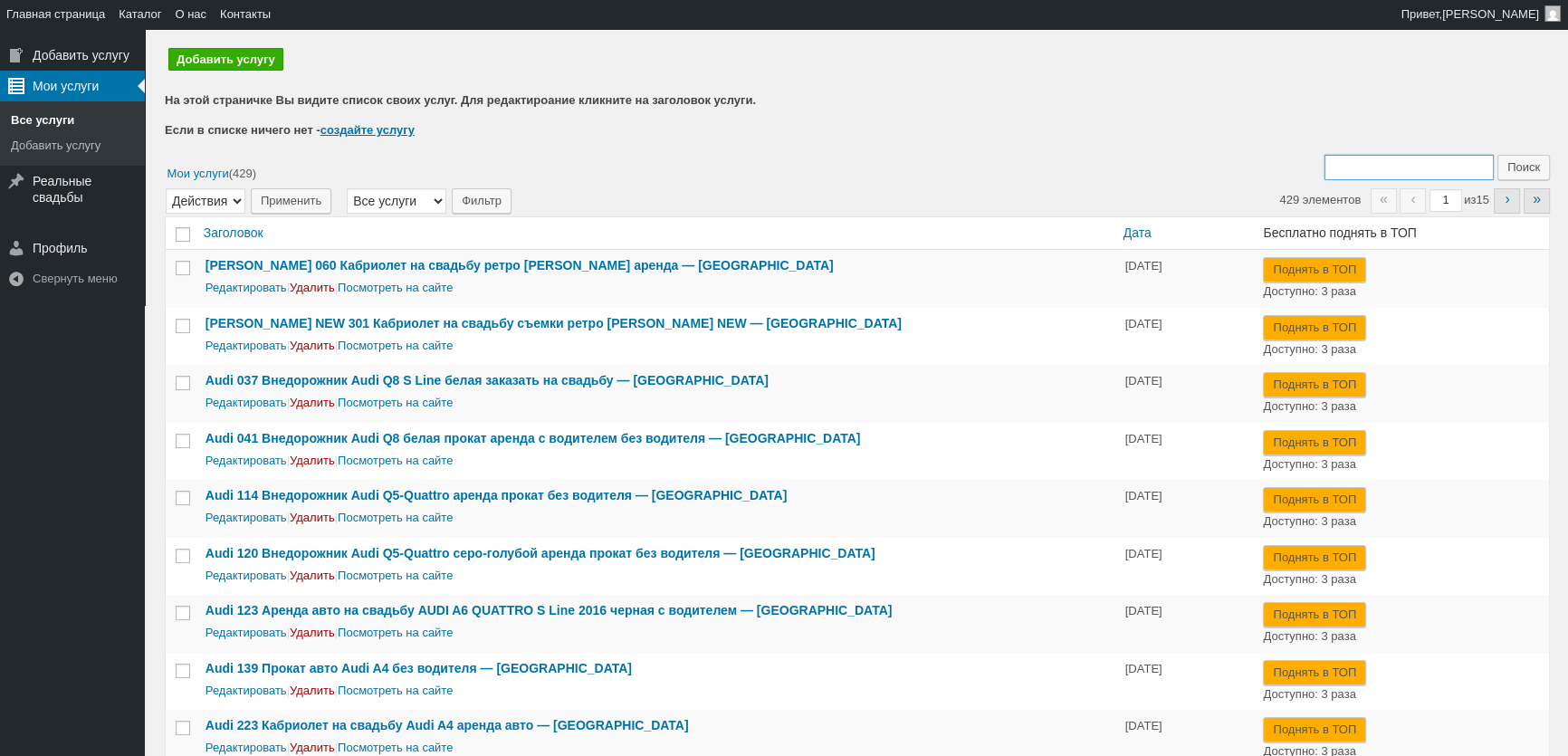
click at [1439, 167] on input "Поиск:" at bounding box center [1409, 167] width 169 height 26
paste input "[PERSON_NAME] 250"
type input "[PERSON_NAME] 250"
click at [1539, 171] on input "Поиск" at bounding box center [1523, 167] width 52 height 26
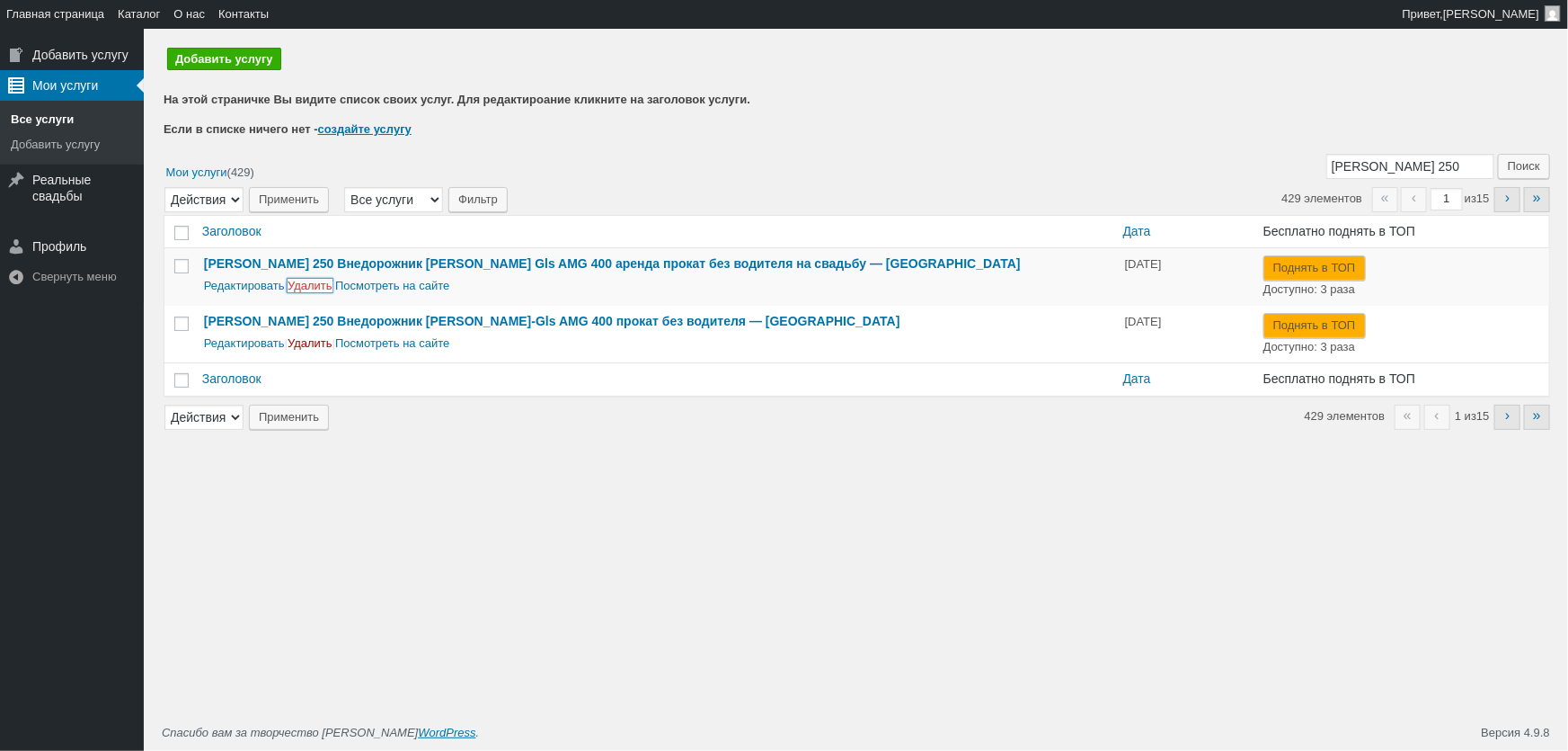
click at [325, 286] on link "Удалить" at bounding box center [310, 285] width 45 height 14
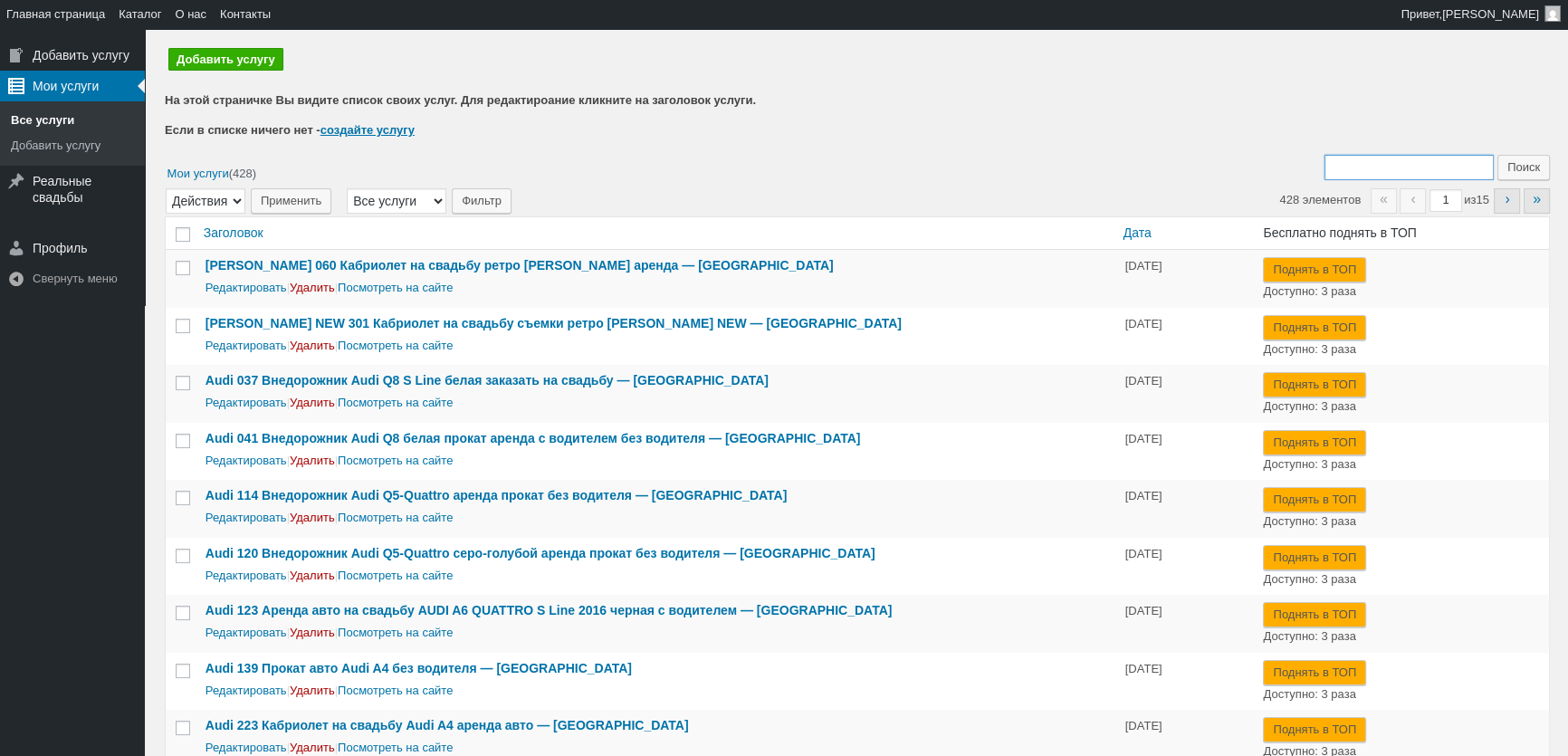
click at [1354, 164] on input "Поиск:" at bounding box center [1409, 167] width 169 height 26
paste input "[PERSON_NAME] 250"
type input "[PERSON_NAME] 250"
click at [1498, 154] on input "Поиск" at bounding box center [1523, 167] width 52 height 26
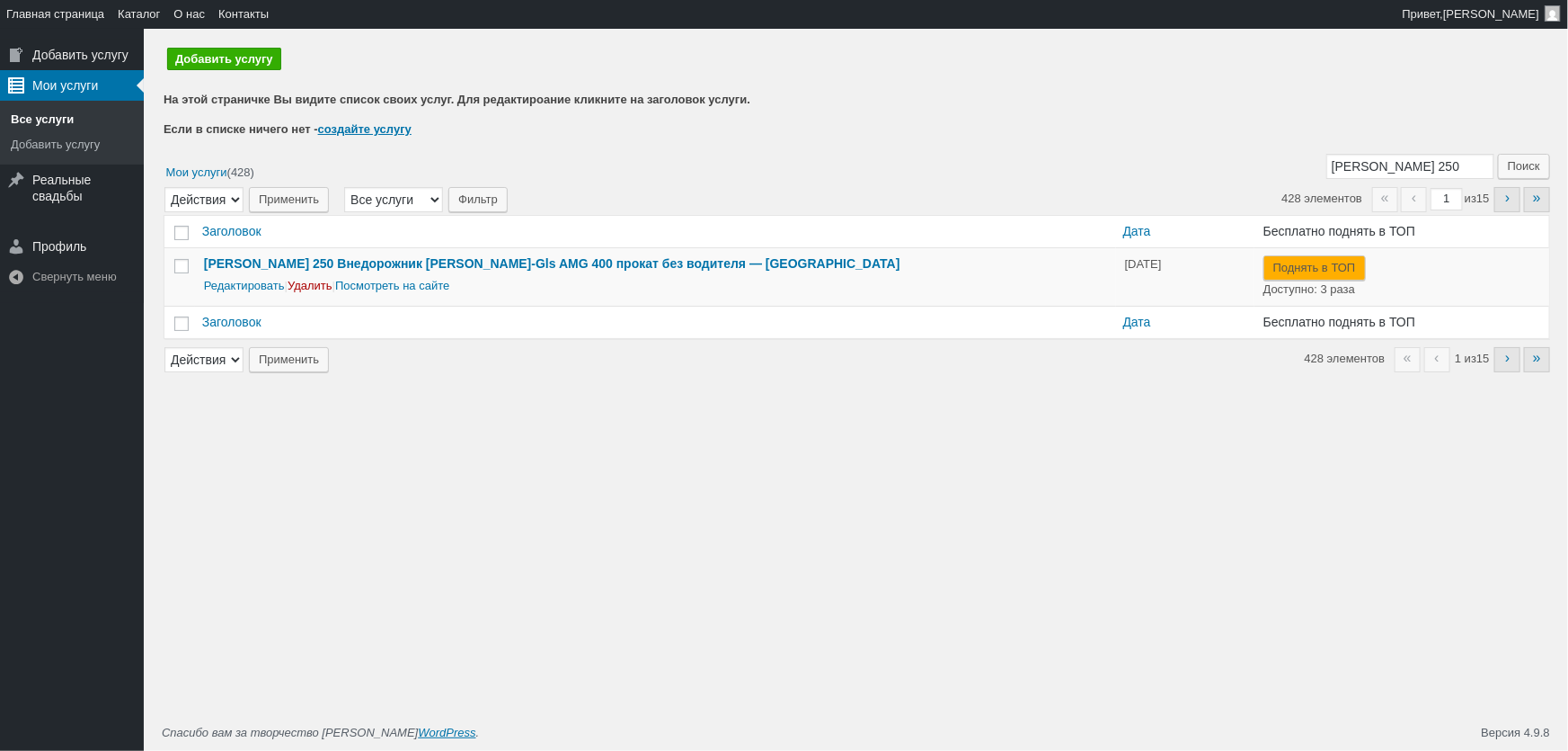
click at [50, 126] on link "Все услуги" at bounding box center [72, 120] width 143 height 26
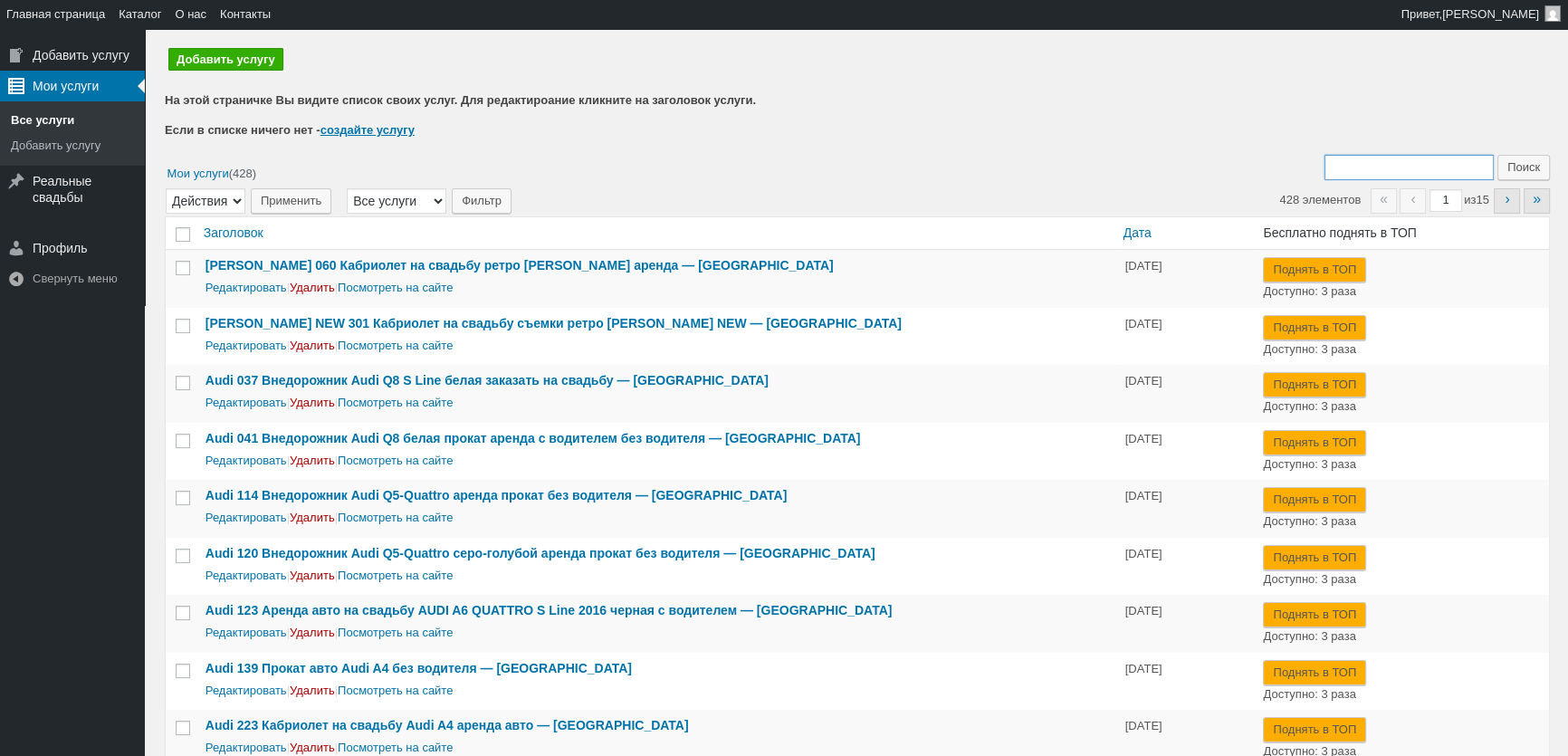
click at [1367, 168] on input "Поиск:" at bounding box center [1409, 167] width 169 height 26
type input "227"
click at [1498, 154] on input "Поиск" at bounding box center [1523, 167] width 52 height 26
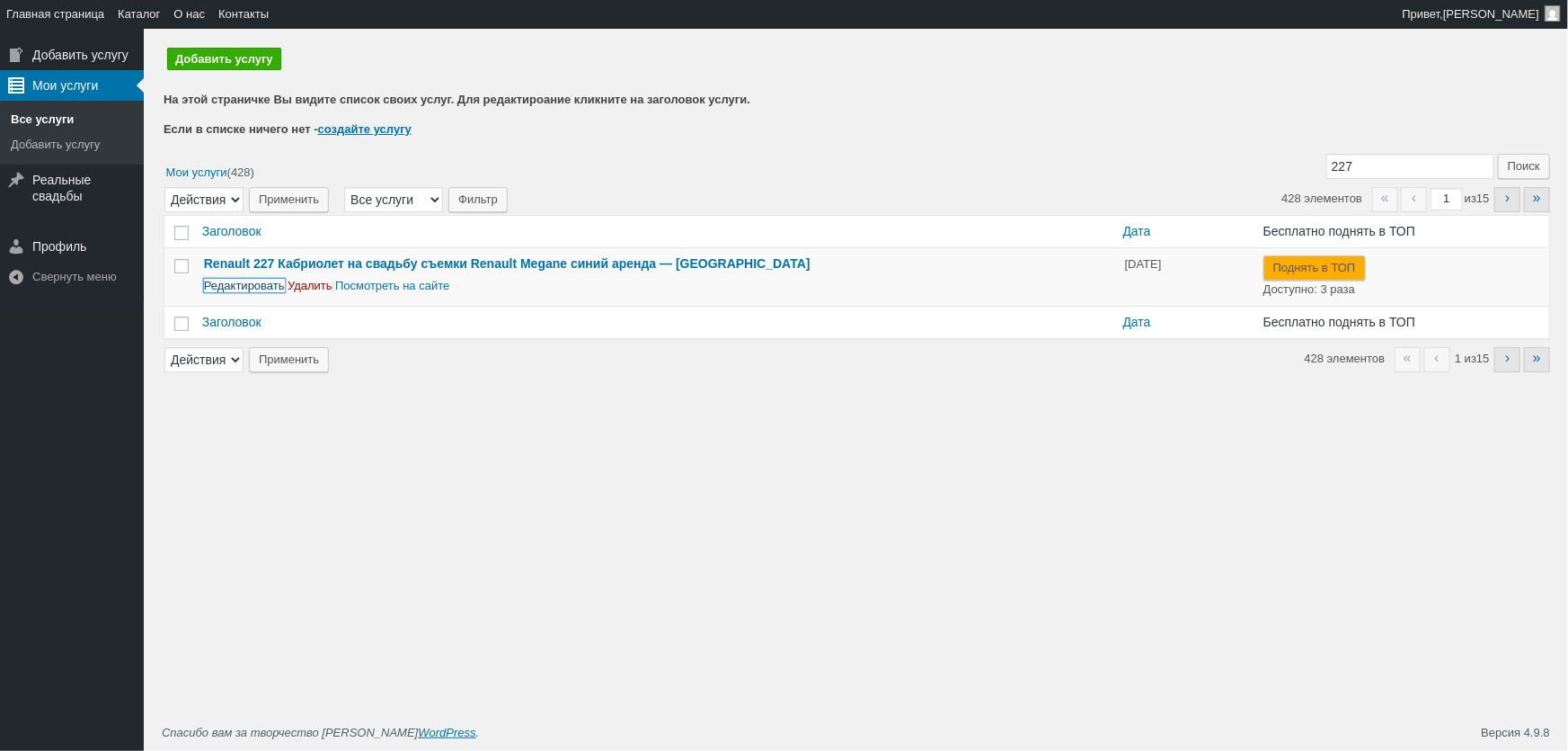
click at [252, 292] on link "Редактировать" at bounding box center [245, 285] width 81 height 14
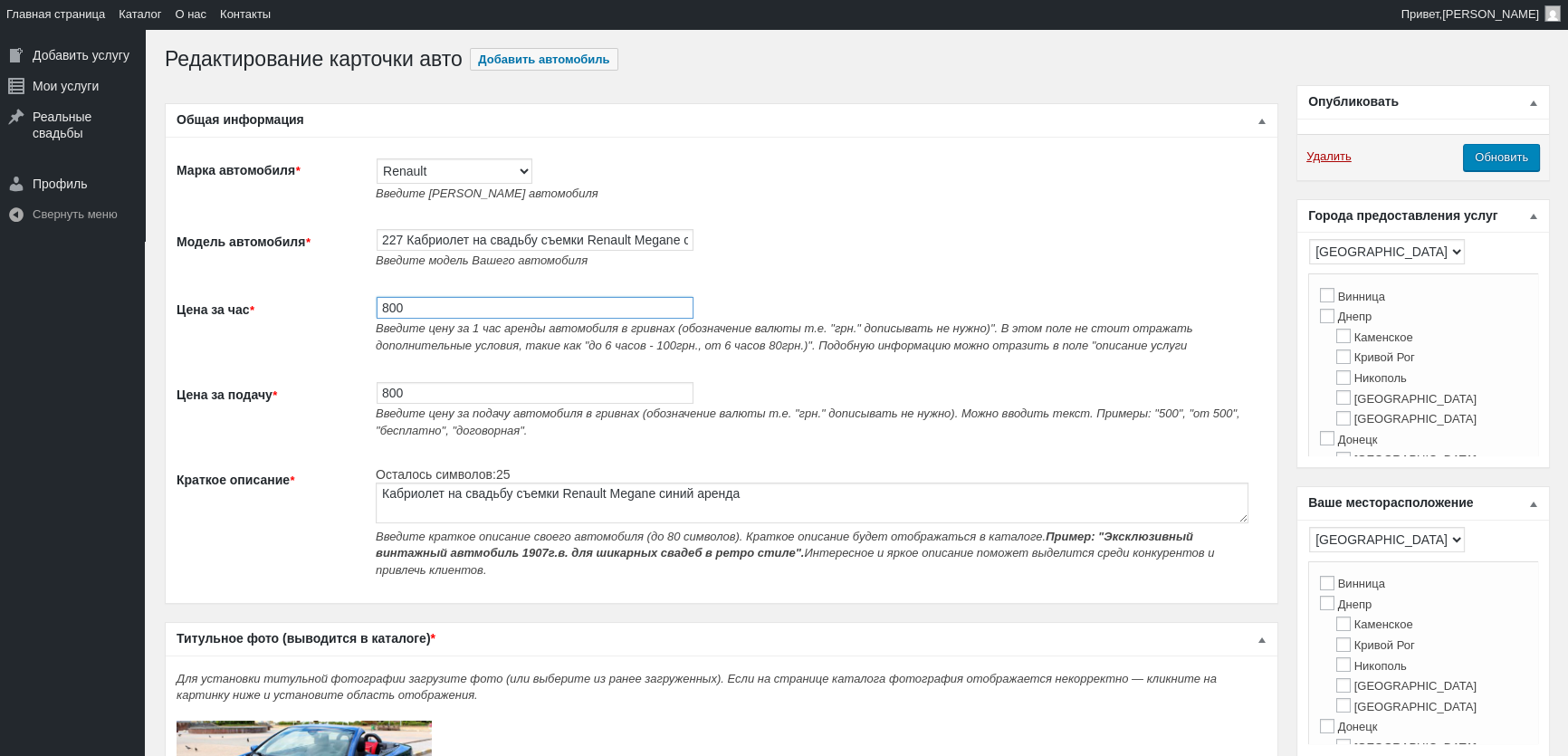
click at [420, 309] on input "800" at bounding box center [535, 308] width 317 height 22
type input "1000"
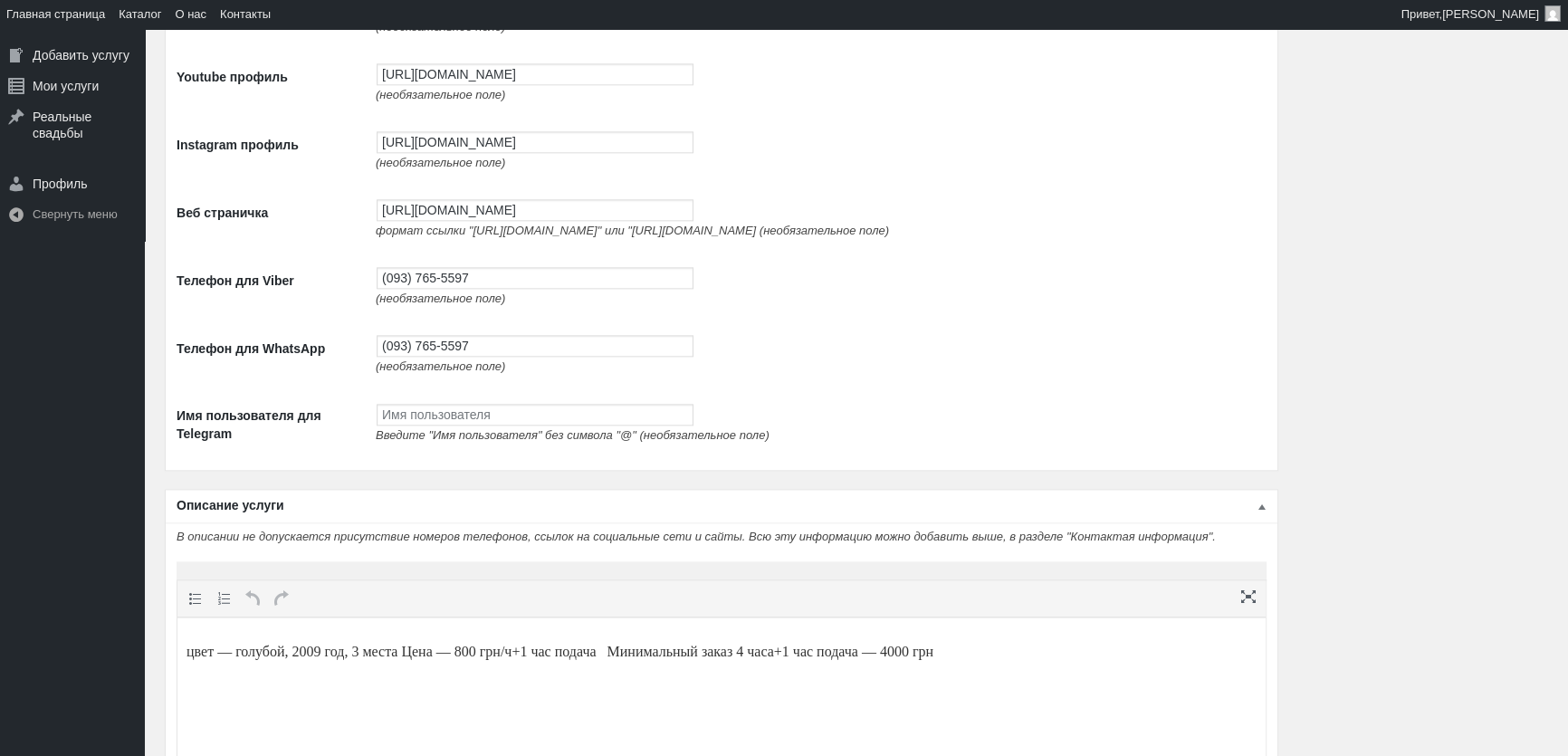
scroll to position [3111, 0]
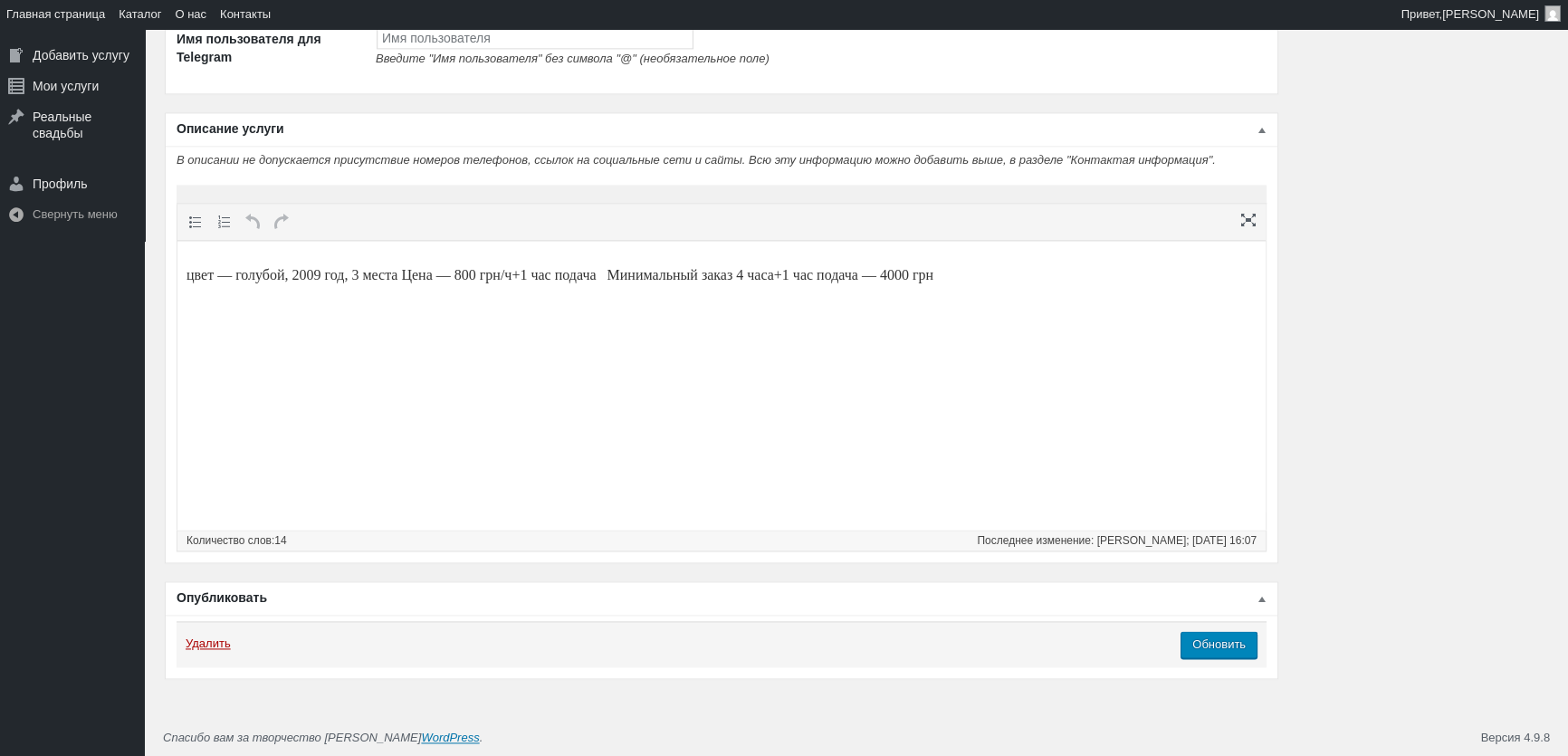
type input "1000"
click at [488, 269] on p "цвет — голубой, 2009 год, 3 места Цена — 800 грн/ч+1 час подача Минимальный зак…" at bounding box center [721, 275] width 1070 height 22
click at [969, 272] on p "цвет — голубой, 2009 год, 3 места Цена — 1000 грн/ч+1 час подача Минимальный за…" at bounding box center [721, 275] width 1070 height 22
click at [1238, 649] on input "Обновить" at bounding box center [1220, 643] width 77 height 27
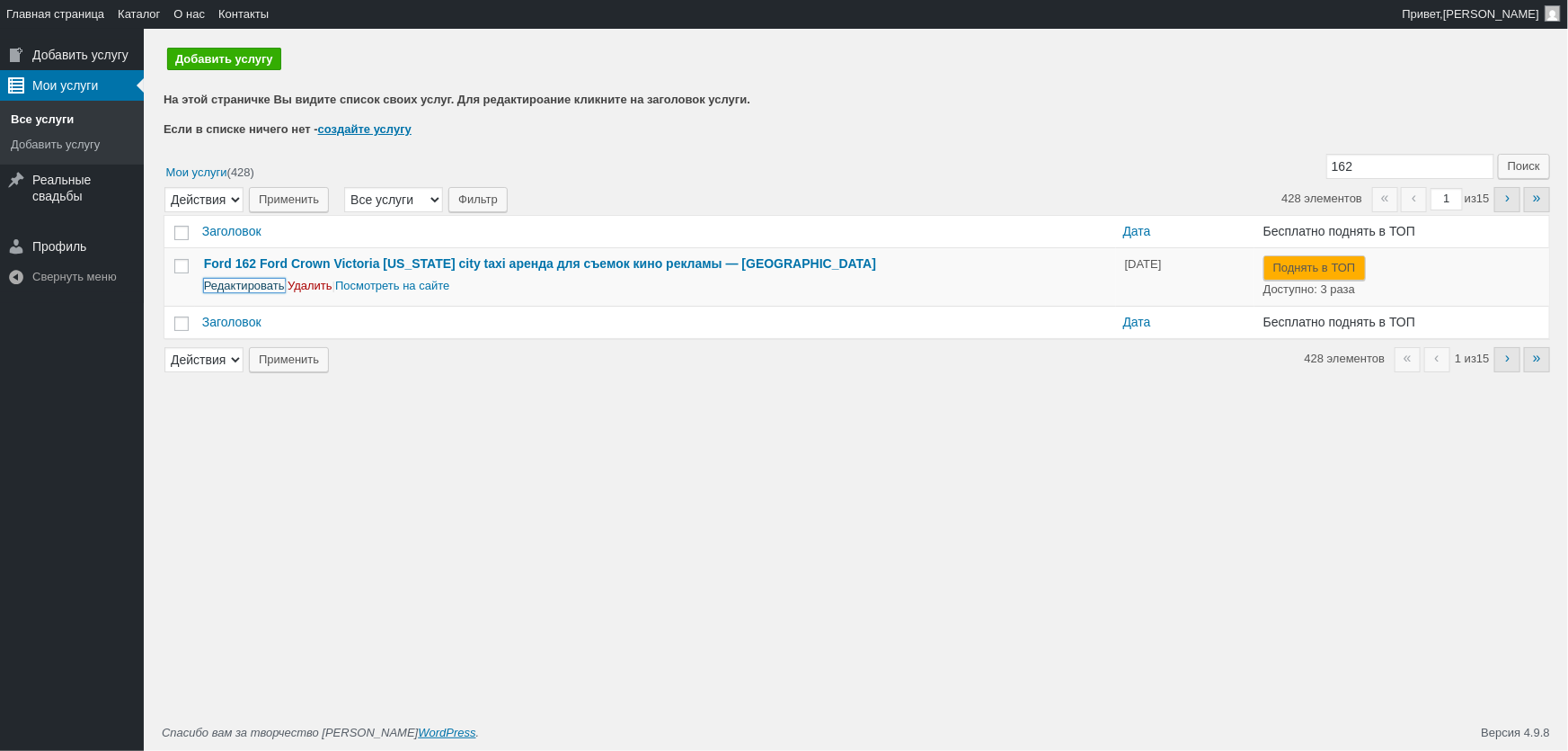
click at [256, 285] on link "Редактировать" at bounding box center [245, 285] width 81 height 14
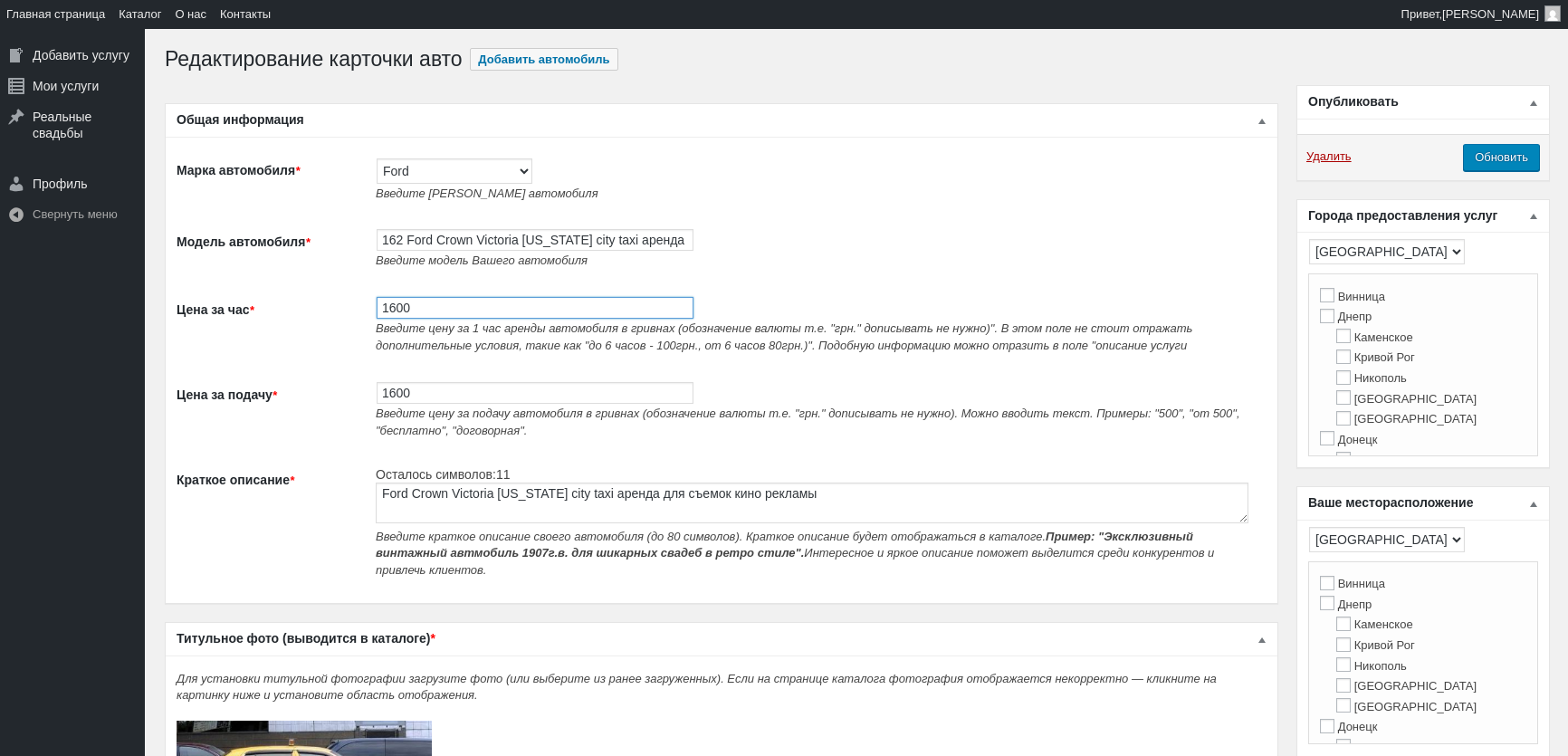
click at [482, 304] on input "1600" at bounding box center [535, 308] width 317 height 22
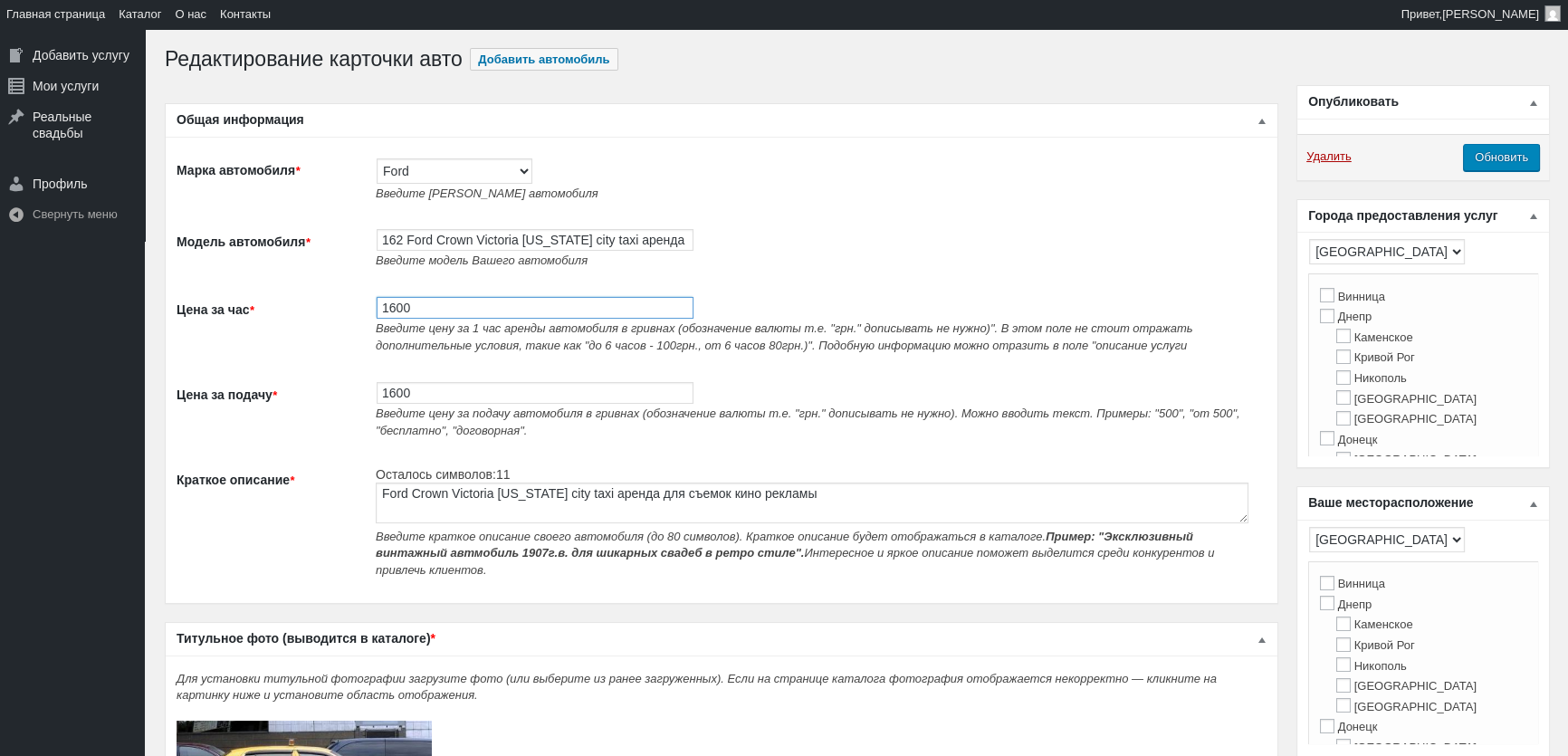
click at [482, 304] on input "1600" at bounding box center [535, 308] width 317 height 22
type input "2500"
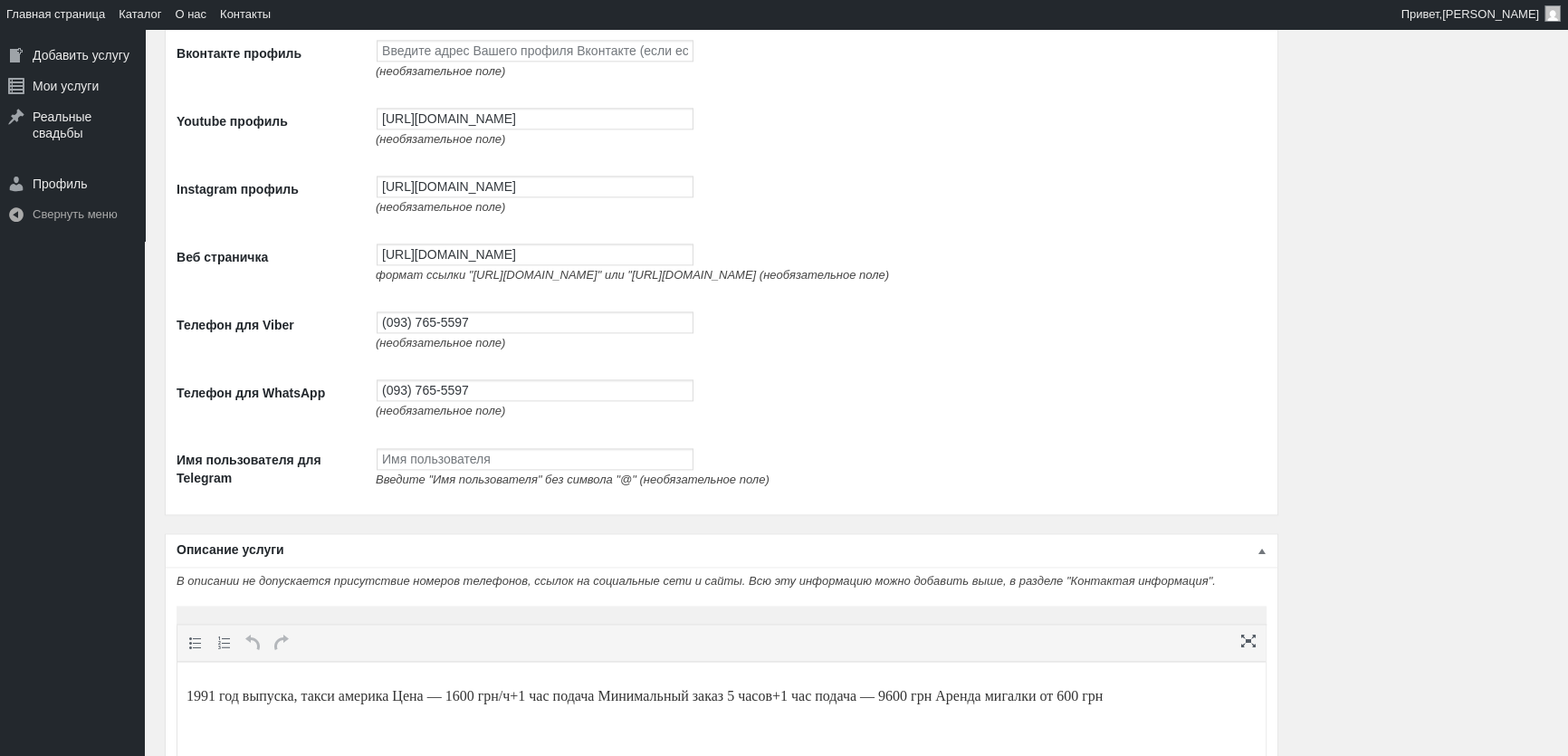
scroll to position [3319, 0]
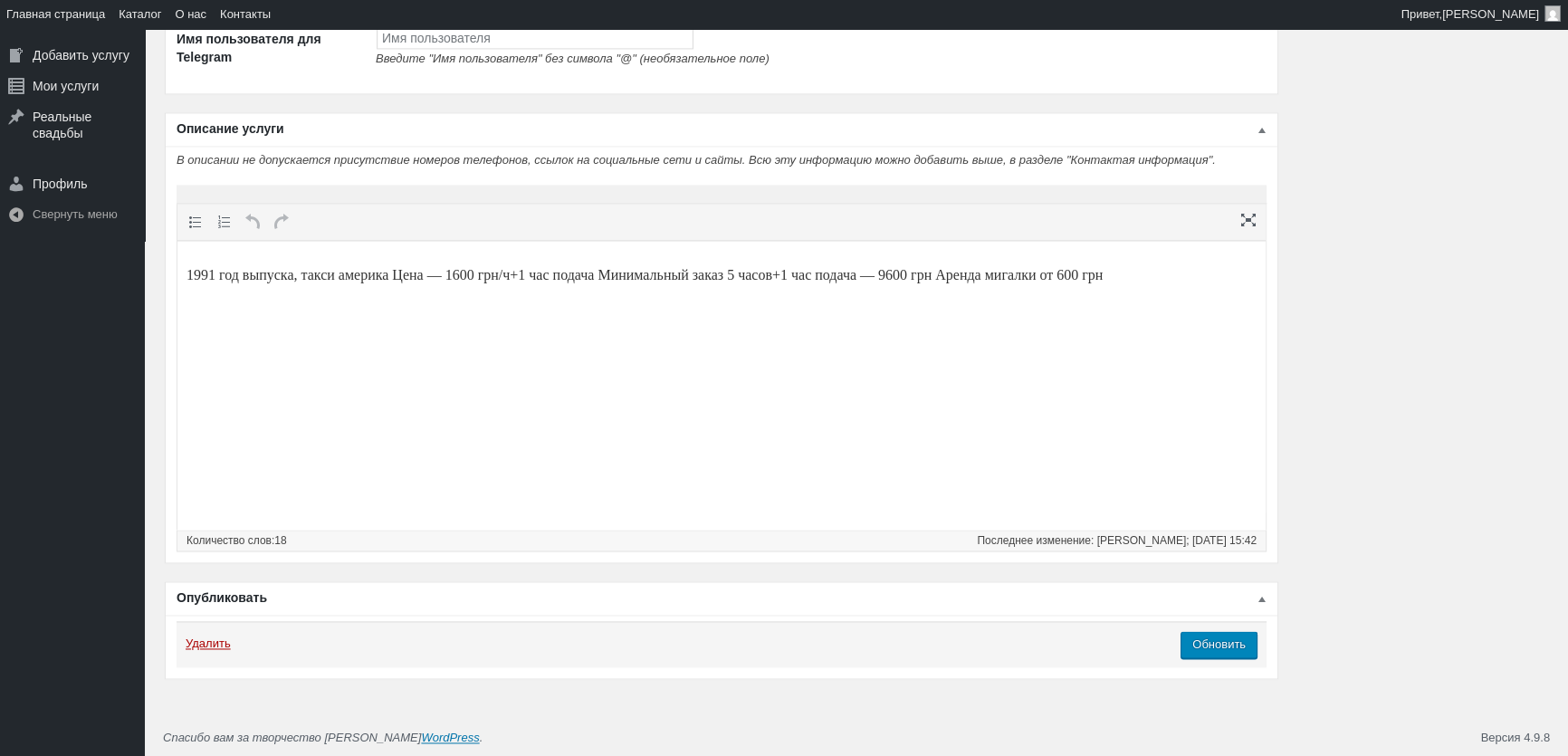
type input "2500"
click at [475, 278] on p "1991 год выпуска, такси америка Цена — 1600 грн/ч+1 час подача Минимальный зака…" at bounding box center [721, 275] width 1070 height 22
click at [952, 270] on p "1991 год выпуска, такси америка Цена — 2500 грн/ч+1 час подача Минимальный зака…" at bounding box center [721, 275] width 1070 height 22
click at [1153, 271] on p "1991 год выпуска, такси америка Цена — 2500 грн/ч+1 час подача Минимальный зака…" at bounding box center [721, 275] width 1070 height 22
click at [1211, 649] on input "Обновить" at bounding box center [1220, 643] width 77 height 27
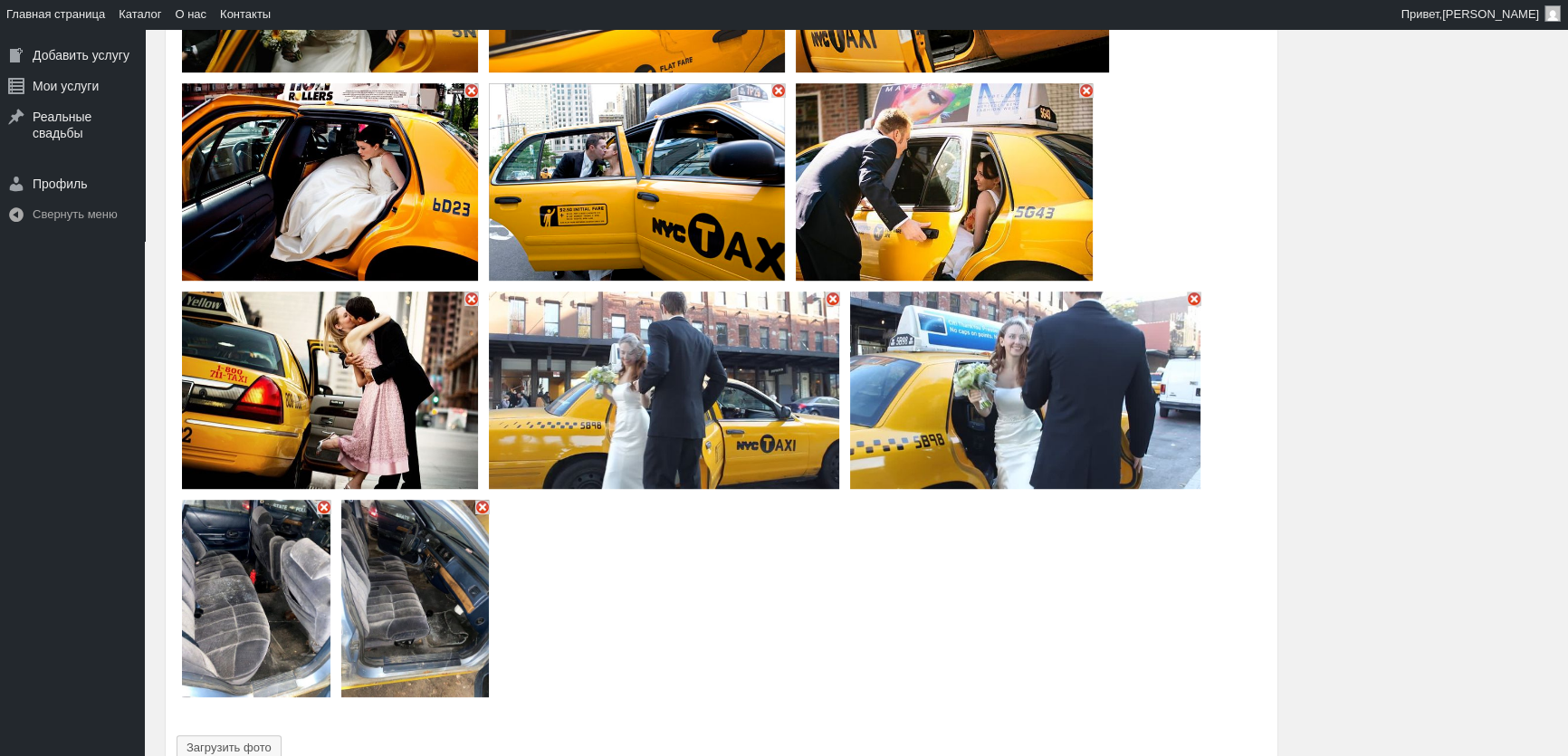
scroll to position [1084, 0]
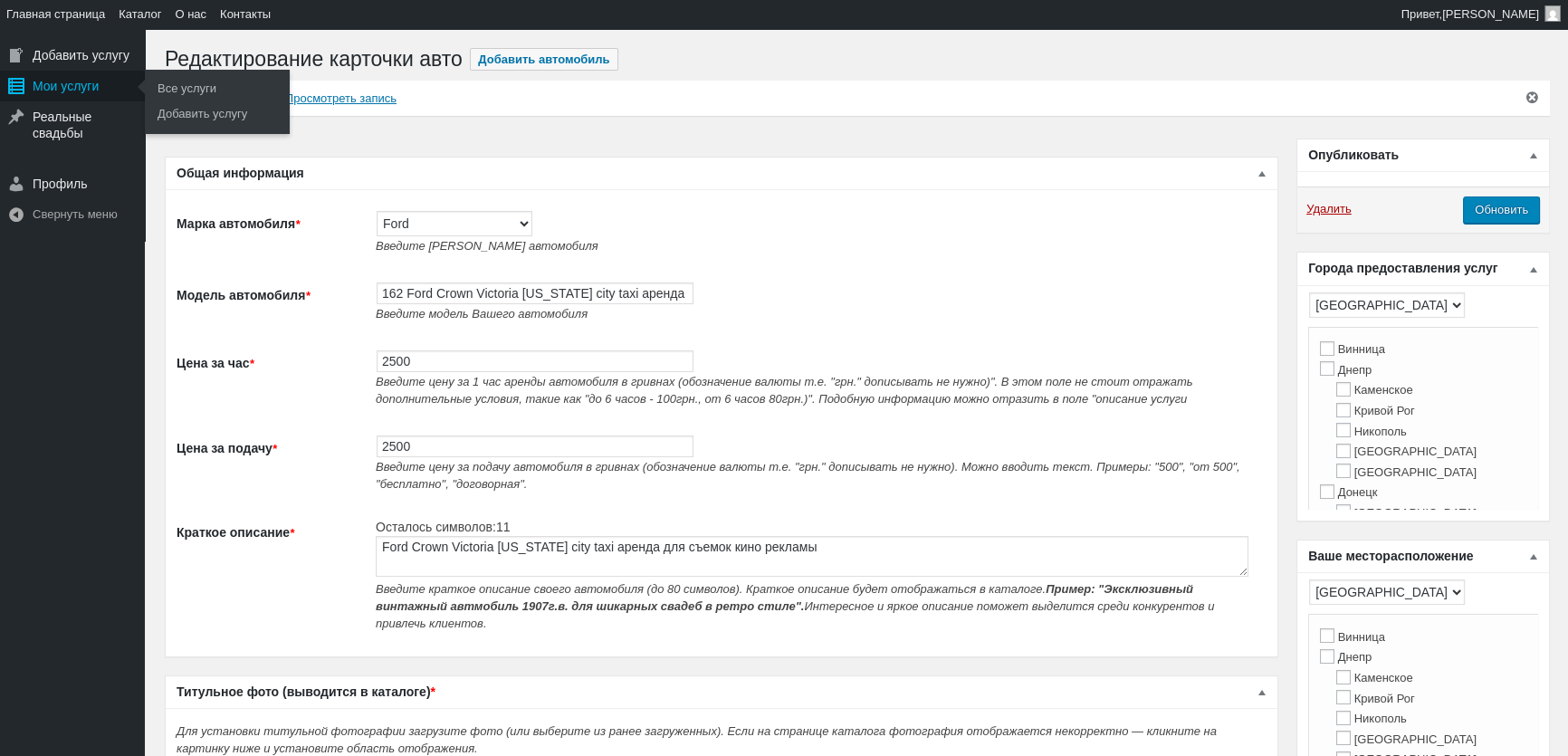
click at [49, 78] on div "Мои услуги" at bounding box center [72, 85] width 145 height 31
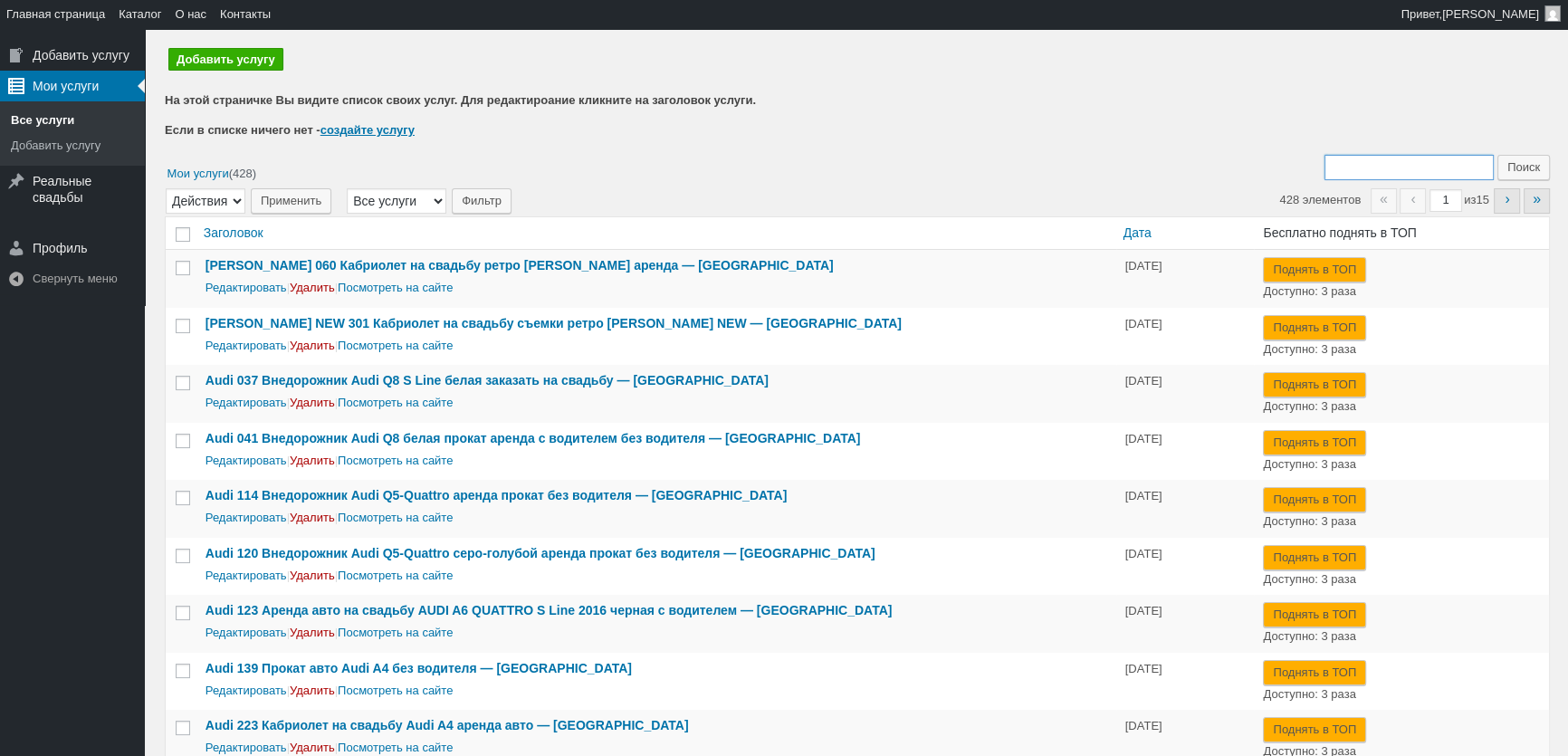
drag, startPoint x: 1365, startPoint y: 166, endPoint x: 1365, endPoint y: 153, distance: 13.0
click at [1365, 166] on input "Поиск:" at bounding box center [1409, 167] width 169 height 26
type input "099"
click at [1498, 154] on input "Поиск" at bounding box center [1523, 167] width 52 height 26
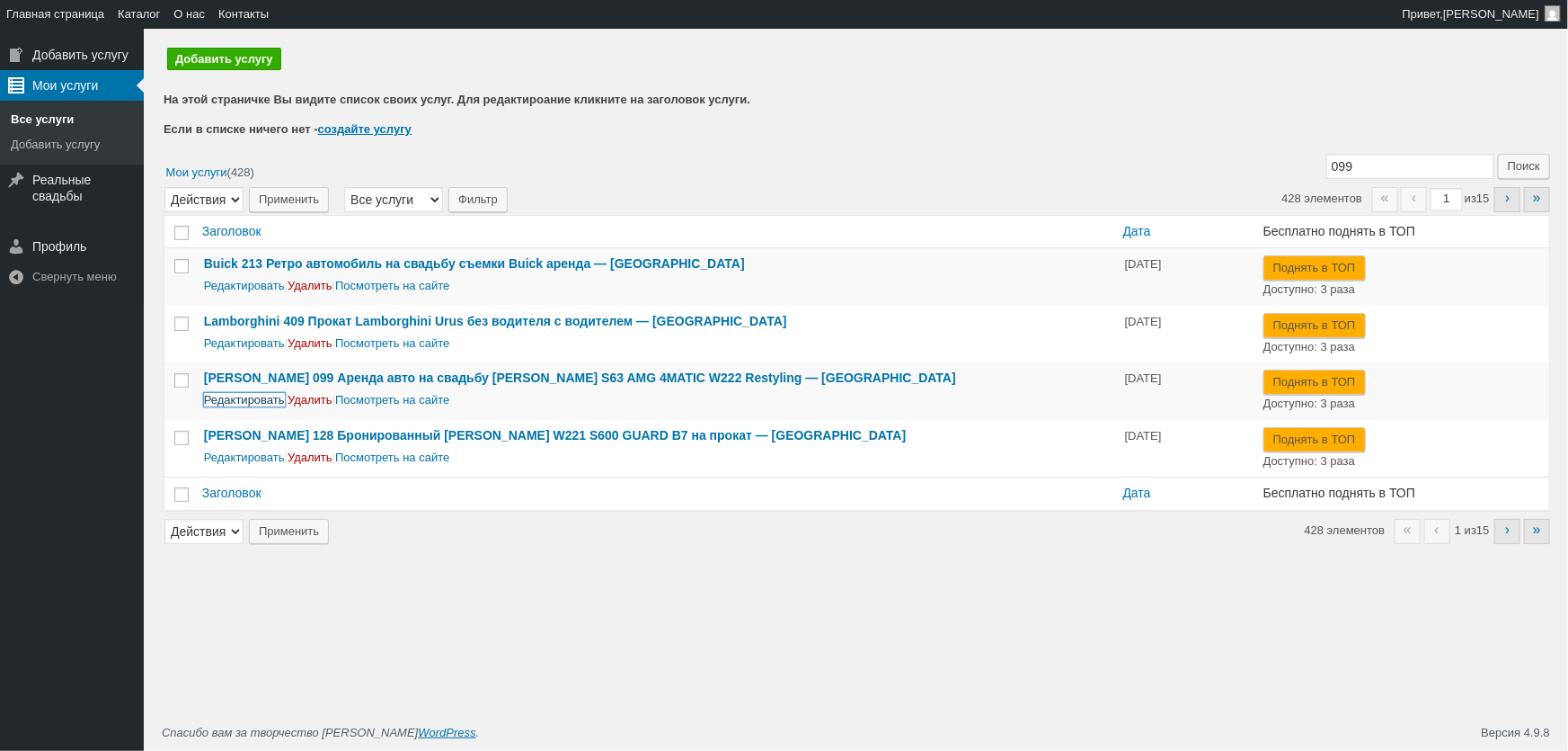
click at [268, 393] on link "Редактировать" at bounding box center [245, 400] width 81 height 14
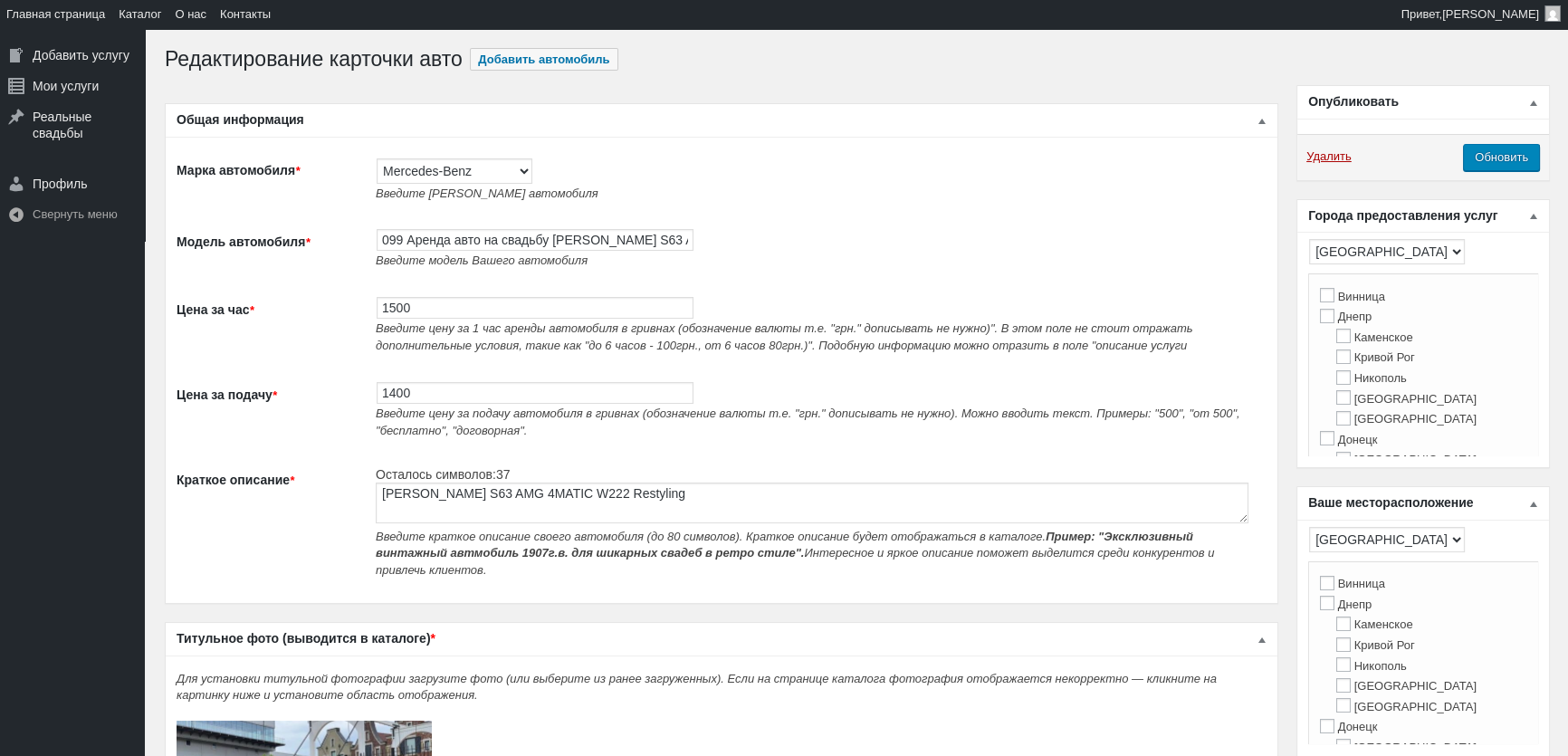
type input "1500"
click at [399, 404] on input "1400" at bounding box center [535, 393] width 317 height 22
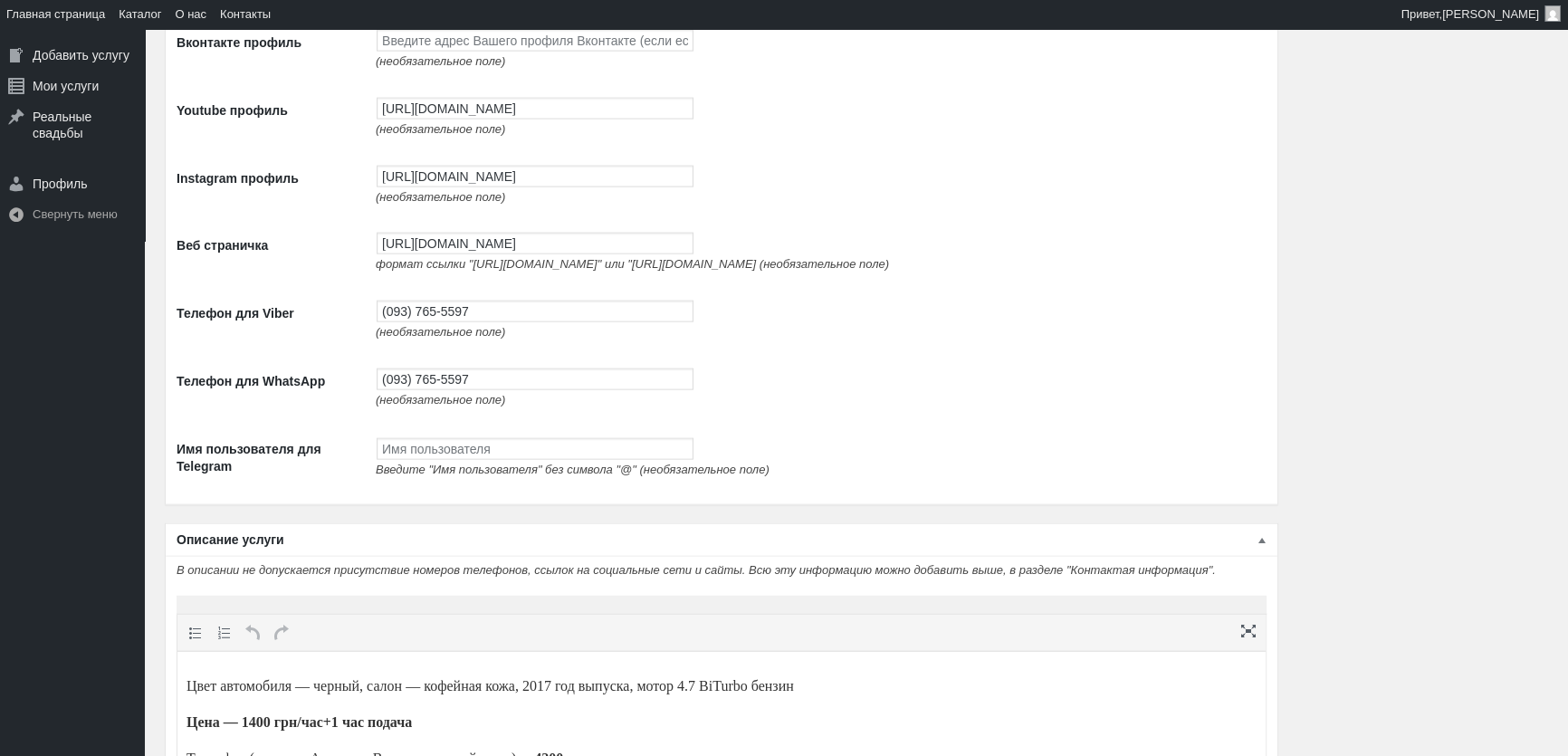
scroll to position [5430, 0]
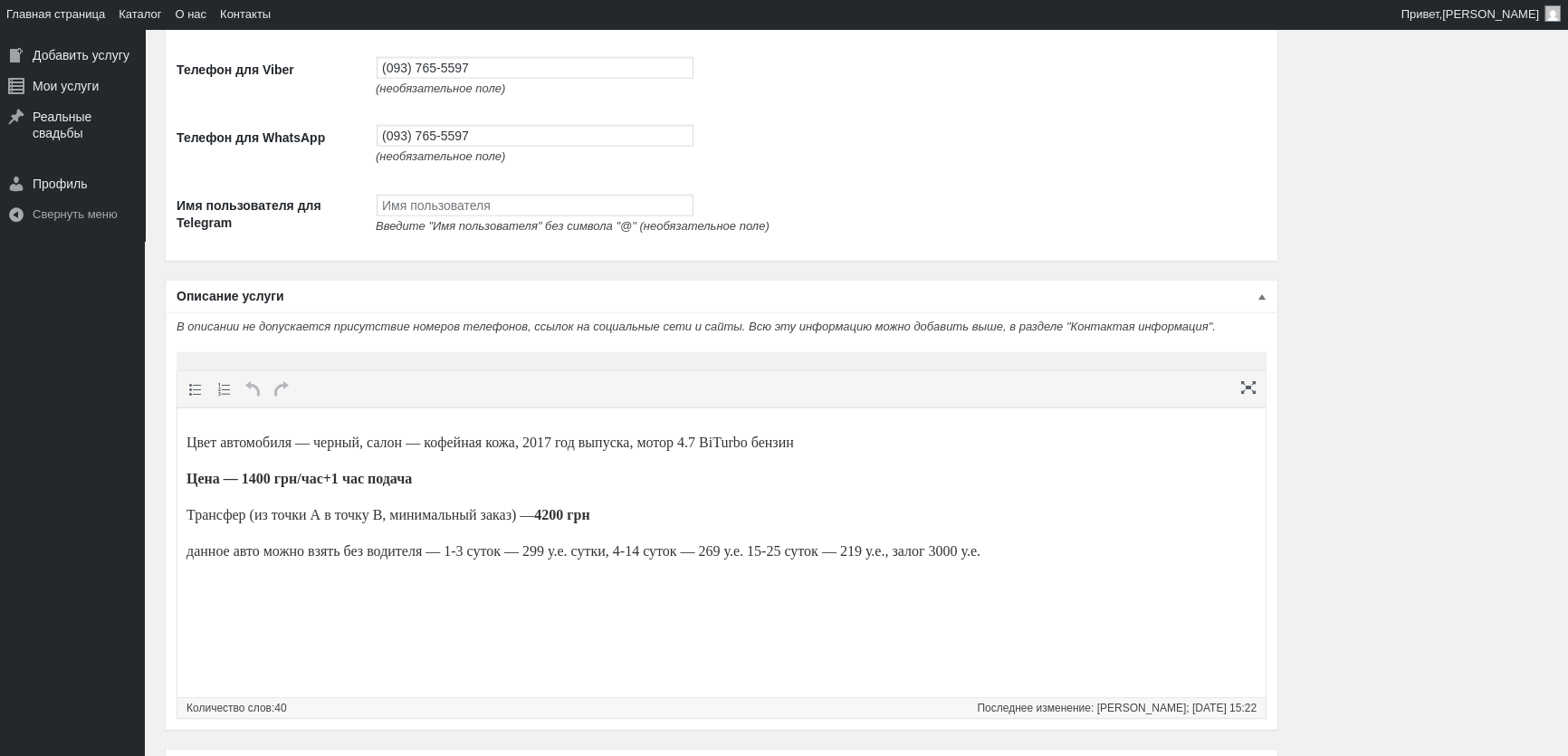
type input "1500"
click at [271, 489] on body "Цвет автомобиля — черный, салон — кофейная кожа, 2017 год выпуска, мотор 4.7 Bi…" at bounding box center [721, 496] width 1070 height 161
click at [589, 518] on strong "4200 грн" at bounding box center [562, 514] width 55 height 16
click at [259, 475] on strong "Цена — 1400 грн/час+1 час подача" at bounding box center [299, 478] width 226 height 16
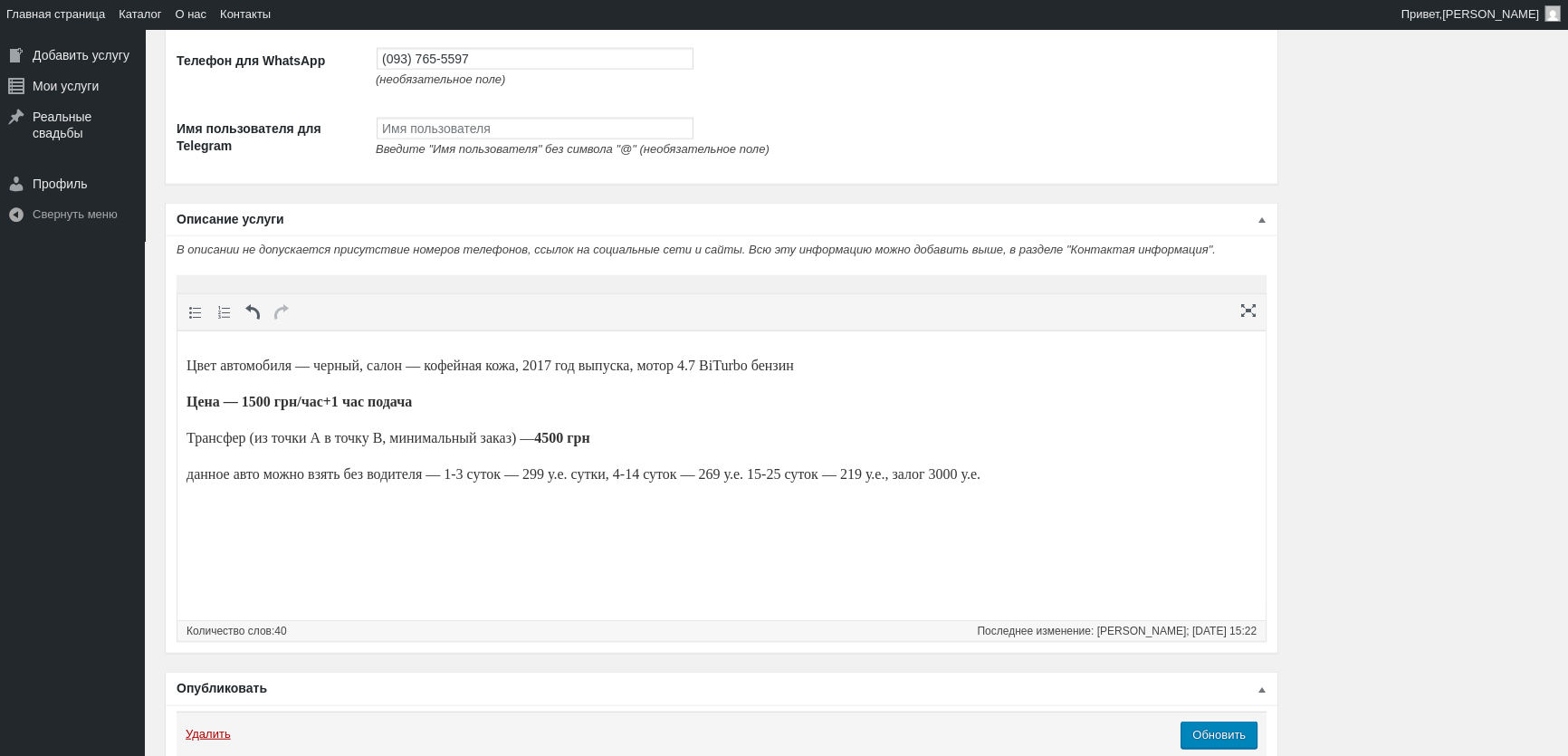
scroll to position [5617, 0]
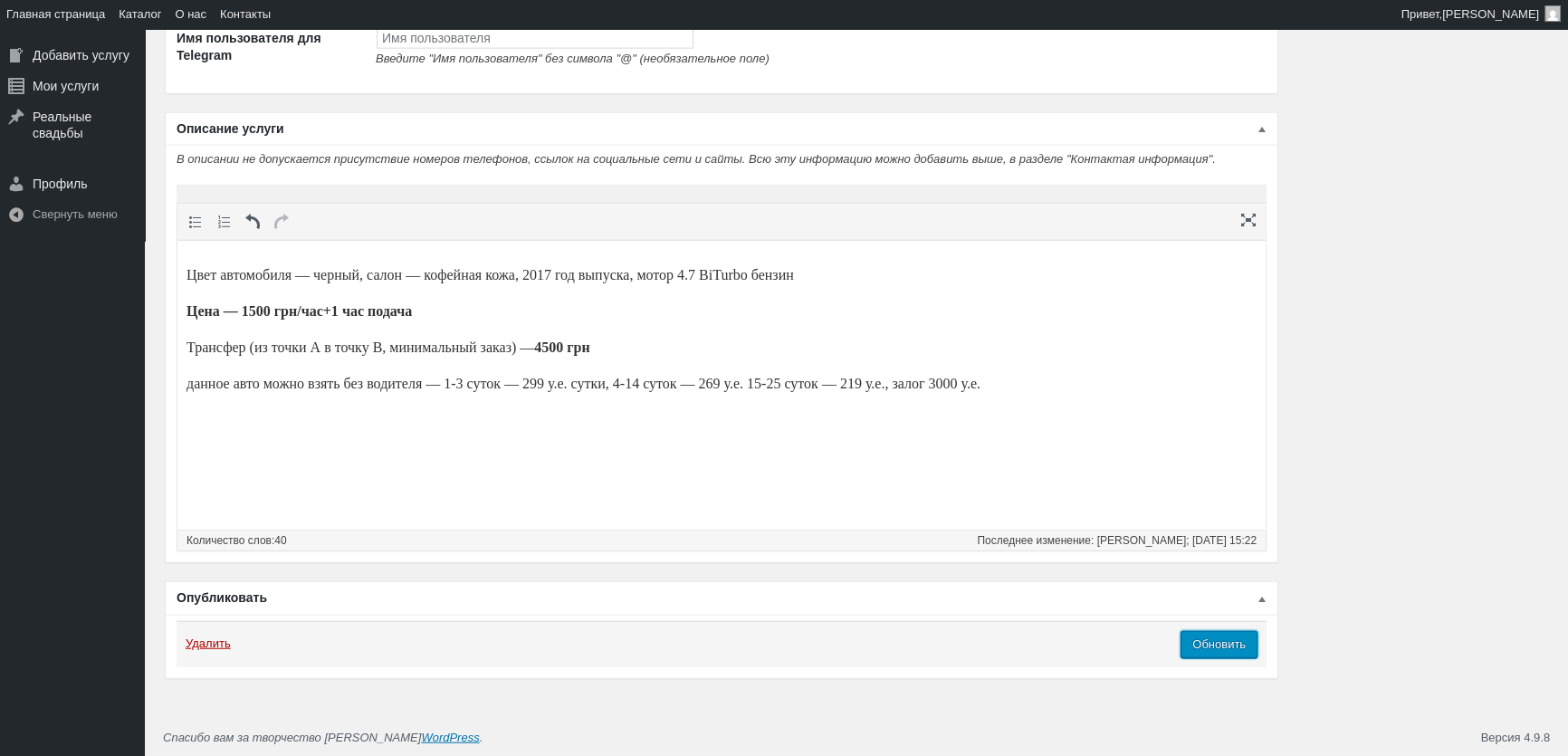
click at [1236, 643] on input "Обновить" at bounding box center [1220, 643] width 77 height 27
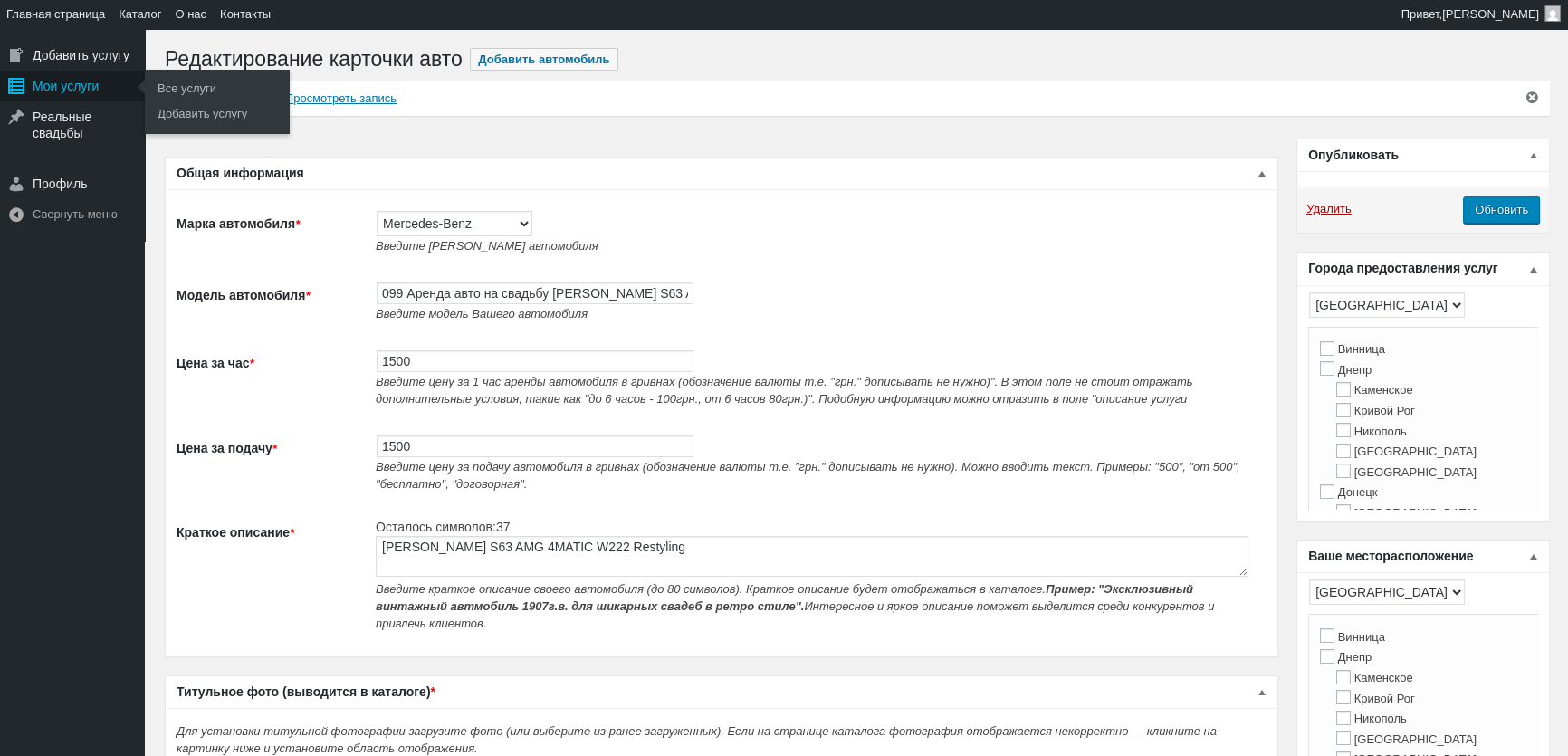
click at [57, 79] on div "Мои услуги" at bounding box center [72, 85] width 145 height 31
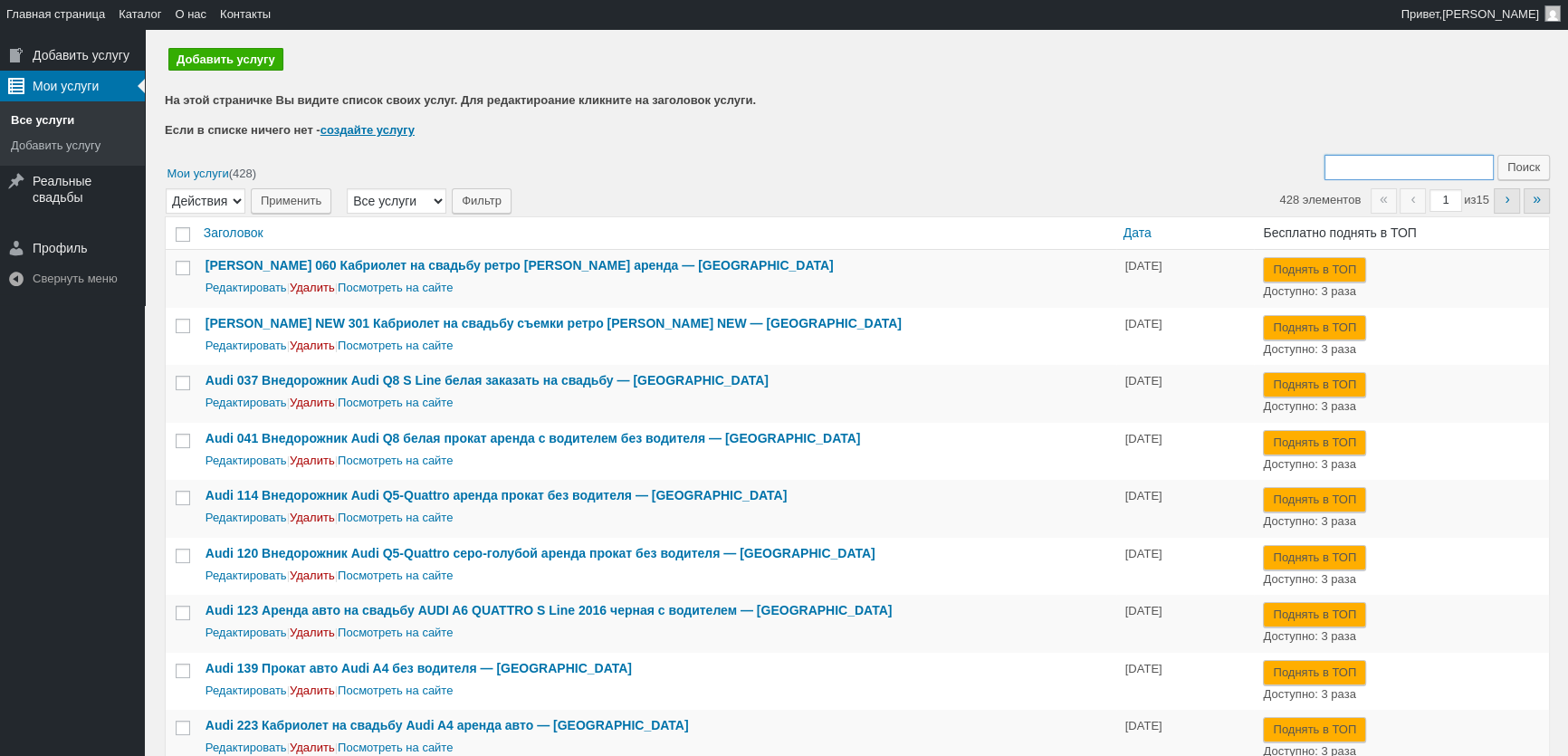
drag, startPoint x: 1389, startPoint y: 166, endPoint x: 1389, endPoint y: 141, distance: 25.0
click at [1389, 166] on input "Поиск:" at bounding box center [1409, 167] width 169 height 26
type input "038"
click at [1498, 154] on input "Поиск" at bounding box center [1523, 167] width 52 height 26
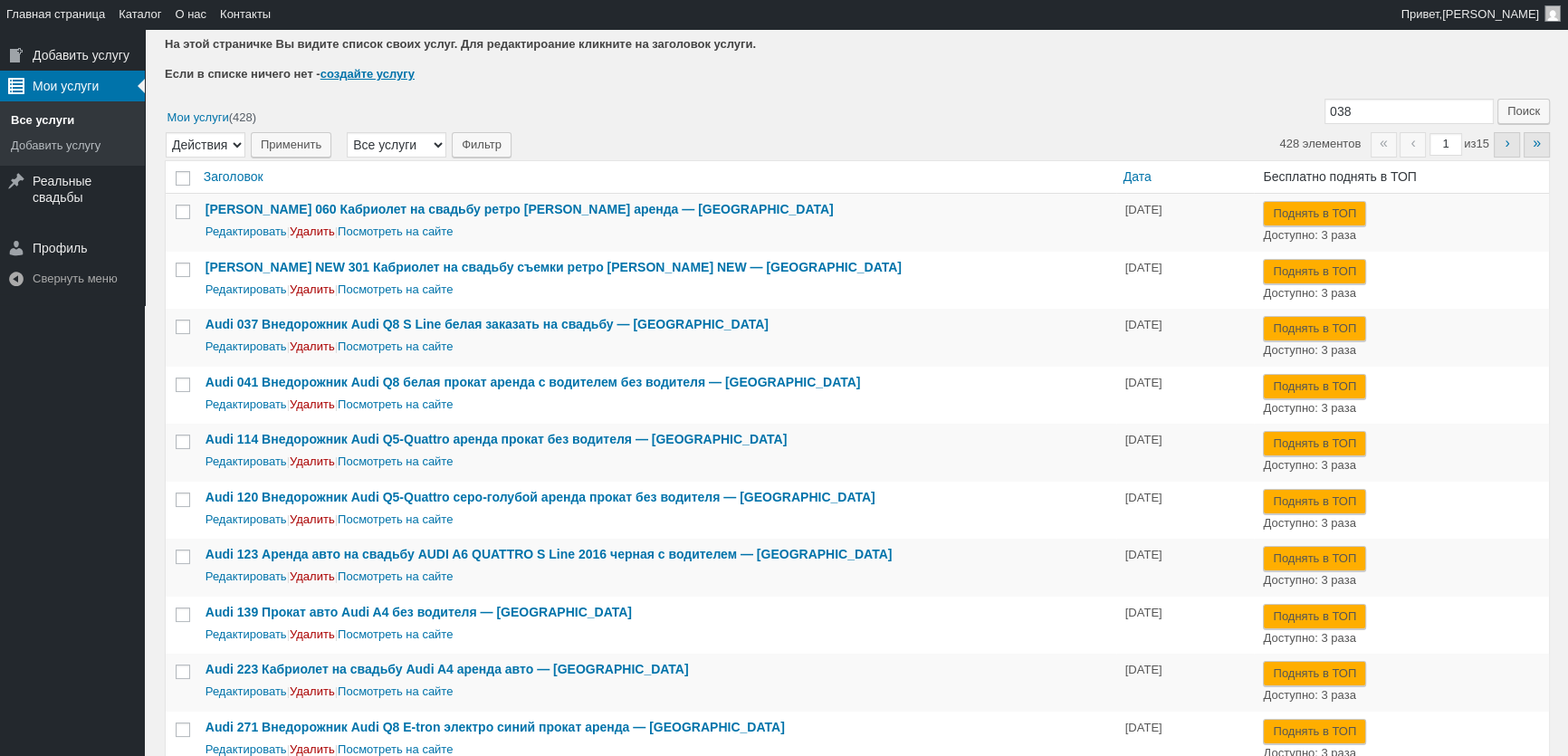
scroll to position [81, 0]
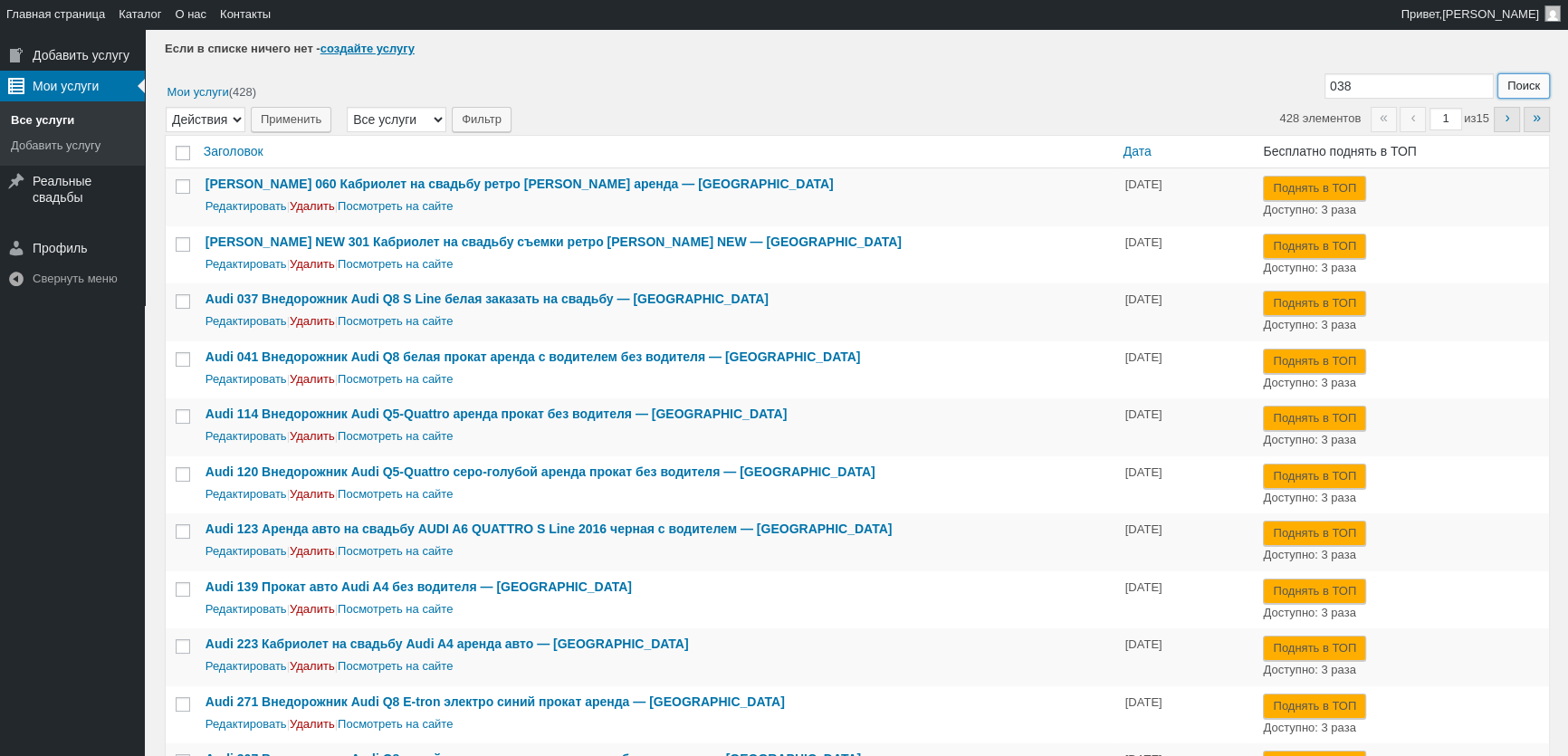
click at [1533, 84] on input "Поиск" at bounding box center [1523, 86] width 52 height 26
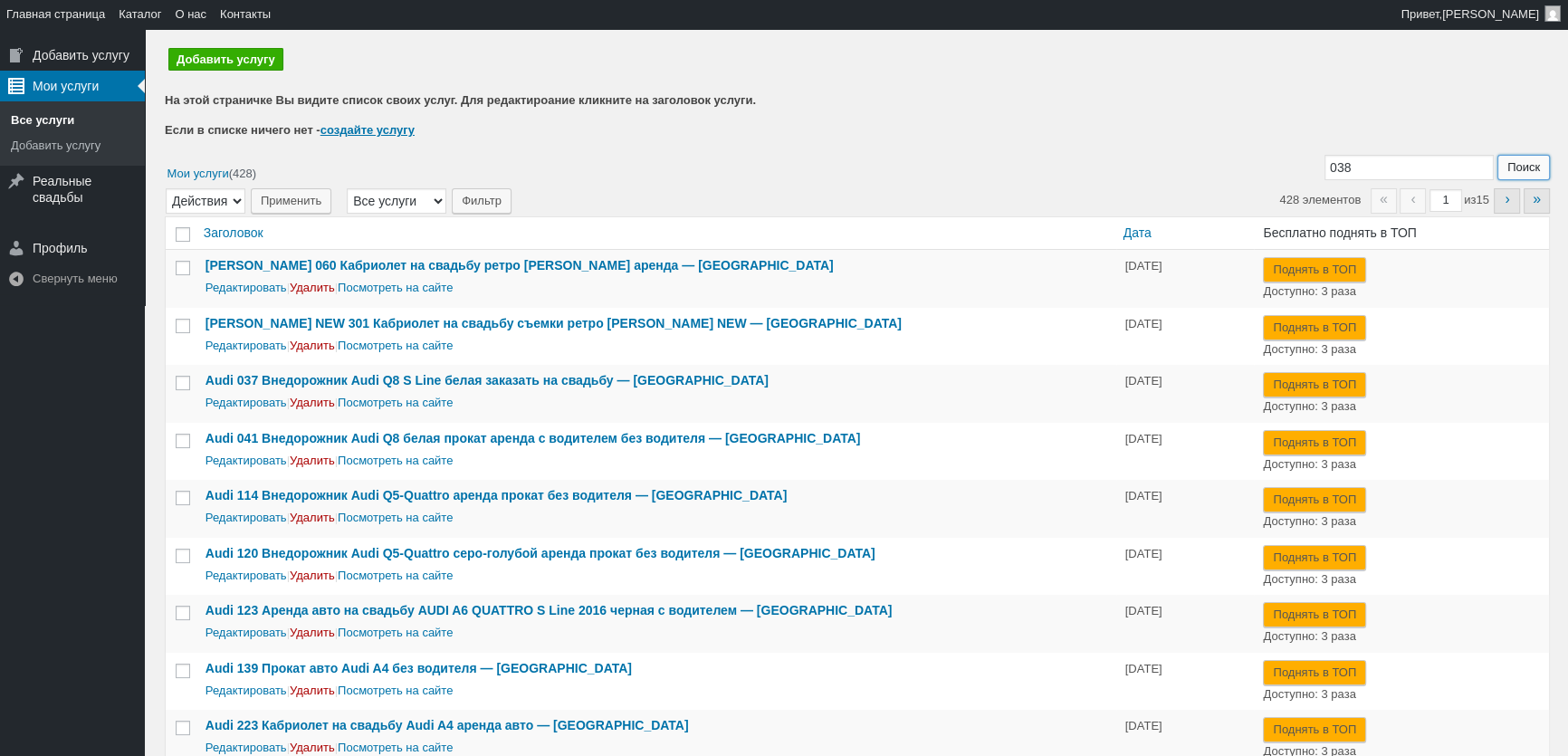
click at [1516, 161] on input "Поиск" at bounding box center [1523, 167] width 52 height 26
click at [1354, 169] on input "038" at bounding box center [1409, 167] width 169 height 26
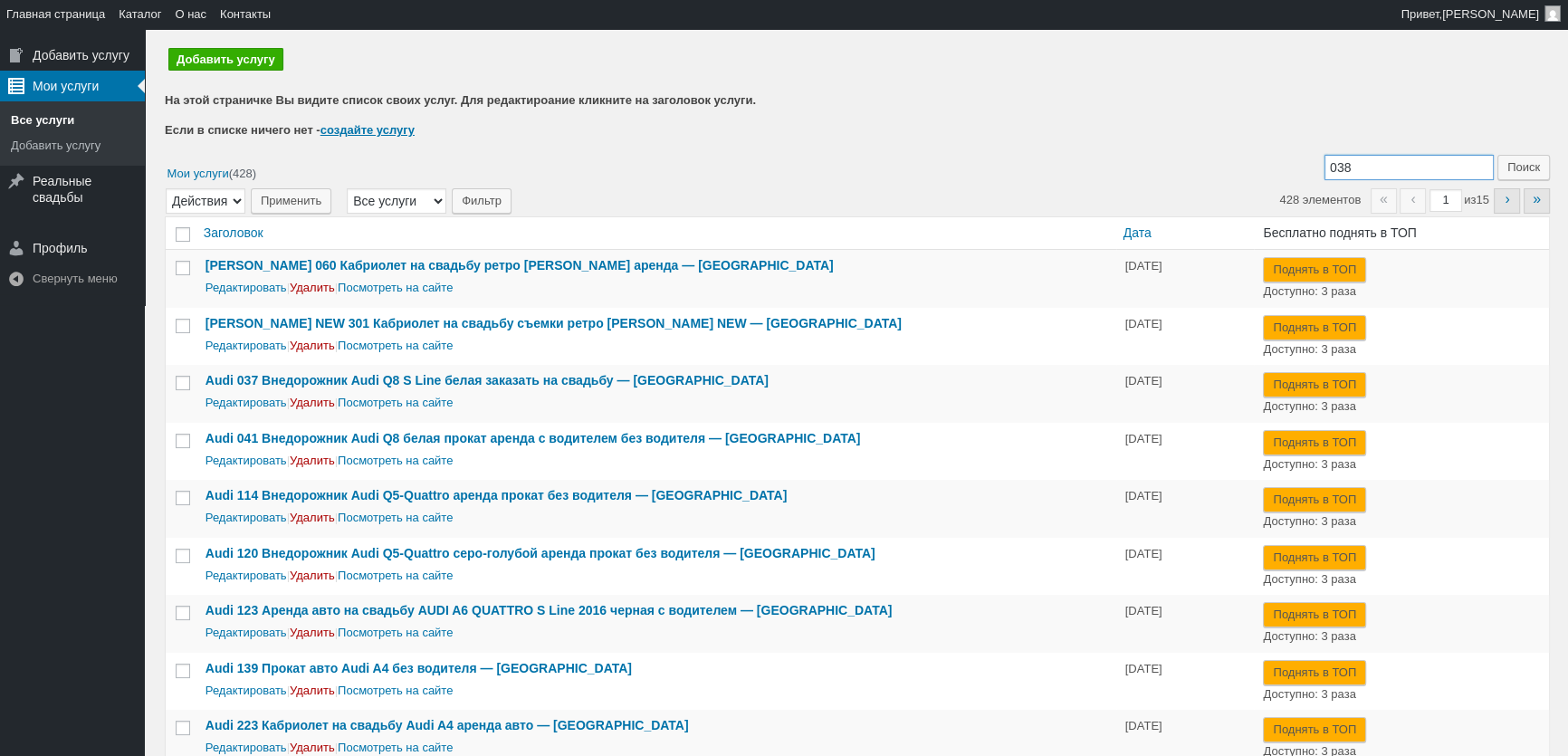
click at [1354, 169] on input "038" at bounding box center [1409, 167] width 169 height 26
click at [1355, 169] on input "038" at bounding box center [1409, 167] width 169 height 26
click at [1366, 163] on input "038" at bounding box center [1409, 167] width 169 height 26
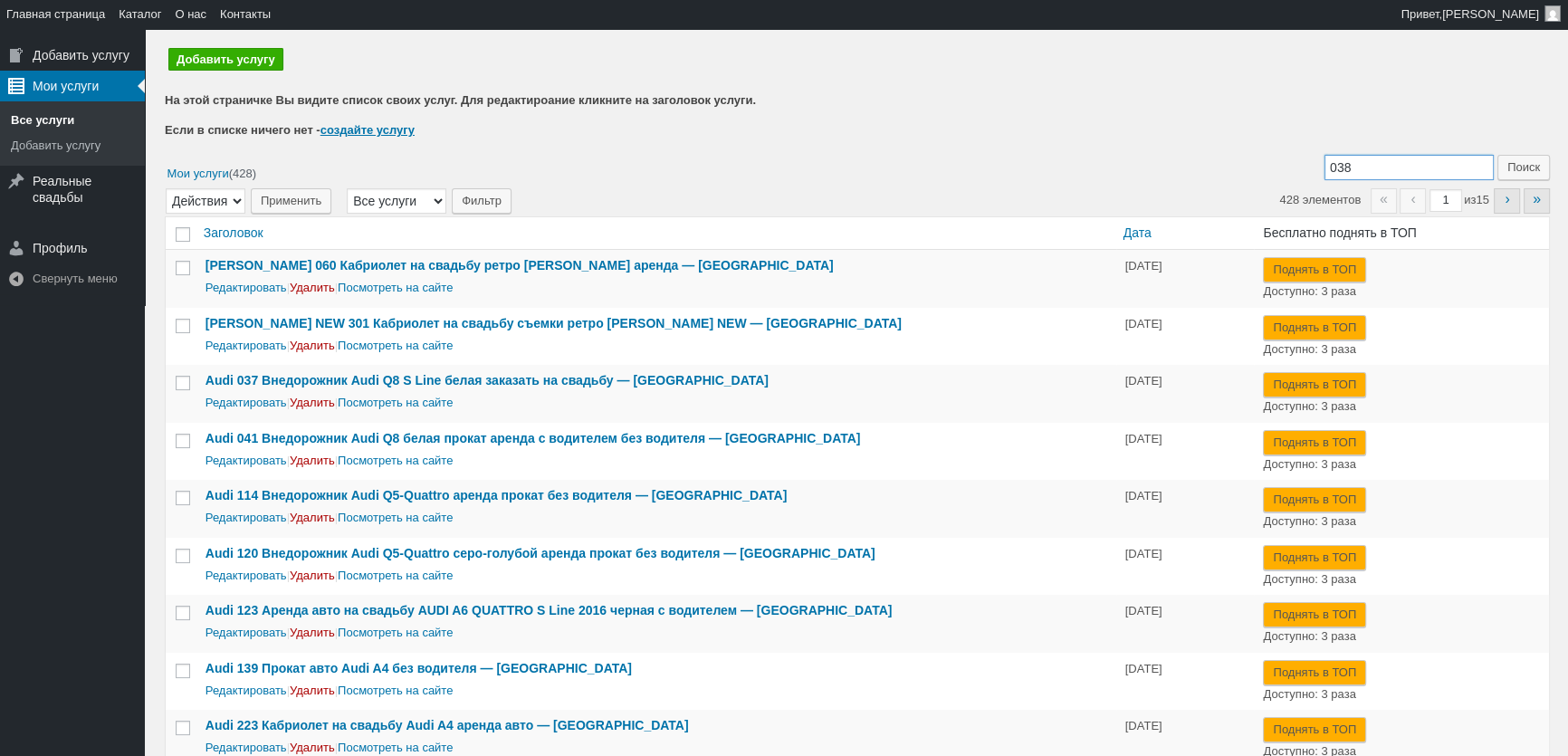
click at [1366, 163] on input "038" at bounding box center [1409, 167] width 169 height 26
paste input "Lincoln"
type input "Lincoln 038"
click at [1530, 167] on input "Поиск" at bounding box center [1523, 167] width 52 height 26
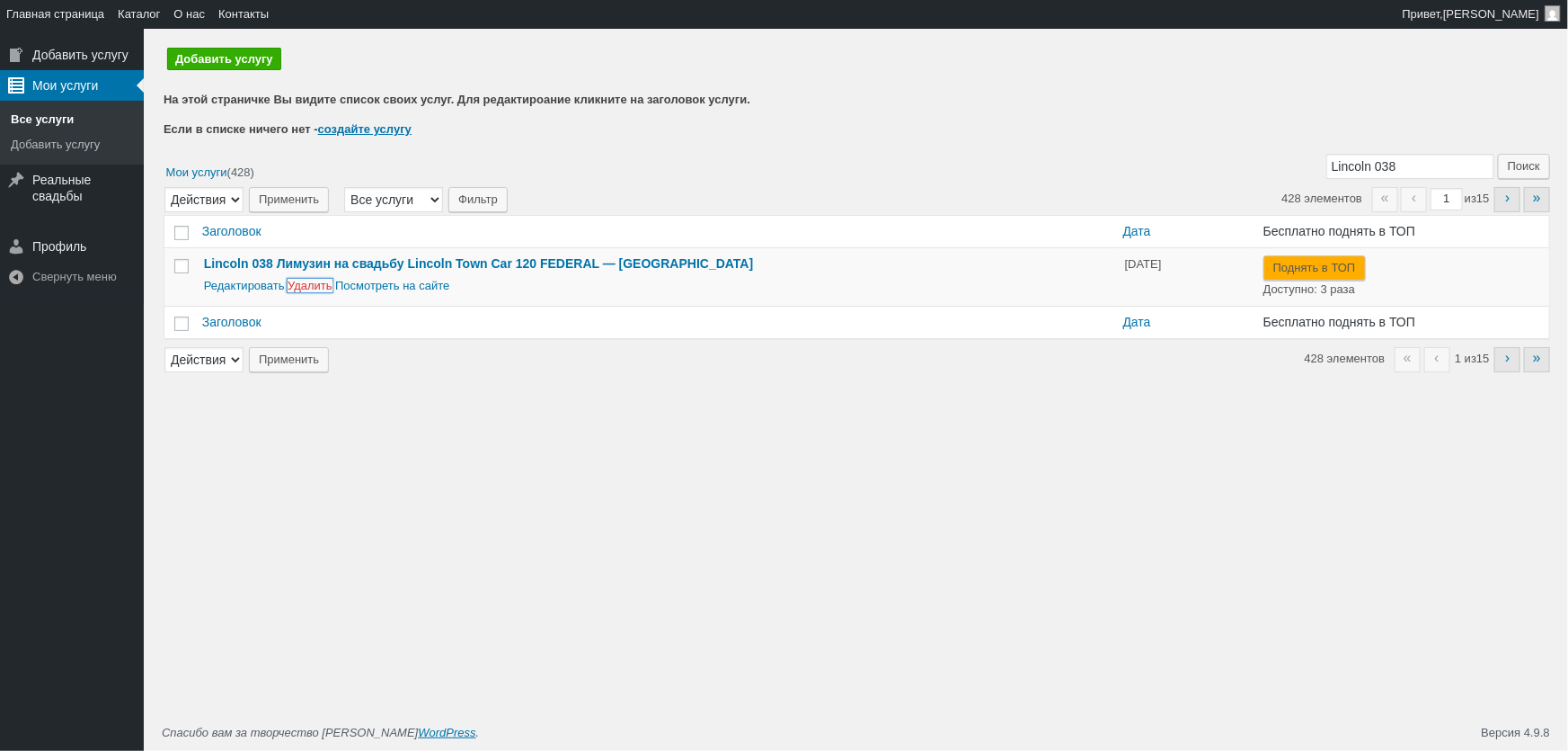
click at [302, 289] on link "Удалить" at bounding box center [310, 285] width 45 height 14
